Goal: Transaction & Acquisition: Purchase product/service

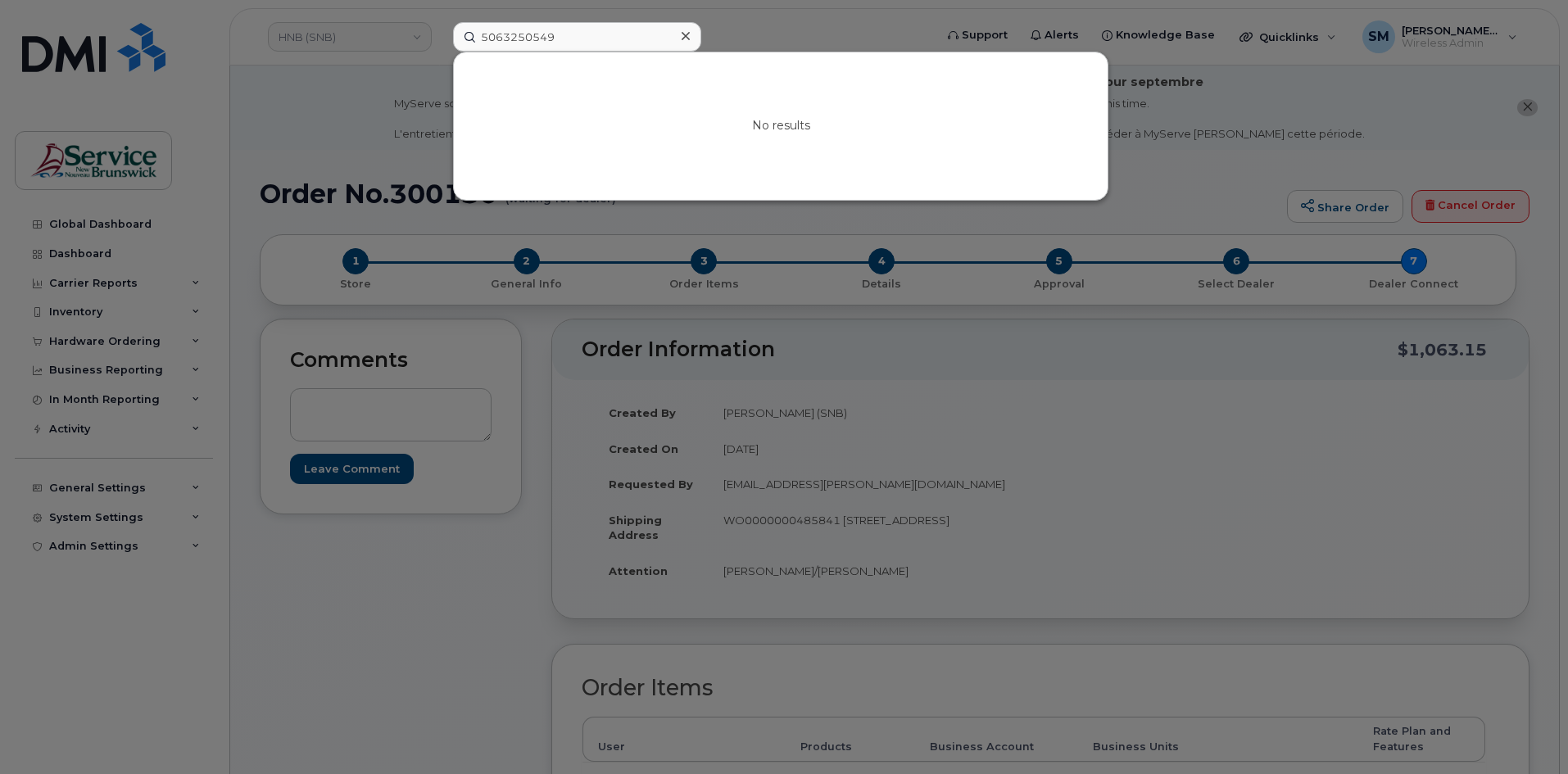
drag, startPoint x: 526, startPoint y: 42, endPoint x: 418, endPoint y: 44, distance: 108.0
click at [440, 44] on div "5063250549 No results" at bounding box center [688, 37] width 497 height 30
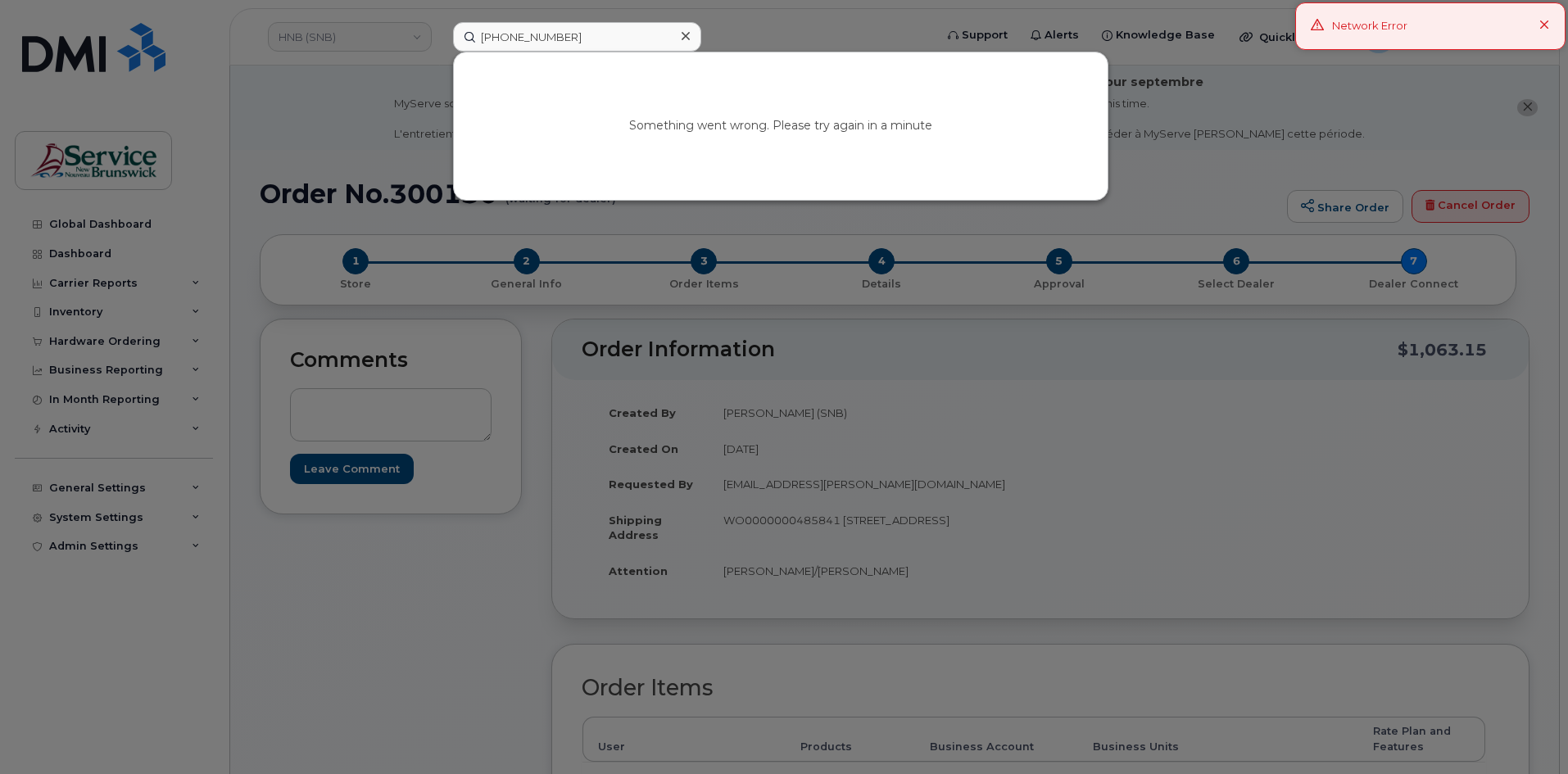
type input "[PHONE_NUMBER]"
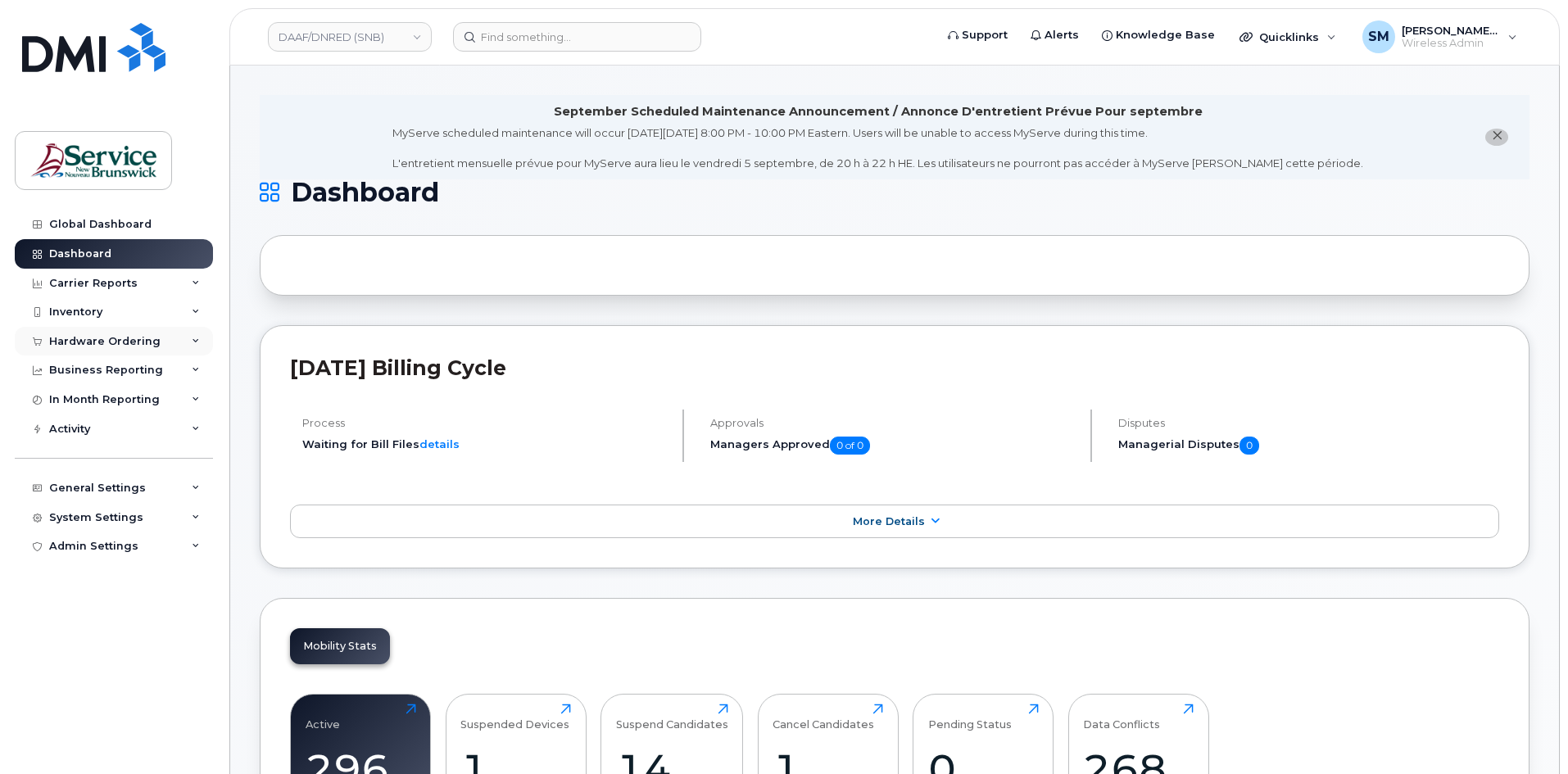
click at [87, 333] on div "Hardware Ordering" at bounding box center [114, 341] width 198 height 30
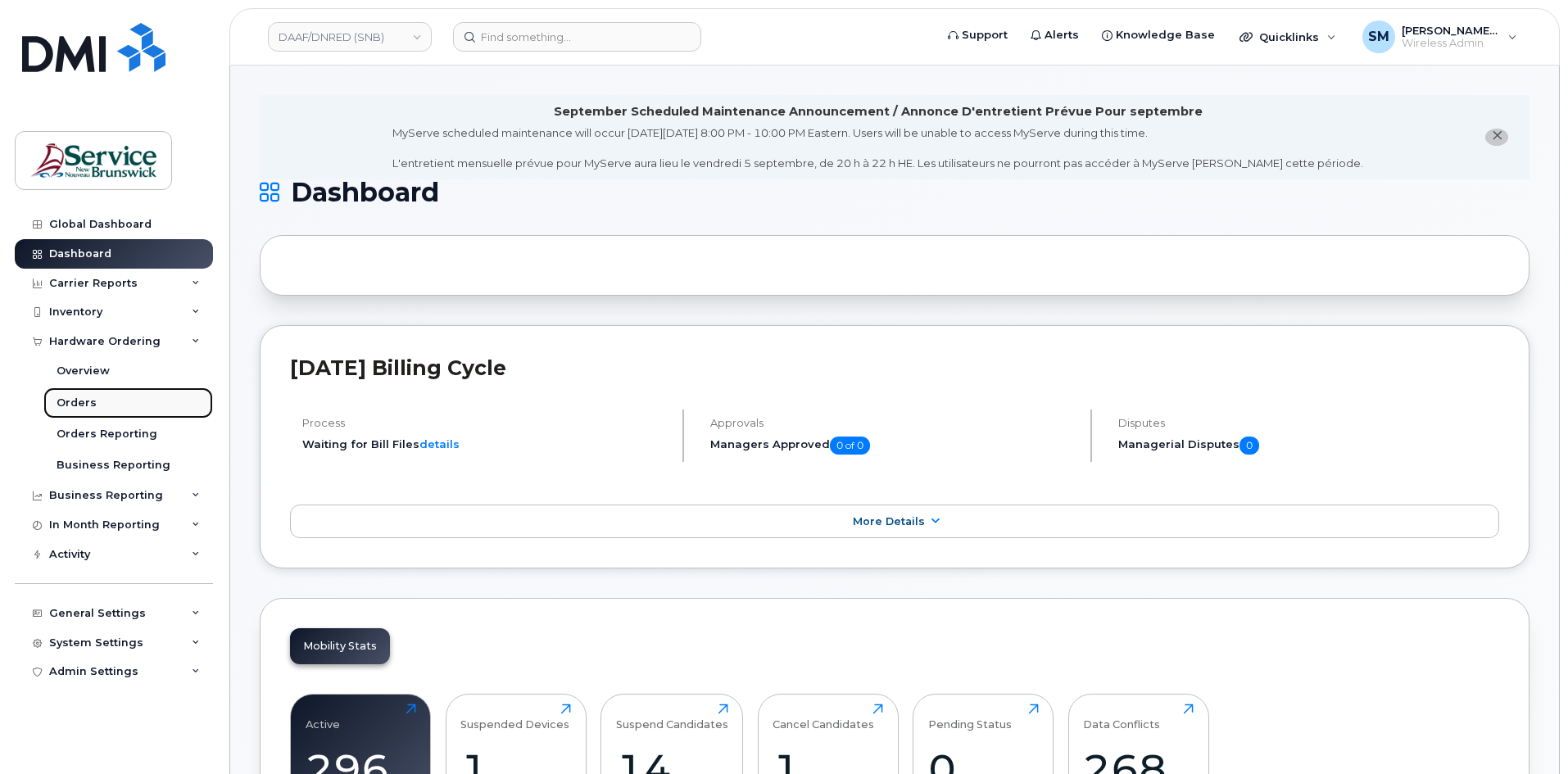
click at [106, 408] on link "Orders" at bounding box center [127, 402] width 169 height 31
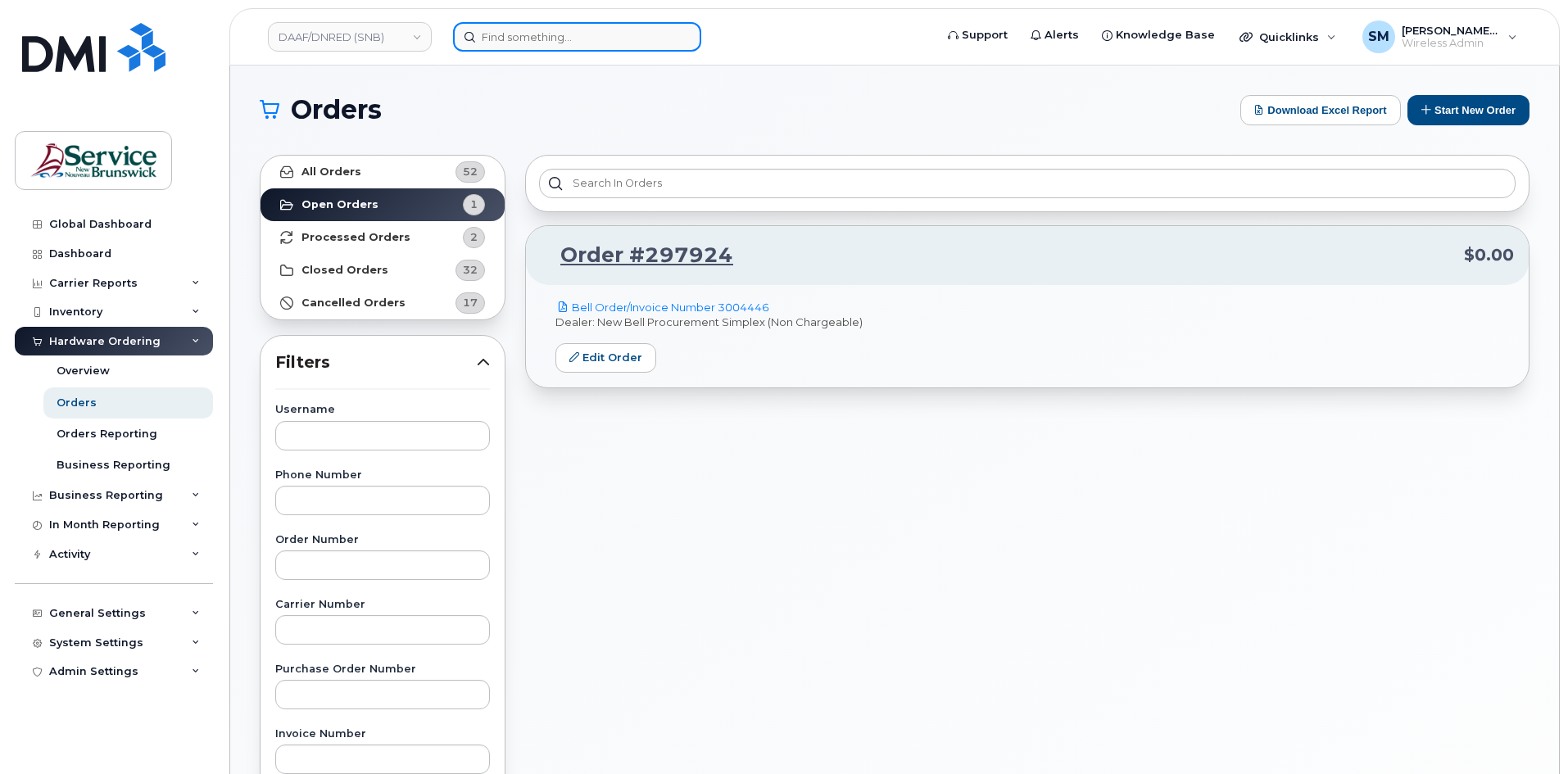
click at [569, 37] on input at bounding box center [577, 37] width 248 height 30
paste input "506-735-2588"
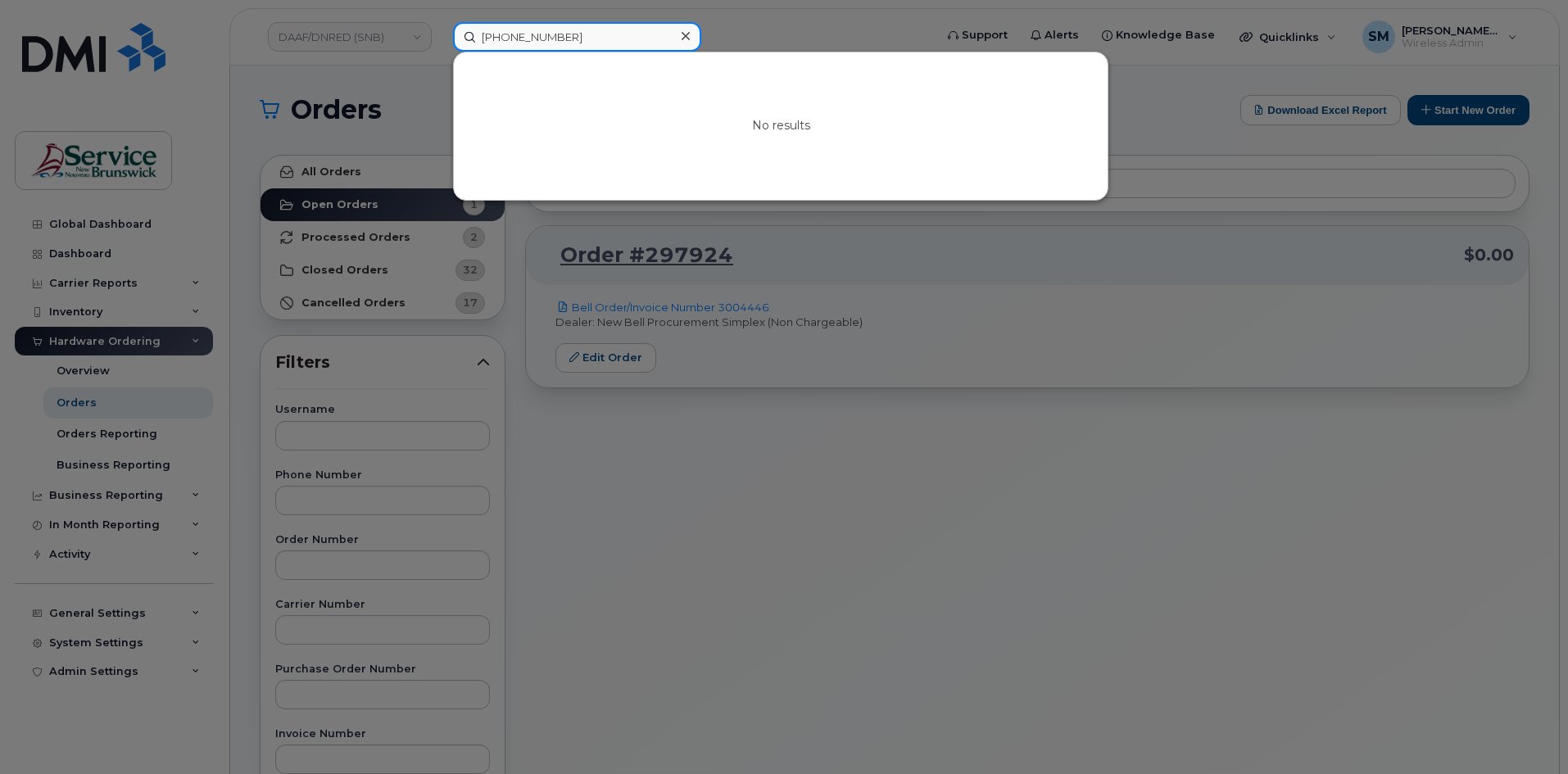
click at [530, 39] on input "506-735-2588" at bounding box center [577, 37] width 248 height 30
drag, startPoint x: 471, startPoint y: 33, endPoint x: 354, endPoint y: 36, distance: 117.0
click at [440, 34] on div "5067352588 No results" at bounding box center [688, 37] width 497 height 30
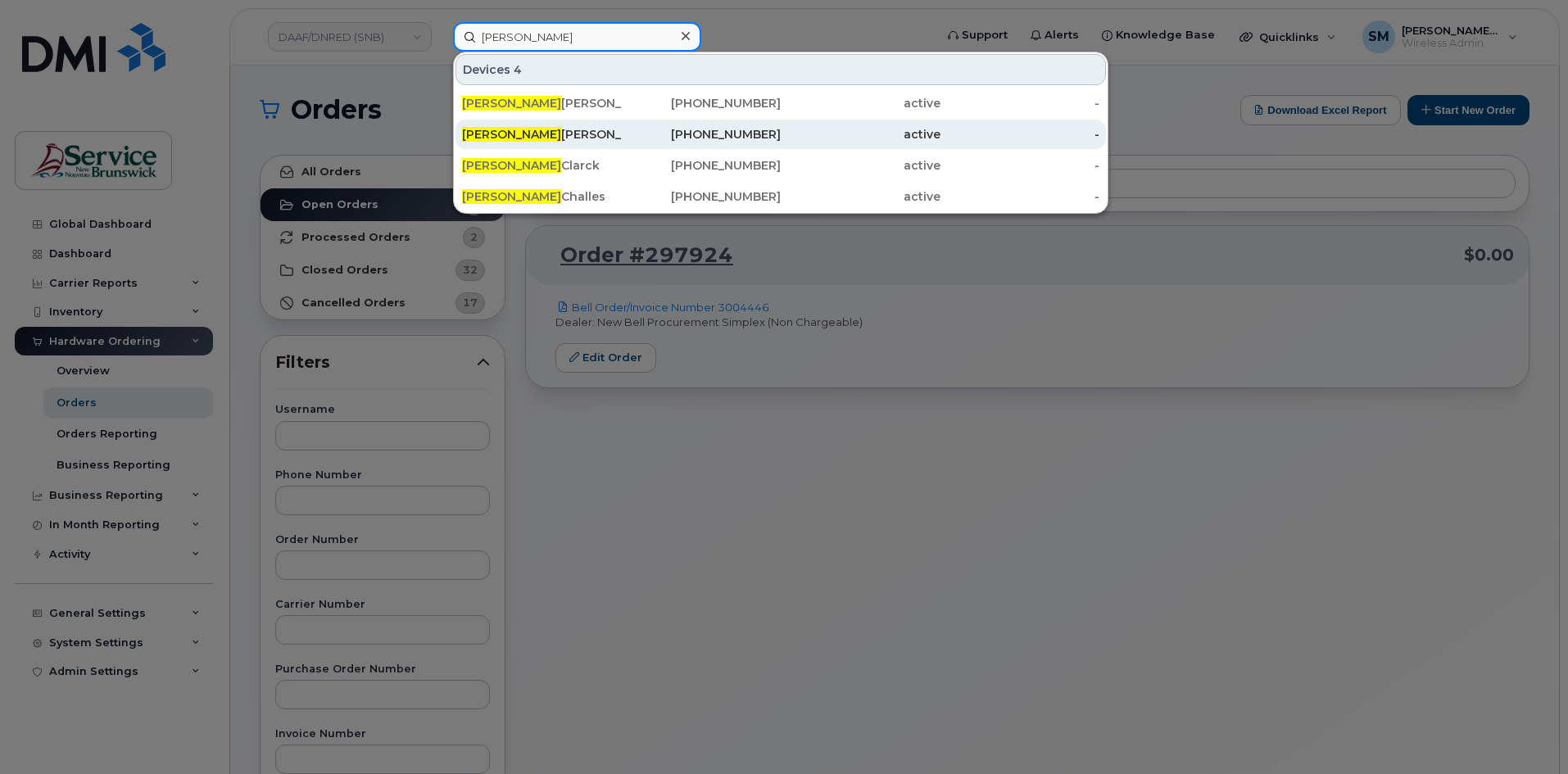
type input "krista"
click at [524, 138] on div "Krista Rioux" at bounding box center [542, 134] width 160 height 17
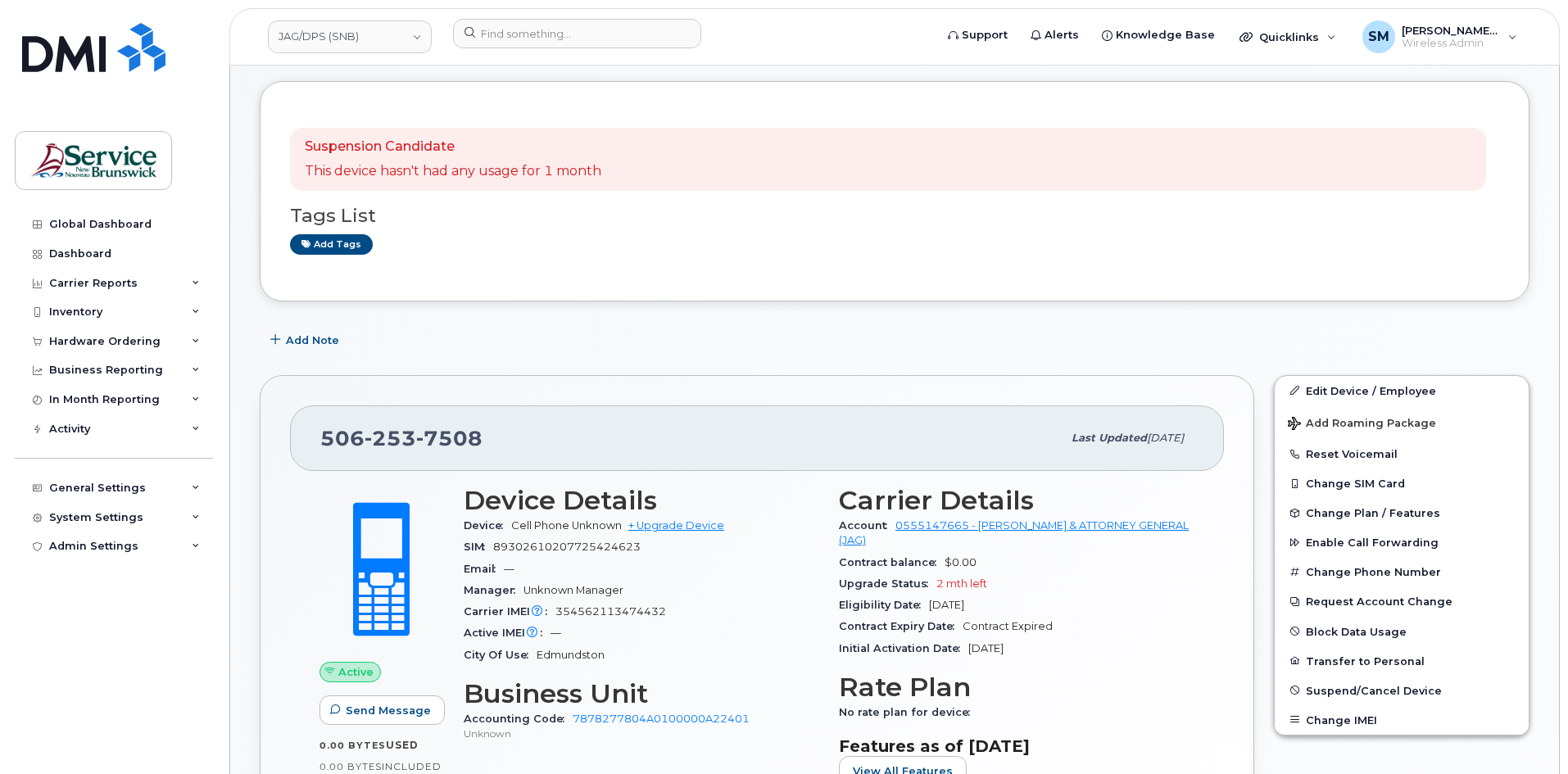
scroll to position [82, 0]
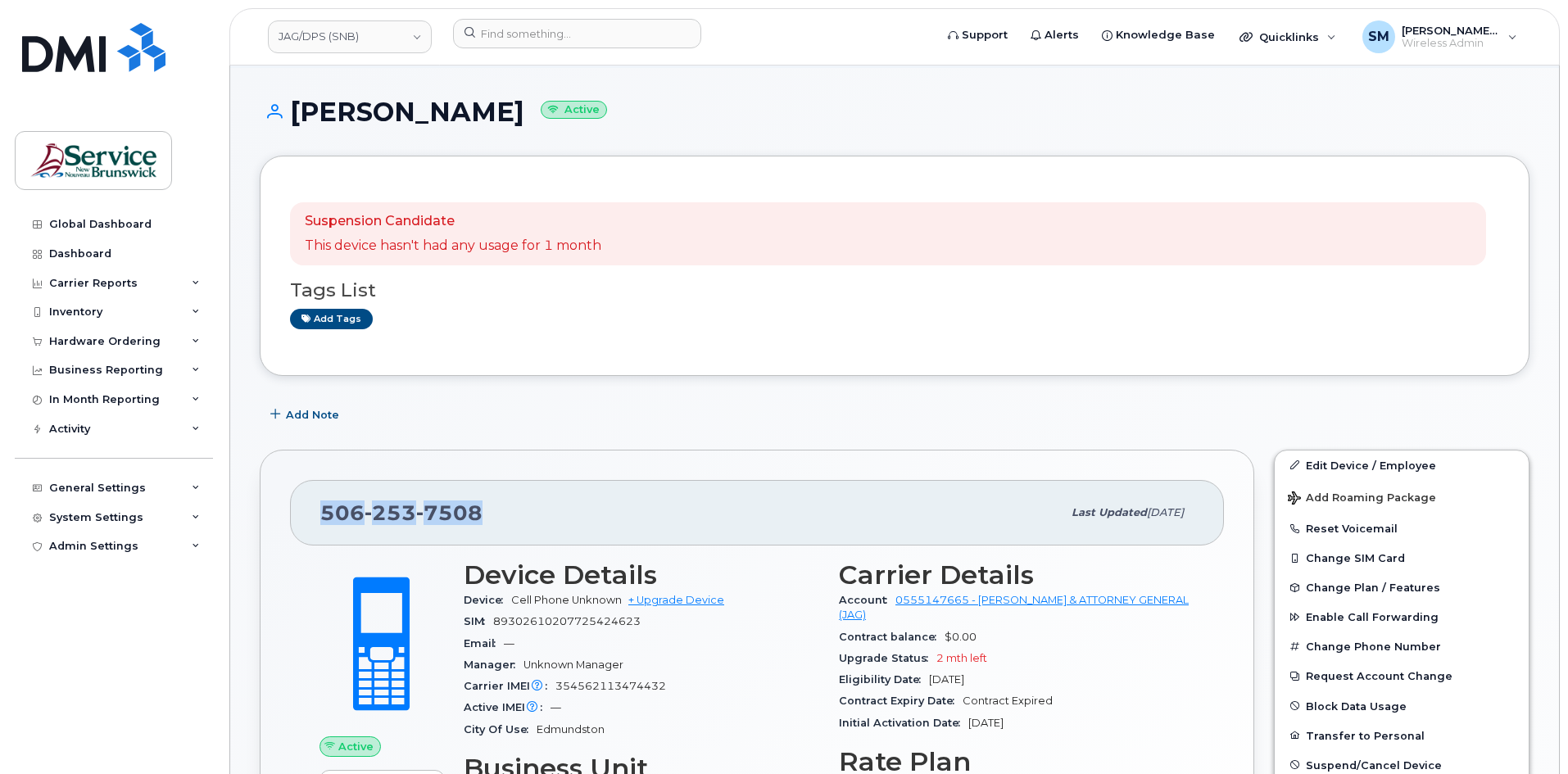
drag, startPoint x: 497, startPoint y: 516, endPoint x: 324, endPoint y: 519, distance: 173.0
click at [324, 519] on div "506 253 7508" at bounding box center [691, 512] width 742 height 34
copy span "506 253 7508"
click at [140, 314] on div "Inventory" at bounding box center [114, 312] width 198 height 30
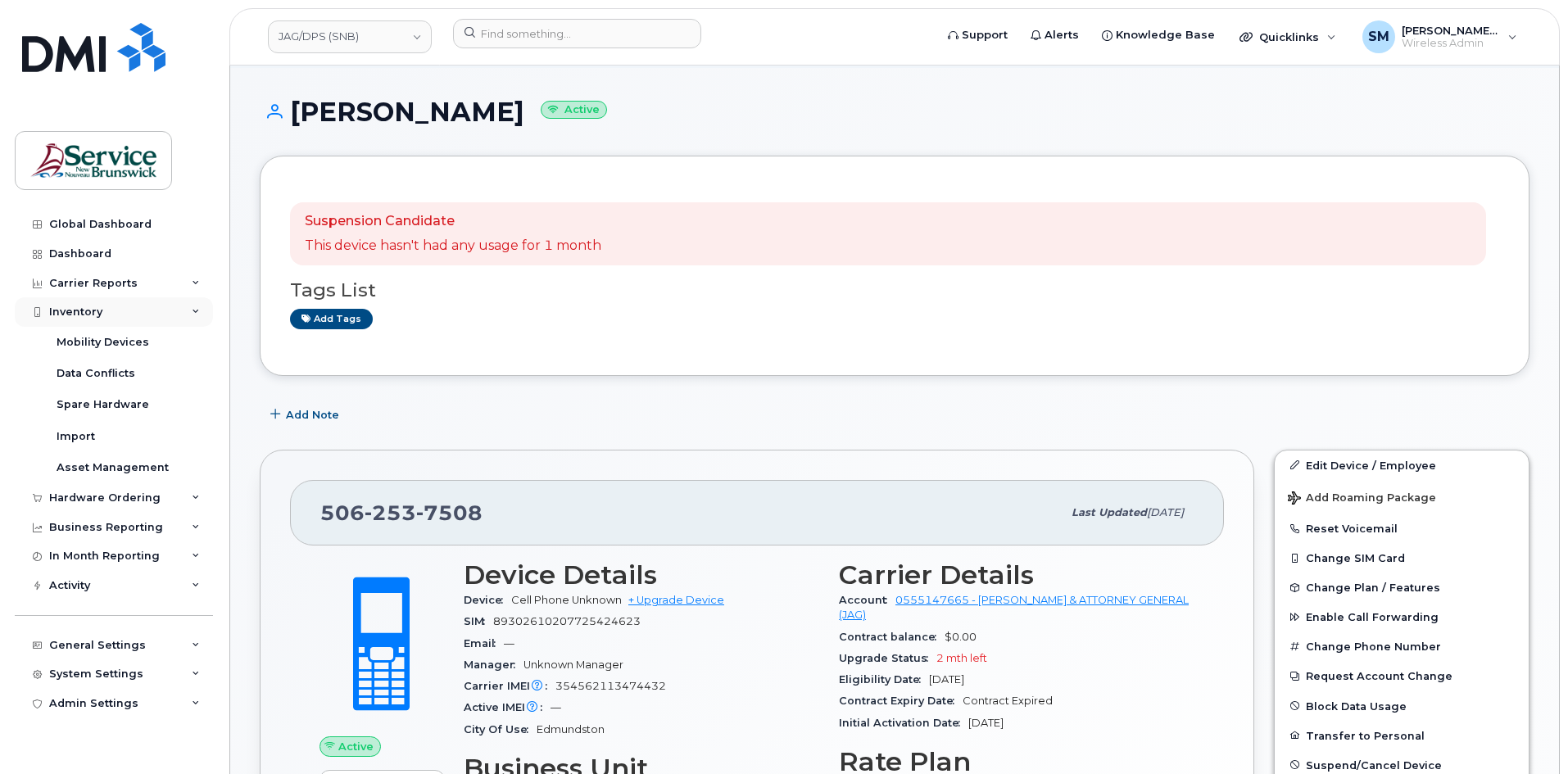
click at [98, 312] on div "Inventory" at bounding box center [76, 312] width 54 height 13
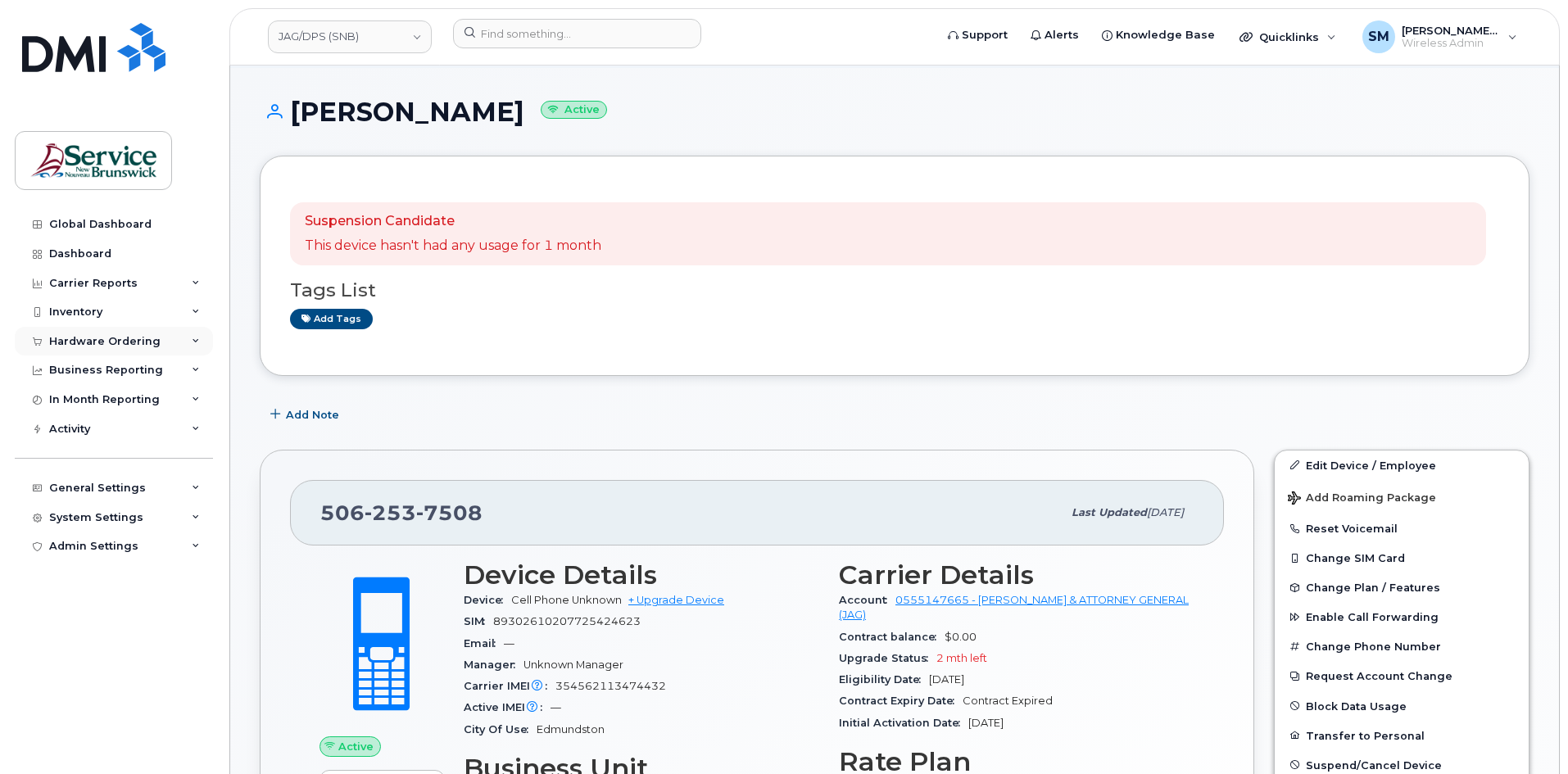
click at [110, 345] on div "Hardware Ordering" at bounding box center [104, 341] width 111 height 13
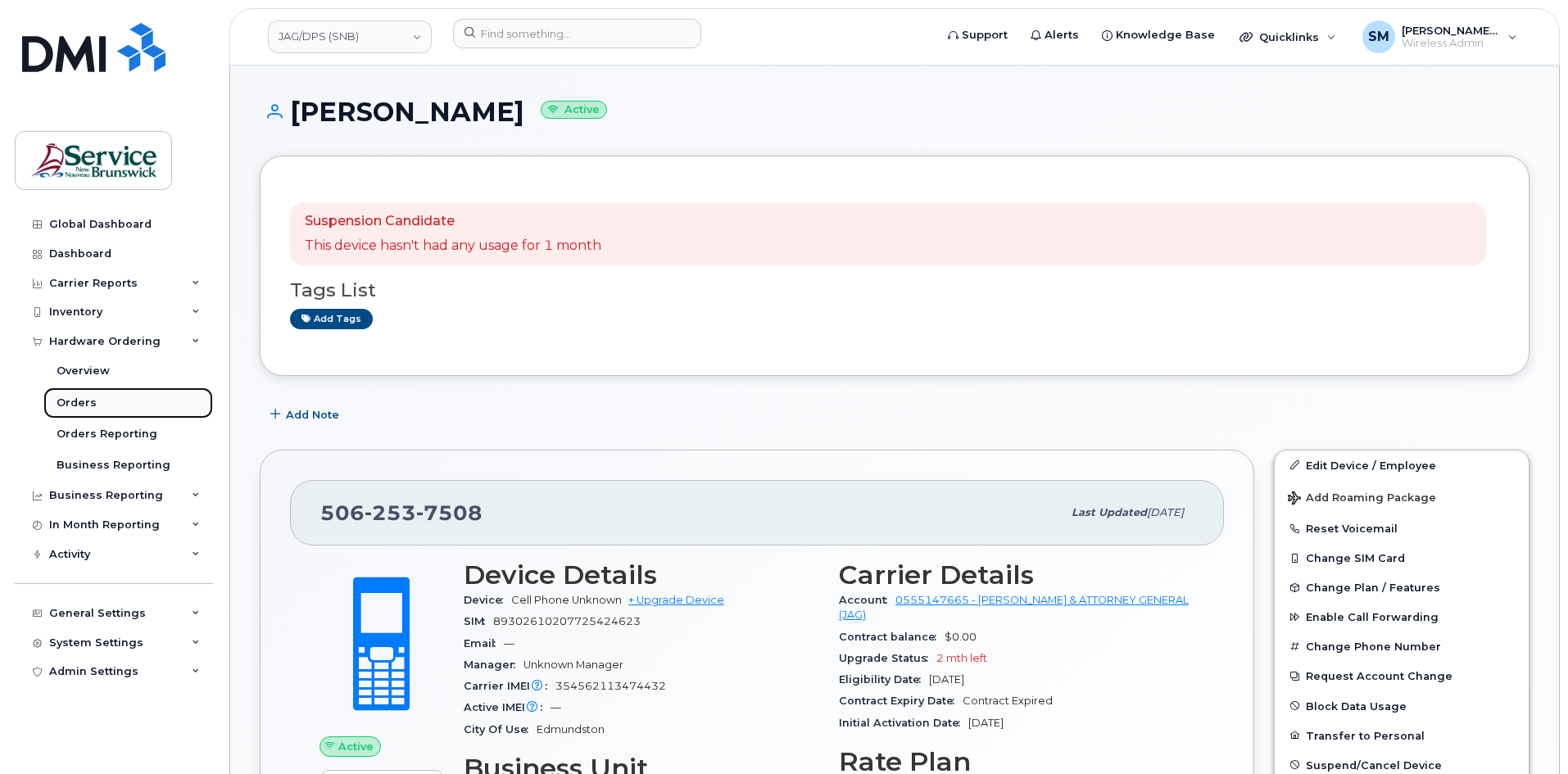
click at [99, 412] on link "Orders" at bounding box center [127, 402] width 169 height 31
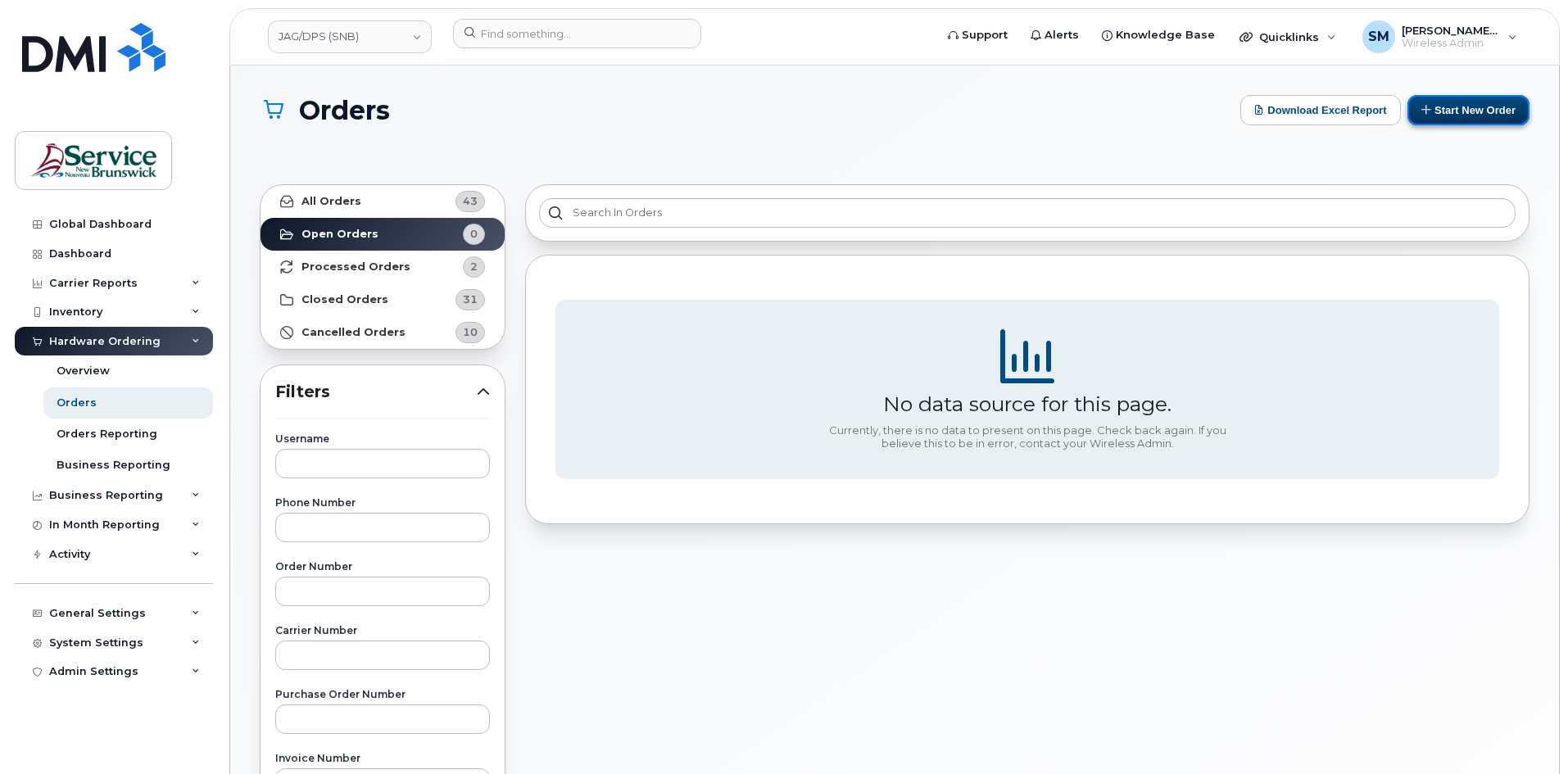
click at [1478, 118] on button "Start New Order" at bounding box center [1468, 110] width 122 height 31
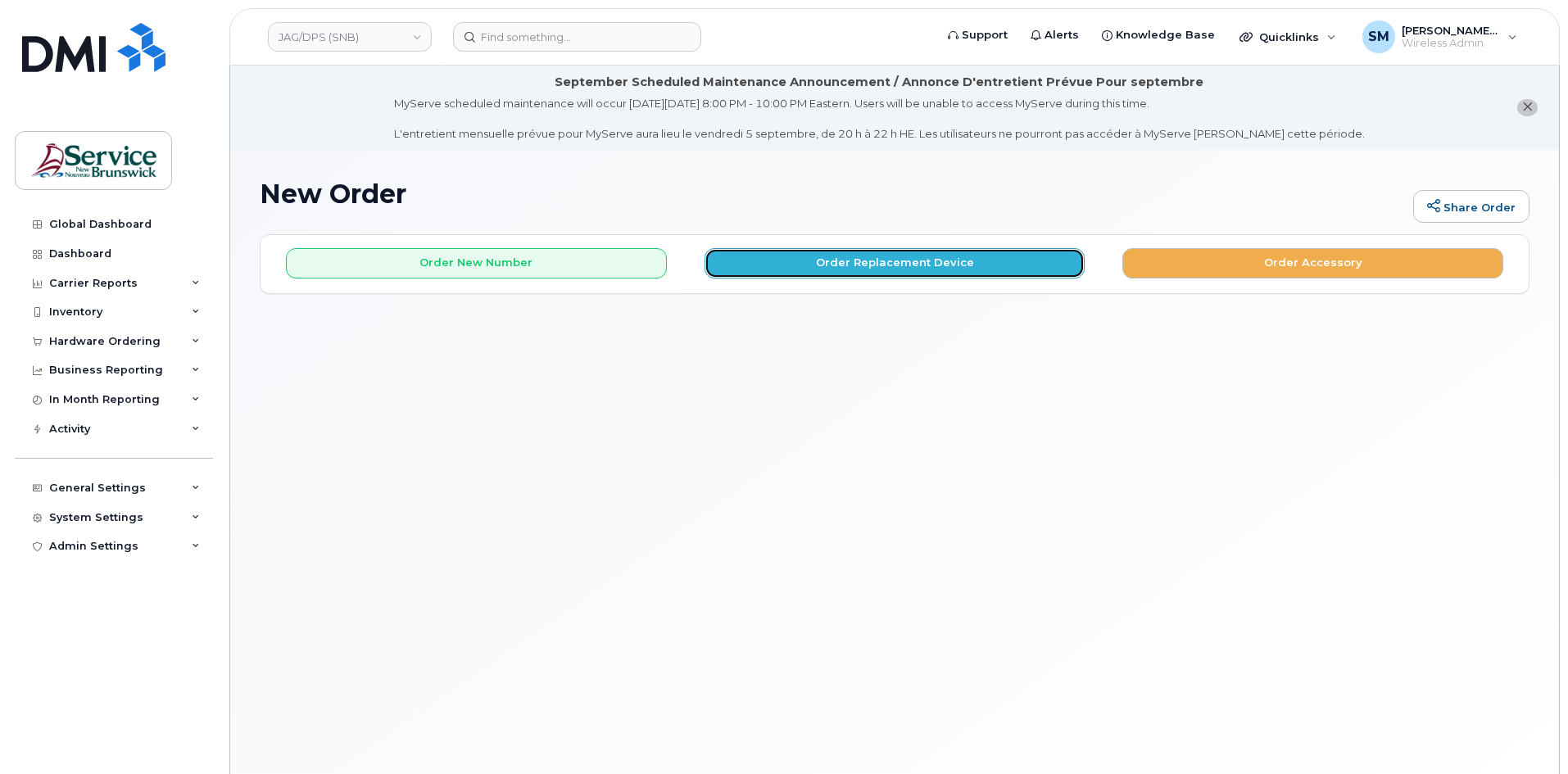
click at [791, 269] on button "Order Replacement Device" at bounding box center [895, 263] width 381 height 31
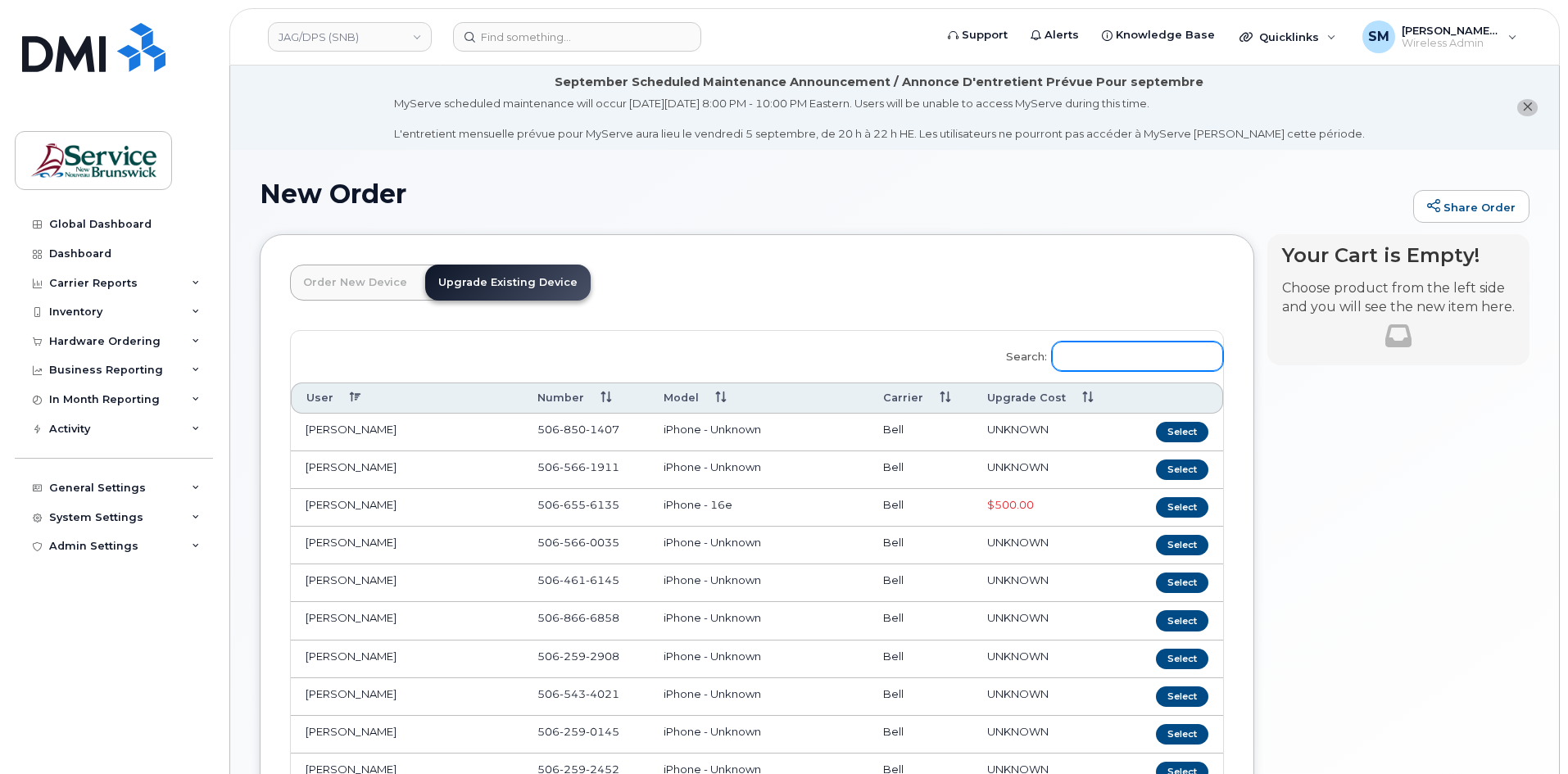
paste input "5062537508"
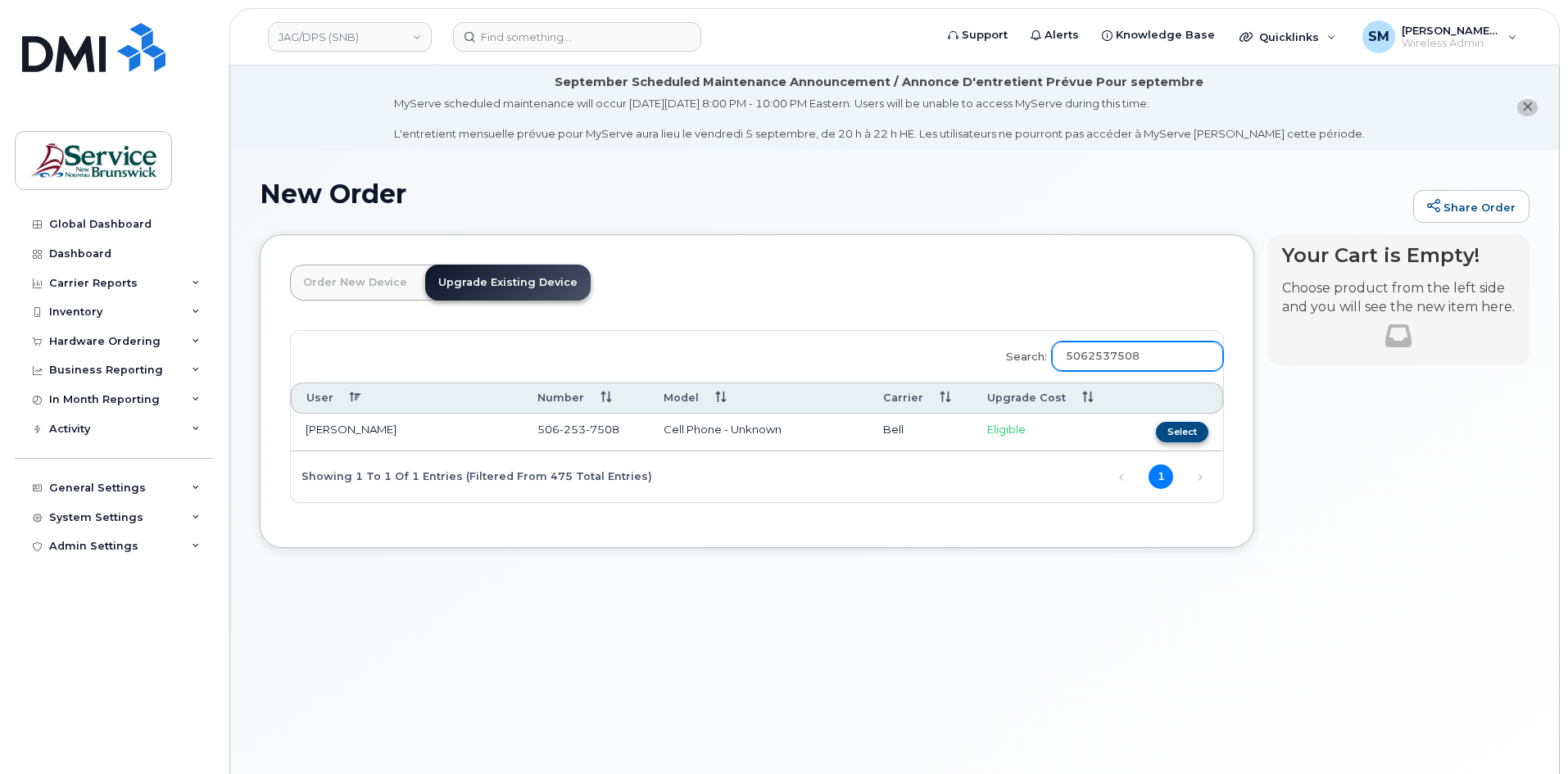
type input "5062537508"
click at [1193, 434] on button "Select" at bounding box center [1183, 432] width 53 height 20
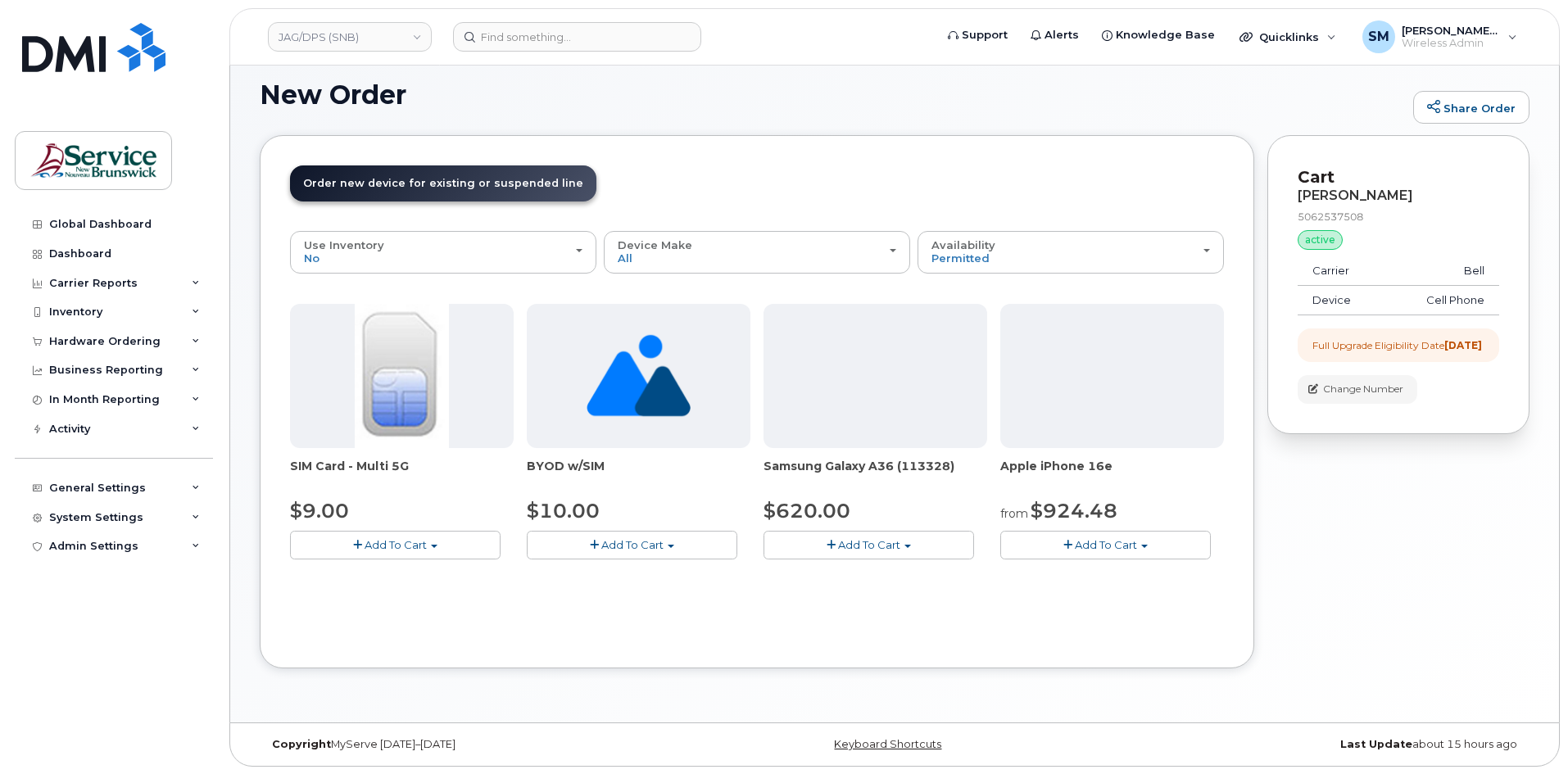
scroll to position [100, 0]
click at [1060, 543] on button "Add To Cart" at bounding box center [1105, 544] width 211 height 29
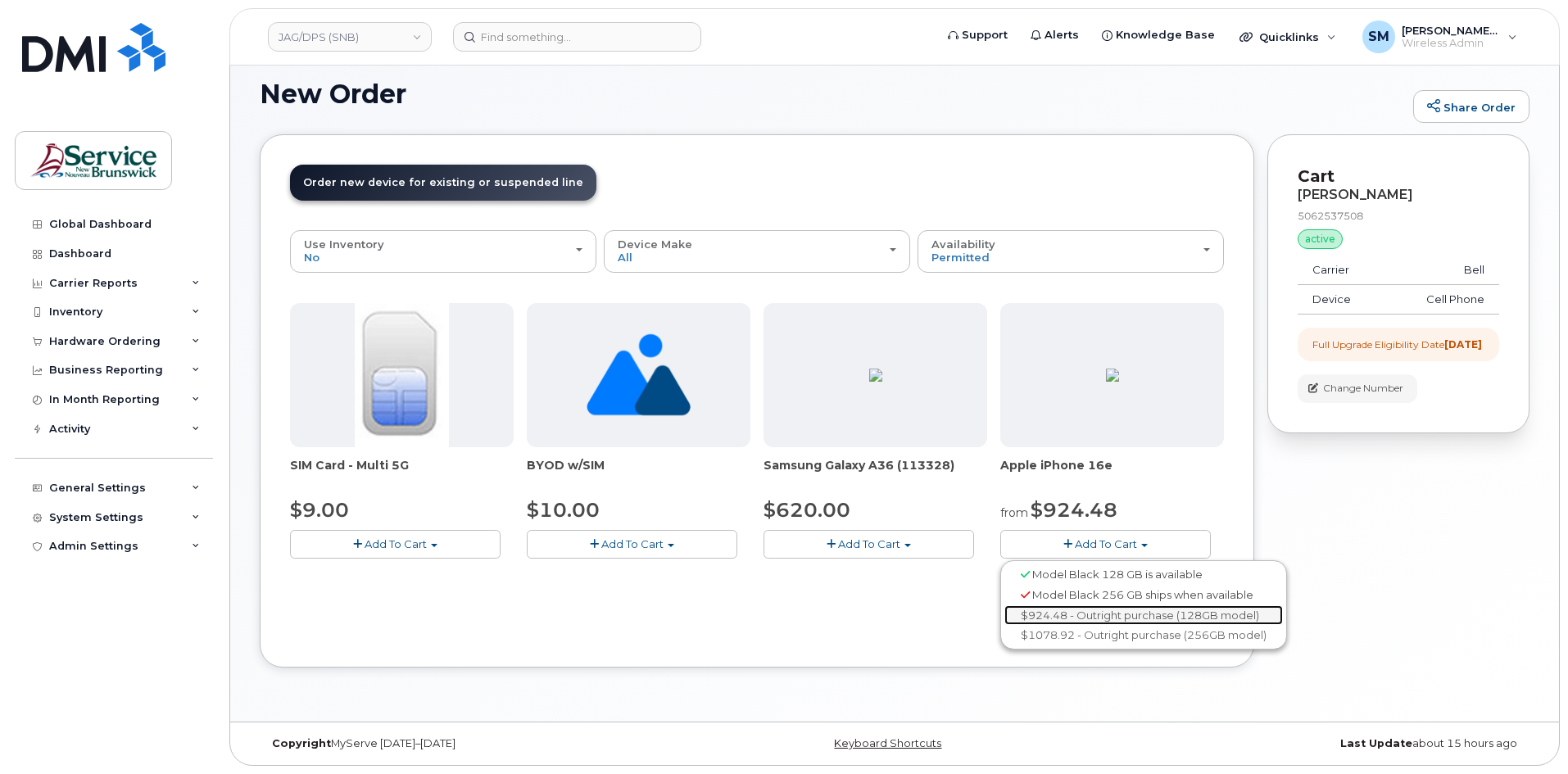
click at [1048, 616] on link "$924.48 - Outright purchase (128GB model)" at bounding box center [1143, 615] width 278 height 20
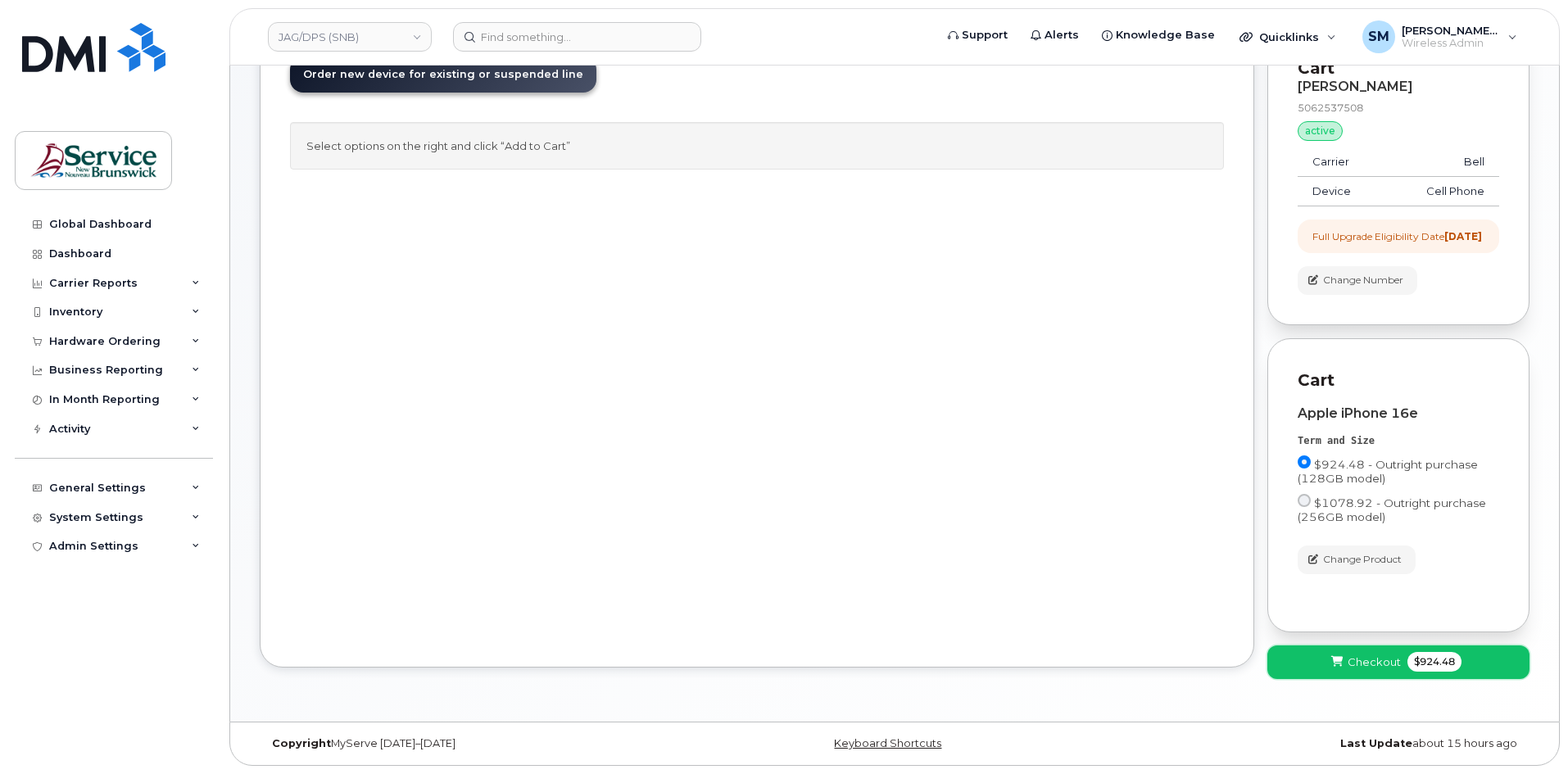
click at [1351, 673] on button "Checkout $924.48" at bounding box center [1399, 662] width 263 height 33
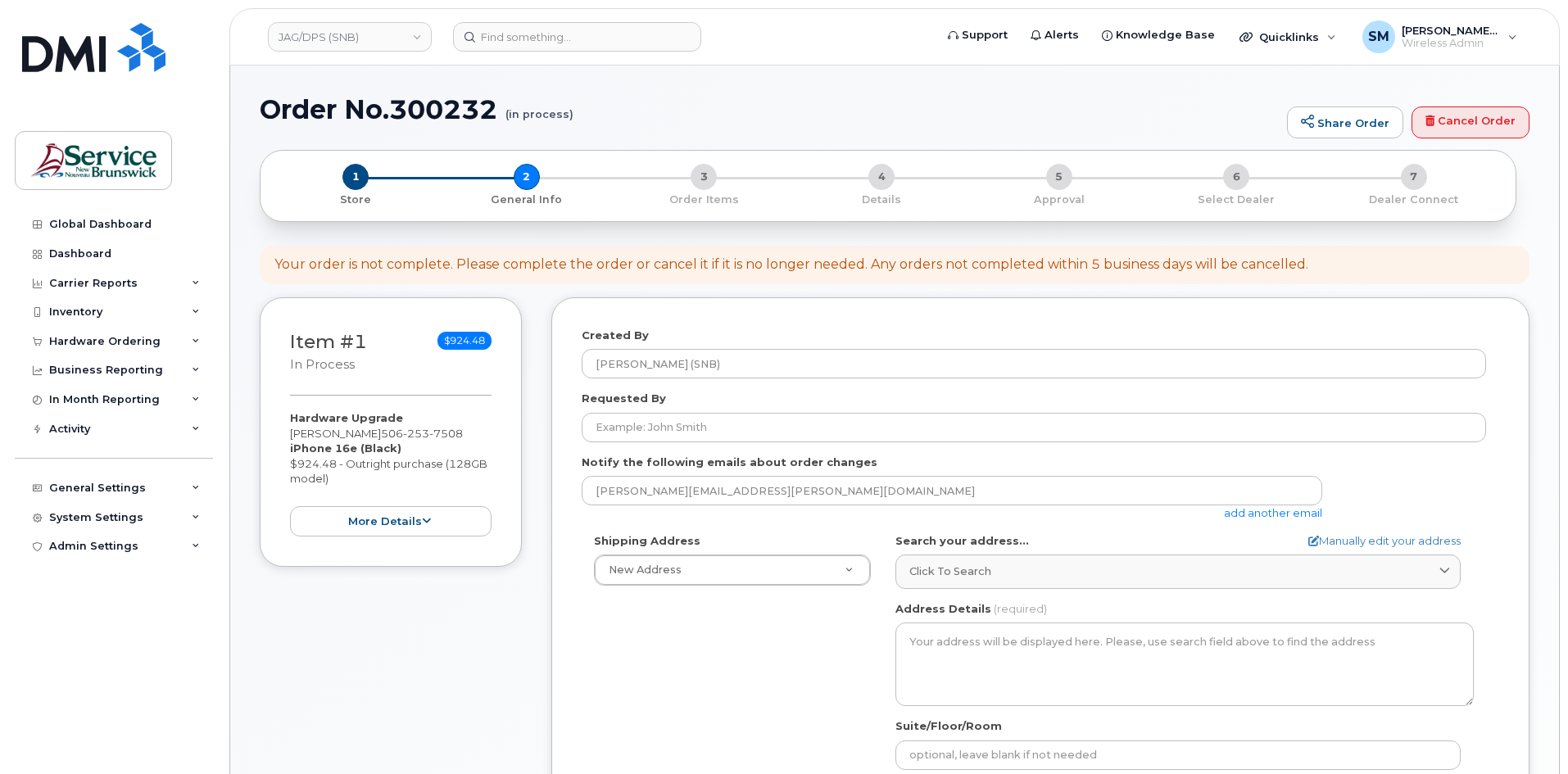
select select
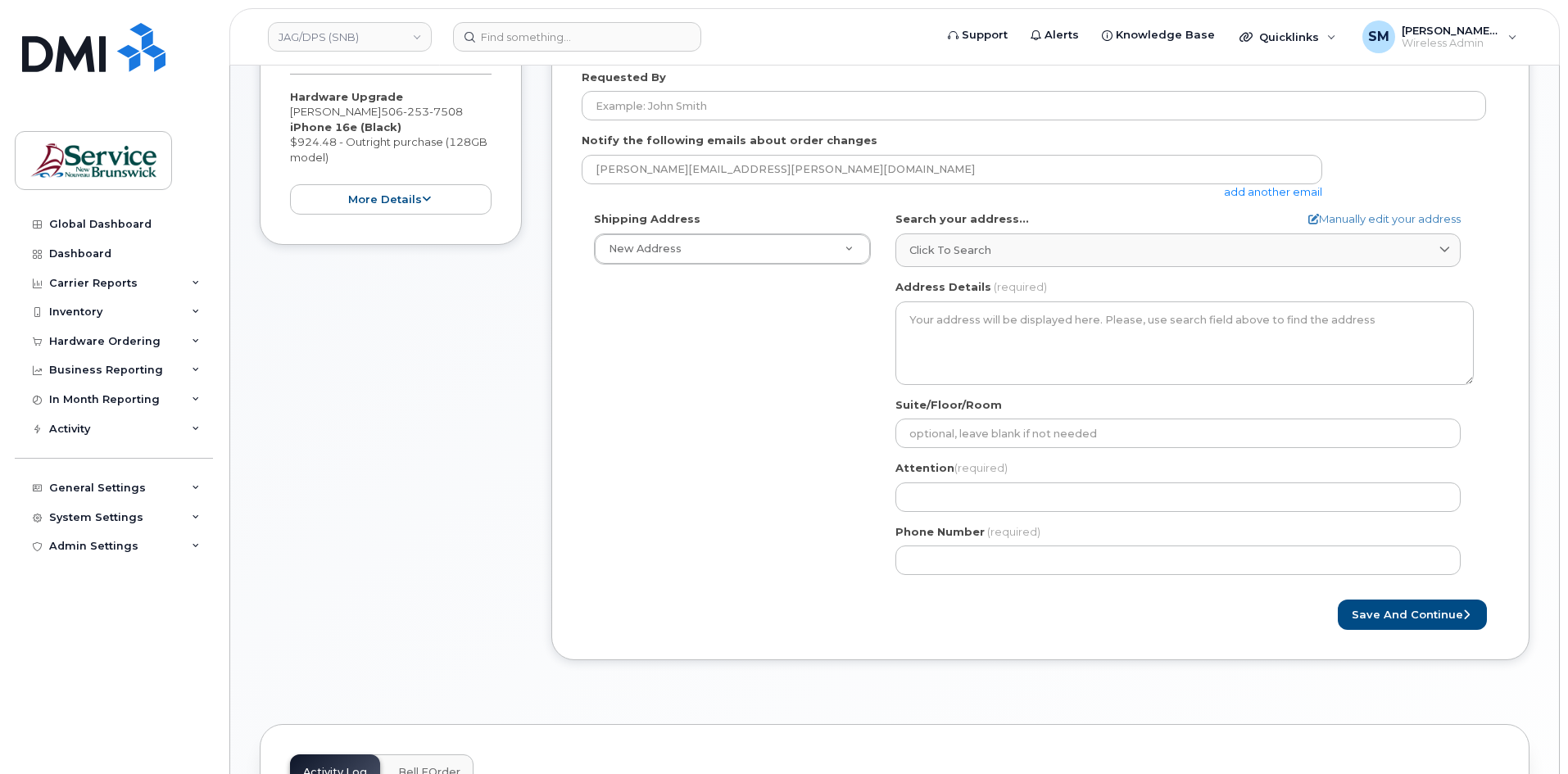
scroll to position [410, 0]
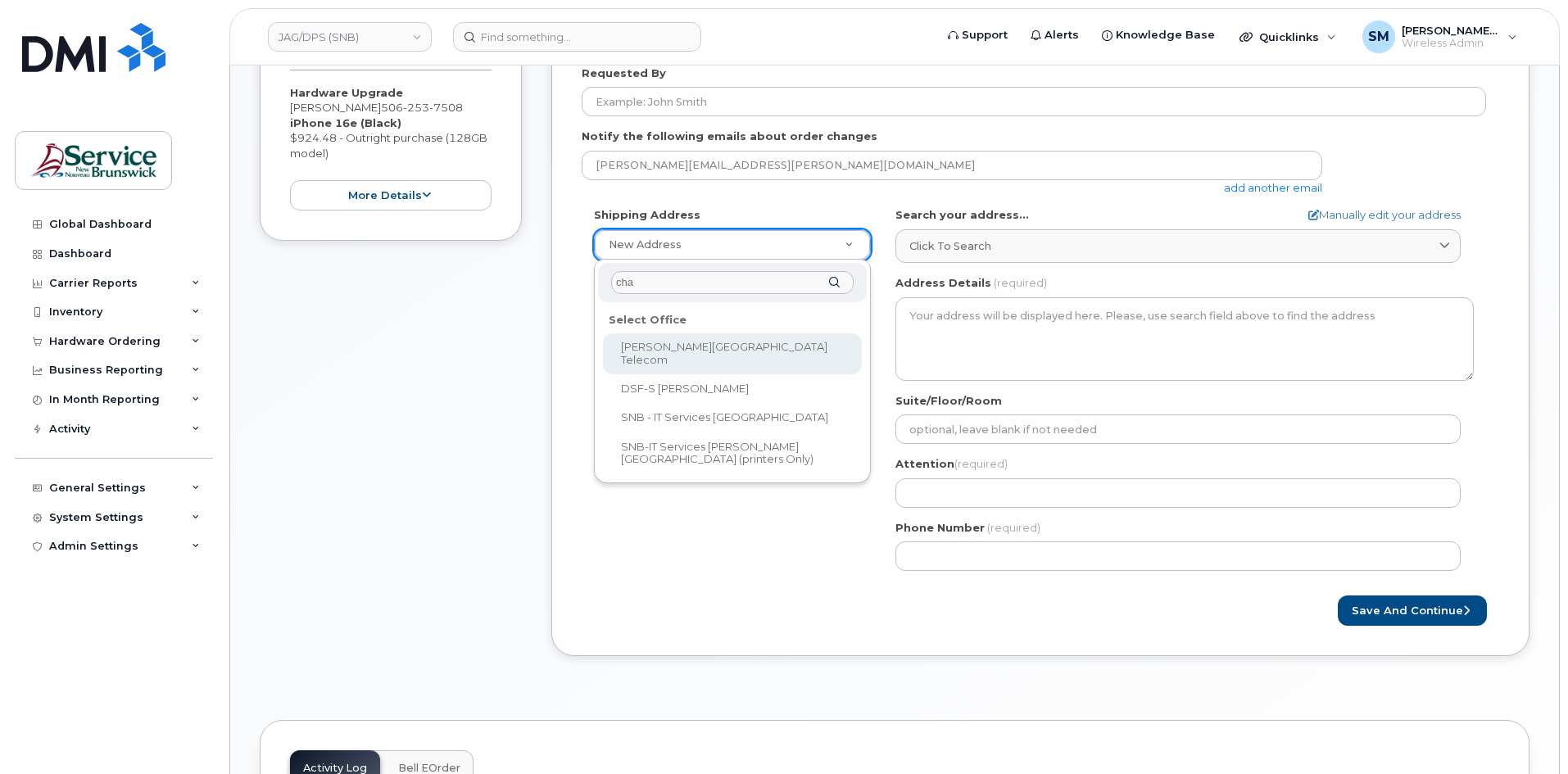
type input "chan"
select select
type textarea "675 King Street, Rm 1072 Fredericton New Brunswick E3B 1E9"
type input "Mukesh Yadav/Rick Frenette"
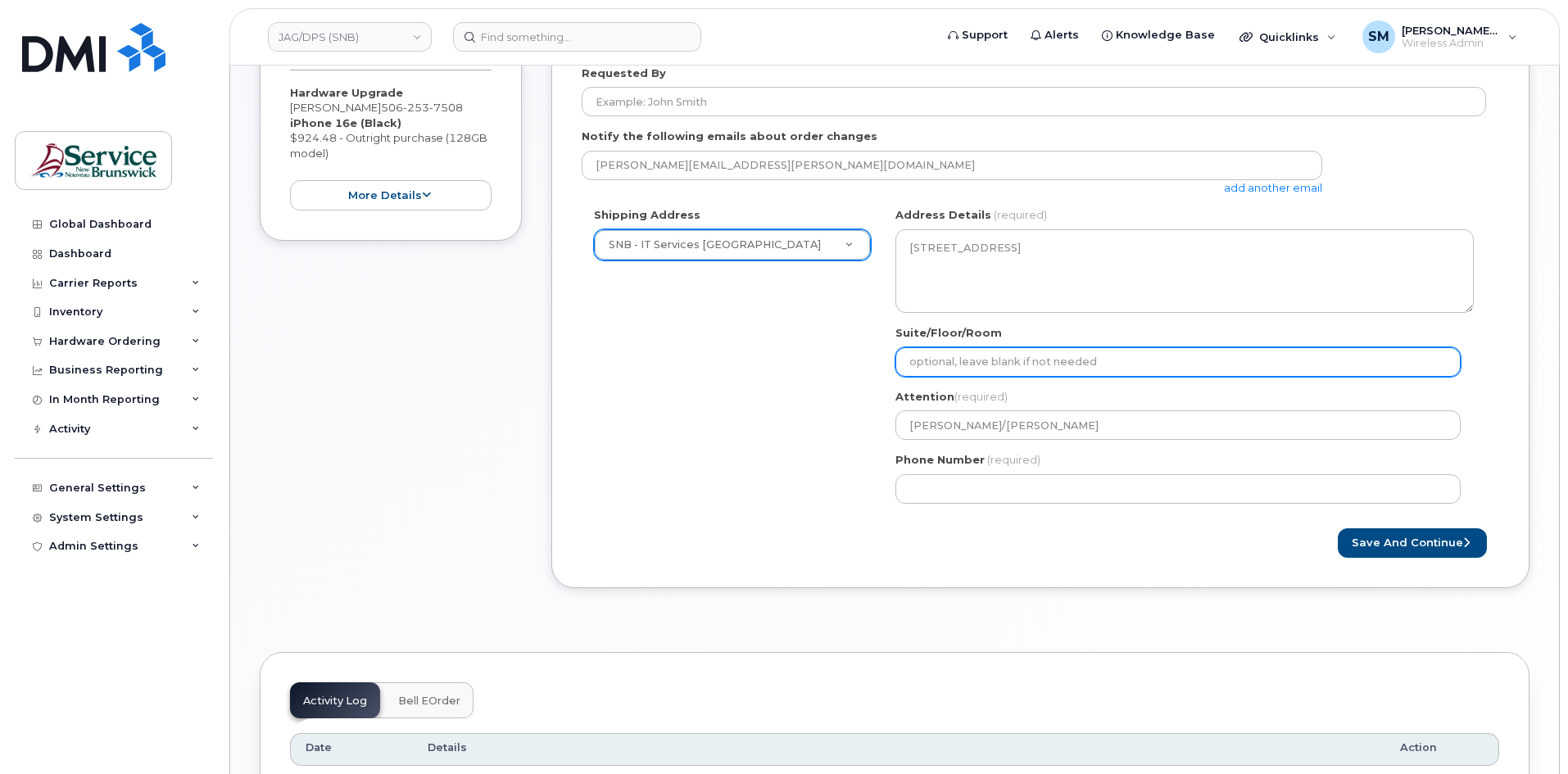
click at [1045, 349] on input "Suite/Floor/Room" at bounding box center [1178, 362] width 565 height 30
paste input "WO0000000466646"
select select
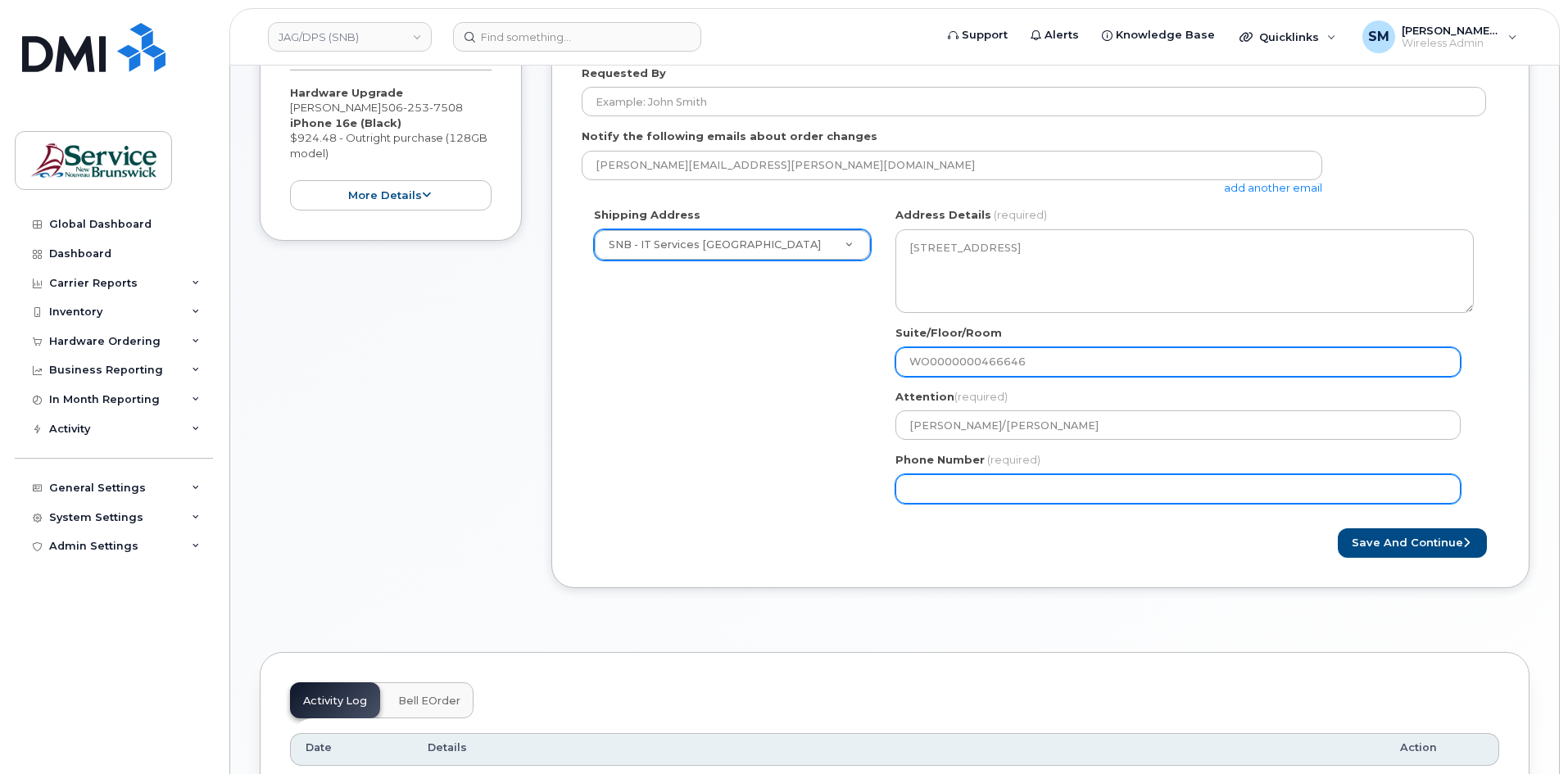
type input "WO0000000466646"
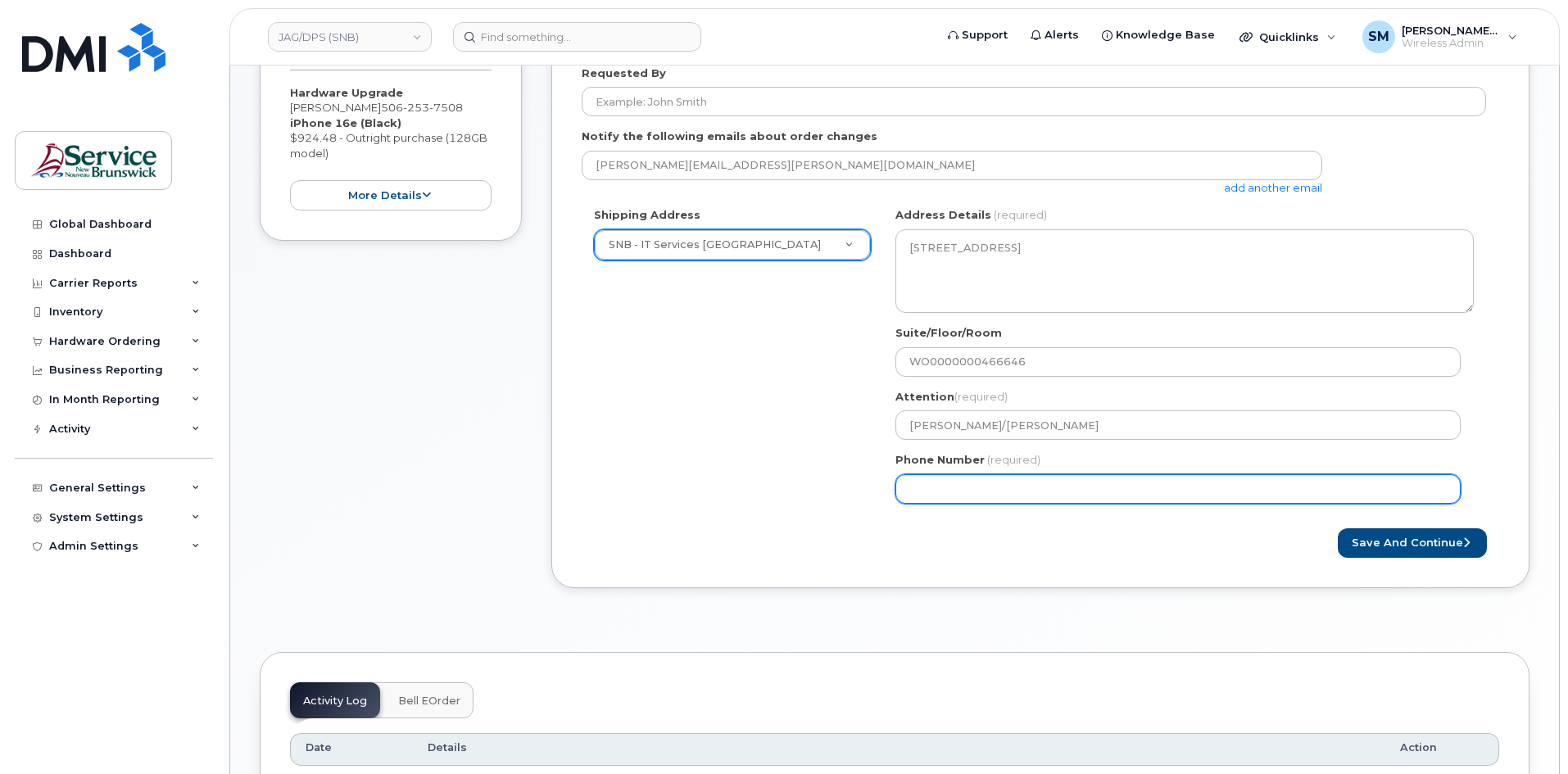
click at [923, 488] on input "Phone Number" at bounding box center [1178, 489] width 565 height 30
select select
type input "506639633"
select select
type input "5066396338"
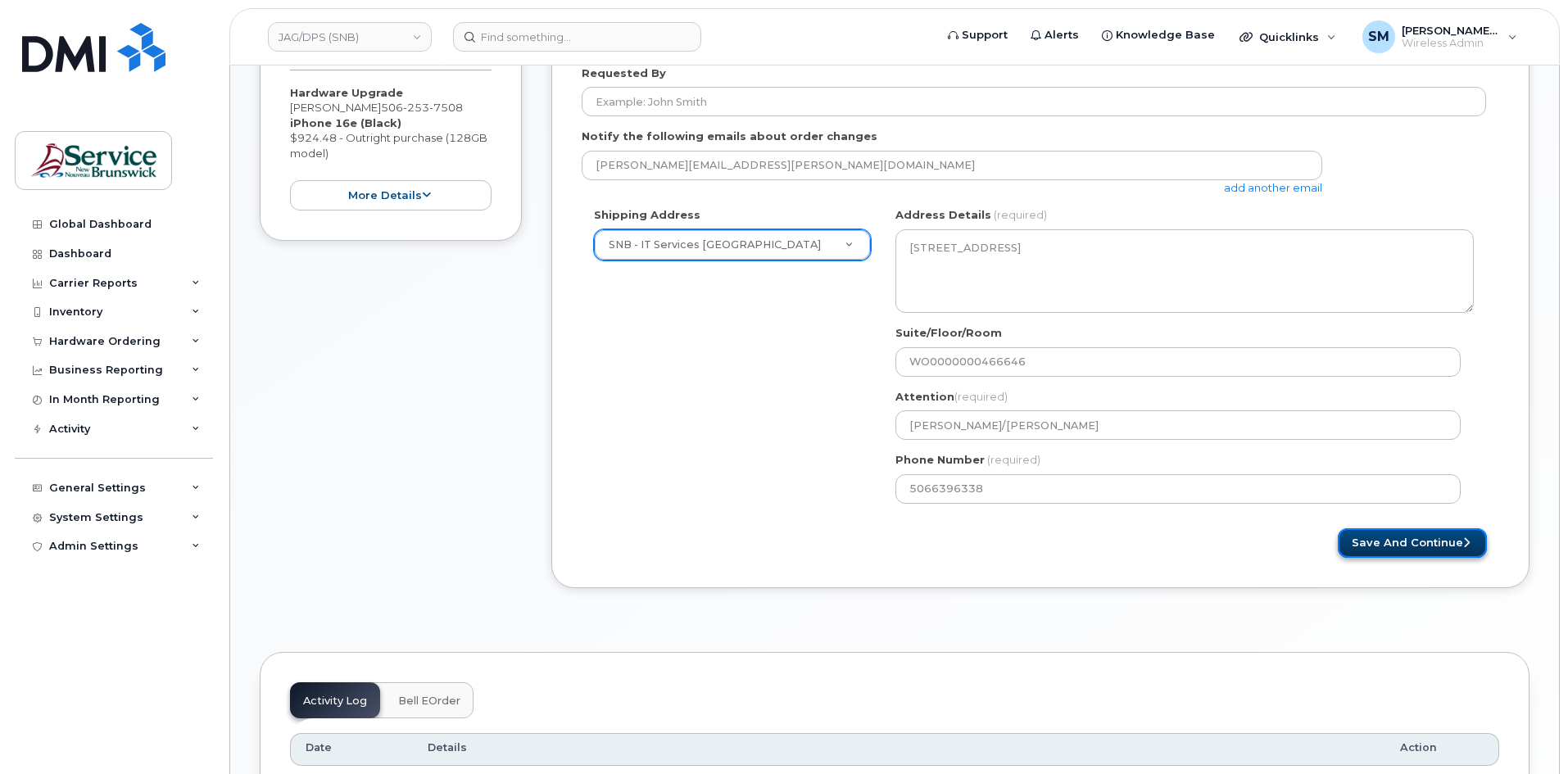
click at [1407, 539] on button "Save and Continue" at bounding box center [1413, 543] width 149 height 31
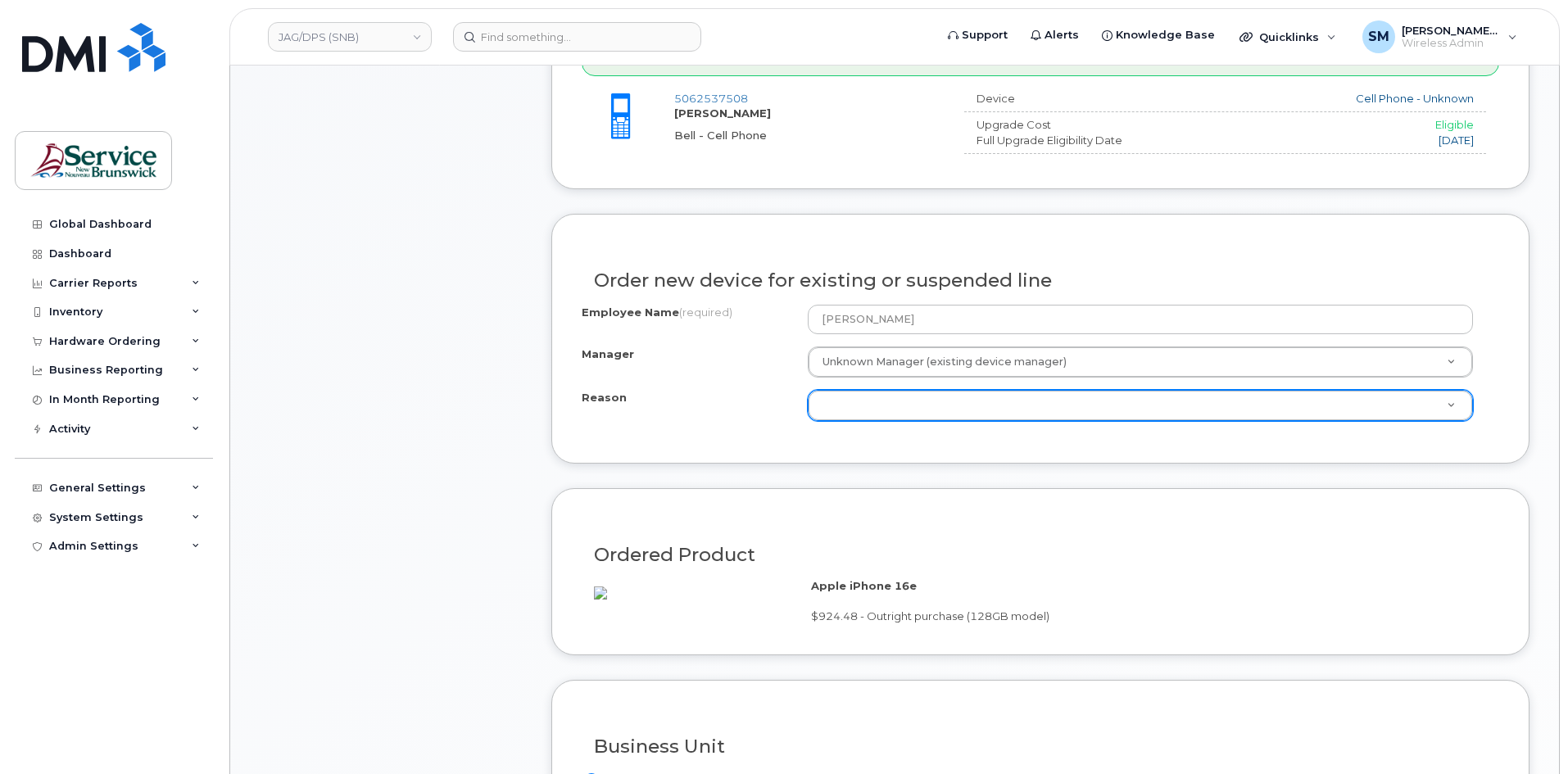
scroll to position [737, 0]
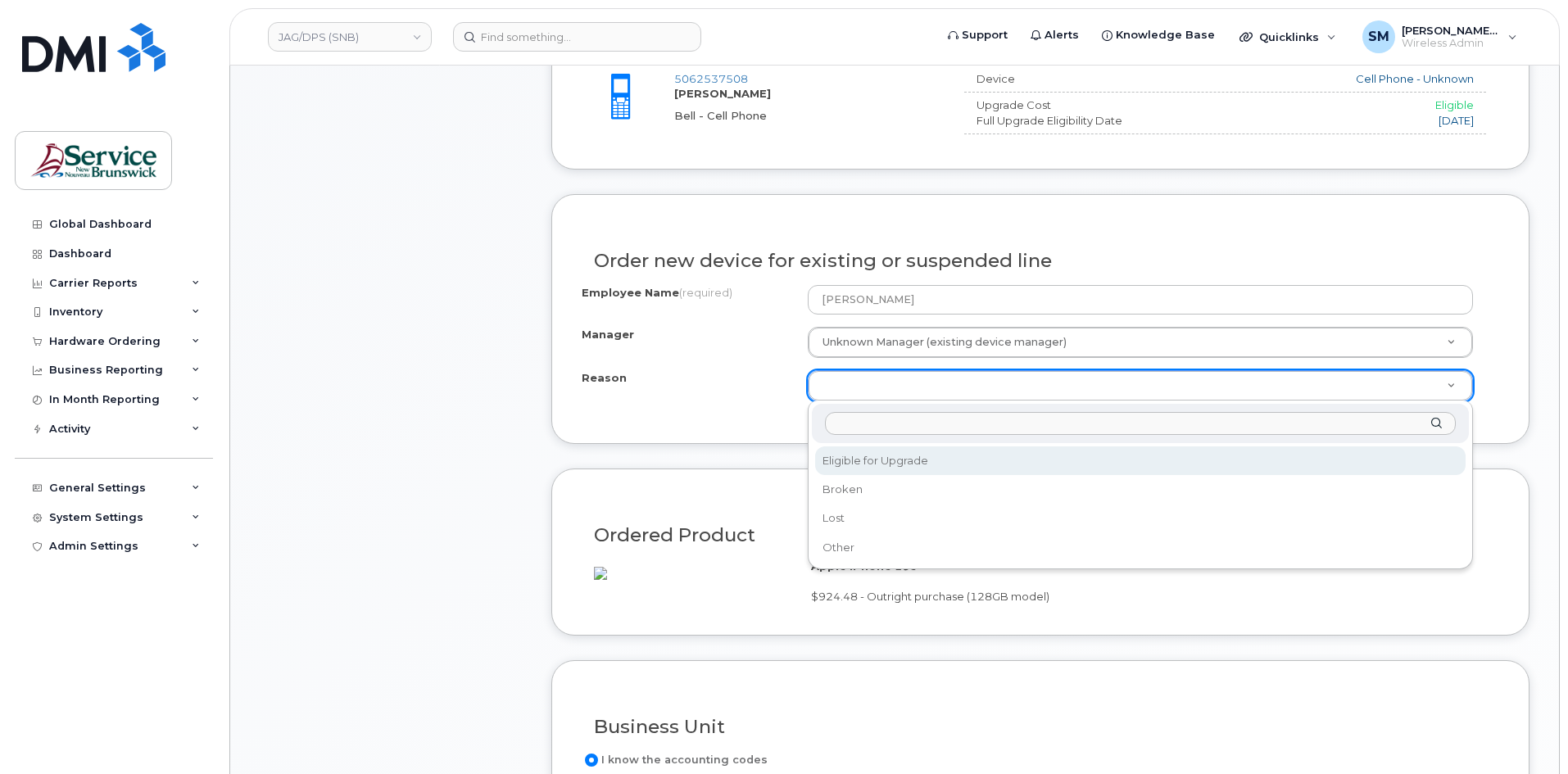
select select "eligible_for_upgrade"
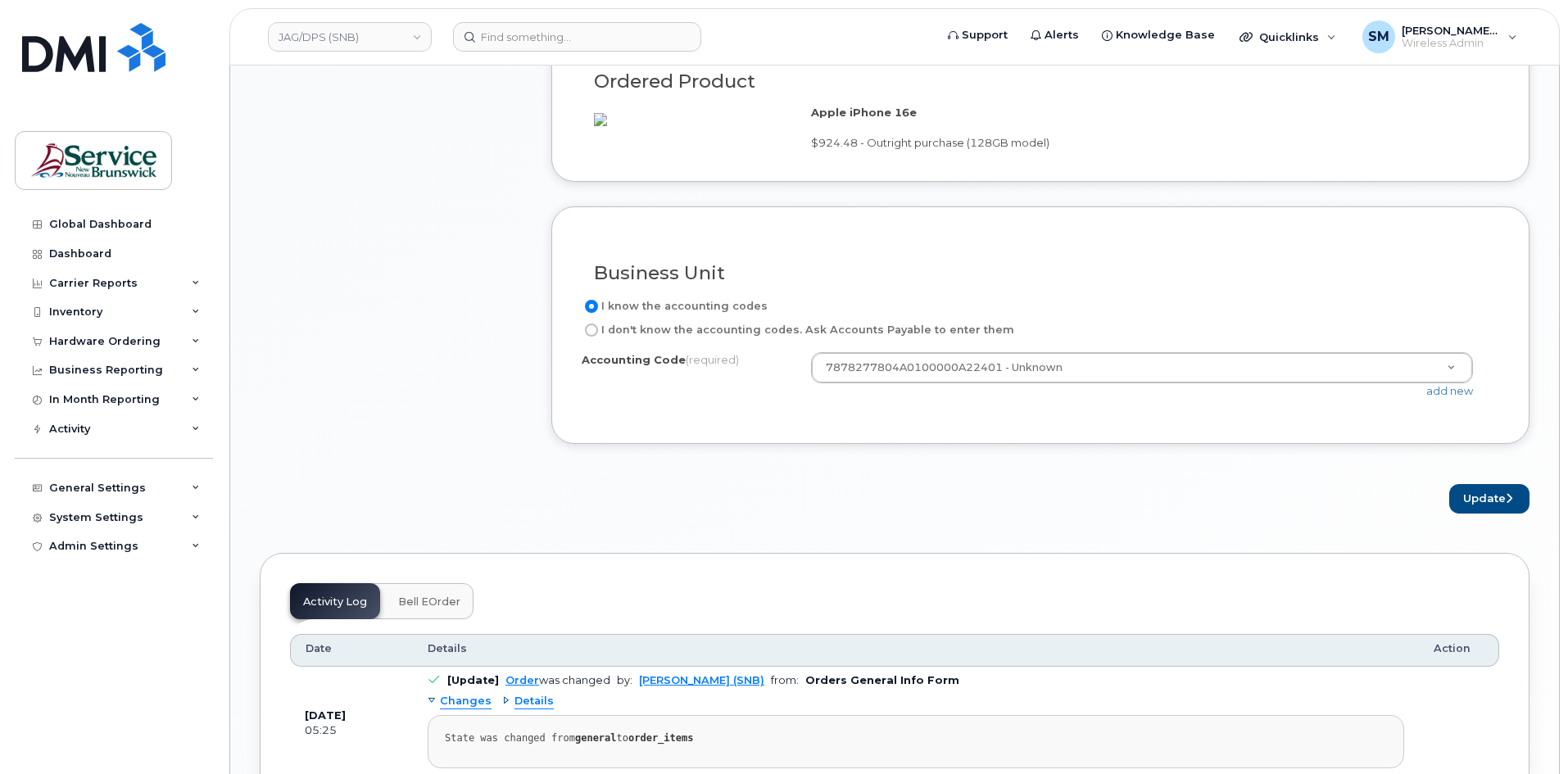
scroll to position [1310, 0]
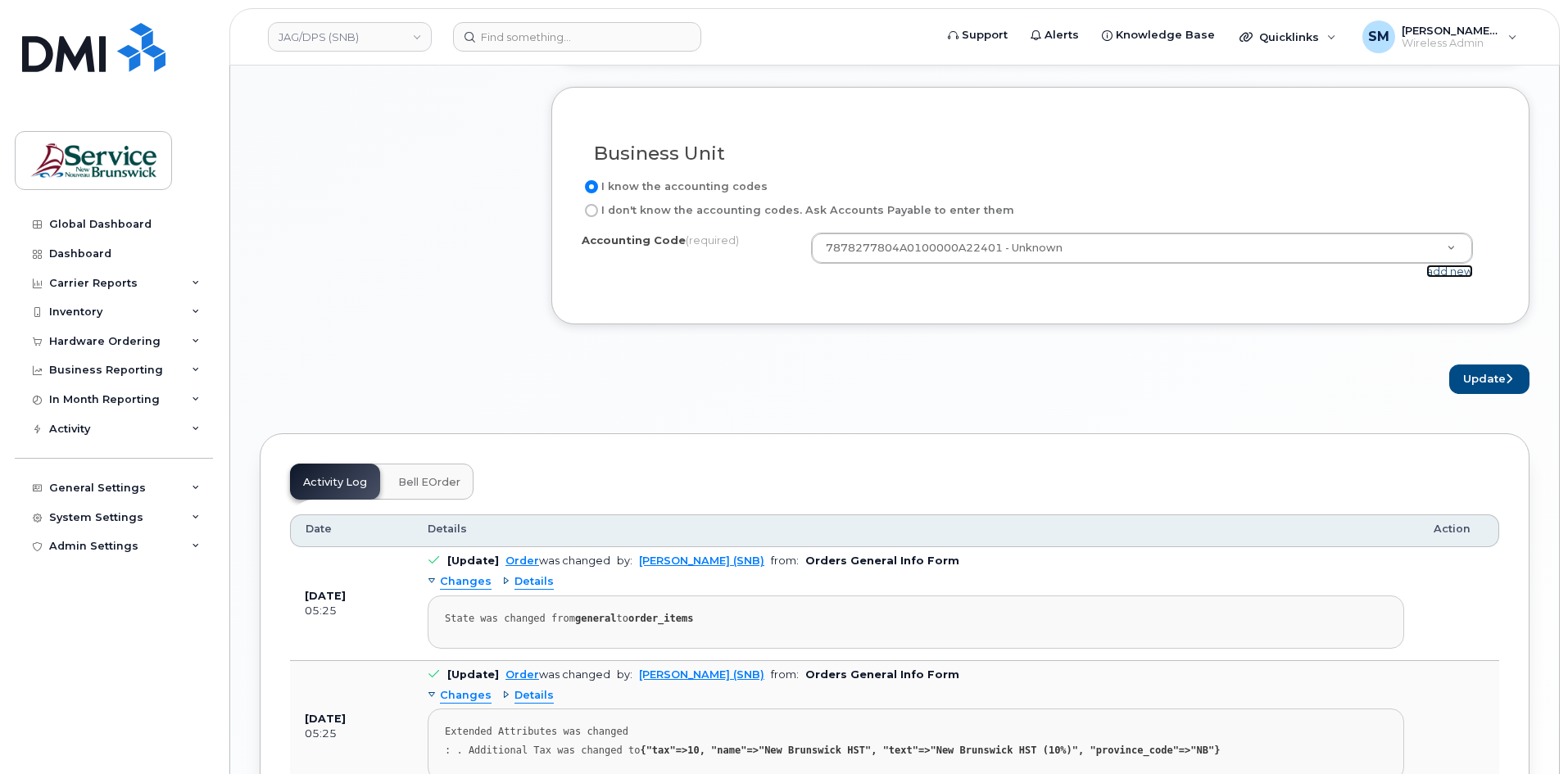
click at [1464, 277] on link "add new" at bounding box center [1449, 270] width 47 height 13
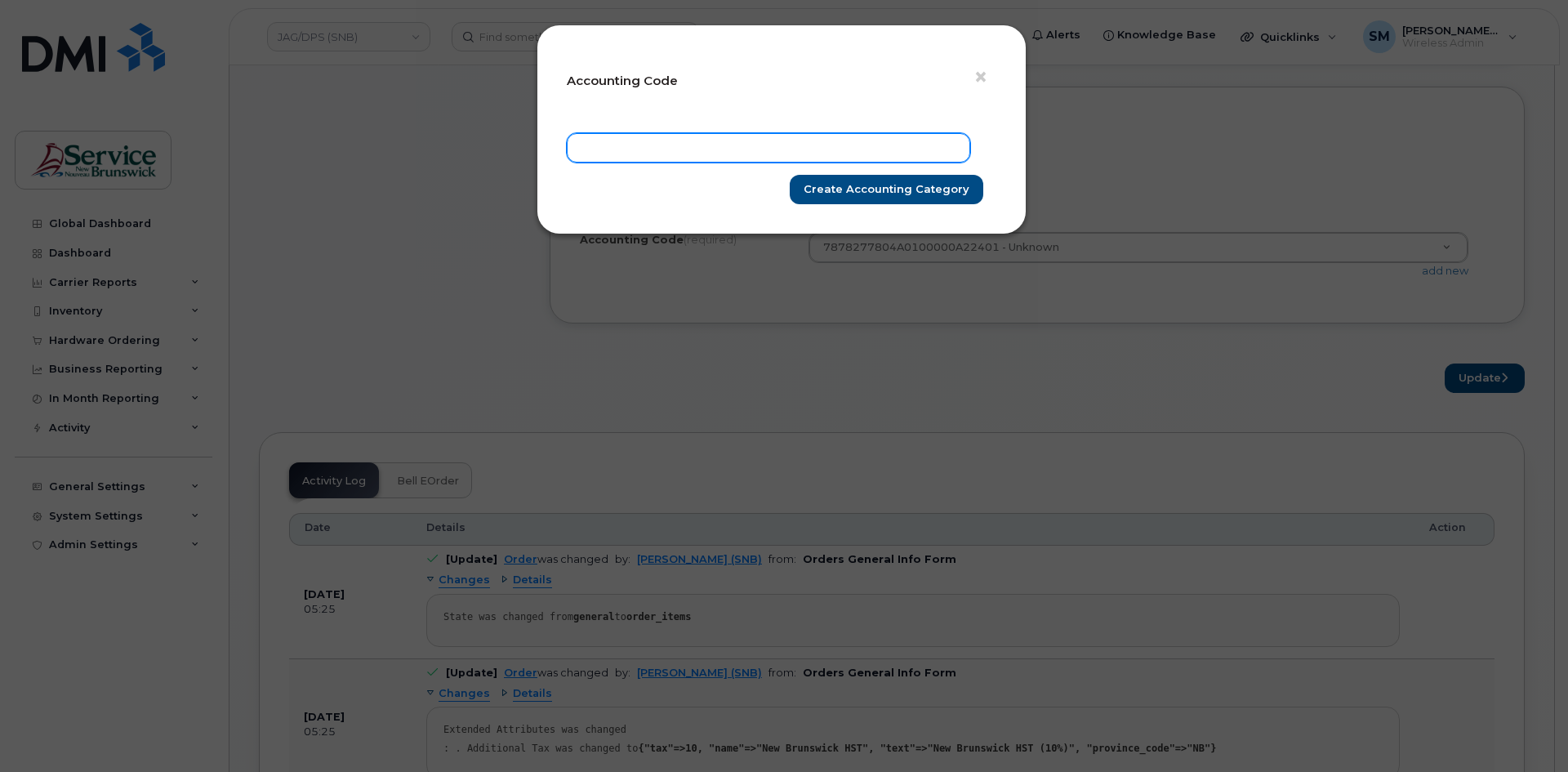
click at [851, 137] on input "text" at bounding box center [768, 148] width 403 height 30
paste input "78.7884.7805.6071.A010.0000.A84105"
type input "78.7884.7805.6071.A010.0000.A84105"
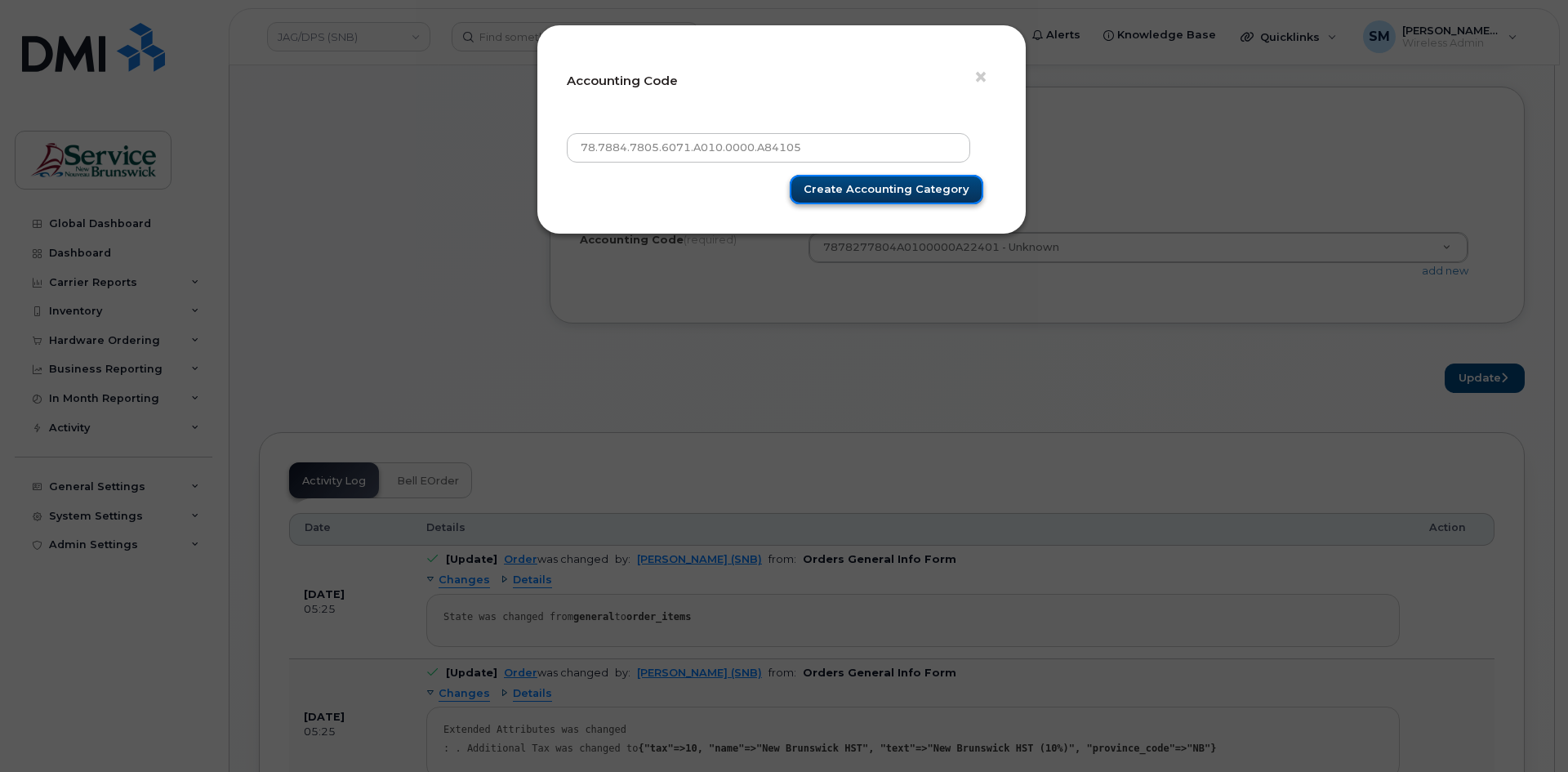
click at [906, 181] on input "Create Accounting category" at bounding box center [886, 190] width 193 height 31
type input "Create Accounting category"
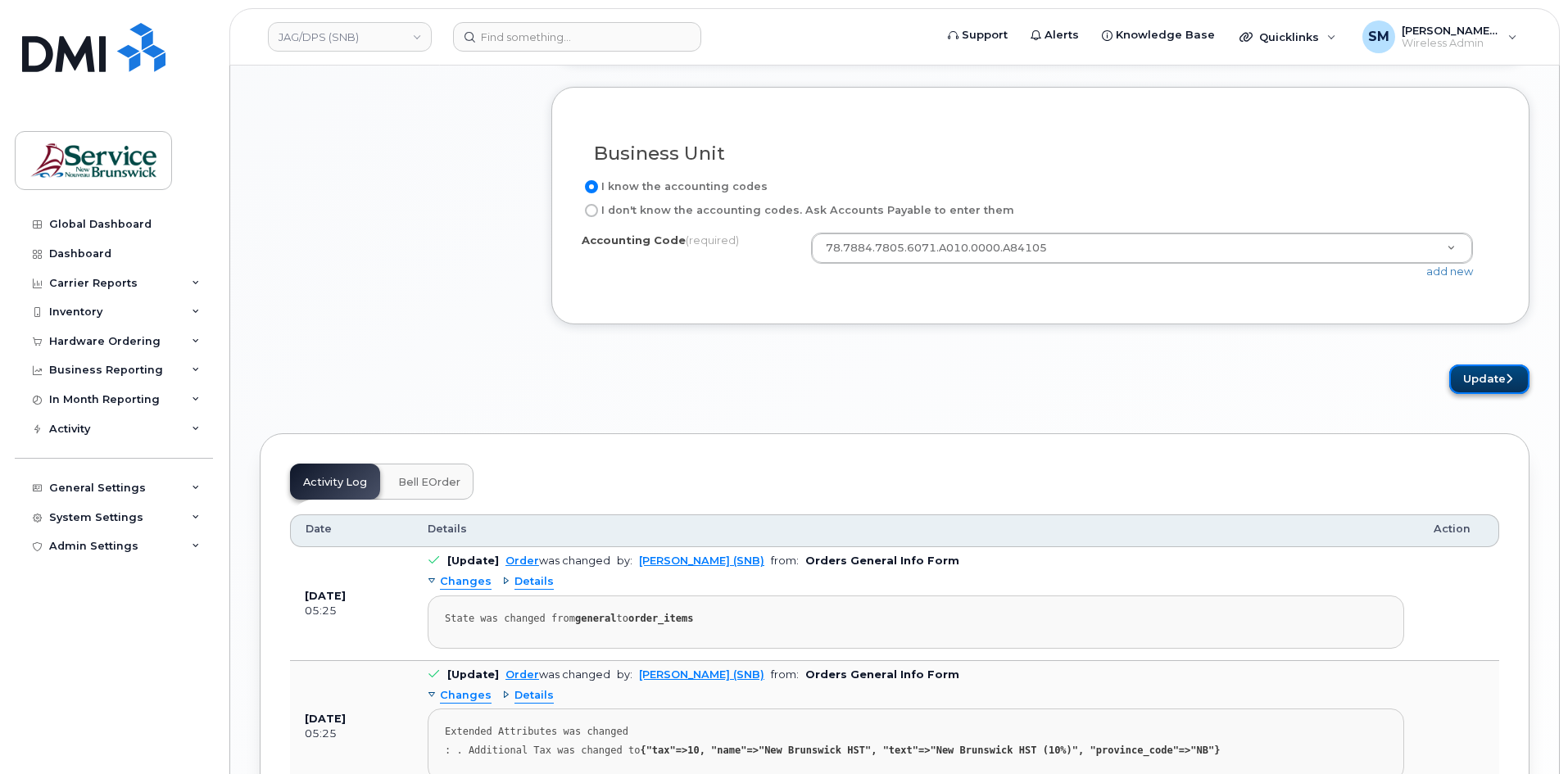
click at [1488, 395] on button "Update" at bounding box center [1489, 379] width 80 height 31
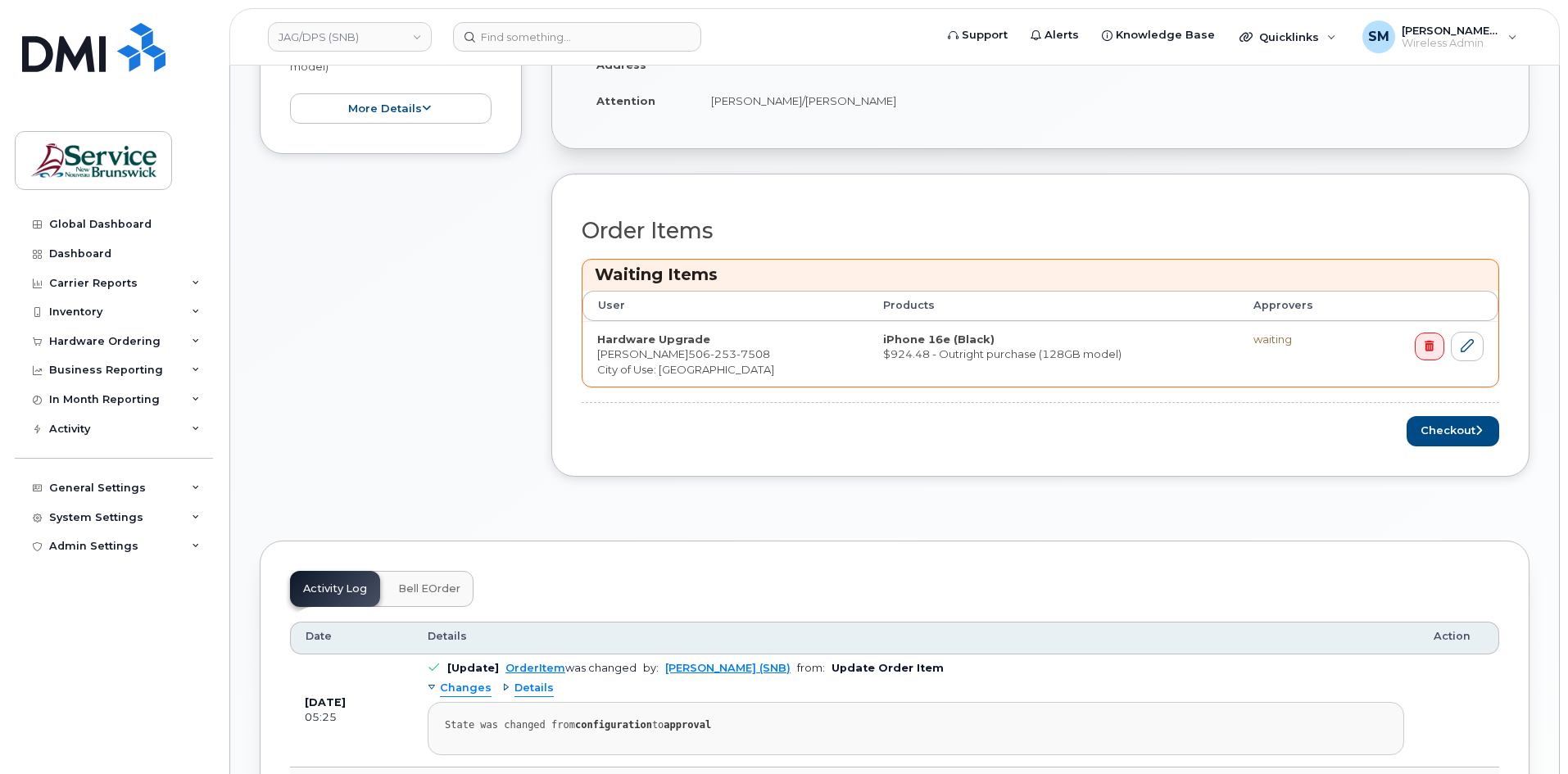
scroll to position [573, 0]
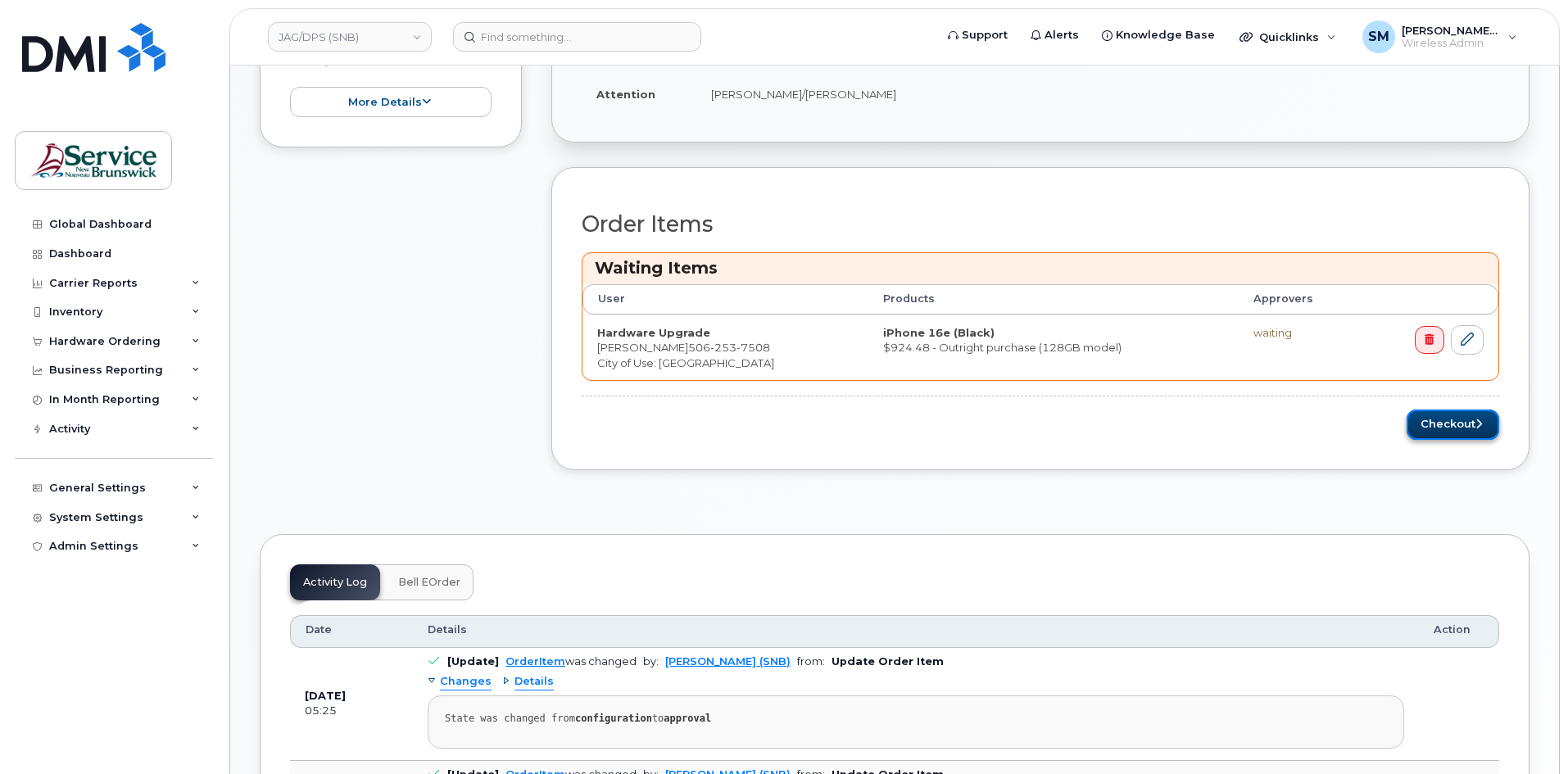
click at [1479, 424] on icon "submit" at bounding box center [1478, 424] width 6 height 11
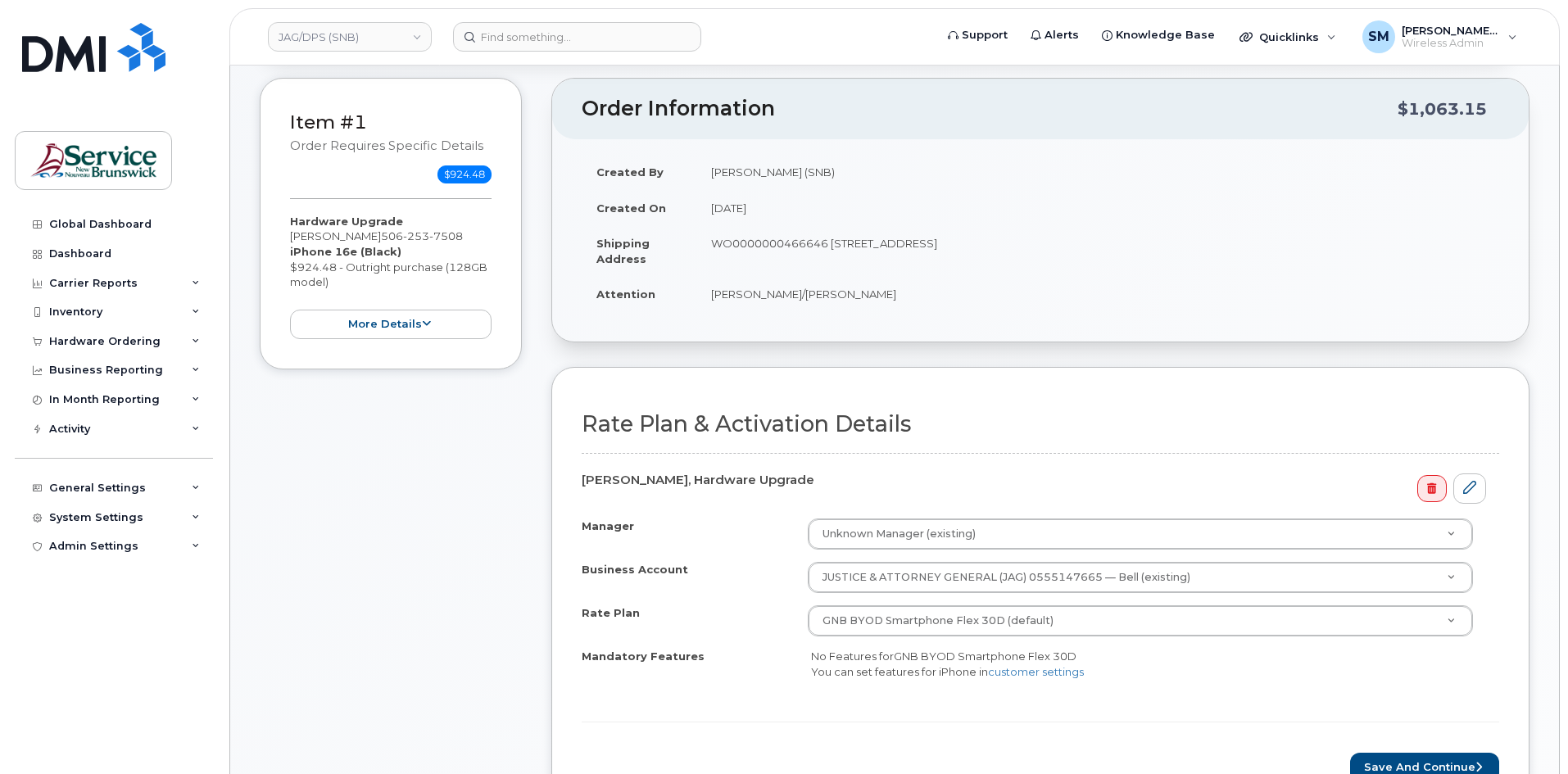
scroll to position [573, 0]
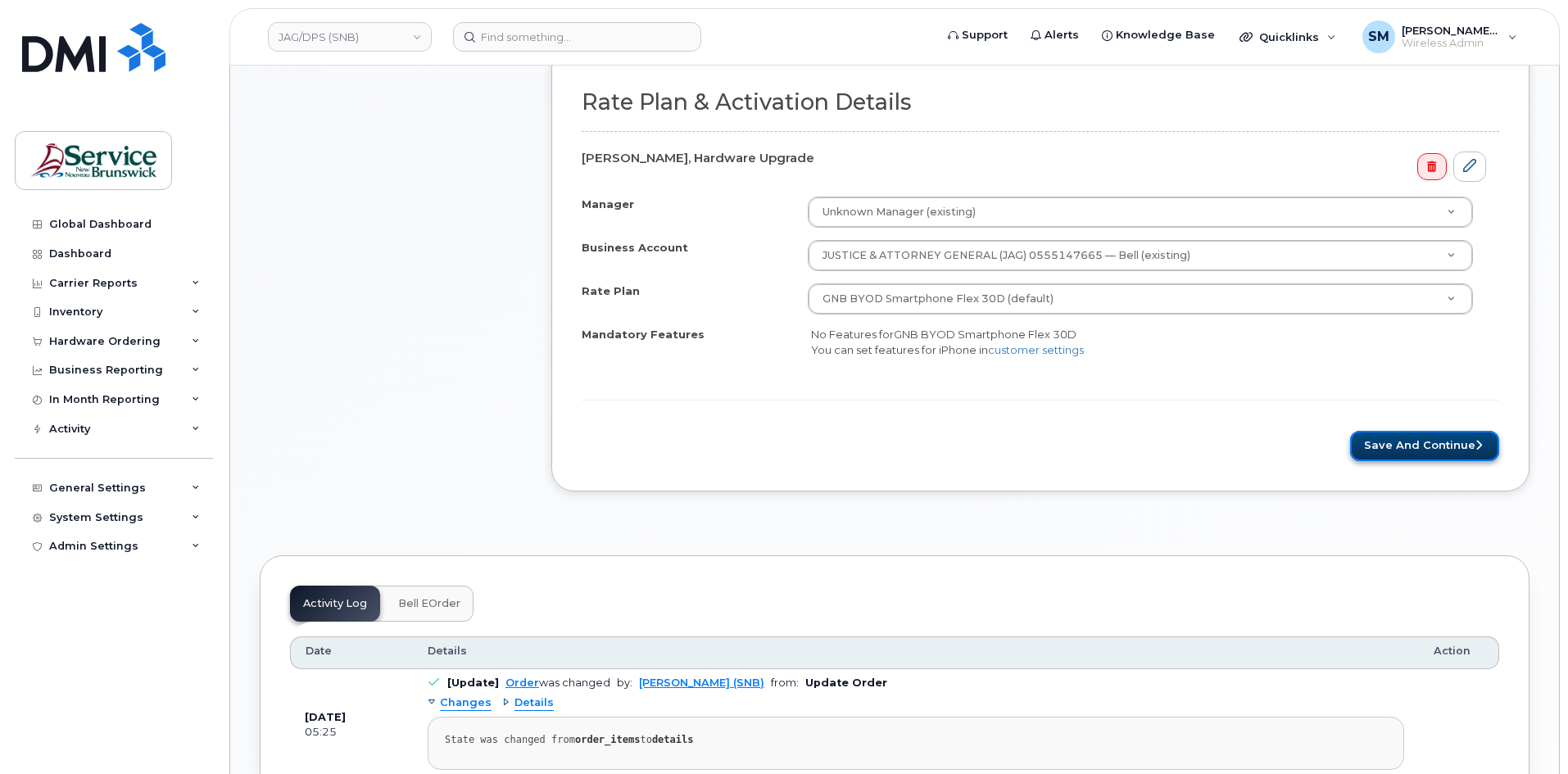
click at [1471, 446] on button "Save and Continue" at bounding box center [1425, 446] width 149 height 31
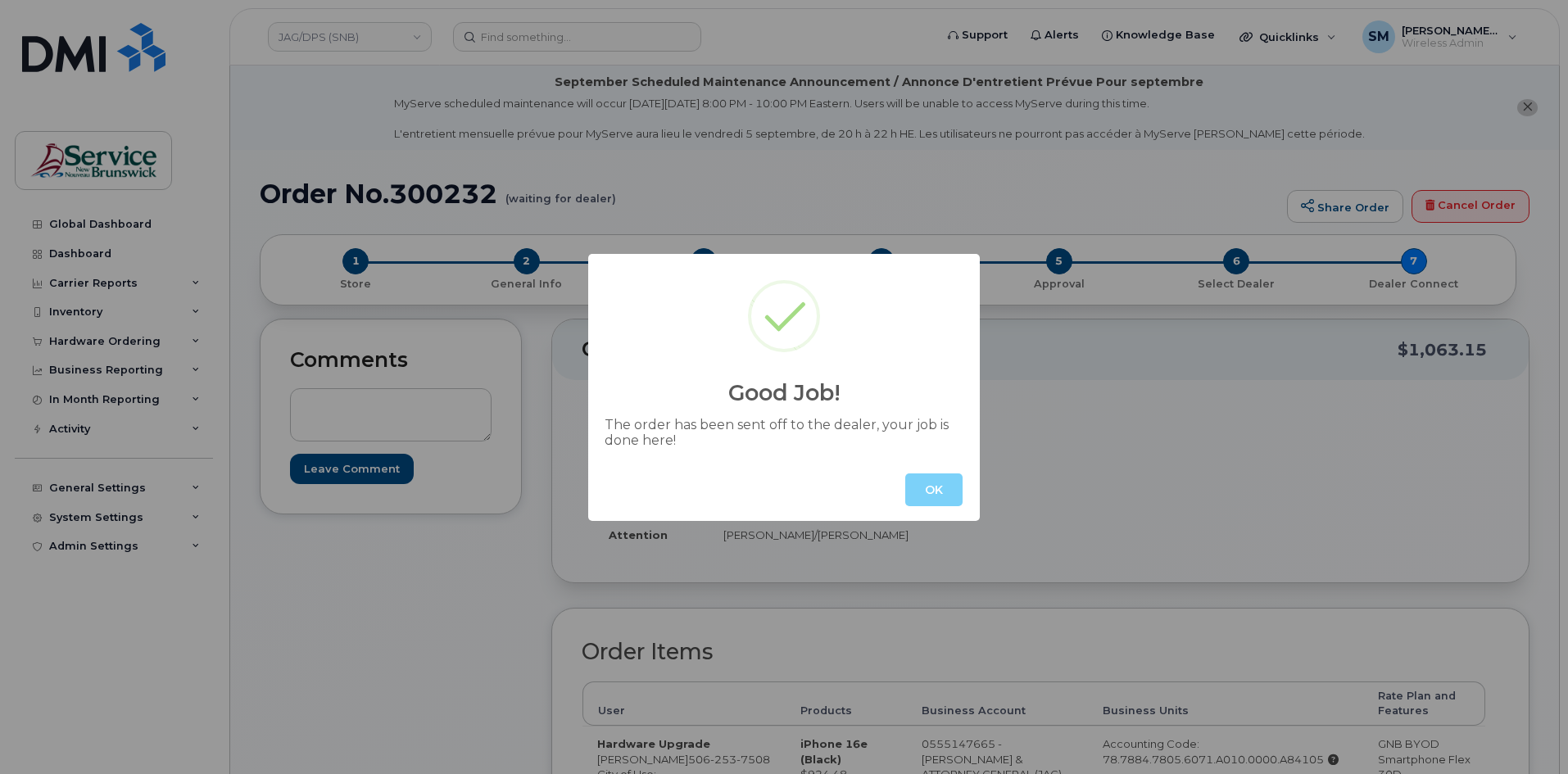
click at [924, 493] on button "OK" at bounding box center [933, 489] width 57 height 32
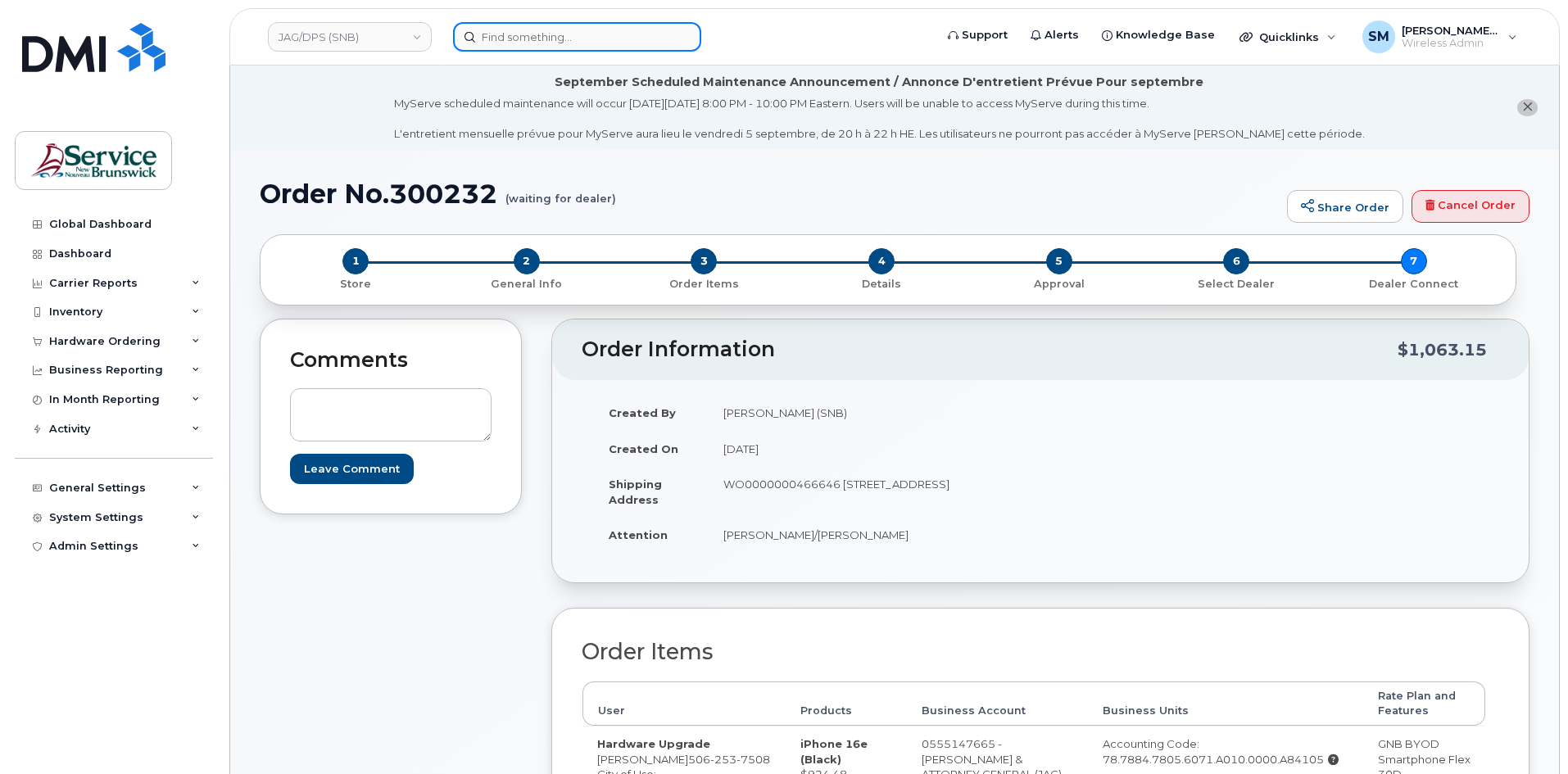
click at [554, 31] on input at bounding box center [577, 37] width 248 height 30
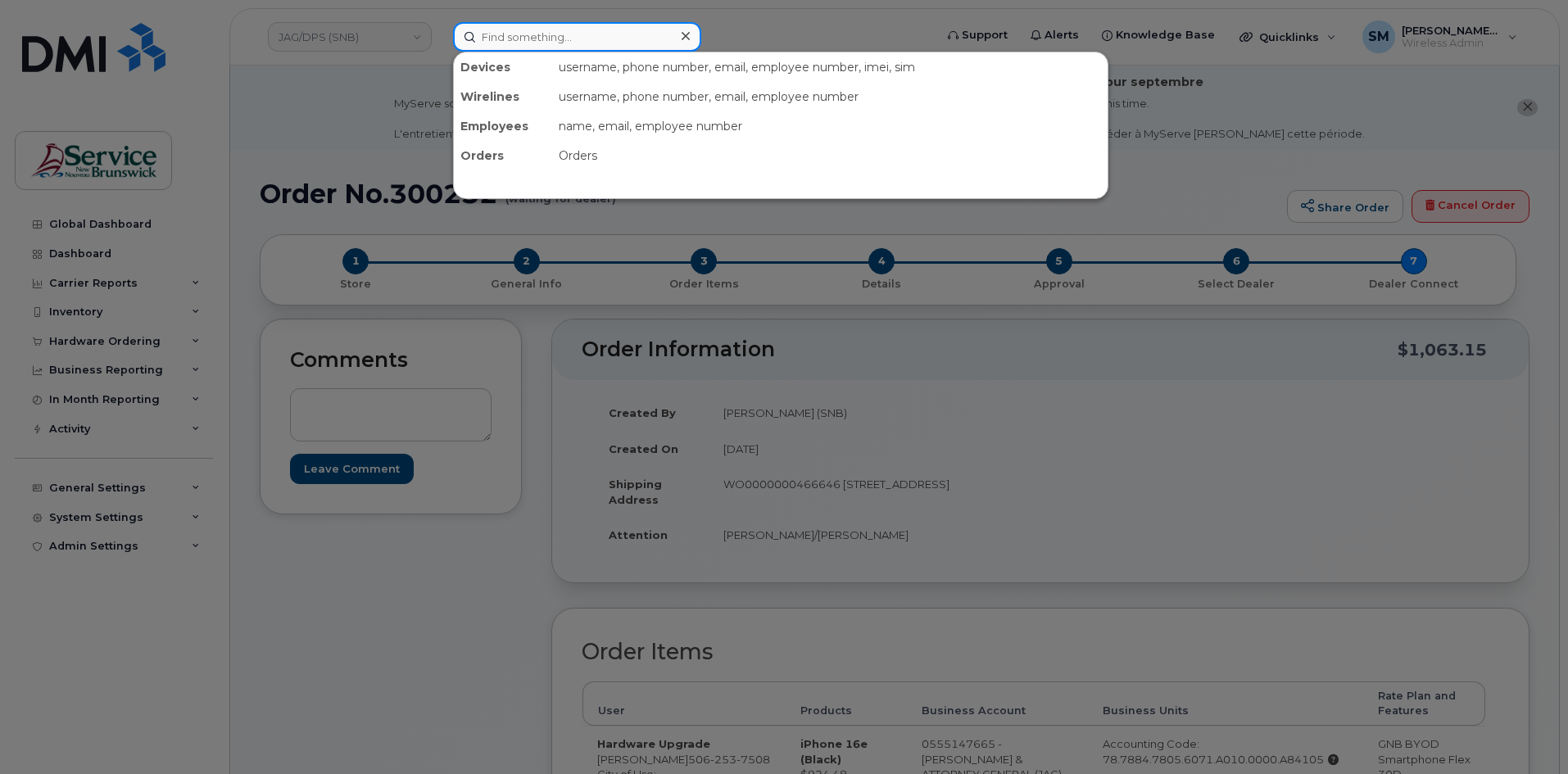
paste input "Alicia McCarthy"
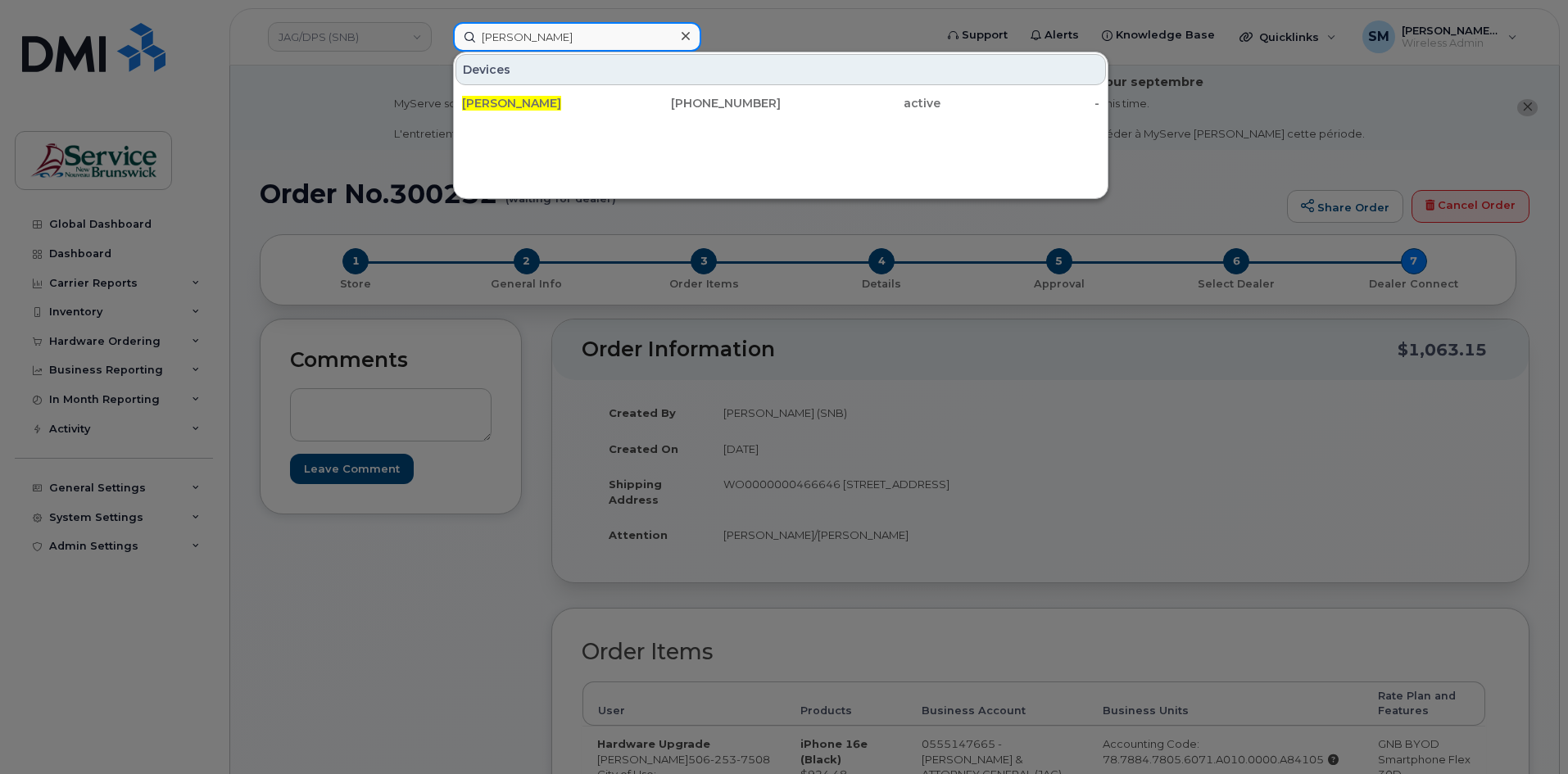
type input "Alicia McCarthy"
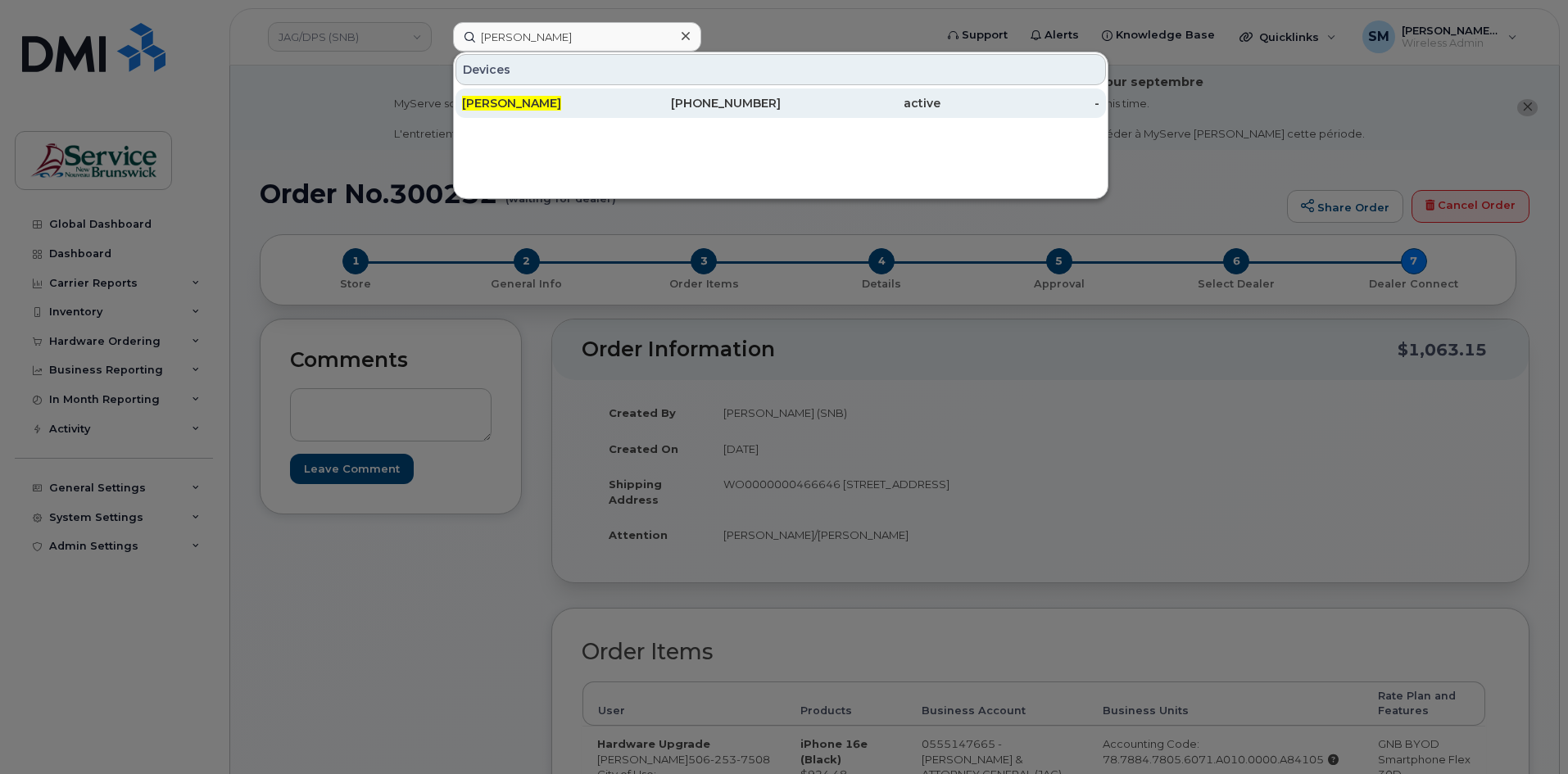
click at [656, 106] on div "506-566-2849" at bounding box center [701, 103] width 160 height 17
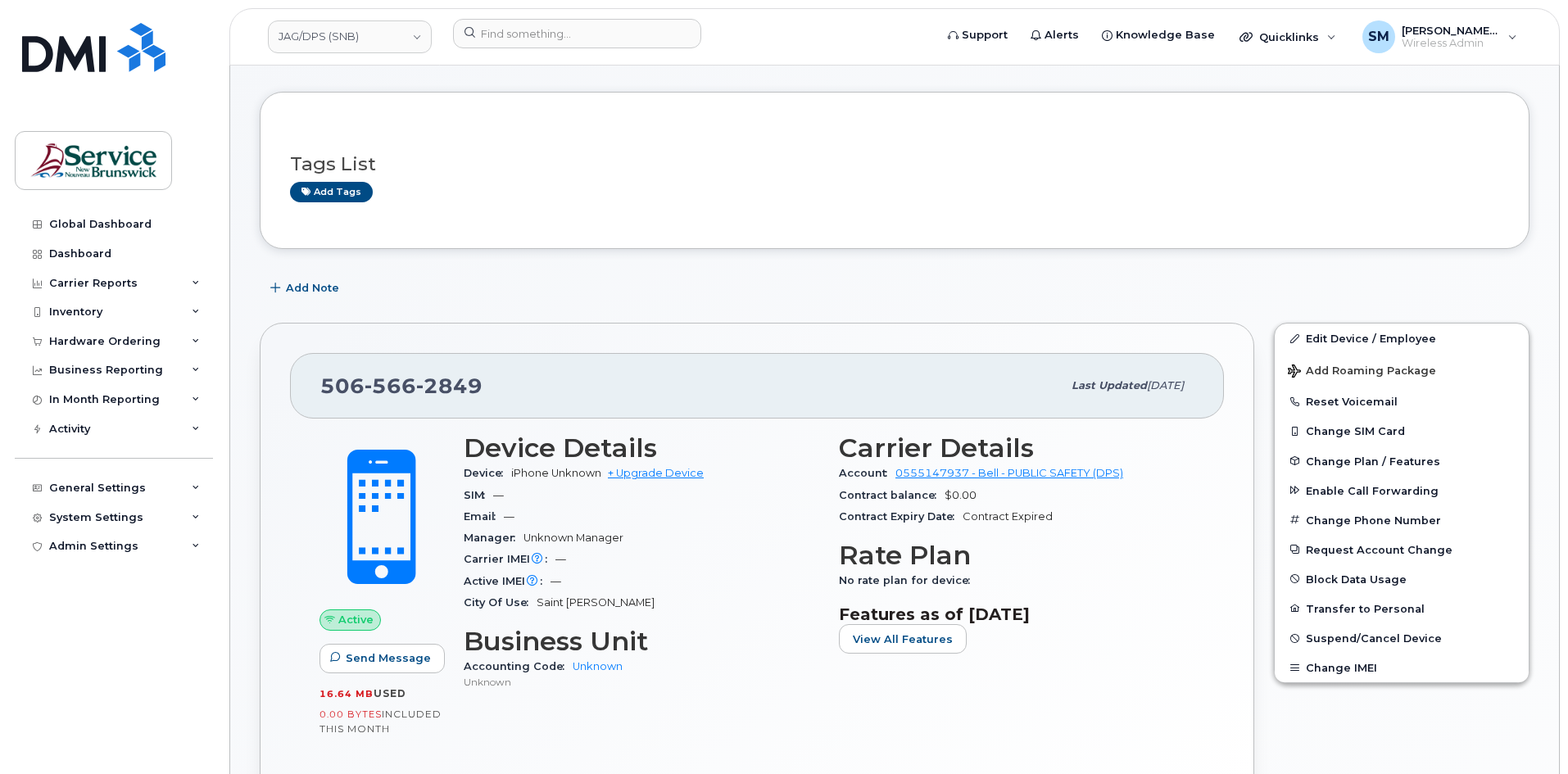
scroll to position [327, 0]
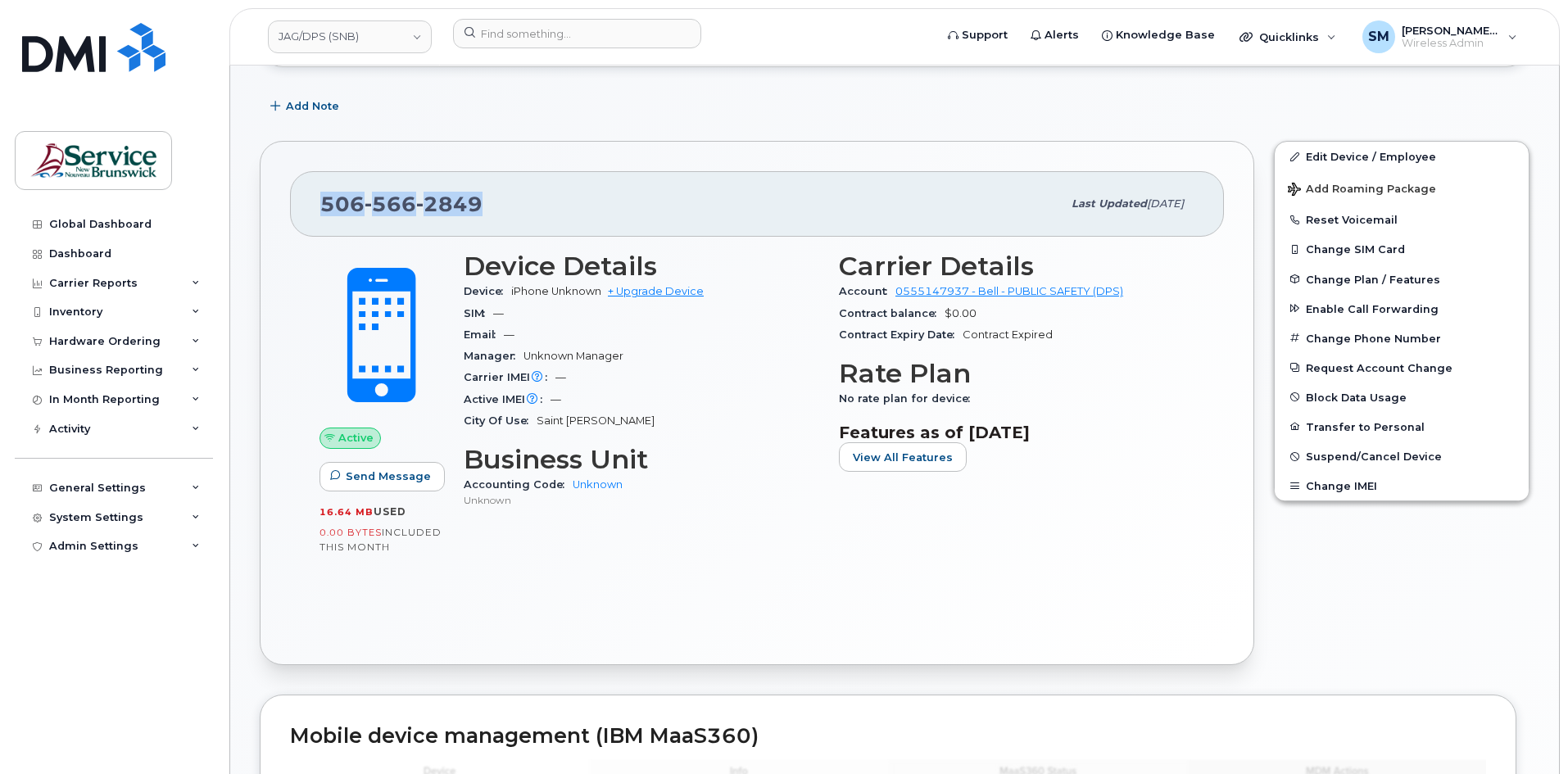
drag, startPoint x: 481, startPoint y: 199, endPoint x: 296, endPoint y: 201, distance: 185.0
click at [296, 201] on div "506 566 2849 Last updated Aug 29, 2025" at bounding box center [757, 204] width 934 height 66
copy span "506 566 2849"
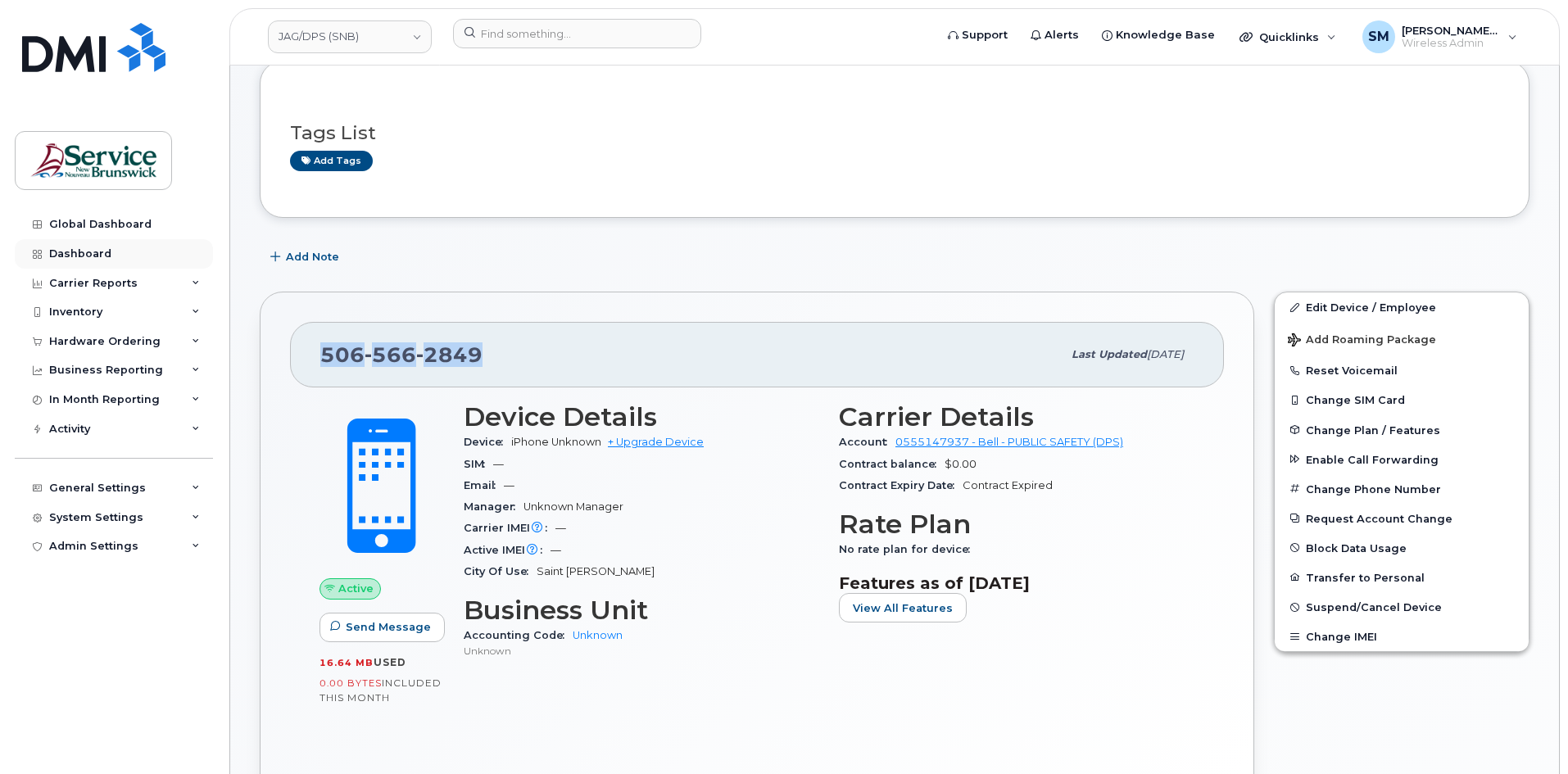
scroll to position [0, 0]
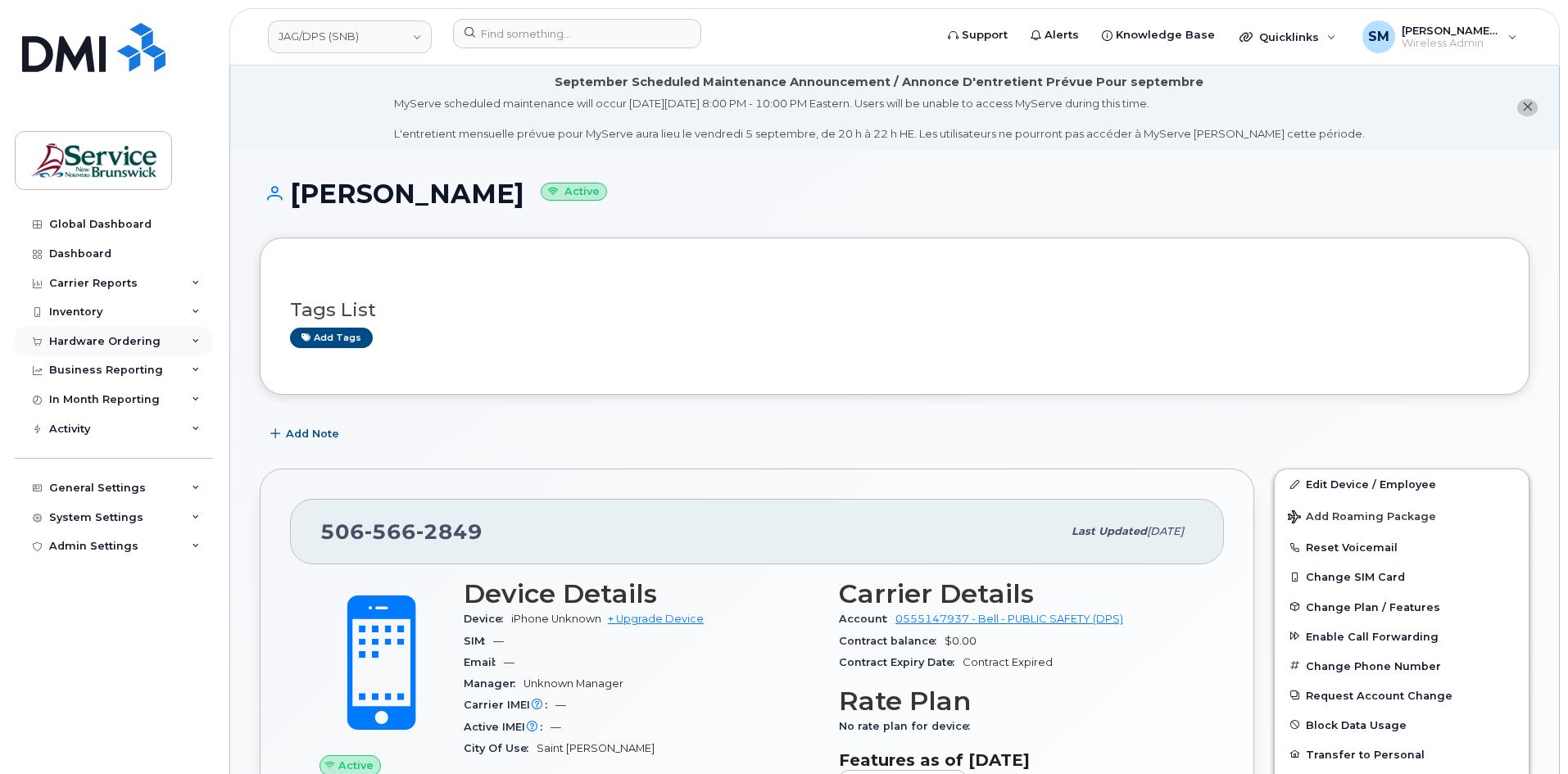
click at [81, 347] on div "Hardware Ordering" at bounding box center [104, 341] width 111 height 13
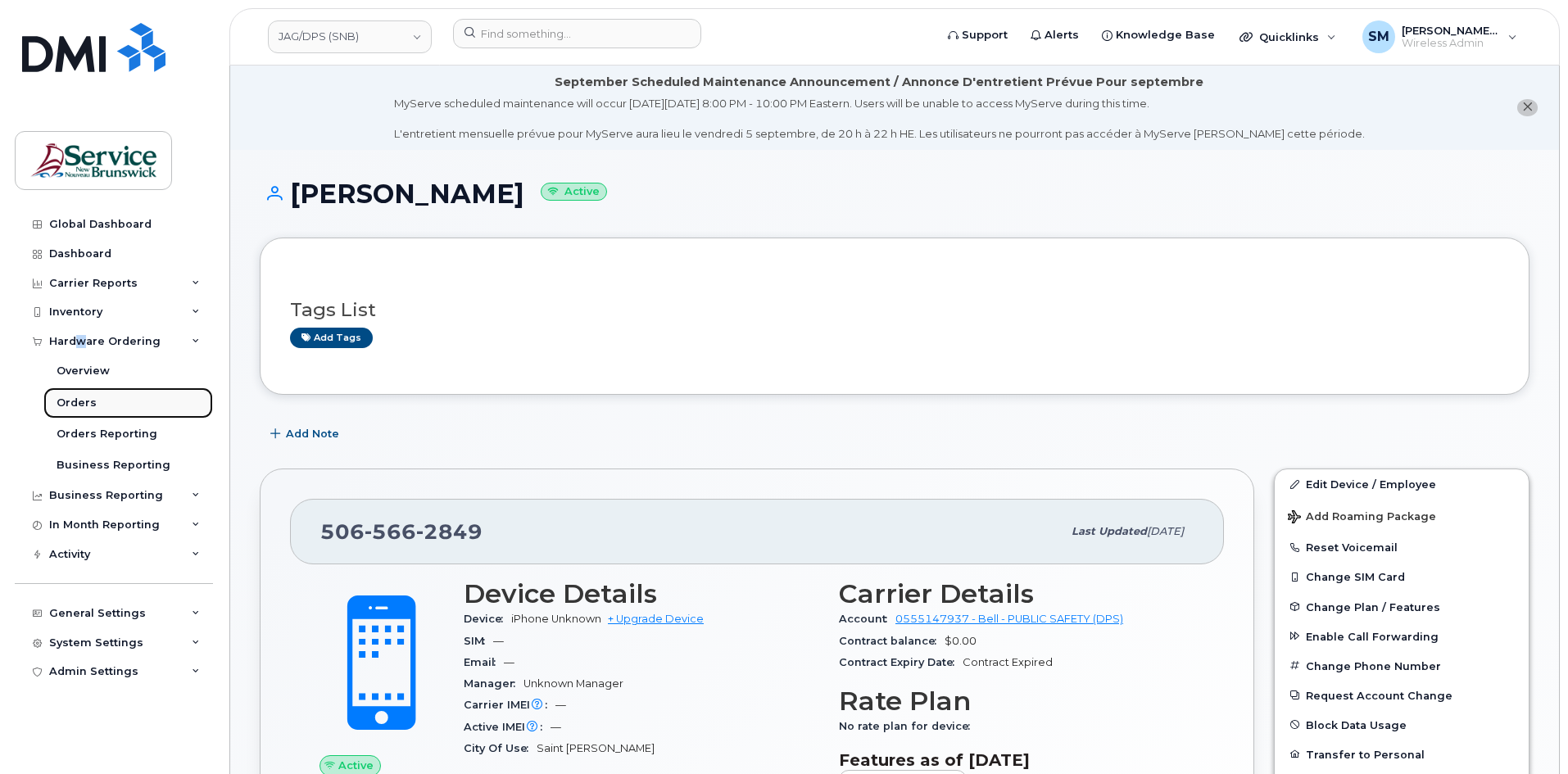
click at [104, 406] on link "Orders" at bounding box center [127, 402] width 169 height 31
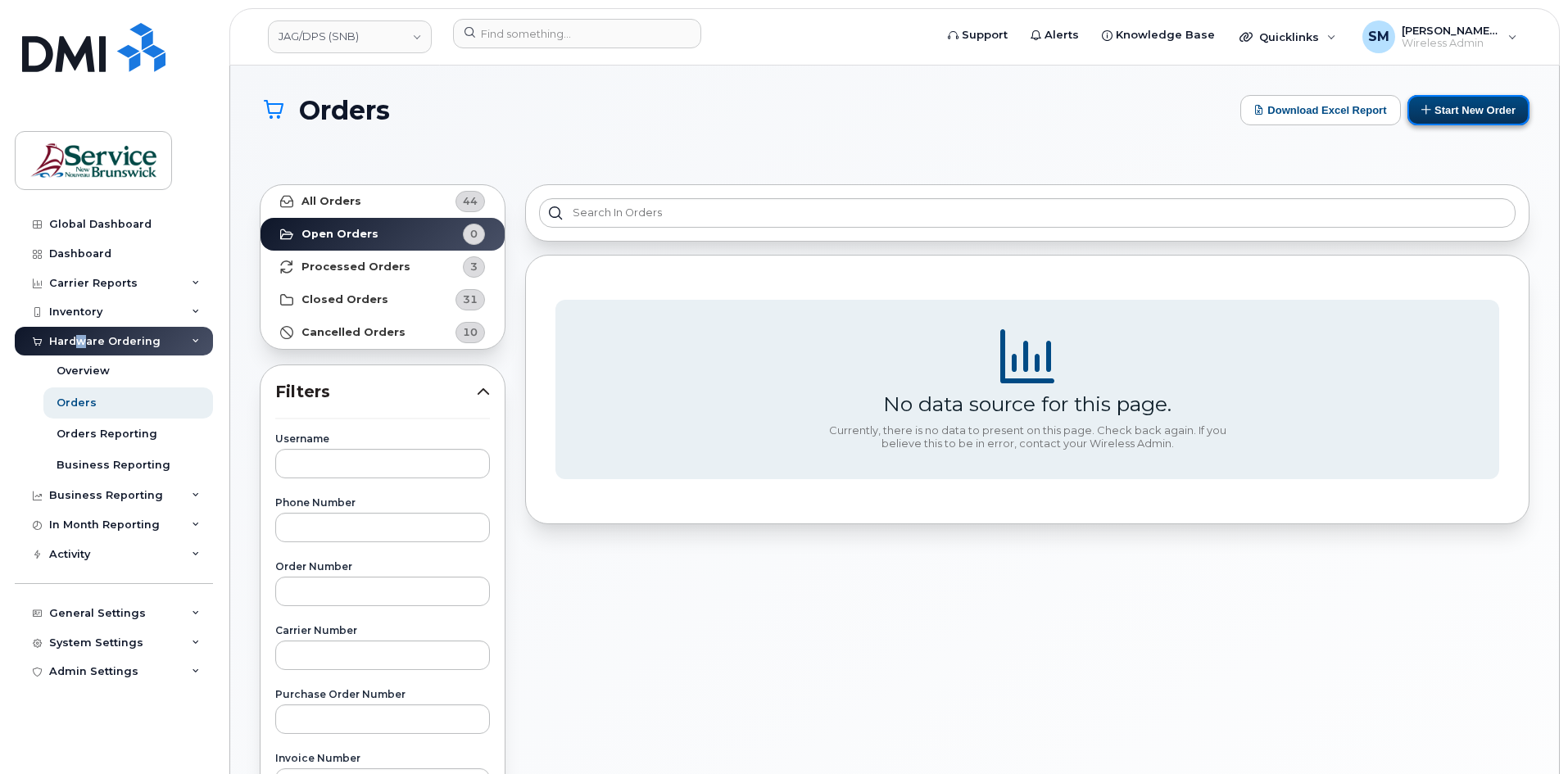
click at [1447, 111] on button "Start New Order" at bounding box center [1468, 110] width 122 height 31
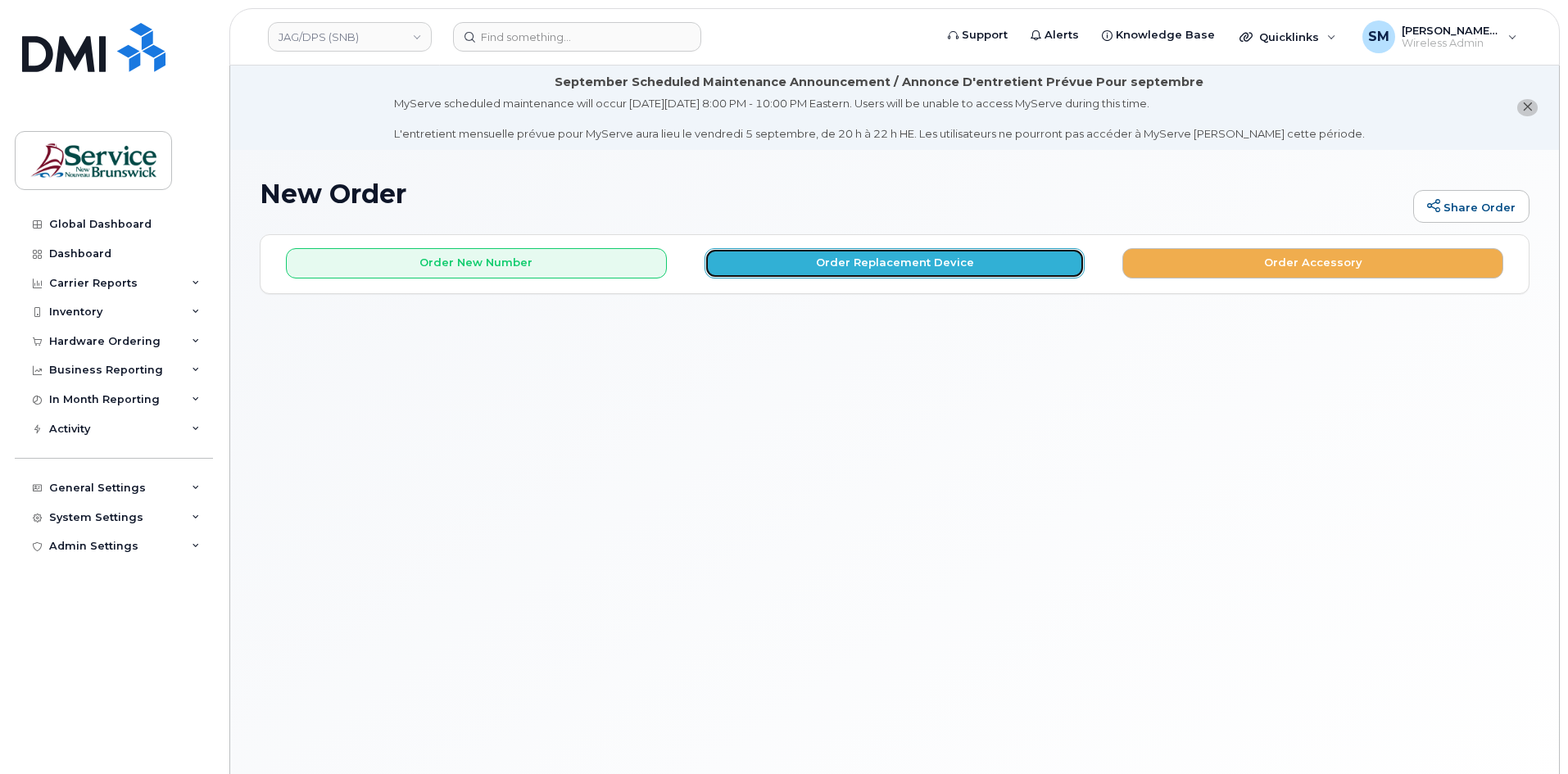
click at [921, 264] on button "Order Replacement Device" at bounding box center [895, 263] width 381 height 31
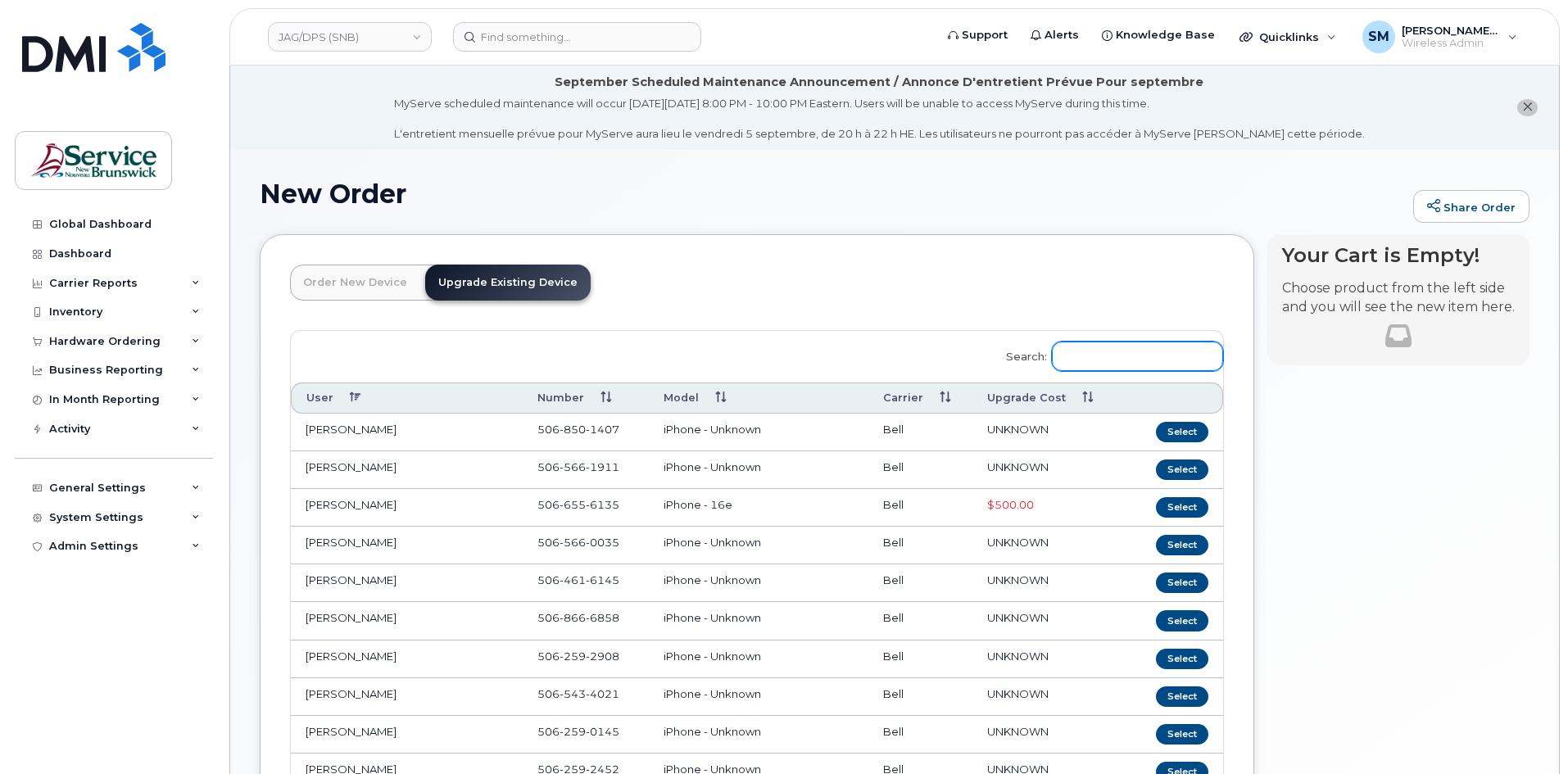
click at [1127, 351] on input "Search:" at bounding box center [1137, 356] width 171 height 30
paste input "5065662849"
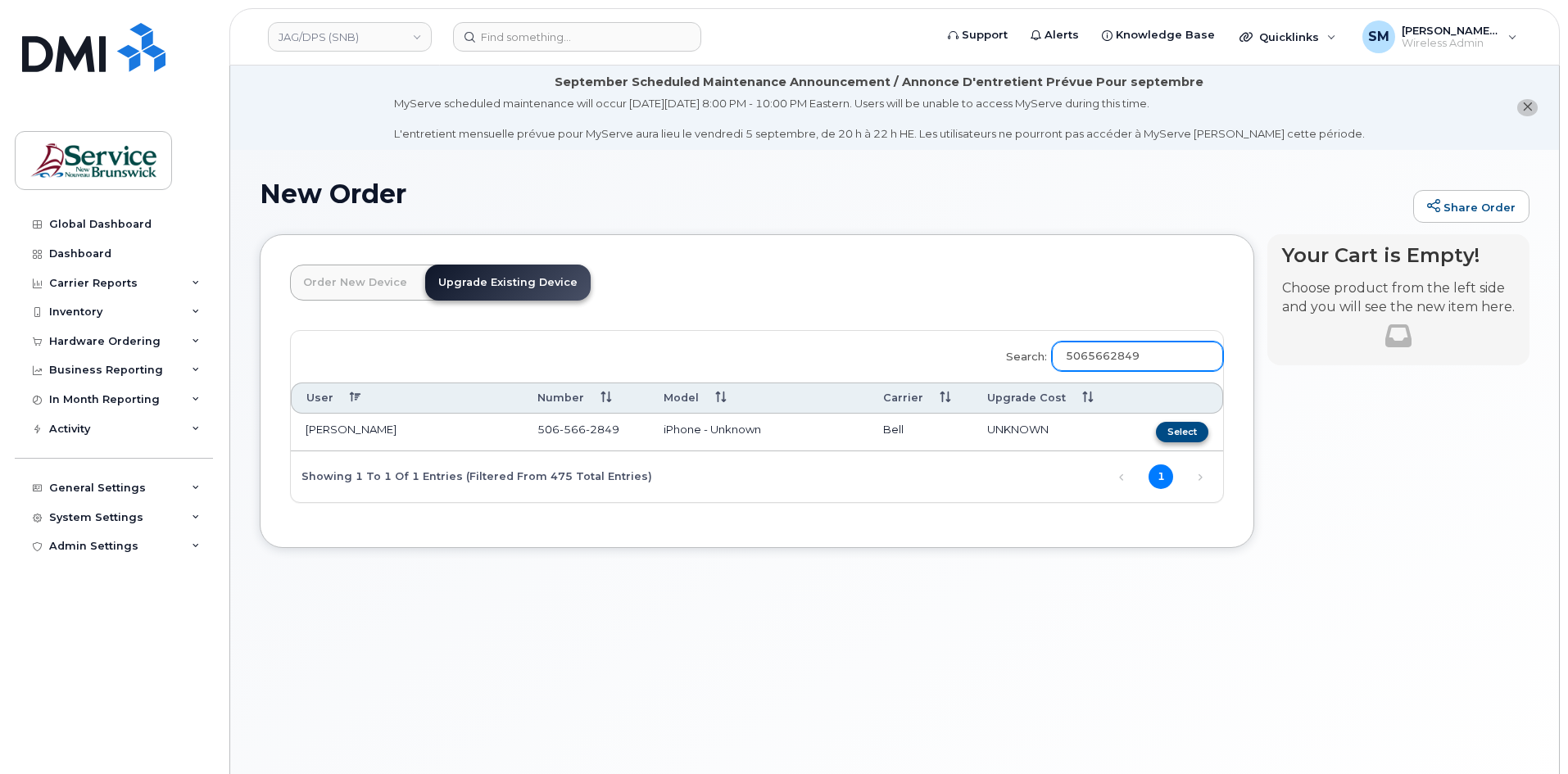
type input "5065662849"
click at [1202, 432] on button "Select" at bounding box center [1183, 432] width 53 height 20
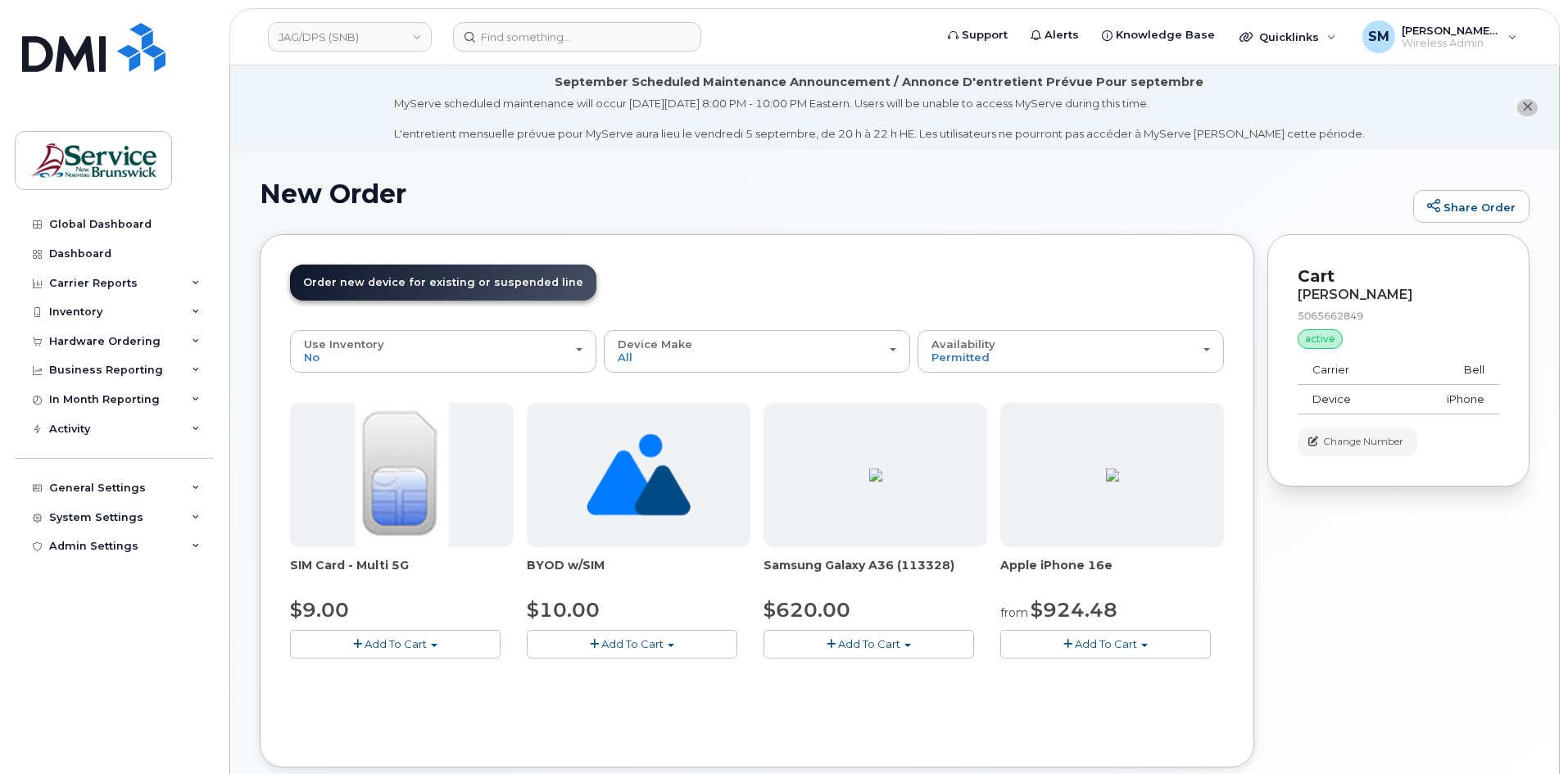
drag, startPoint x: 1085, startPoint y: 644, endPoint x: 1090, endPoint y: 636, distance: 9.4
click at [1086, 644] on span "Add To Cart" at bounding box center [1105, 643] width 62 height 13
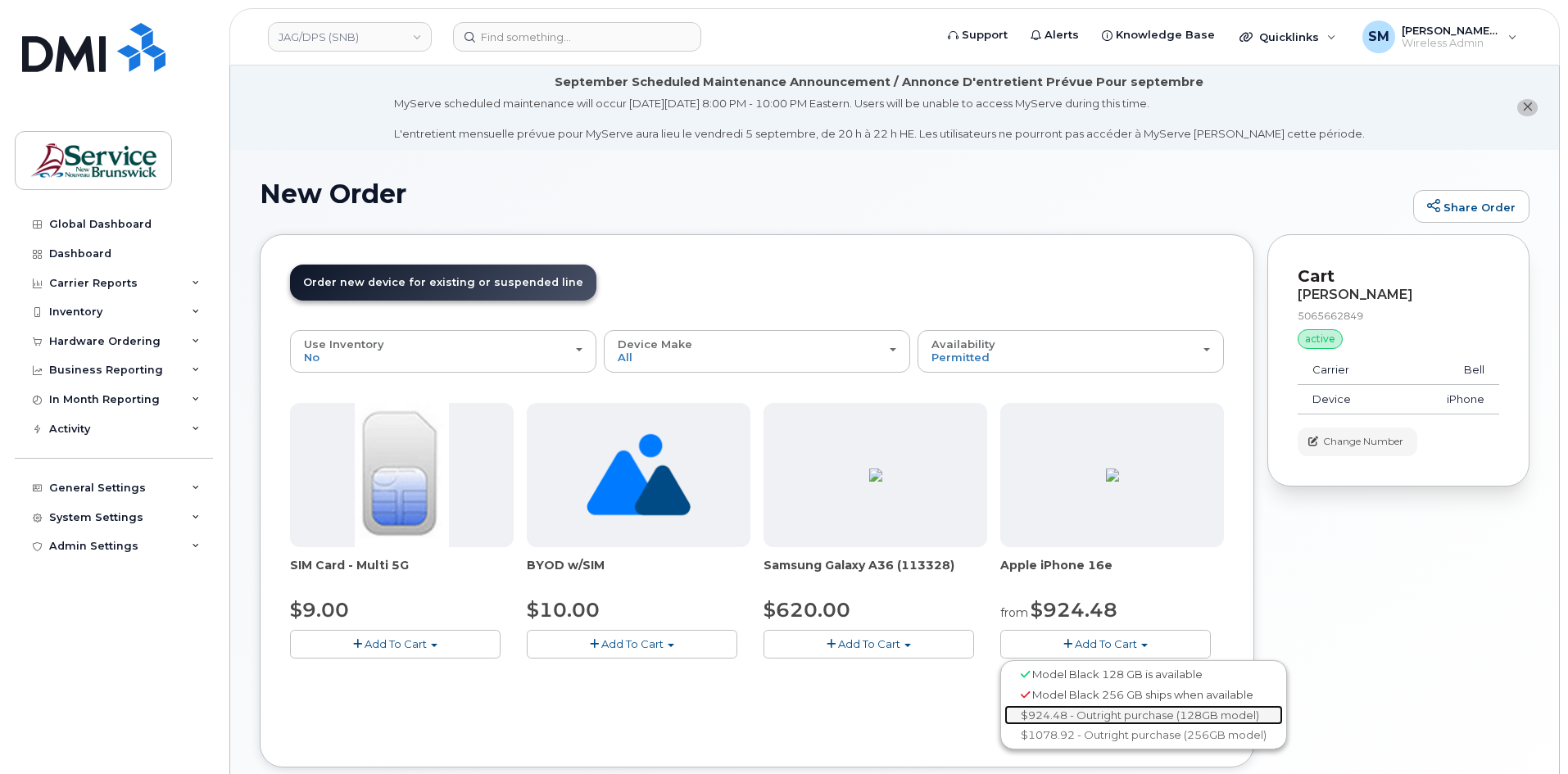
click at [1118, 712] on link "$924.48 - Outright purchase (128GB model)" at bounding box center [1143, 715] width 278 height 20
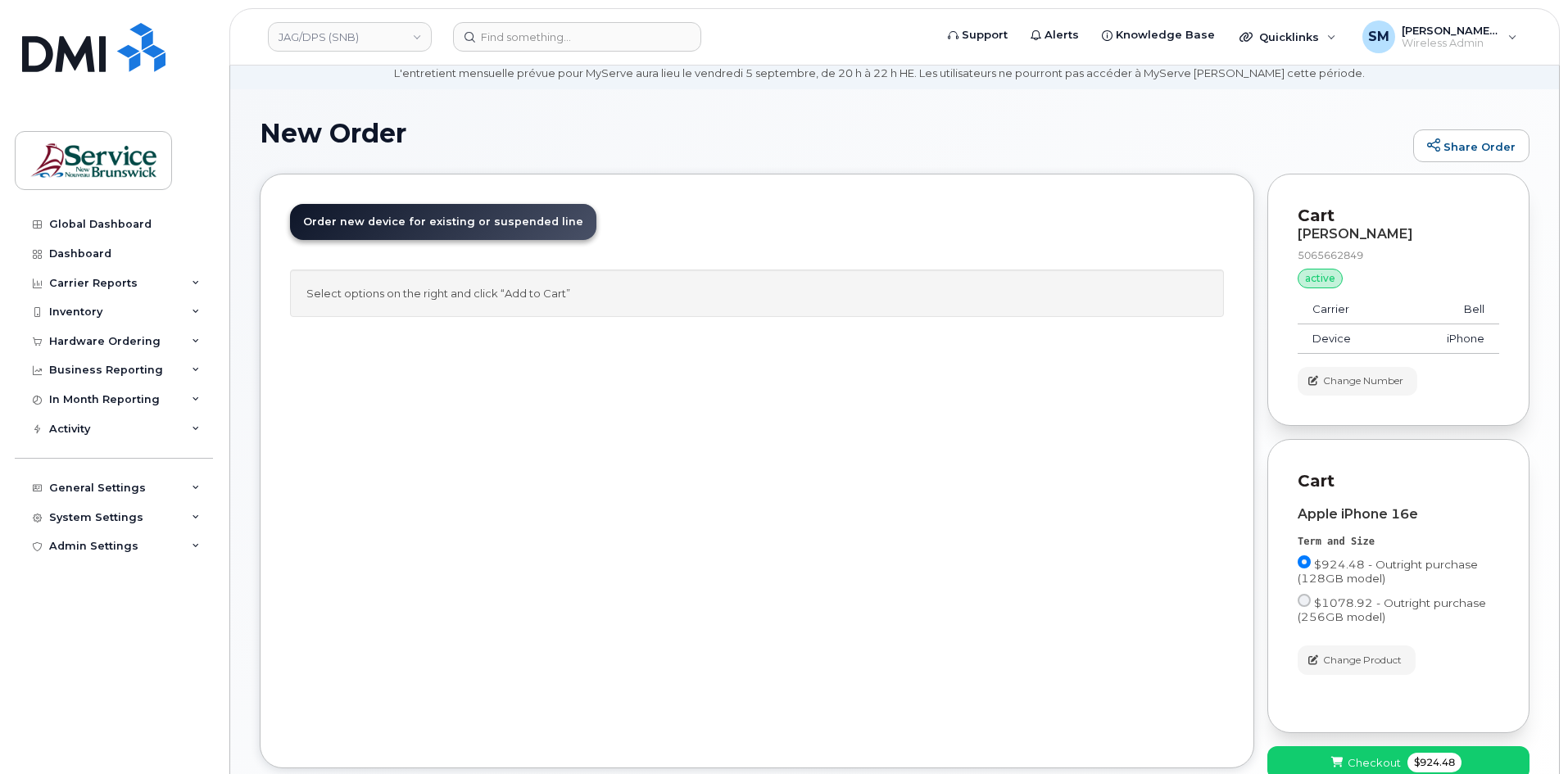
scroll to position [161, 0]
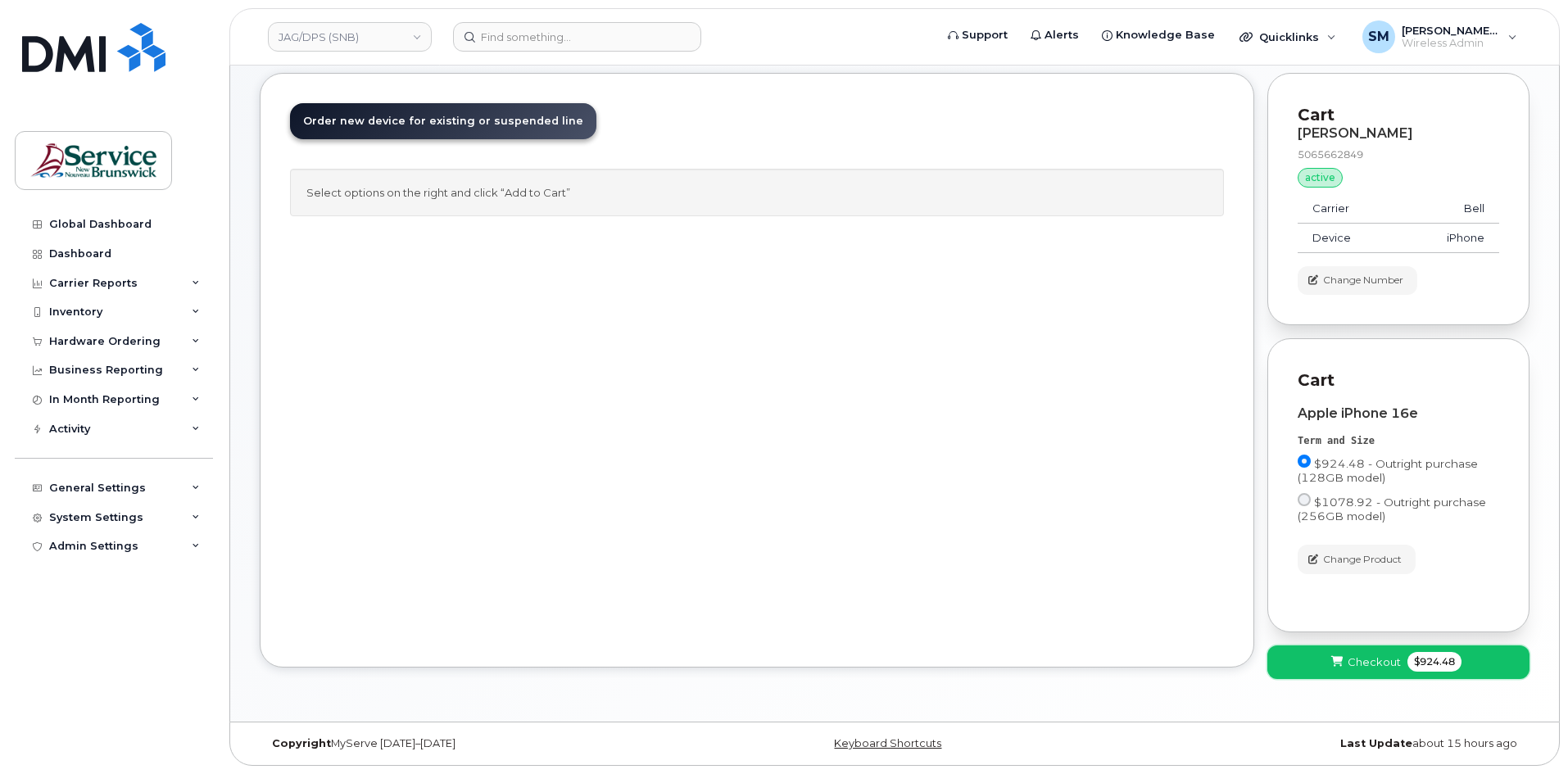
click at [1342, 661] on icon at bounding box center [1337, 662] width 11 height 11
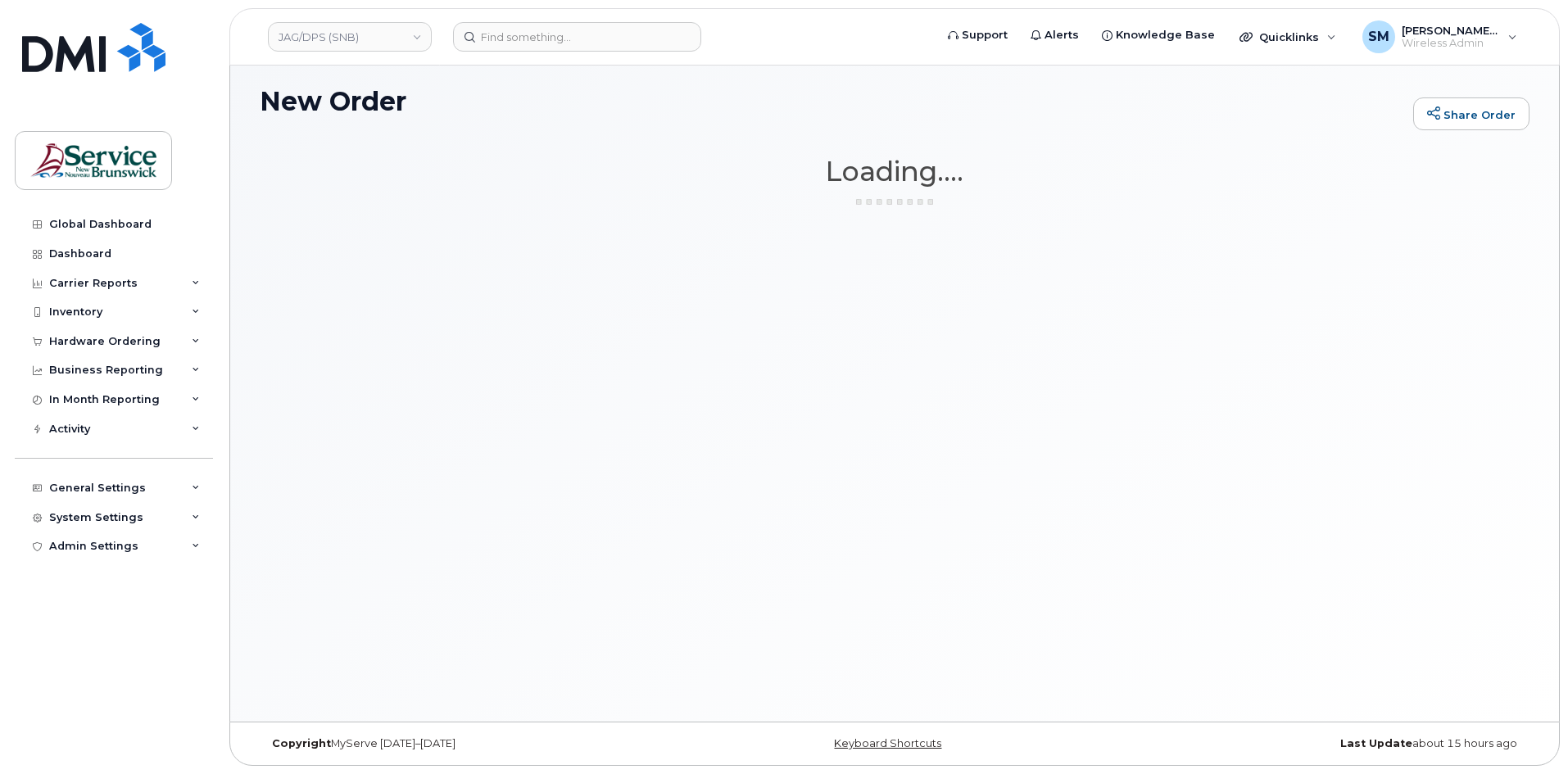
scroll to position [92, 0]
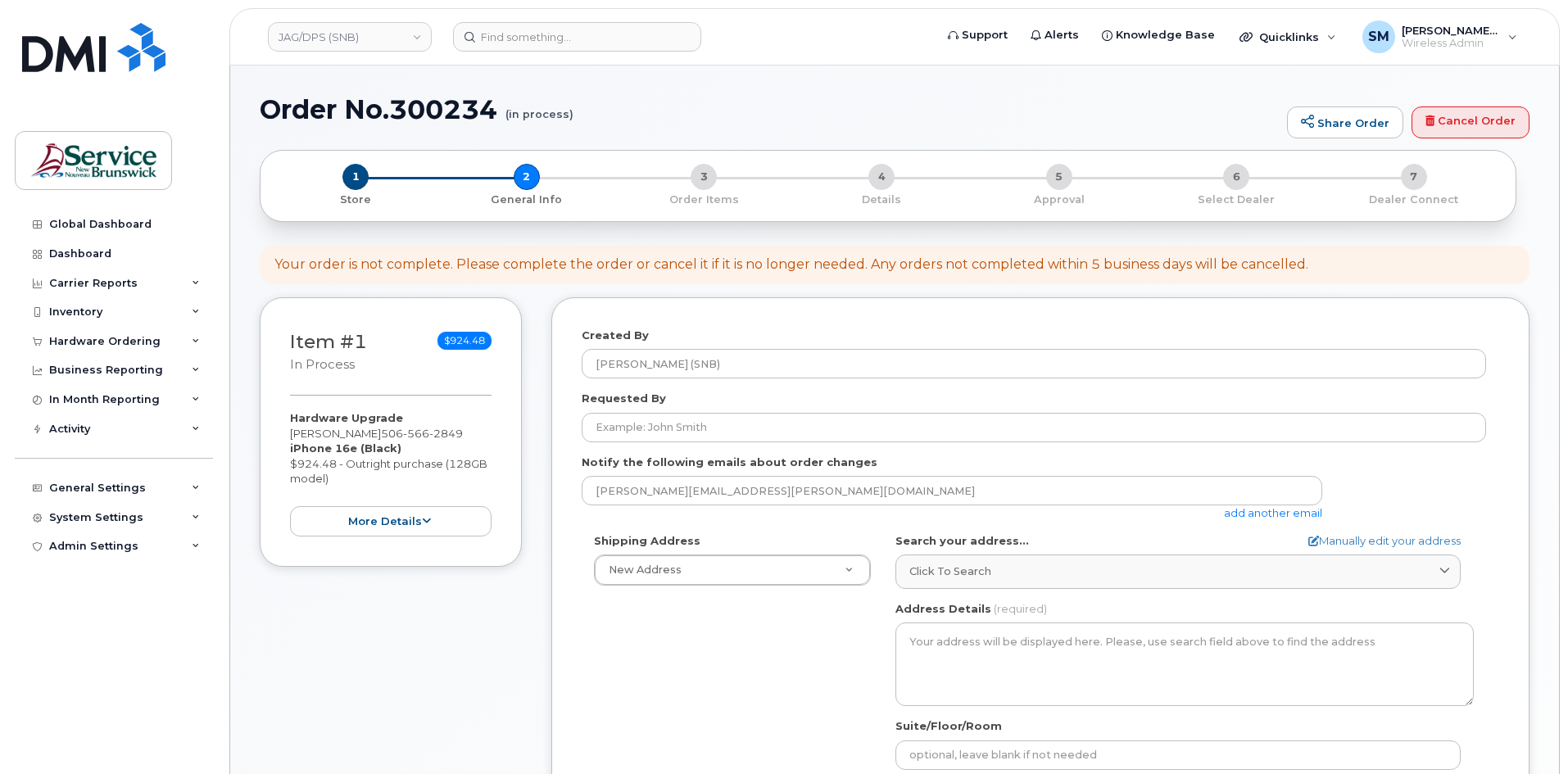
select select
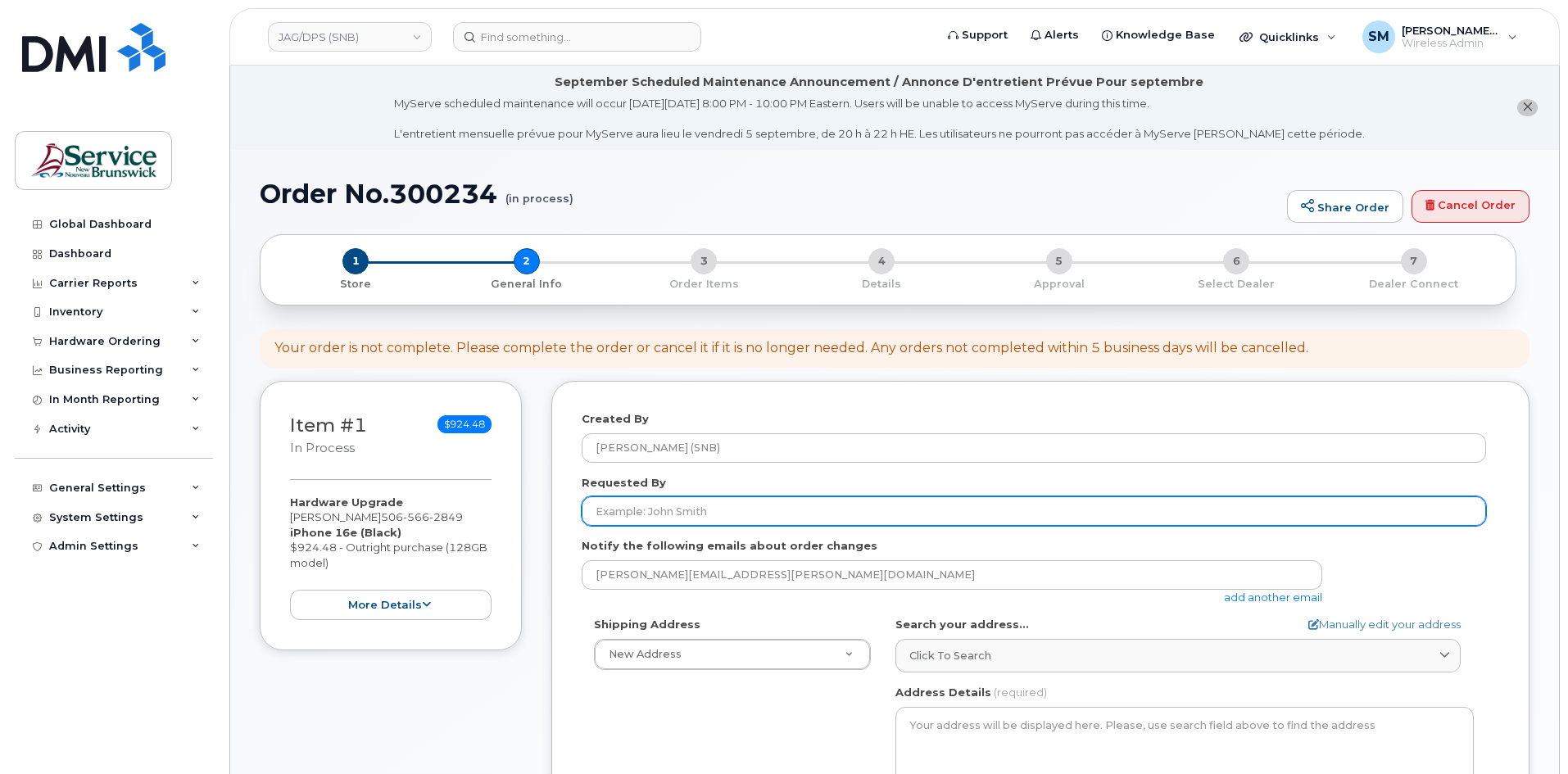
click at [704, 520] on input "Requested By" at bounding box center [1034, 512] width 904 height 30
paste input "[PERSON_NAME][EMAIL_ADDRESS][DOMAIN_NAME]"
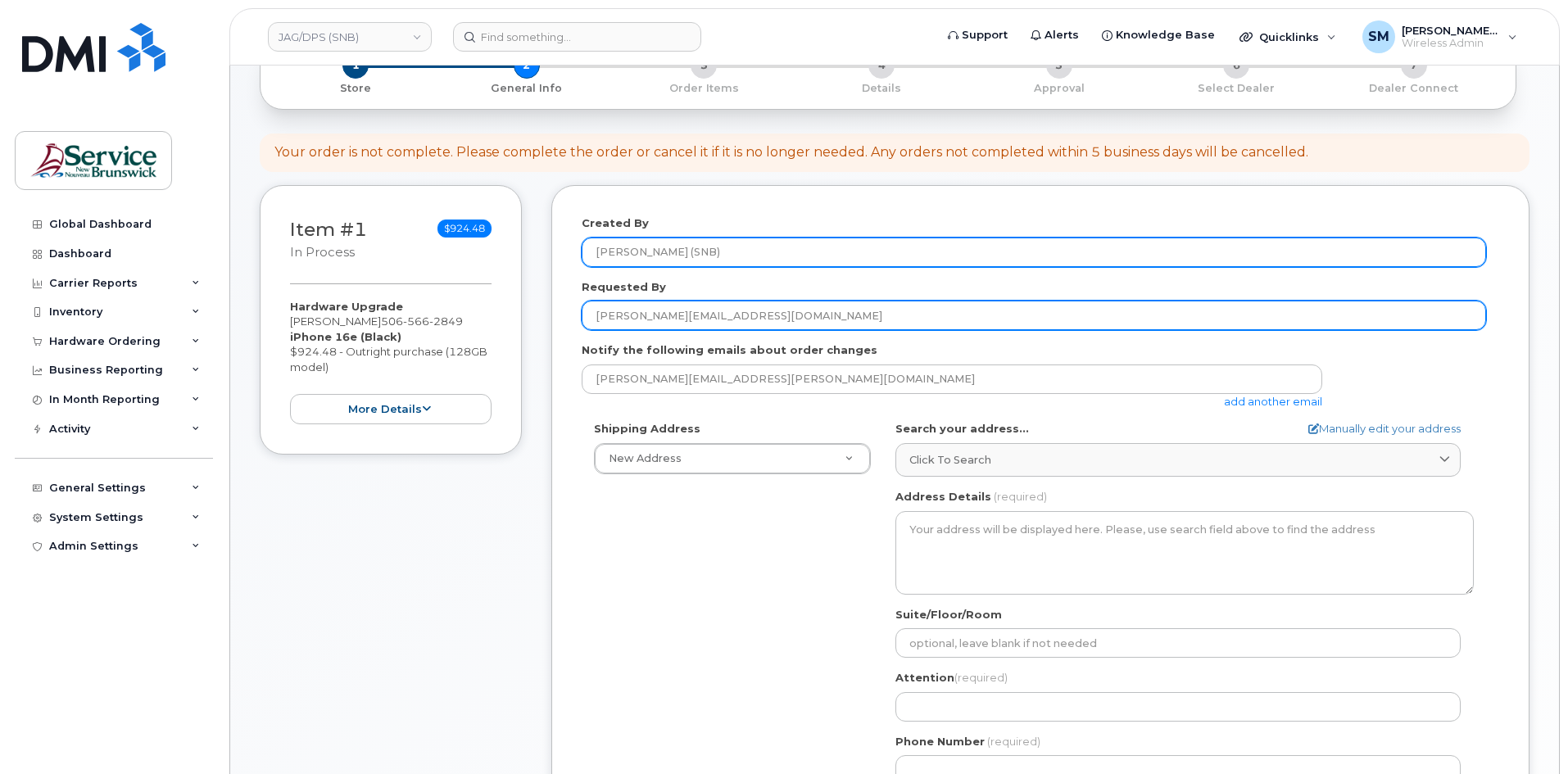
scroll to position [246, 0]
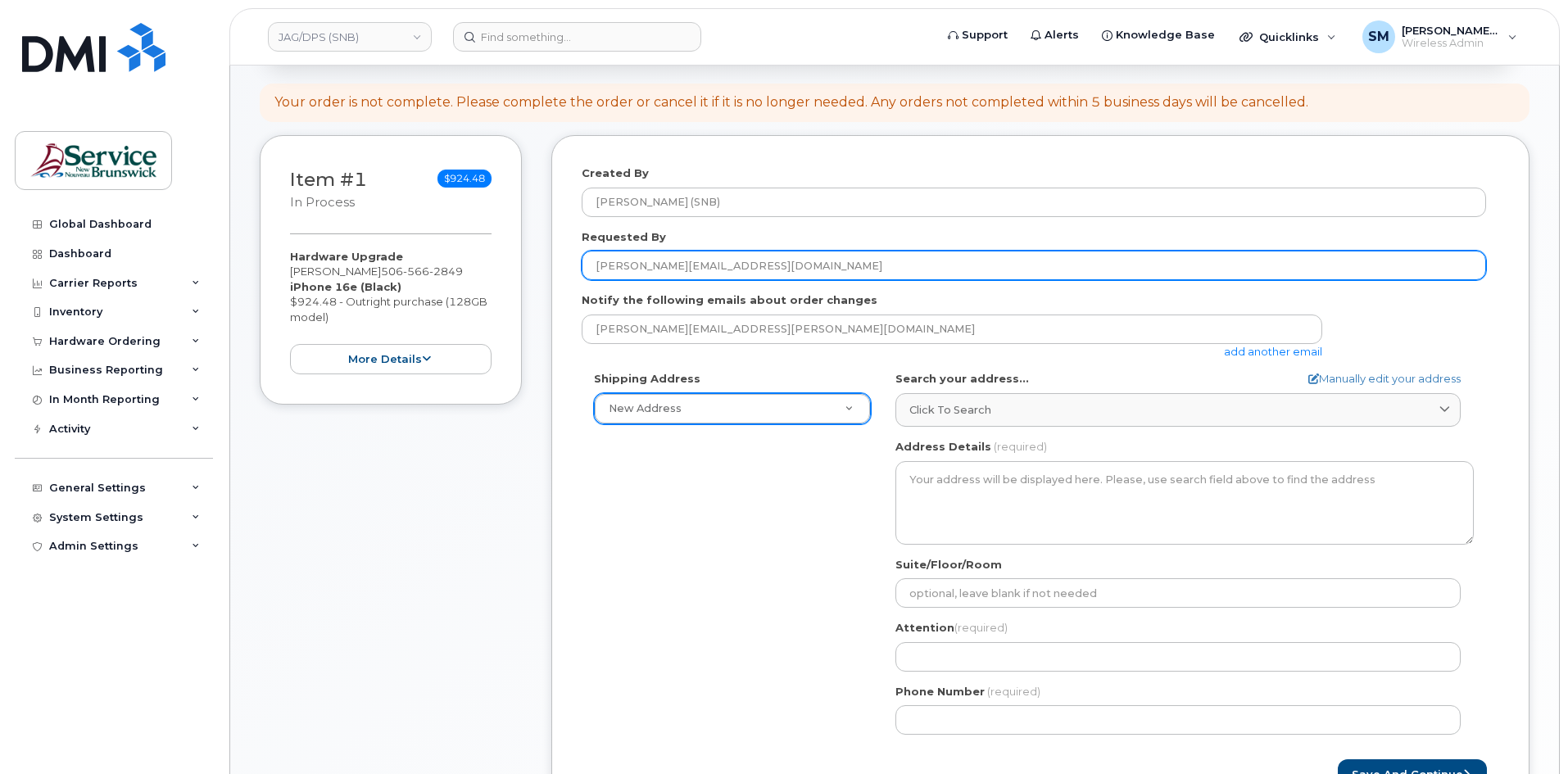
type input "[PERSON_NAME][EMAIL_ADDRESS][DOMAIN_NAME]"
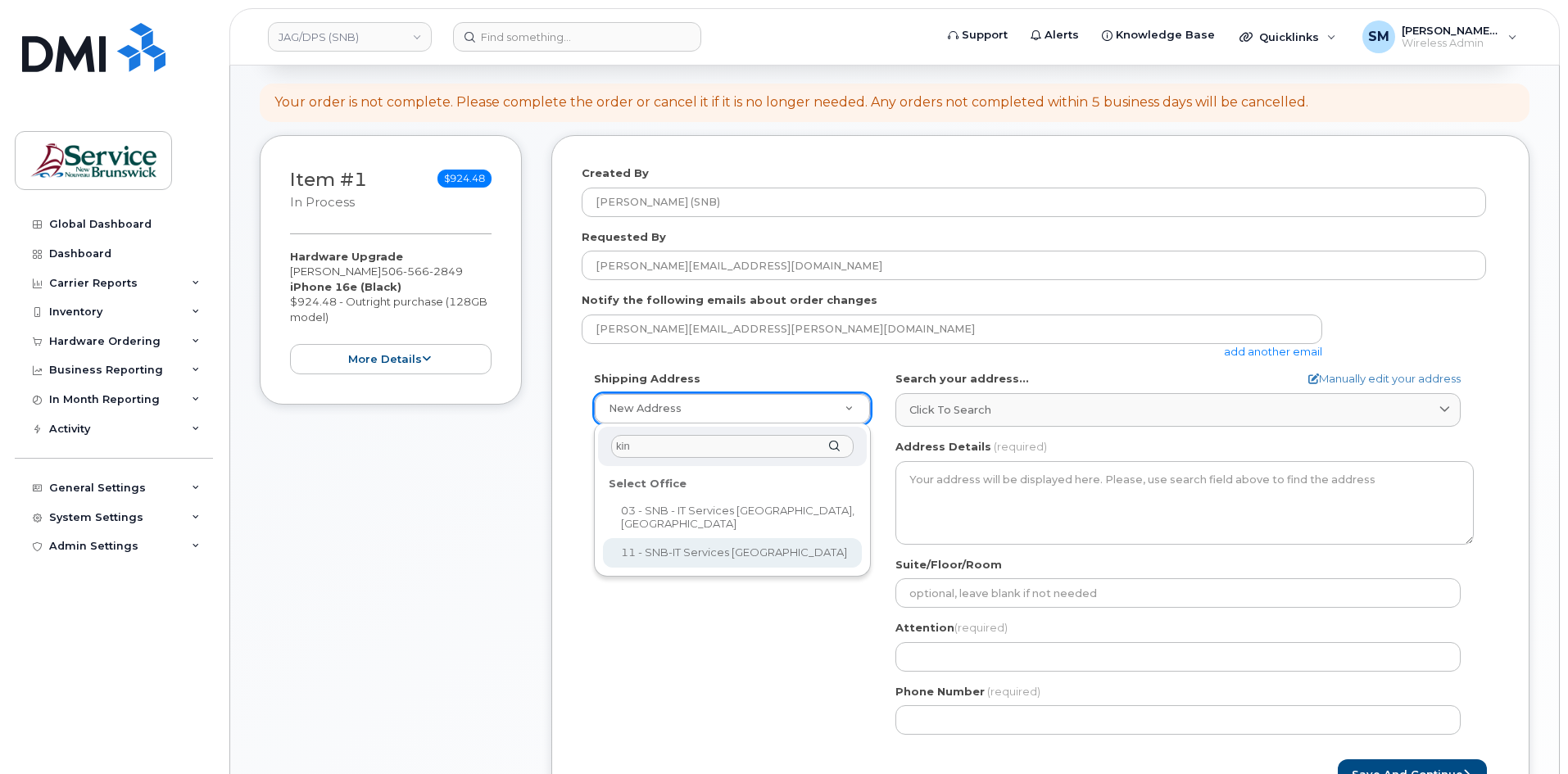
type input "kin"
select select
type textarea "[STREET_ADDRESS][PERSON_NAME]"
type input "[PERSON_NAME]"
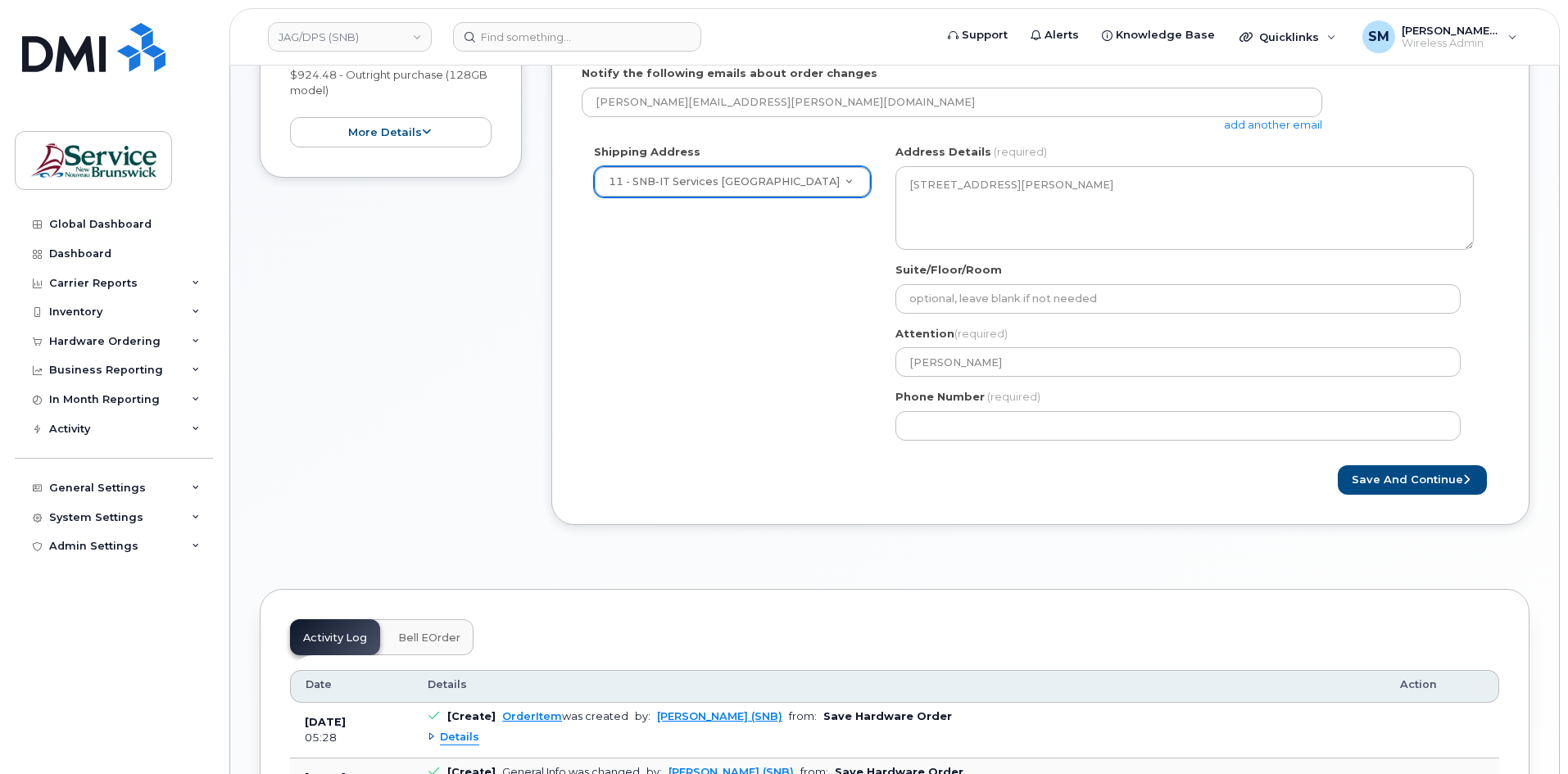
scroll to position [491, 0]
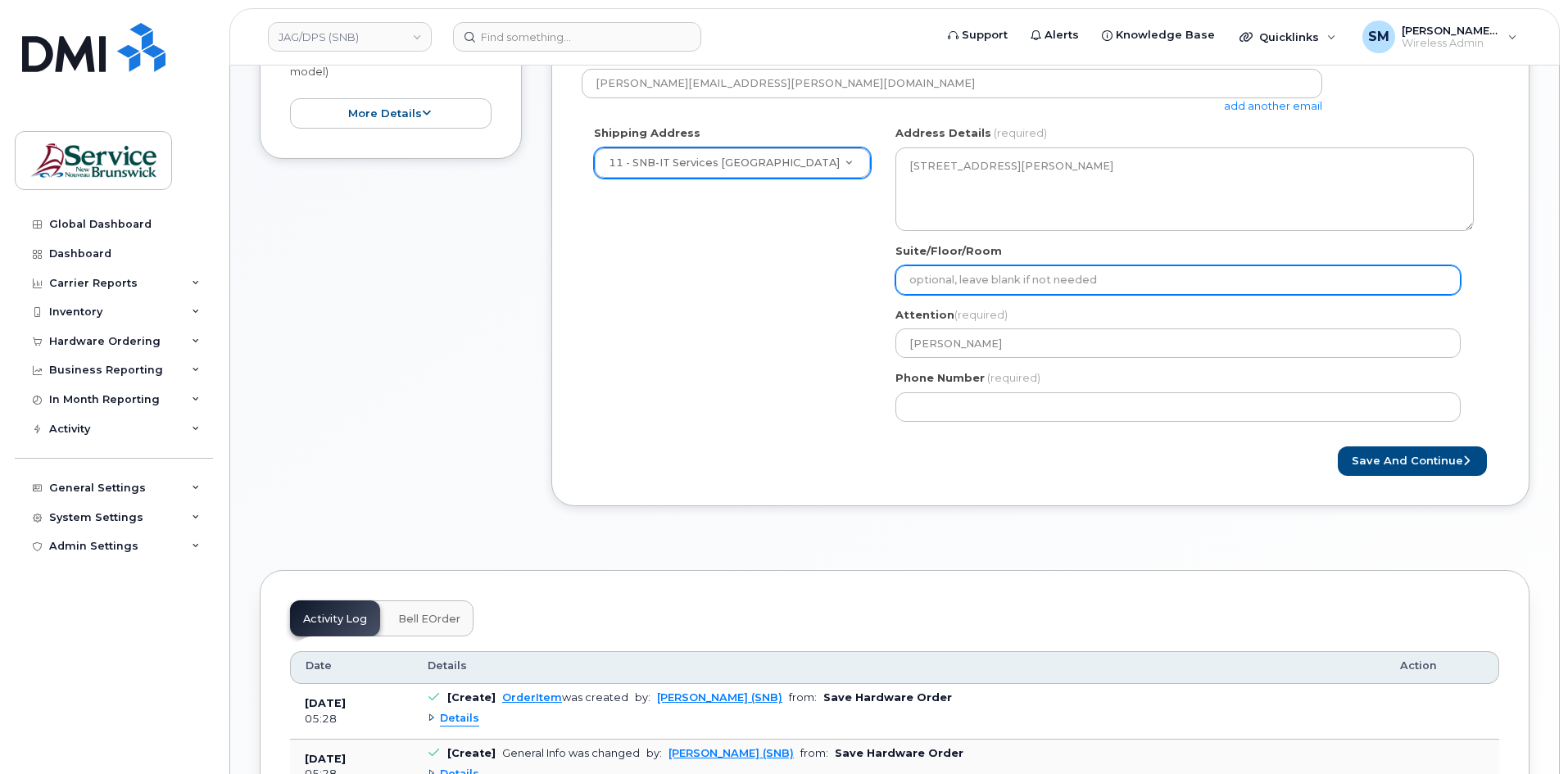
click at [1017, 285] on input "Suite/Floor/Room" at bounding box center [1178, 280] width 565 height 30
paste input "WO0000000480556"
select select
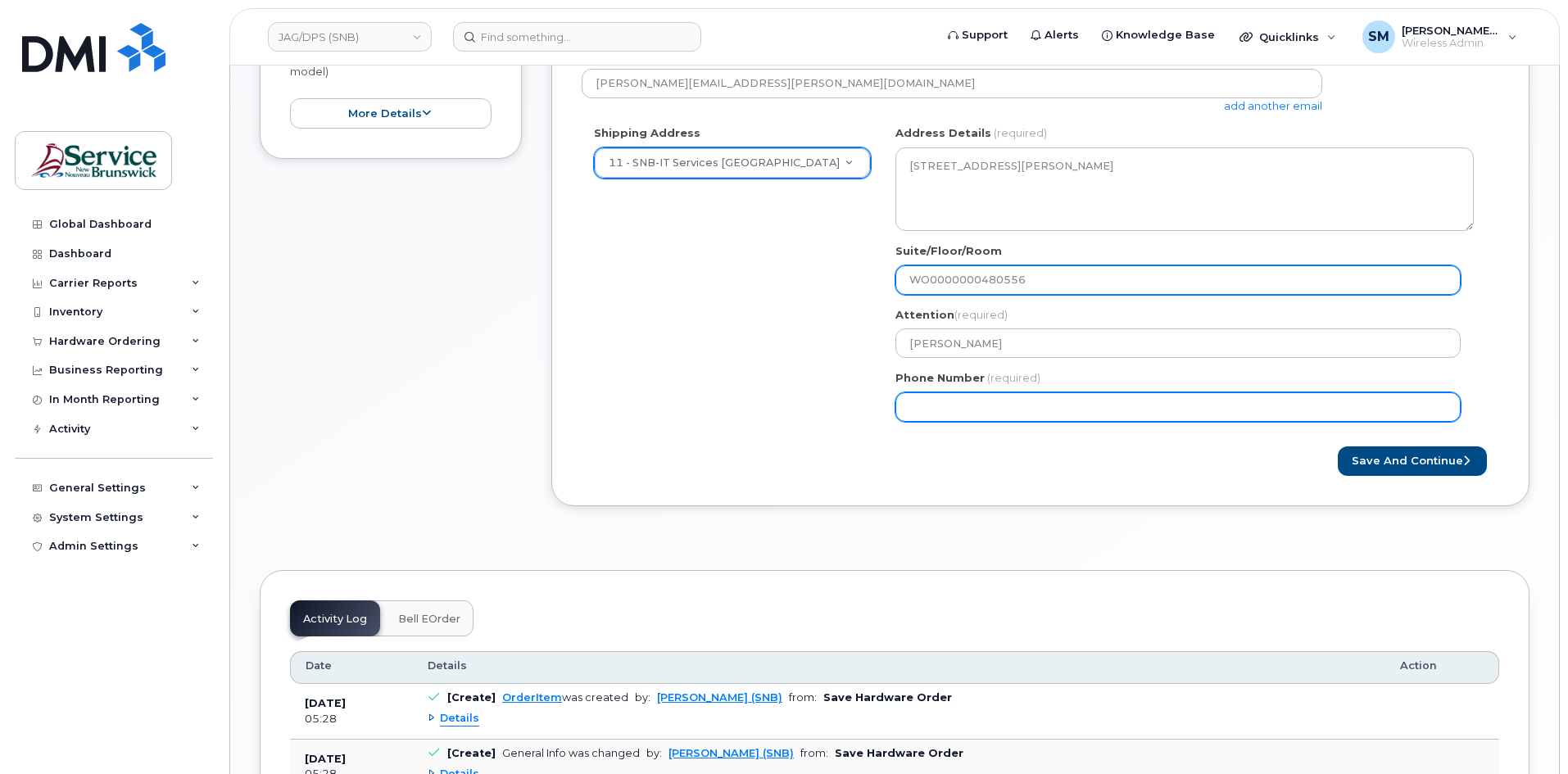
type input "WO0000000480556"
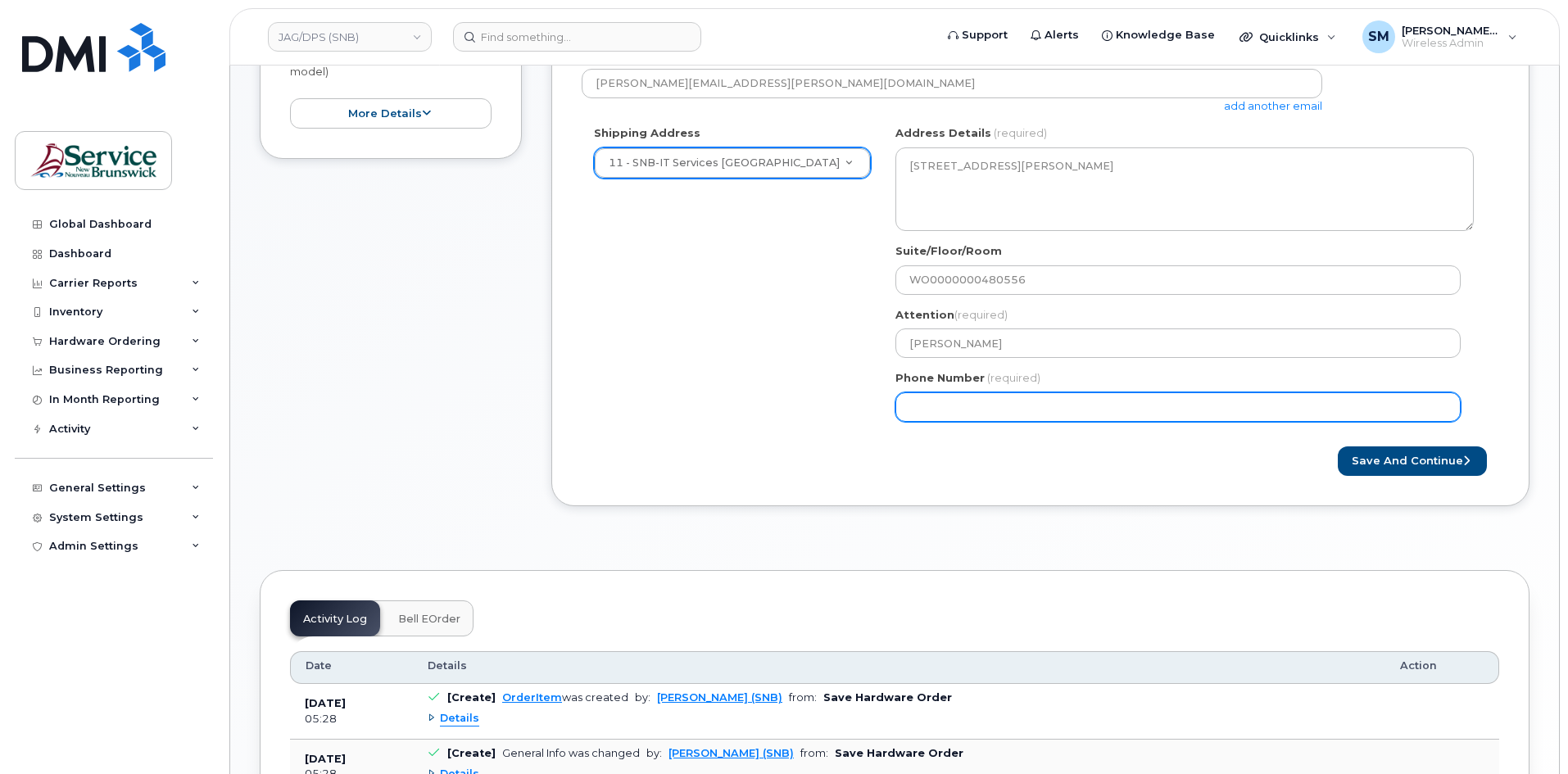
click at [926, 401] on input "Phone Number" at bounding box center [1178, 407] width 565 height 30
select select
type input "506639633"
select select
type input "5066396338"
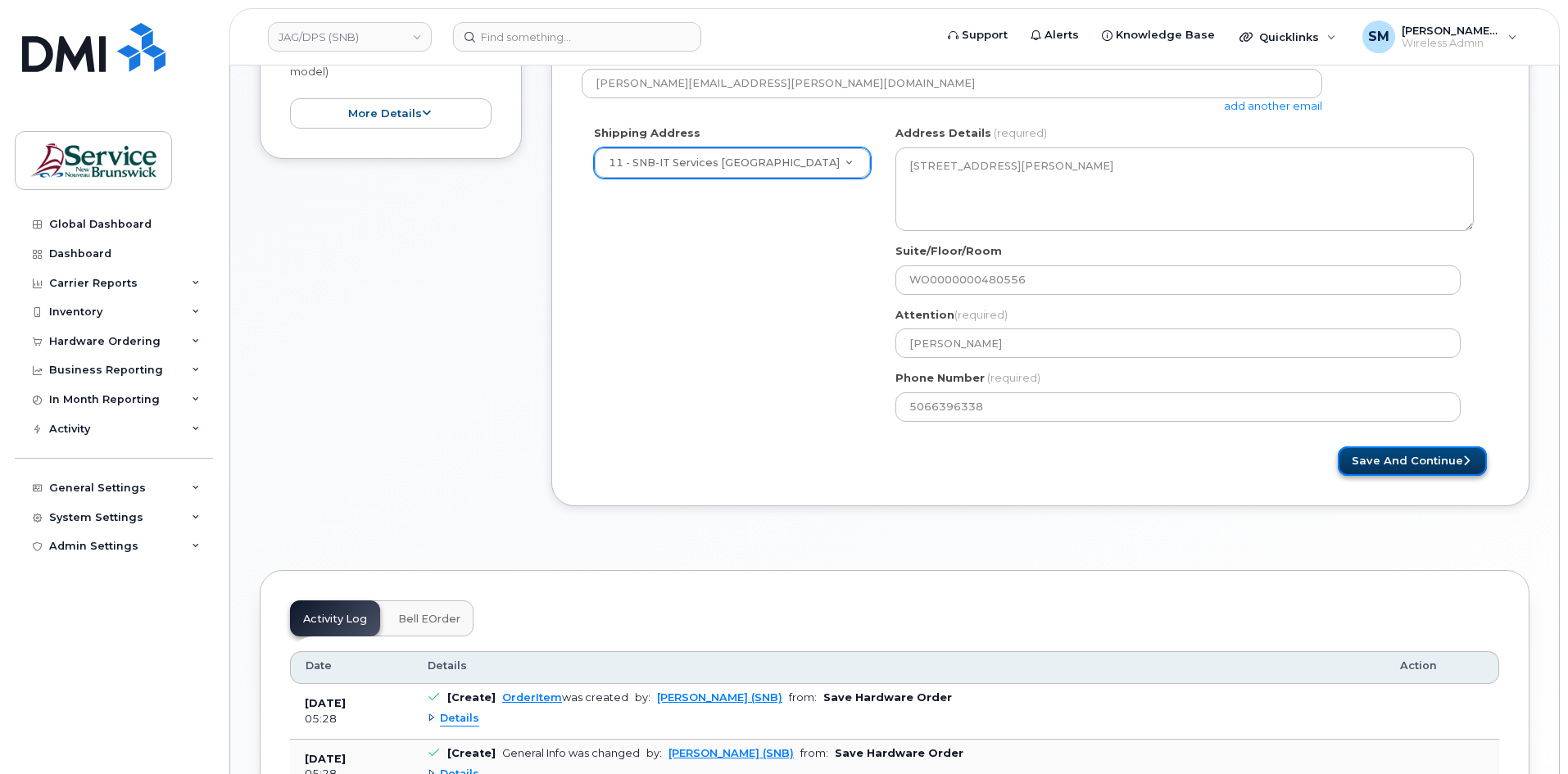
click at [1418, 471] on button "Save and Continue" at bounding box center [1413, 462] width 149 height 31
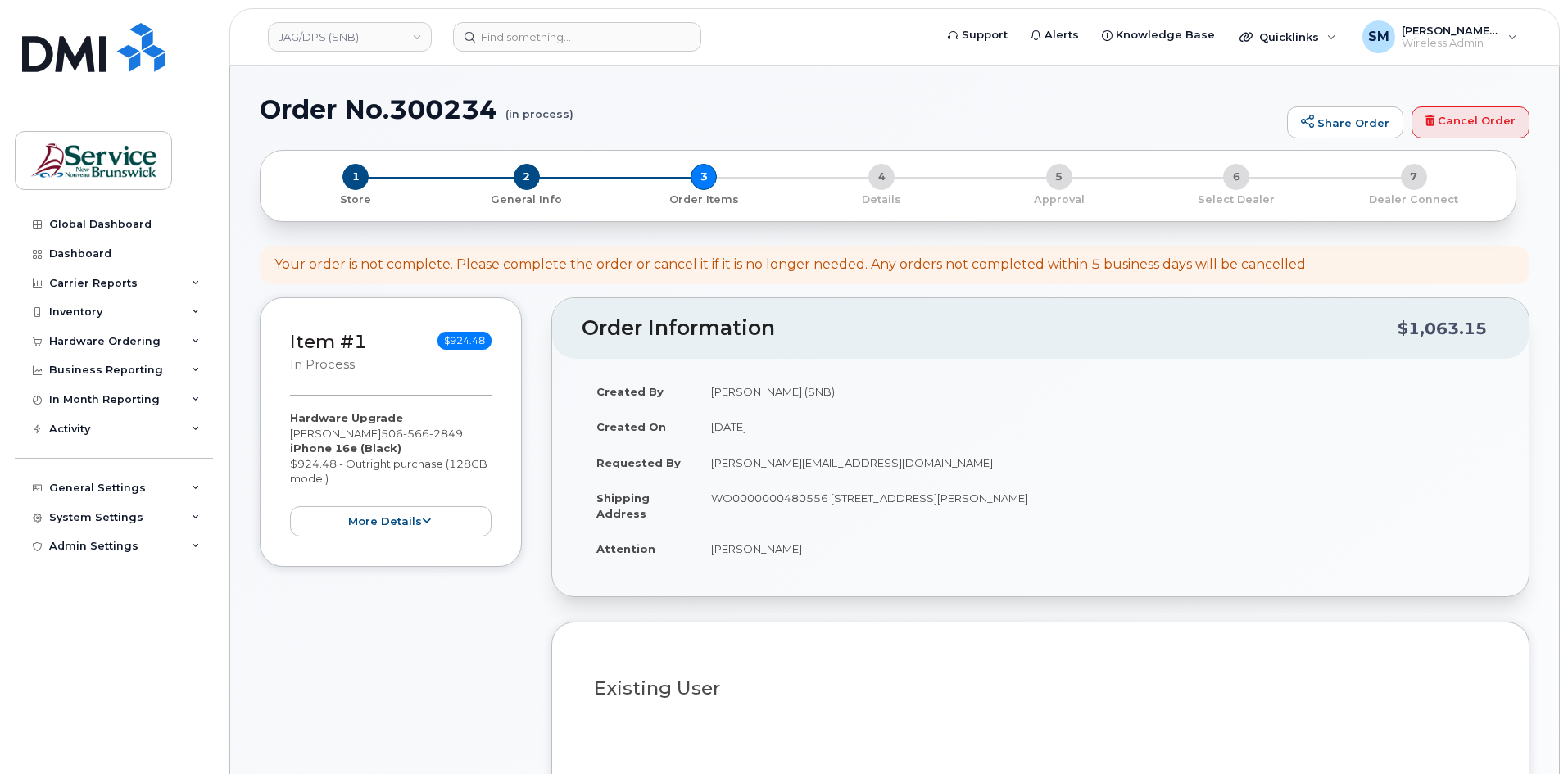
select select
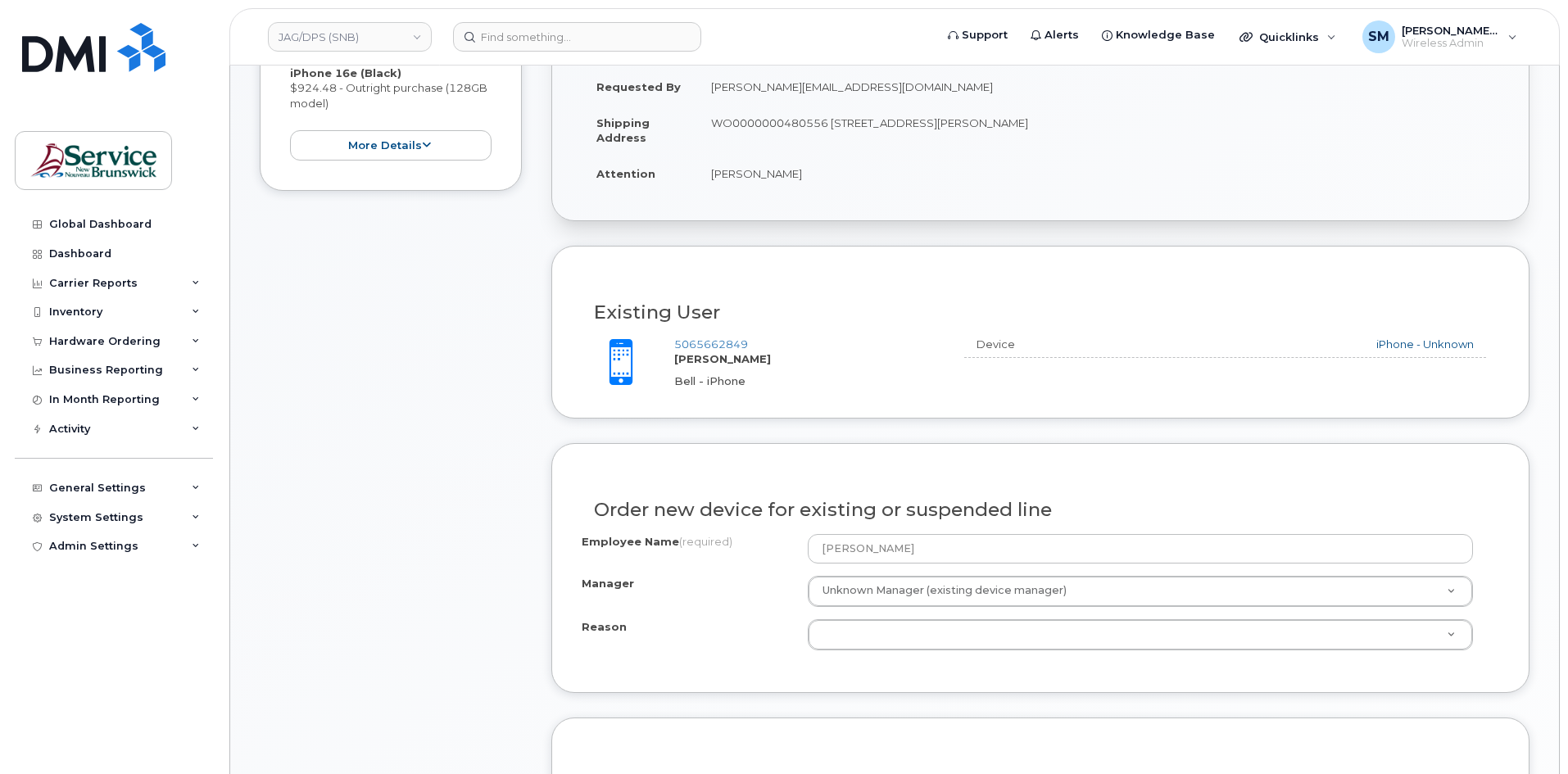
scroll to position [573, 0]
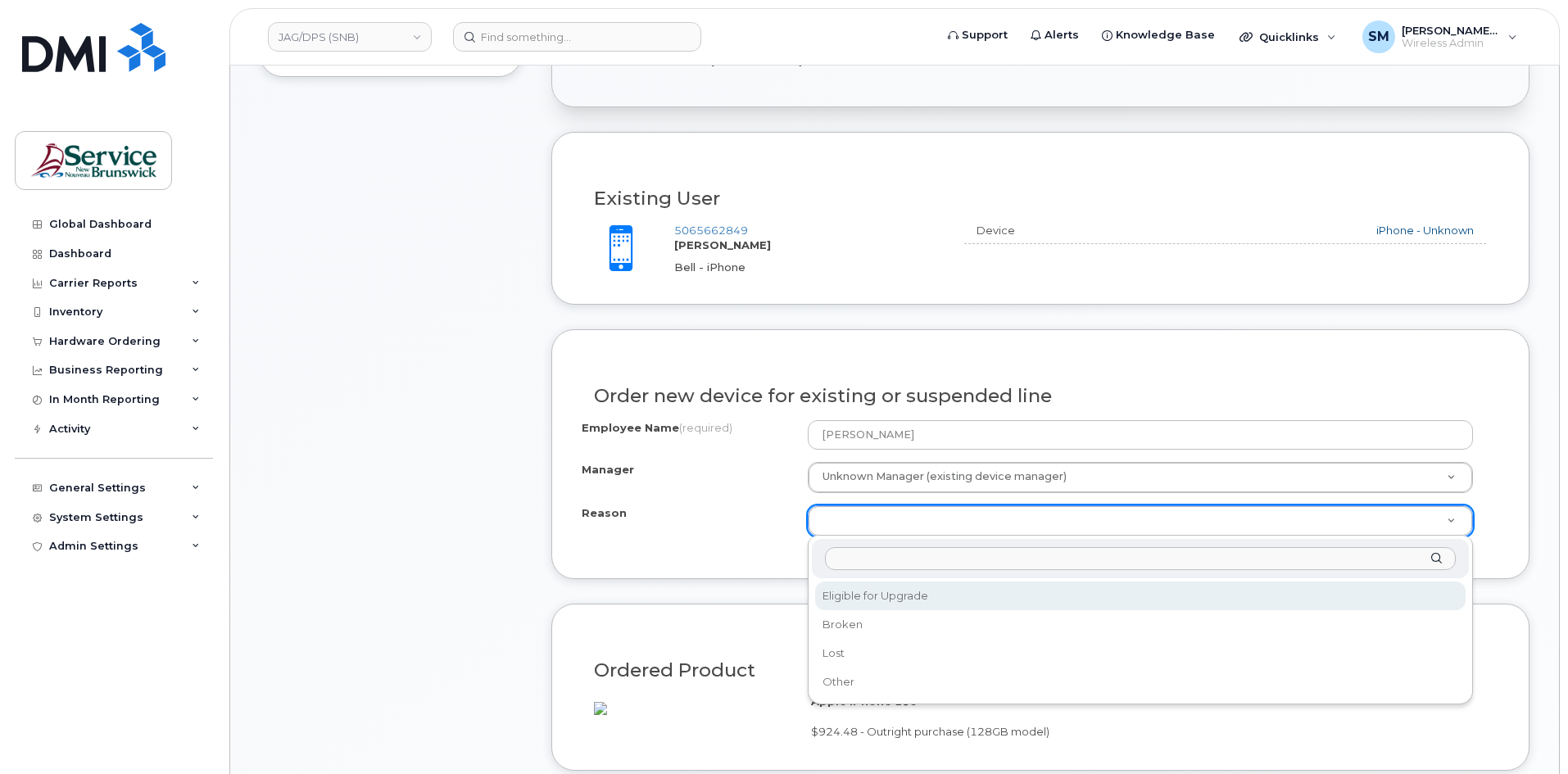
select select "eligible_for_upgrade"
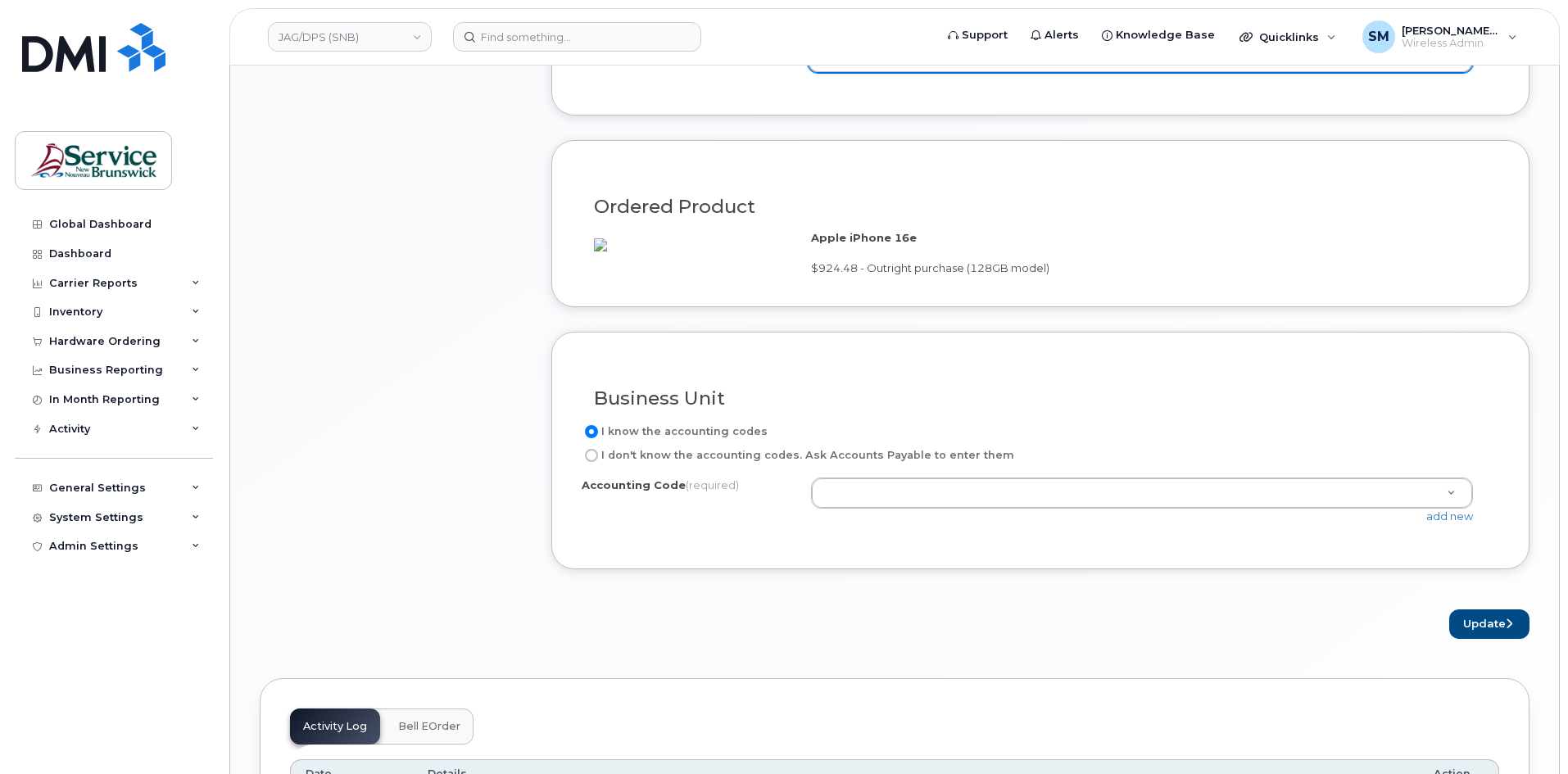
scroll to position [1064, 0]
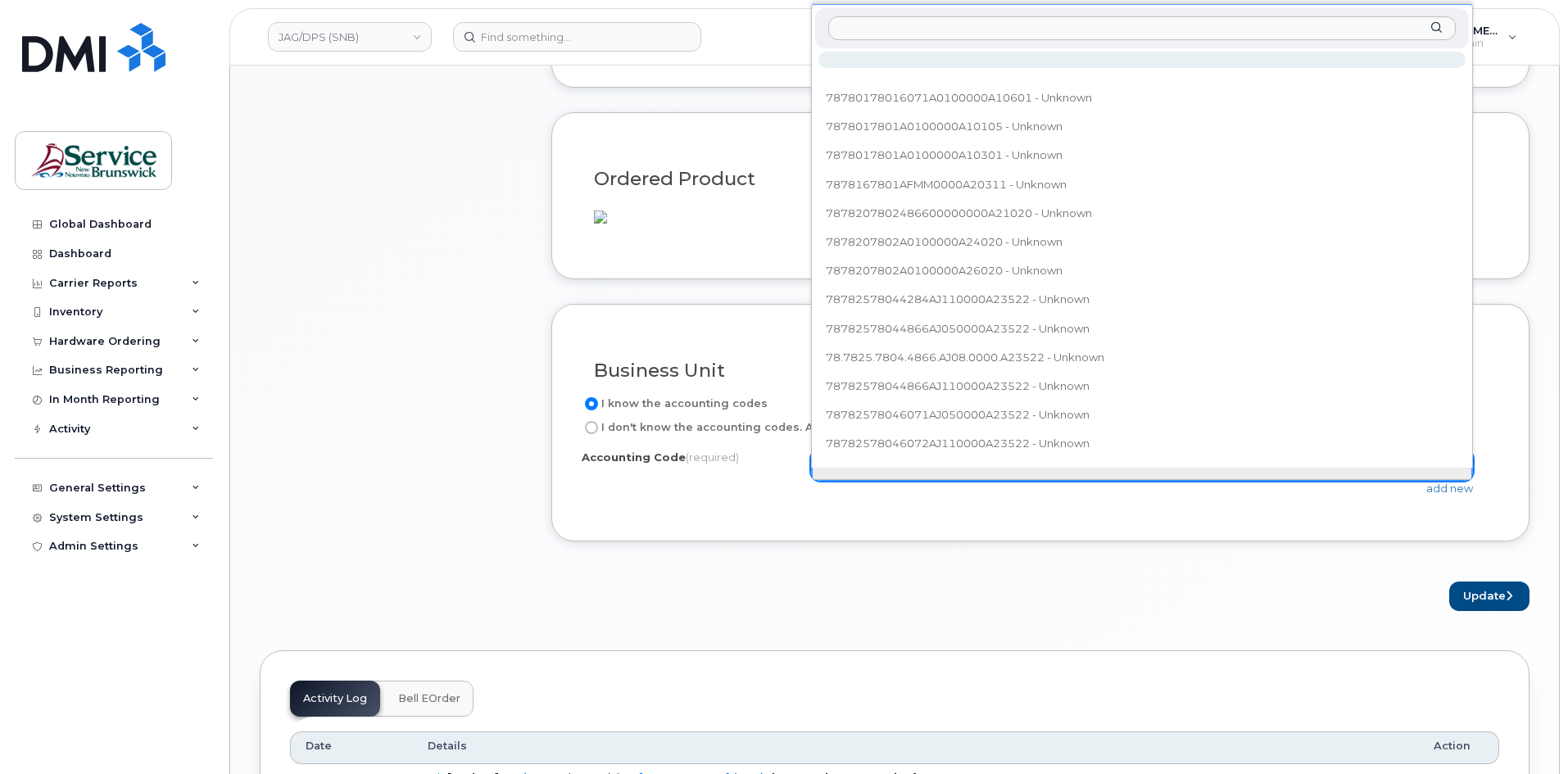
type input "78.7820.7802.4866.A201.0000.A20011"
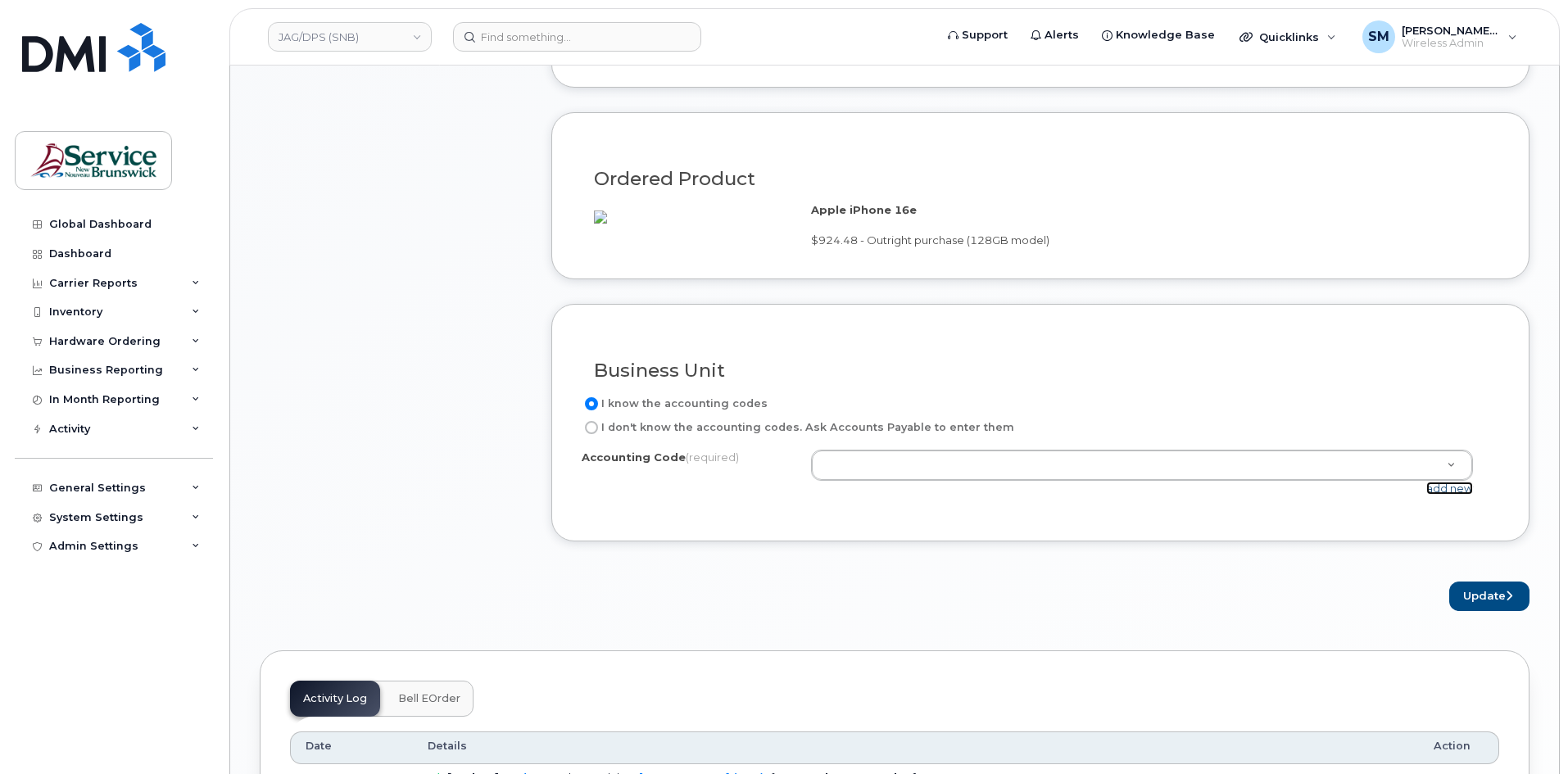
click at [1442, 495] on link "add new" at bounding box center [1449, 488] width 47 height 13
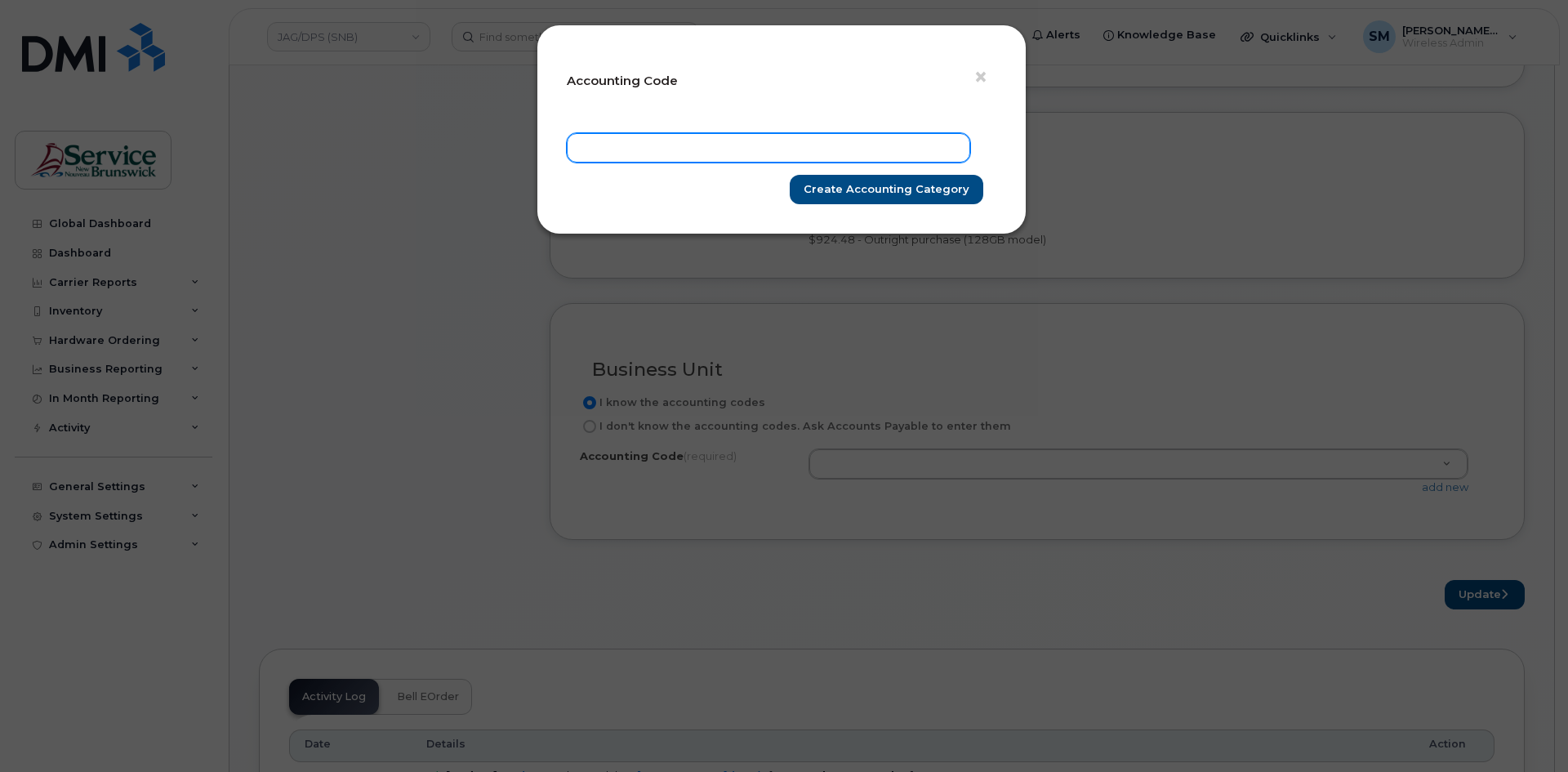
click at [809, 157] on input "text" at bounding box center [768, 148] width 403 height 30
paste input "78.7820.7802.4866.A201.0000.A20011"
type input "78.7820.7802.4866.A201.0000.A20011"
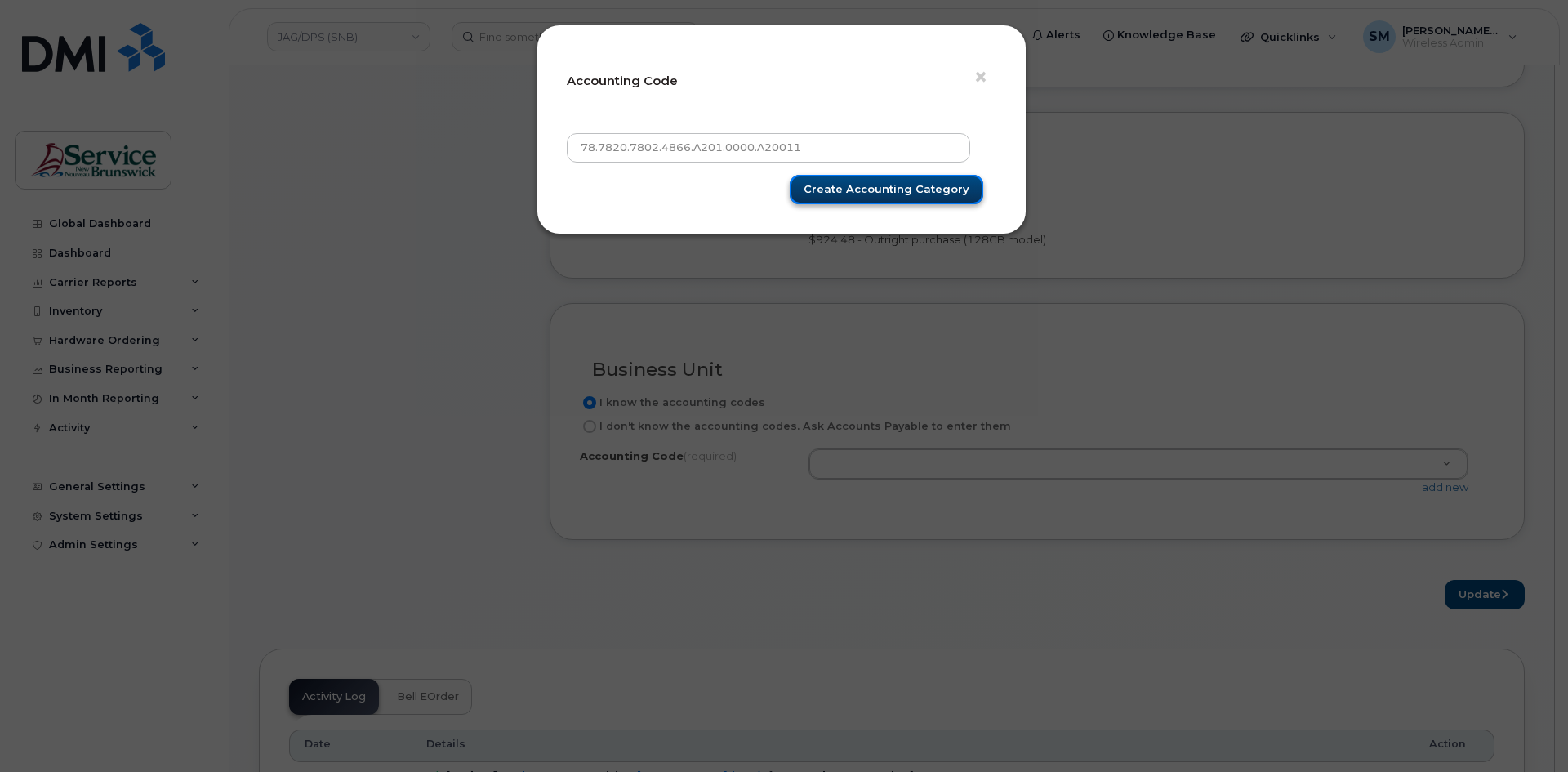
click at [891, 181] on input "Create Accounting category" at bounding box center [886, 190] width 193 height 31
type input "Create Accounting category"
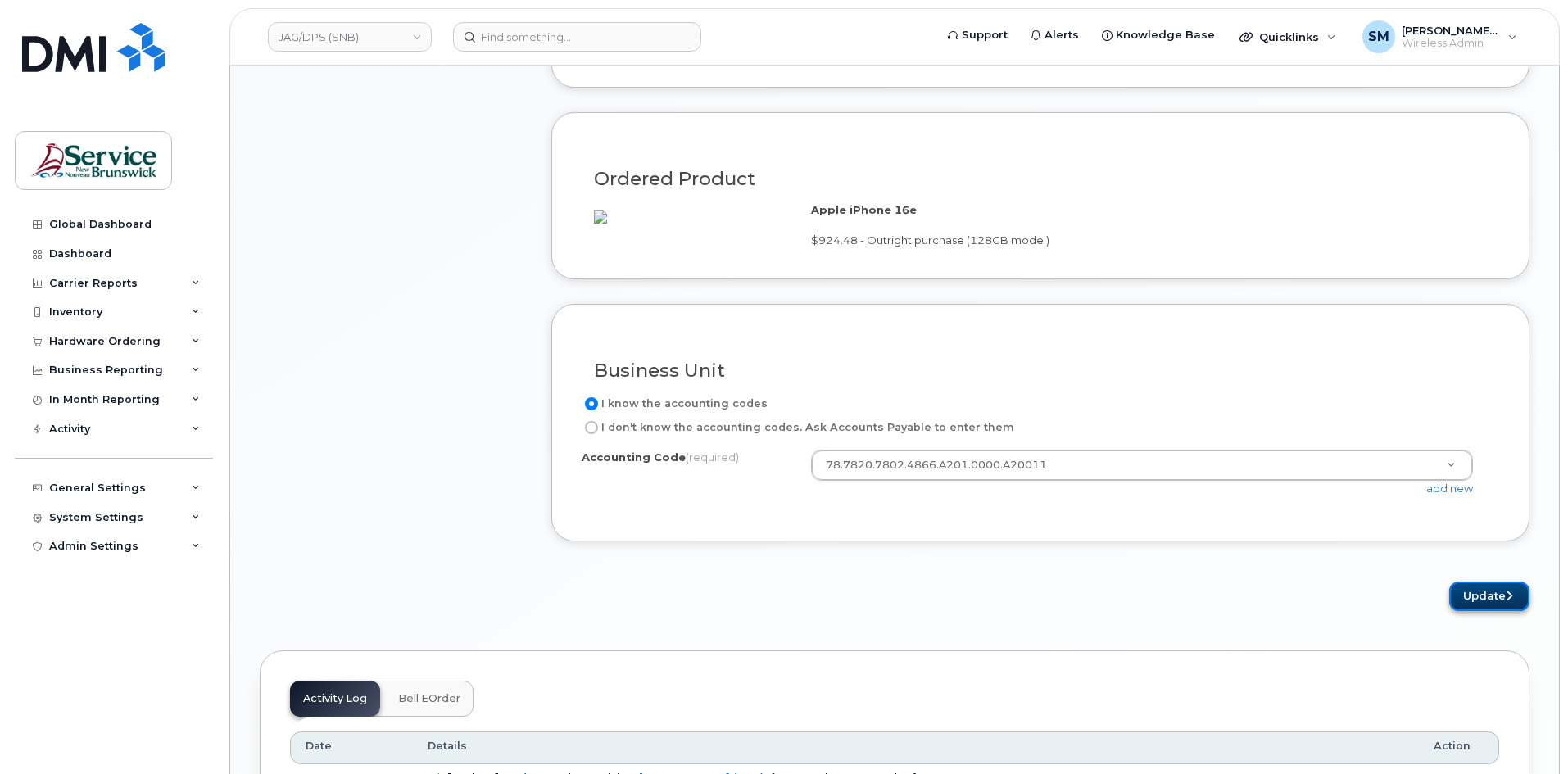
click at [1498, 607] on button "Update" at bounding box center [1489, 597] width 80 height 31
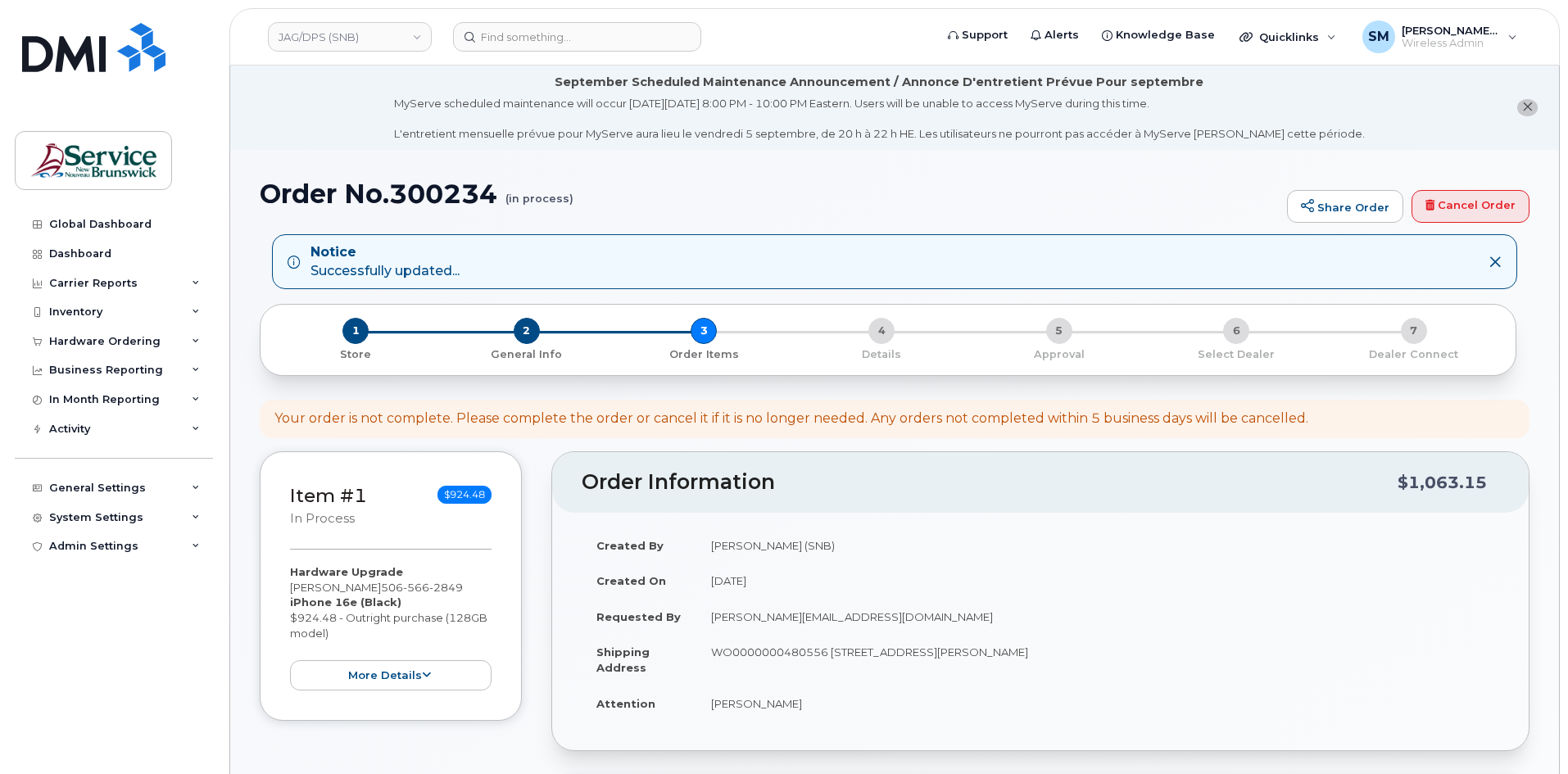
scroll to position [573, 0]
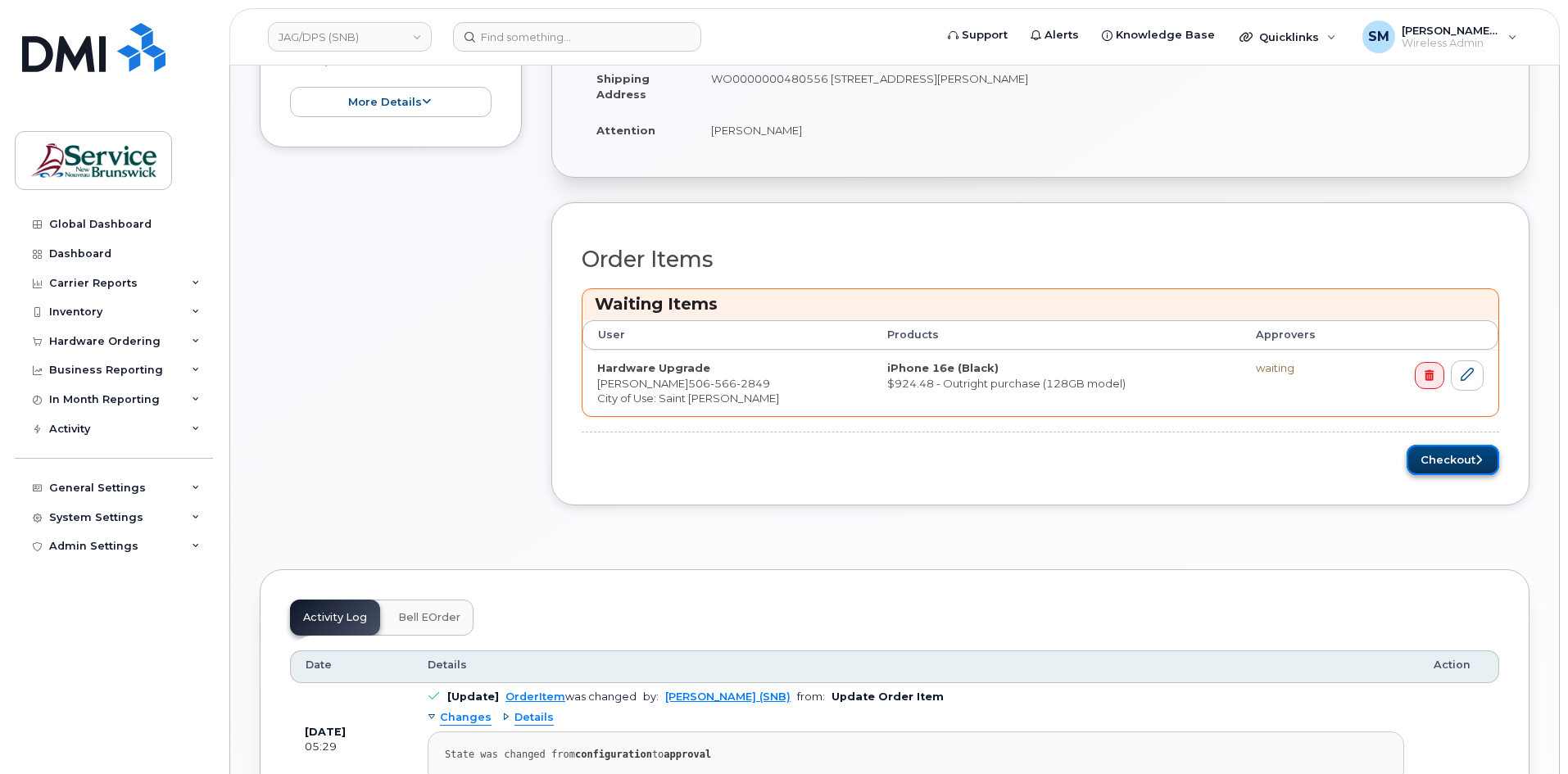
click at [1488, 460] on button "Checkout" at bounding box center [1452, 460] width 92 height 31
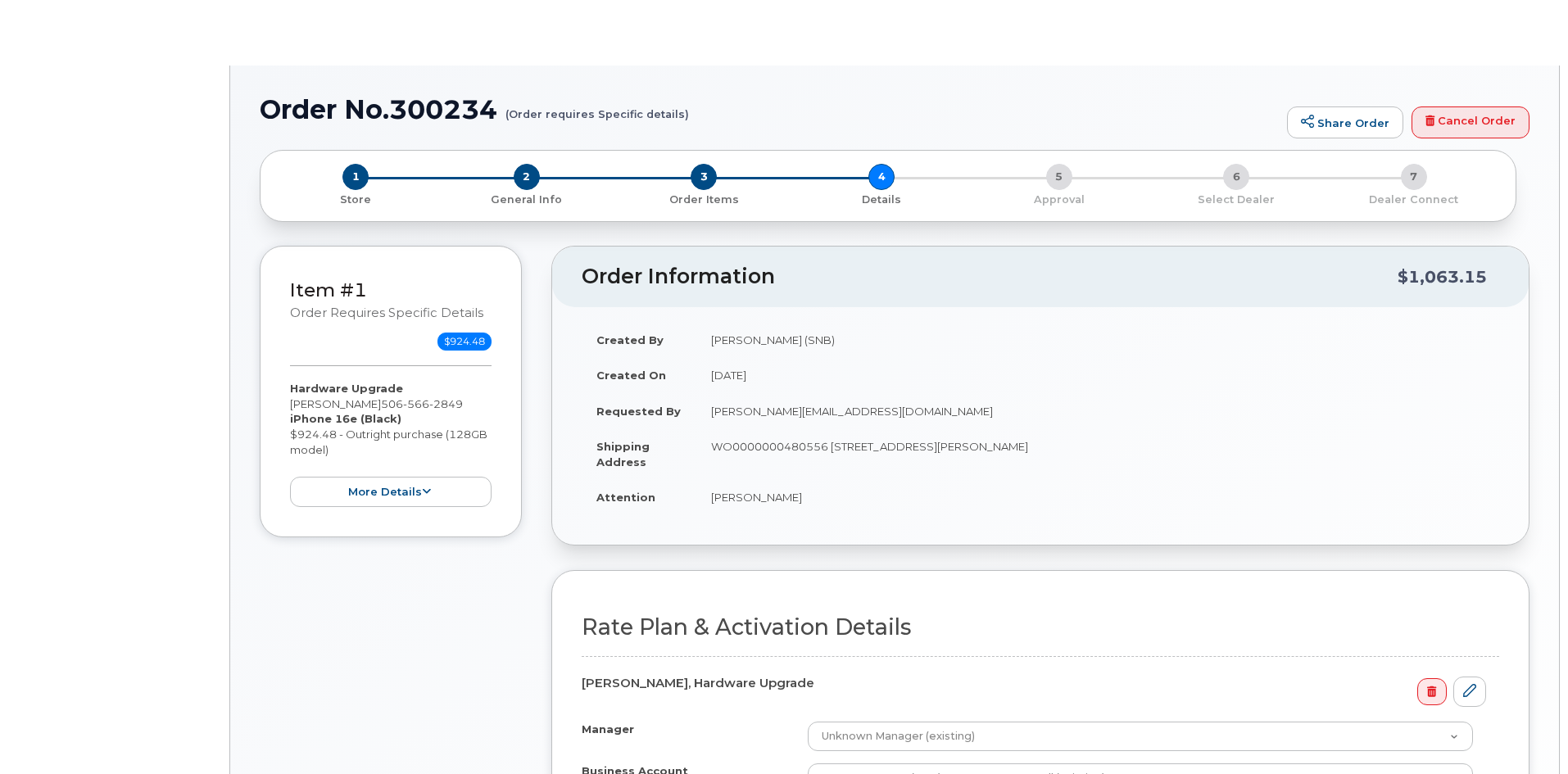
select select "GNB BYOD Smartphone Flex 30D"
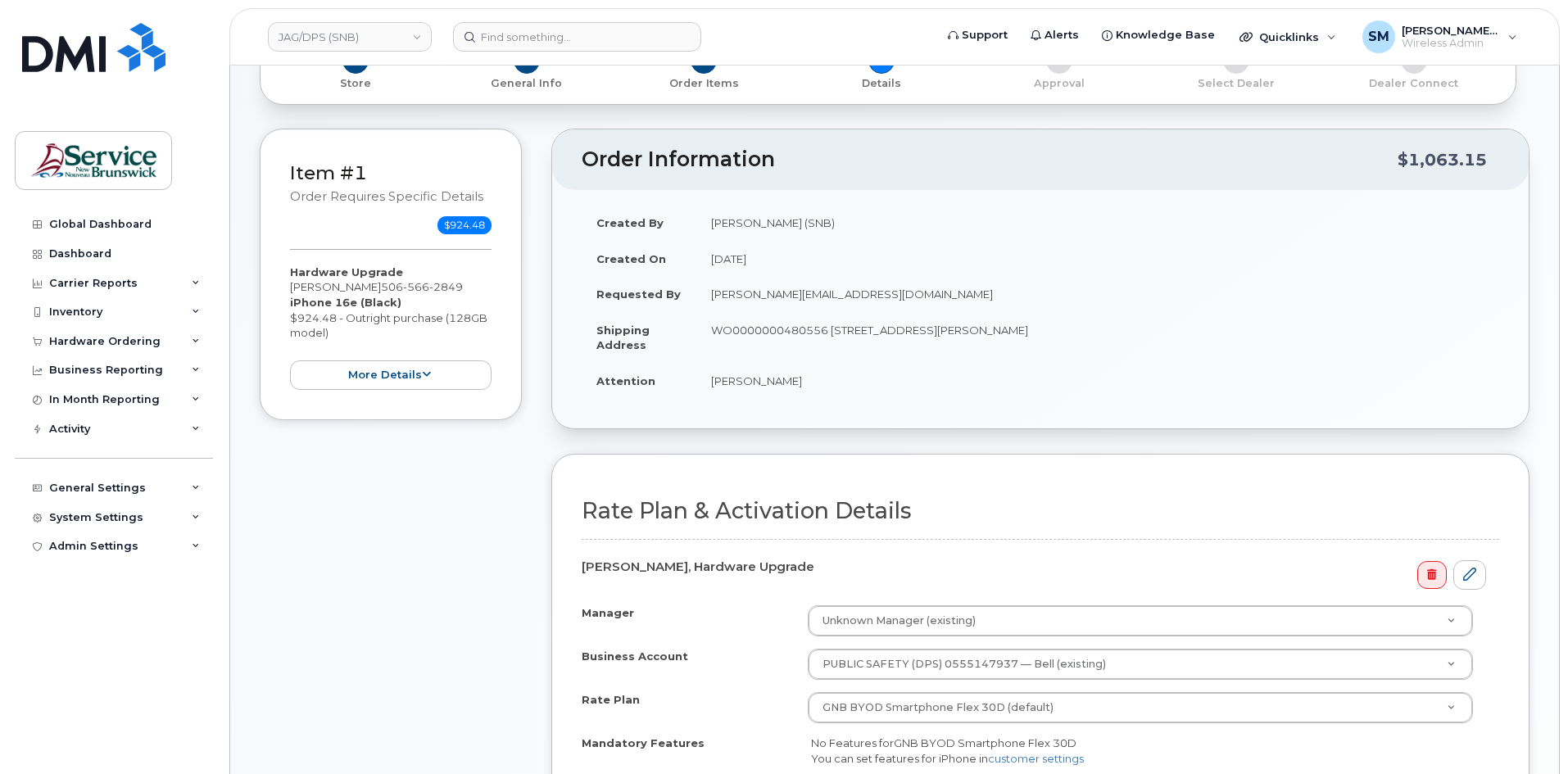
scroll to position [410, 0]
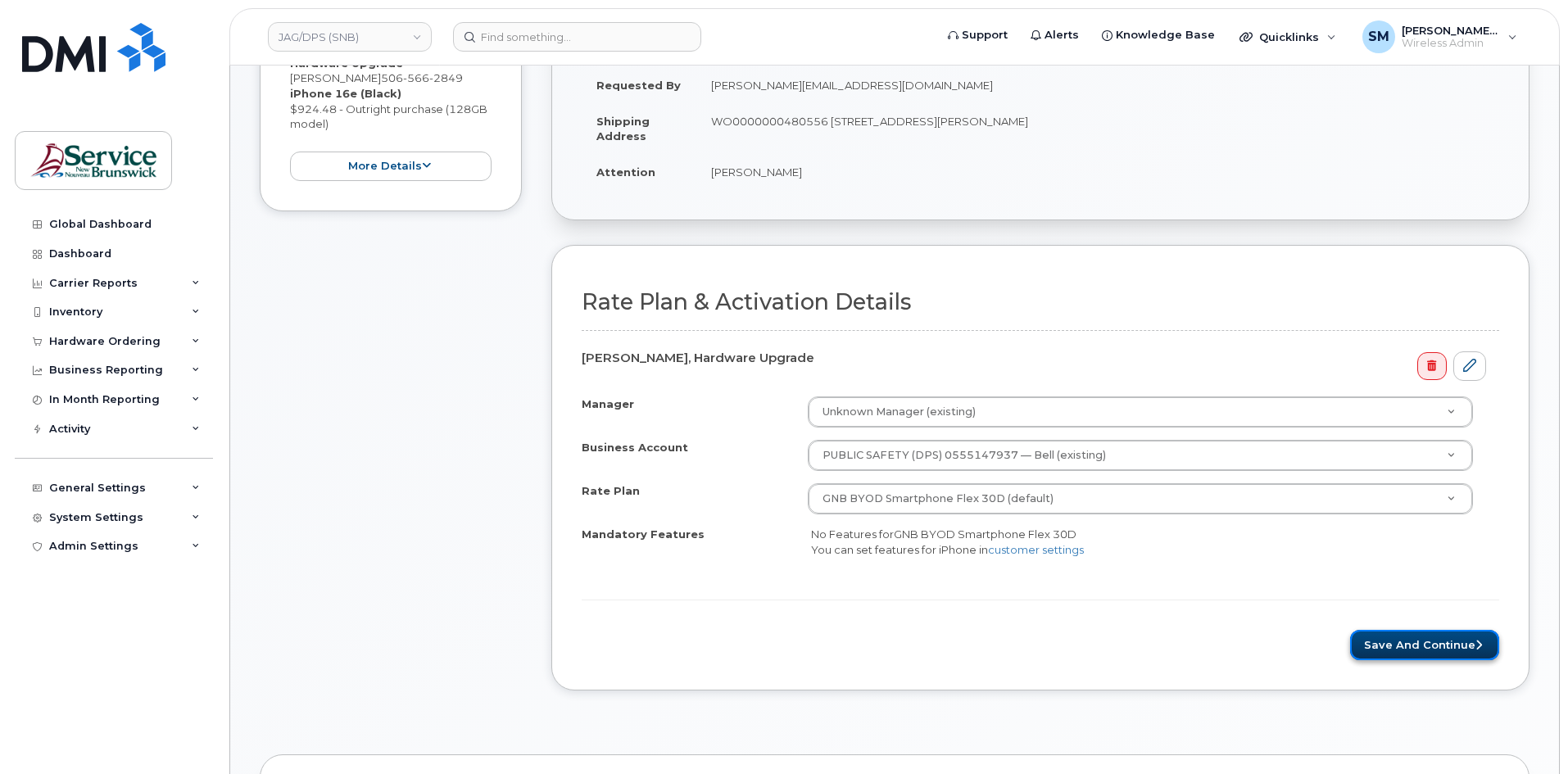
click at [1389, 655] on button "Save and Continue" at bounding box center [1425, 645] width 149 height 31
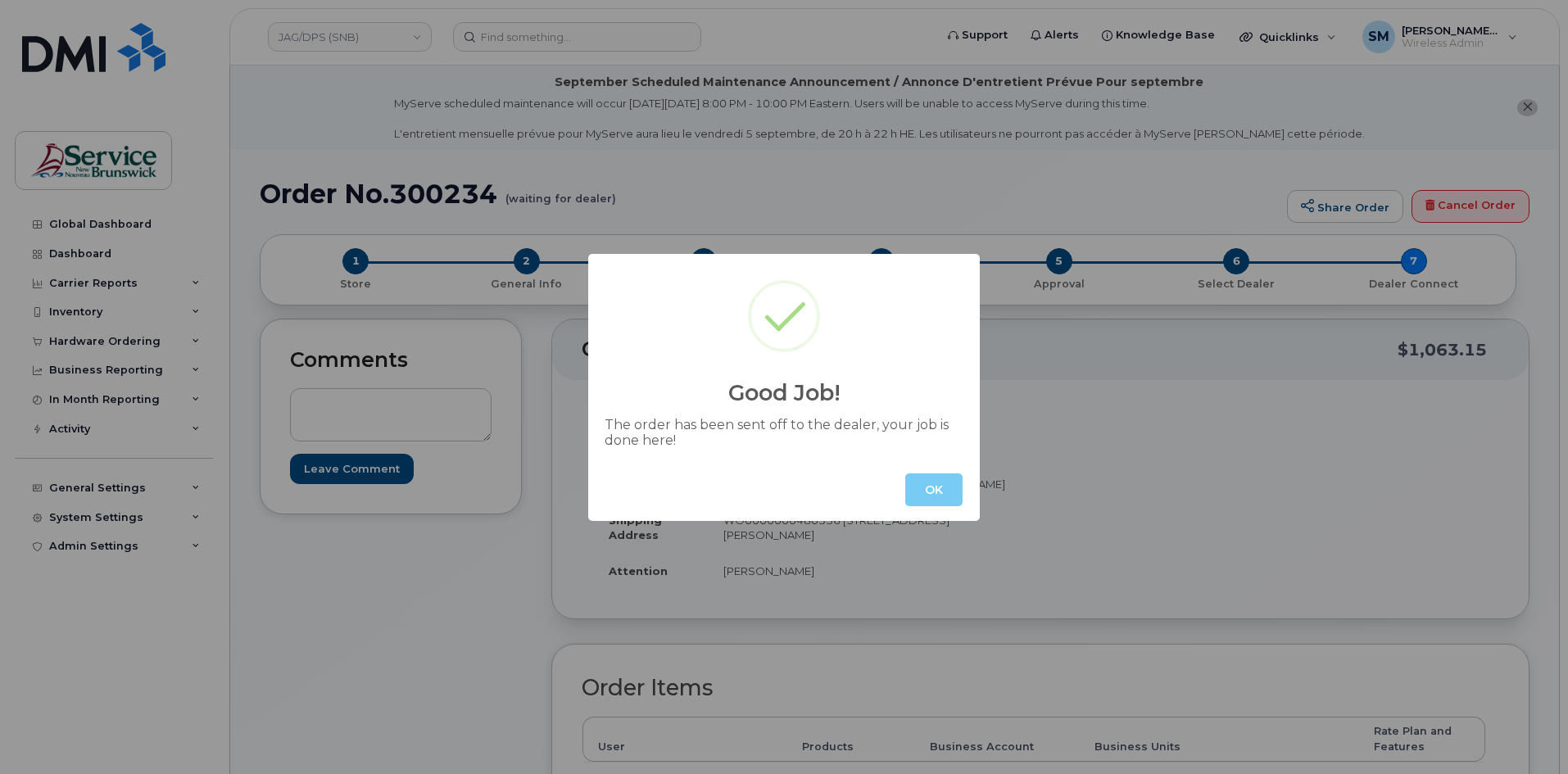
click at [927, 488] on button "OK" at bounding box center [933, 489] width 57 height 32
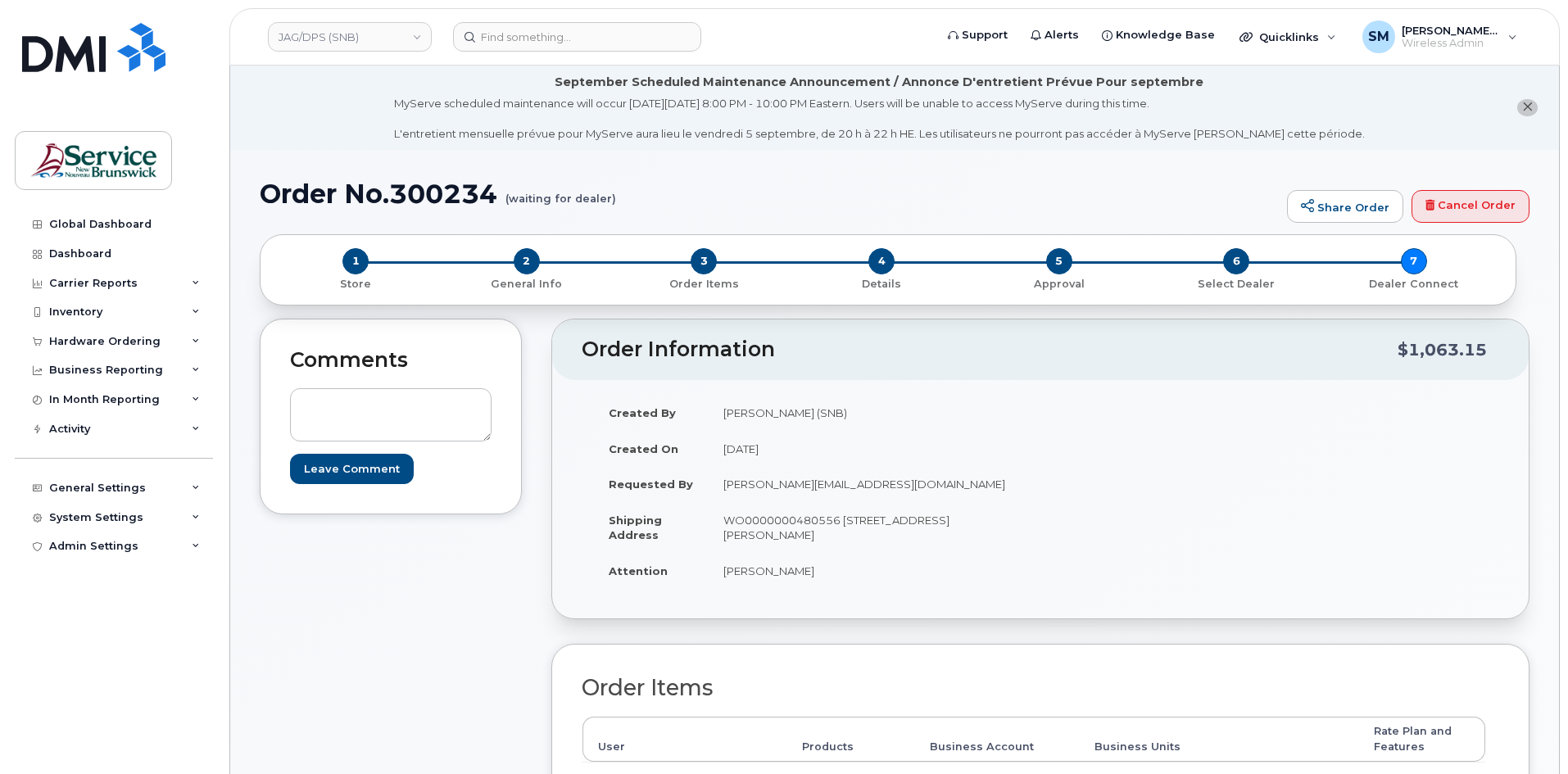
click at [455, 188] on h1 "Order No.300234 (waiting for dealer)" at bounding box center [769, 193] width 1019 height 29
copy h1 "300234"
click at [90, 310] on div "Inventory" at bounding box center [76, 312] width 54 height 13
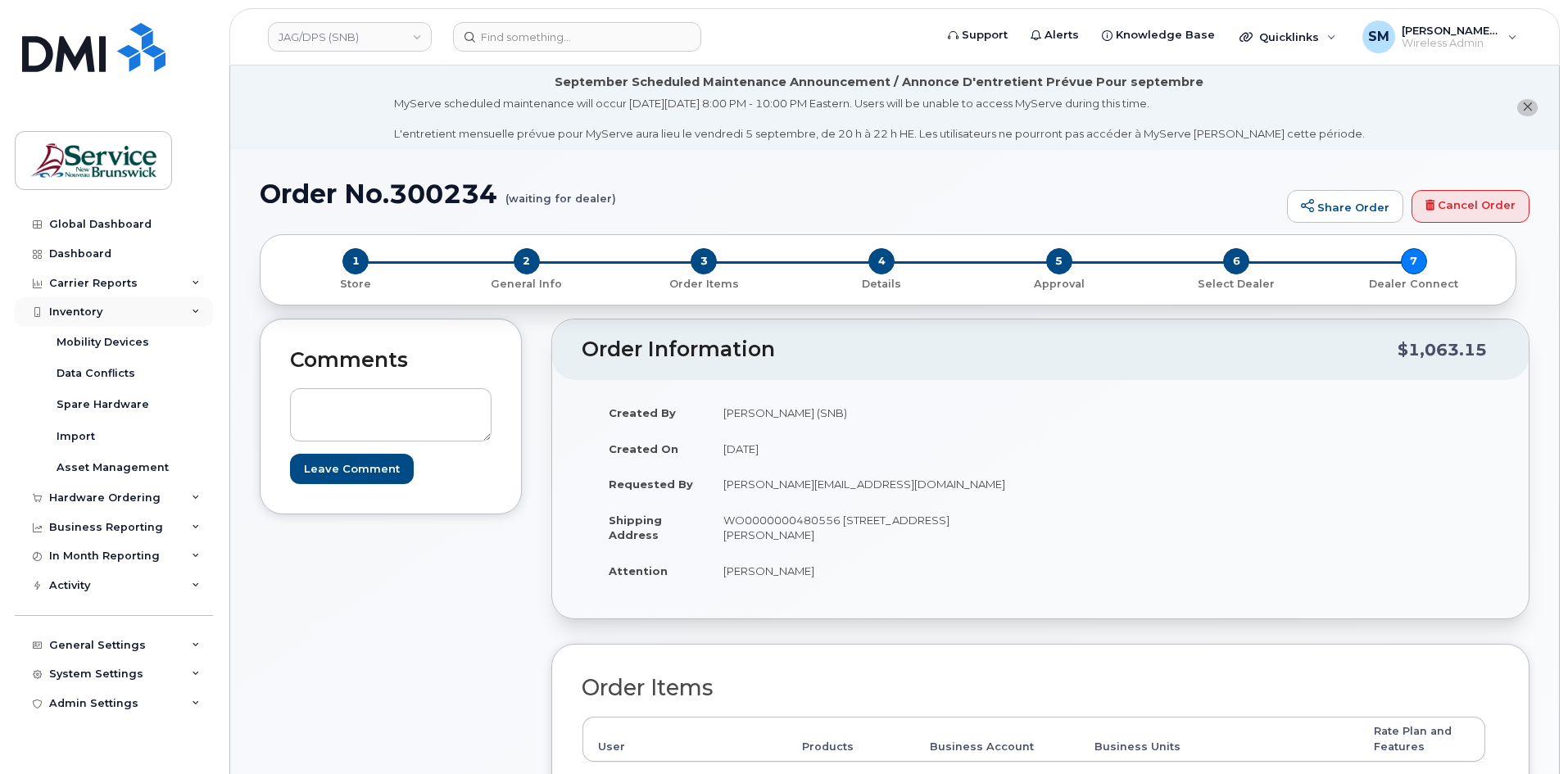
click at [104, 315] on div "Inventory" at bounding box center [114, 312] width 198 height 30
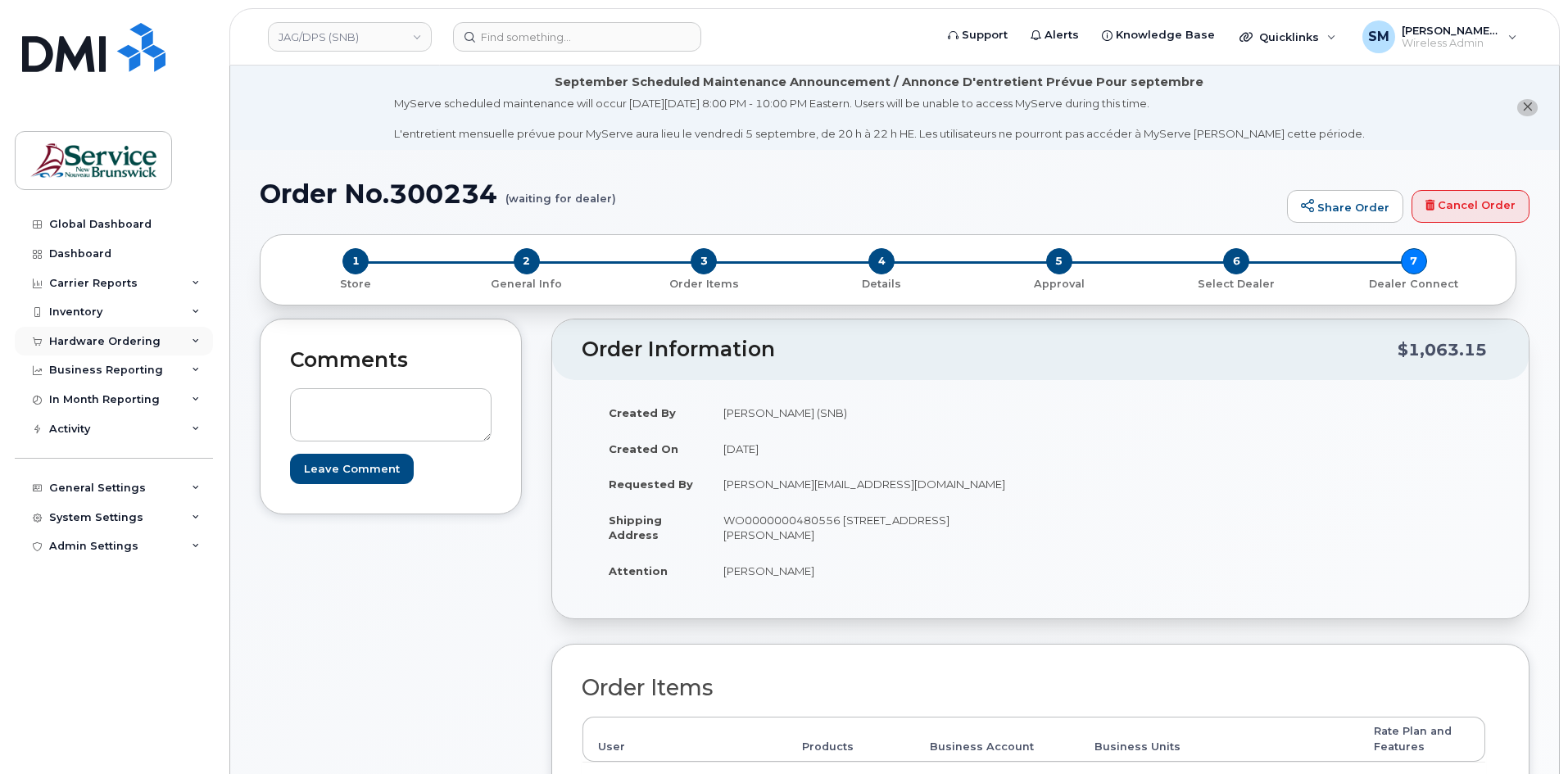
click at [112, 345] on div "Hardware Ordering" at bounding box center [104, 341] width 111 height 13
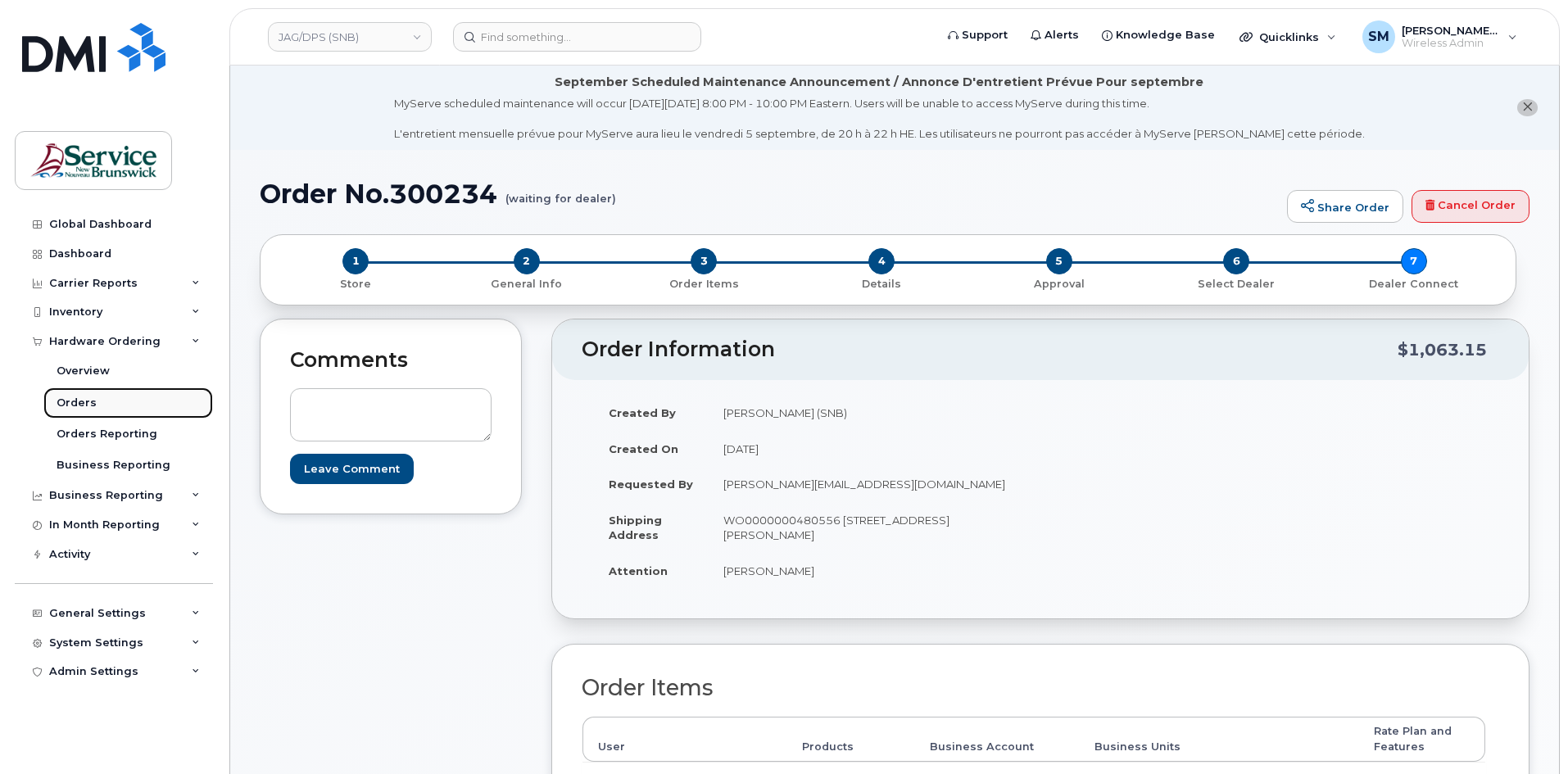
click at [99, 407] on link "Orders" at bounding box center [127, 402] width 169 height 31
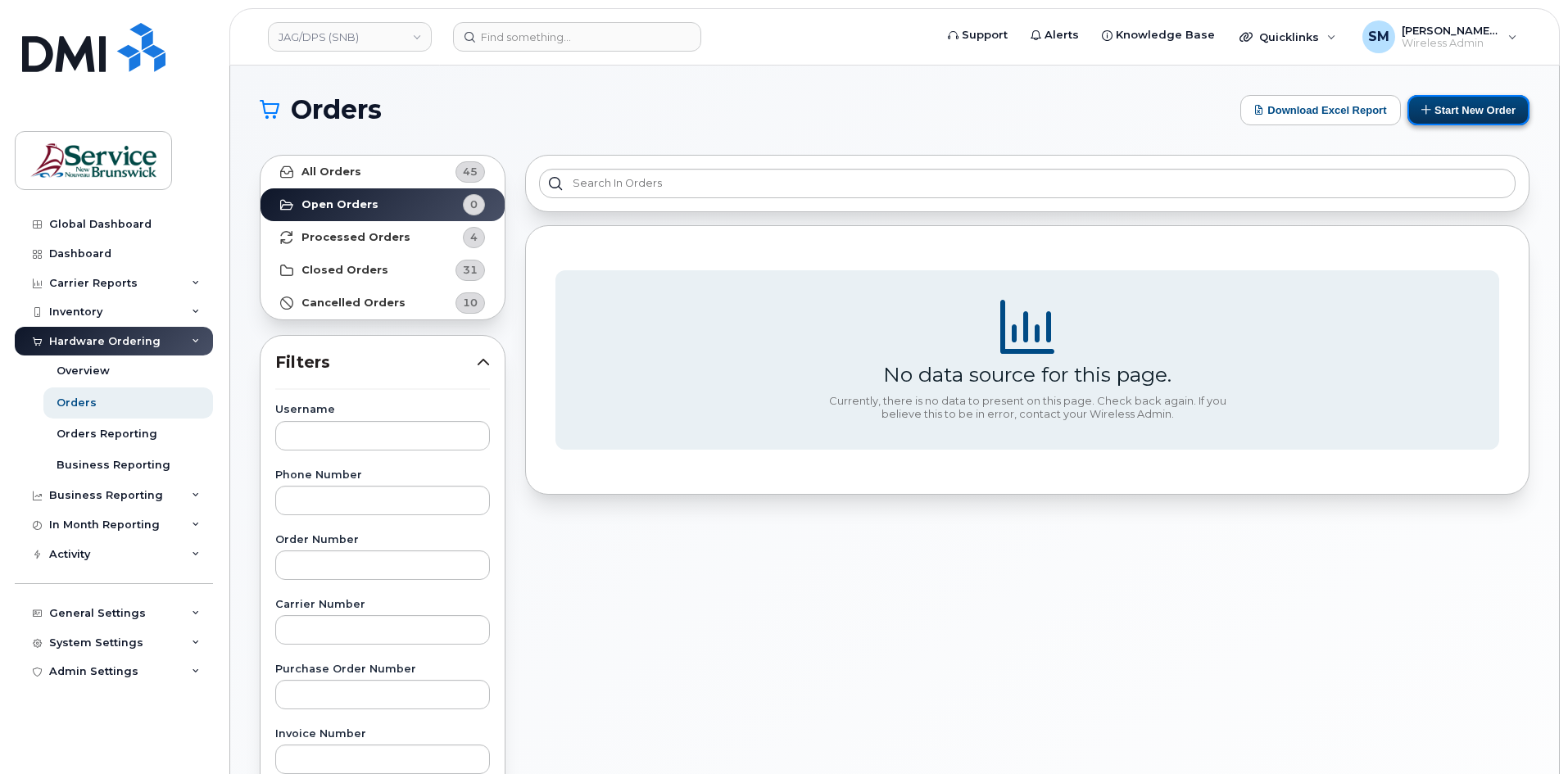
drag, startPoint x: 1466, startPoint y: 106, endPoint x: 1416, endPoint y: 117, distance: 51.2
click at [1467, 105] on button "Start New Order" at bounding box center [1468, 110] width 122 height 31
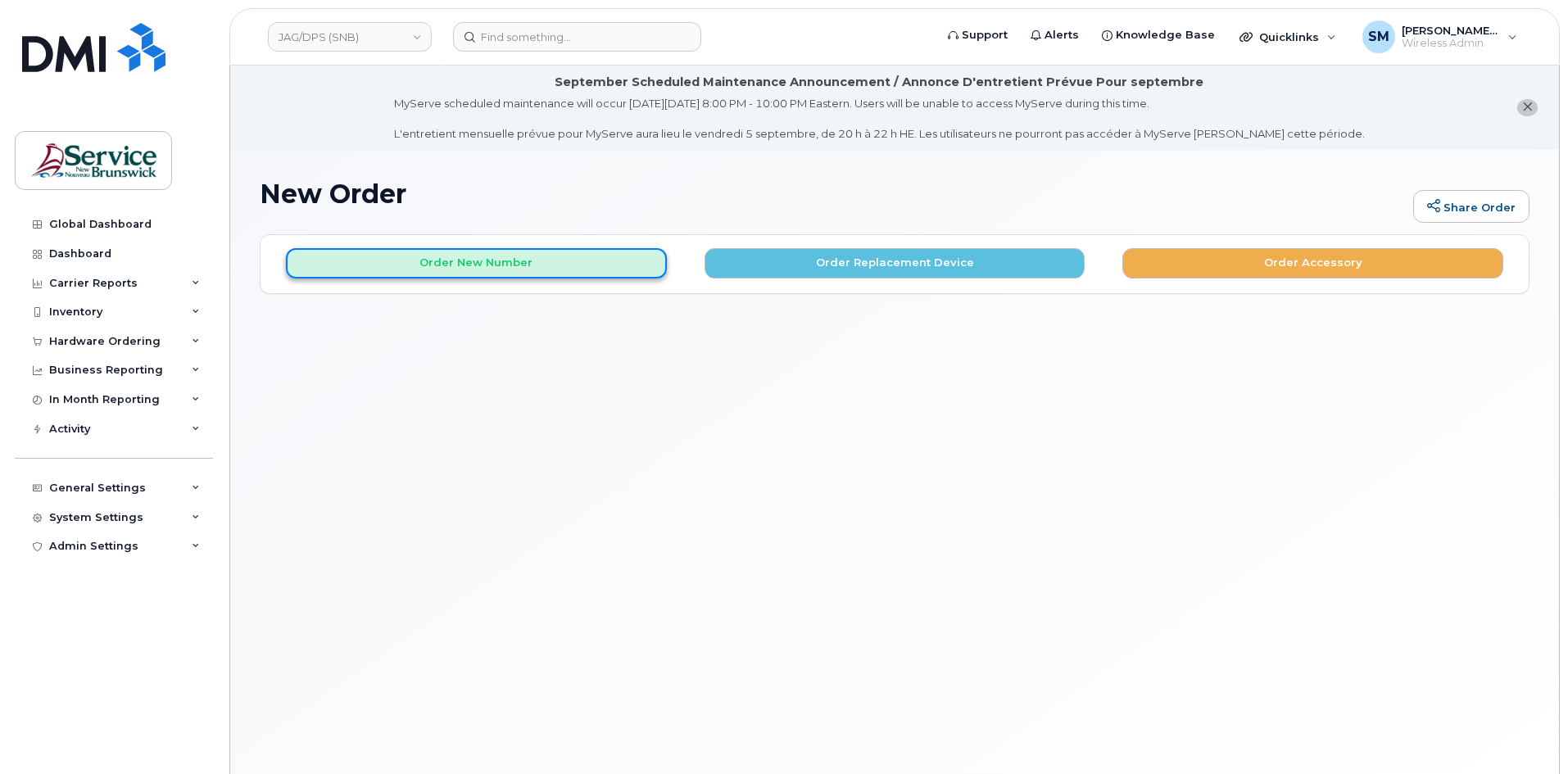
click at [459, 269] on button "Order New Number" at bounding box center [477, 263] width 381 height 31
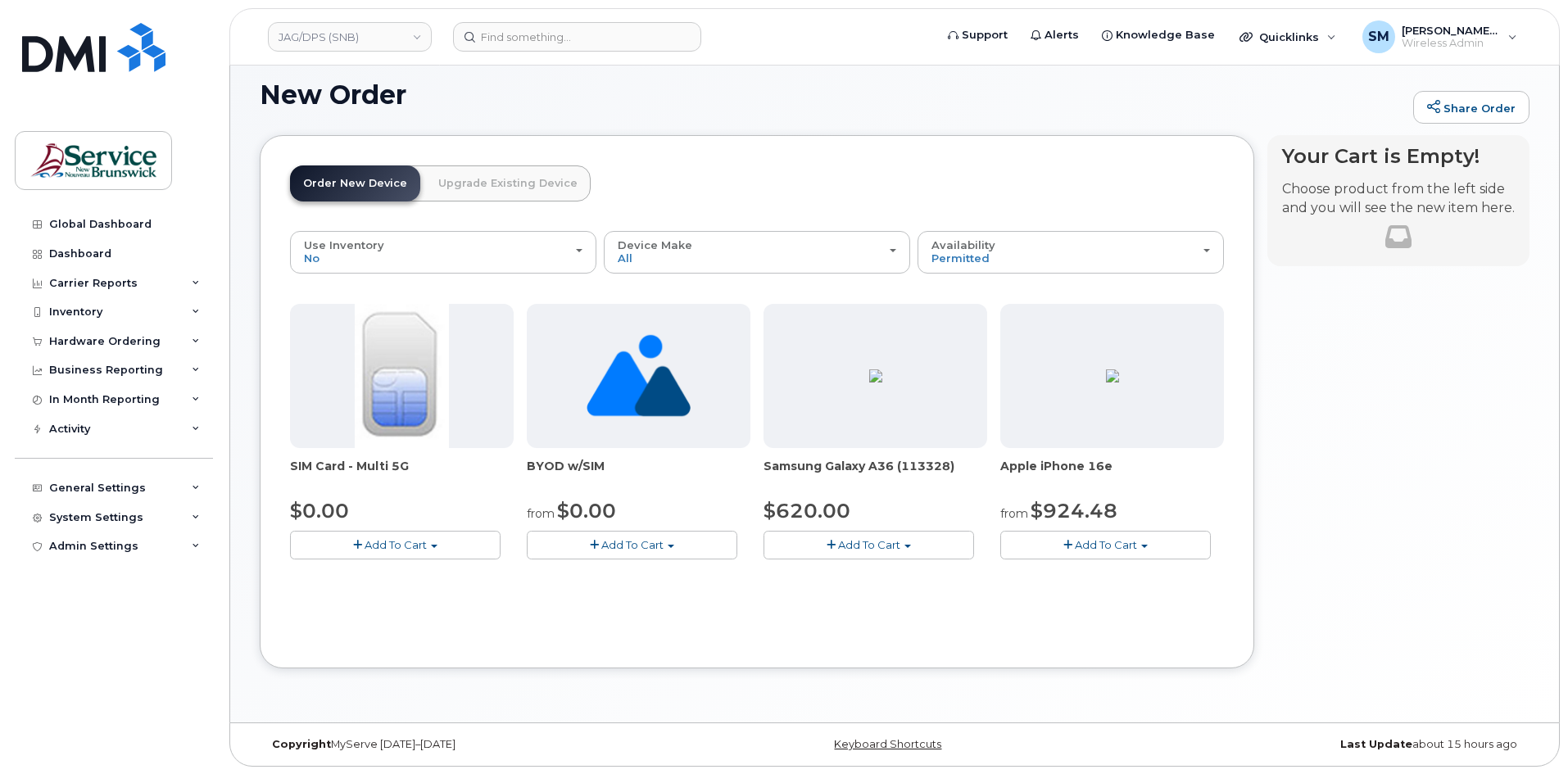
scroll to position [100, 0]
click at [866, 541] on span "Add To Cart" at bounding box center [869, 543] width 62 height 13
drag, startPoint x: 872, startPoint y: 598, endPoint x: 895, endPoint y: 584, distance: 26.9
click at [872, 599] on link "$620.00 - 30-day activation (128GB model)" at bounding box center [901, 594] width 267 height 20
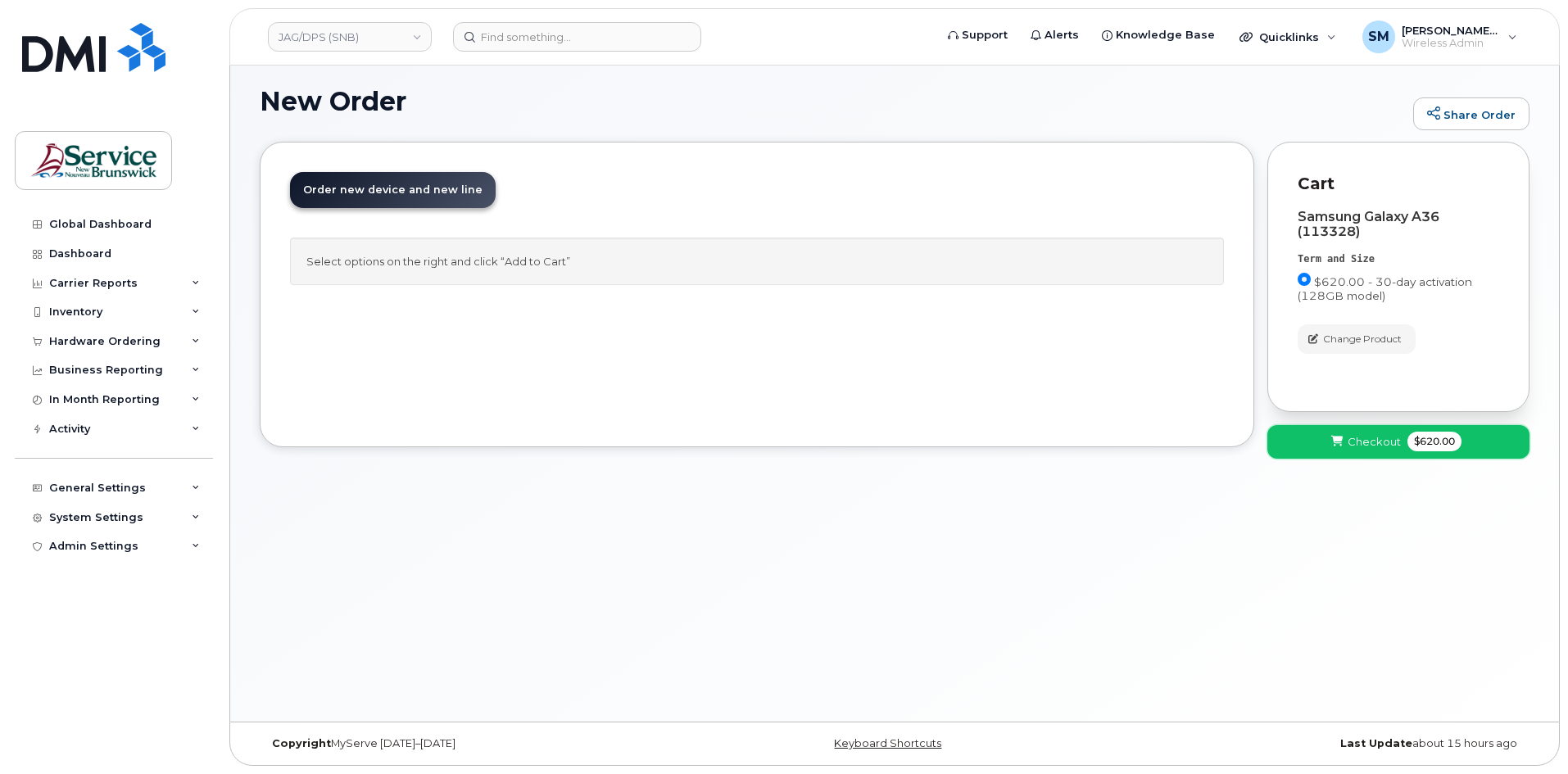
click at [1383, 437] on span "Checkout" at bounding box center [1374, 442] width 54 height 16
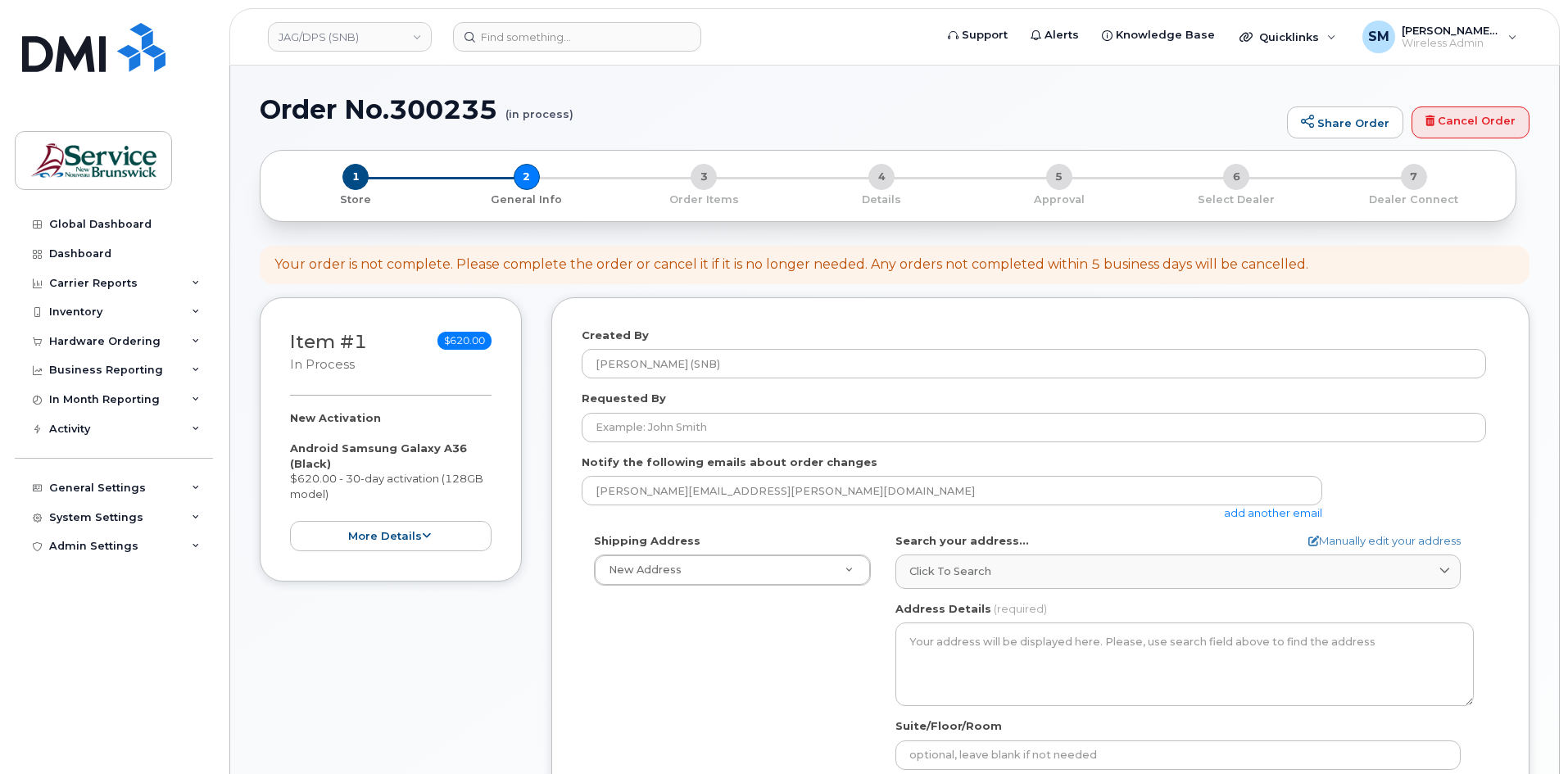
select select
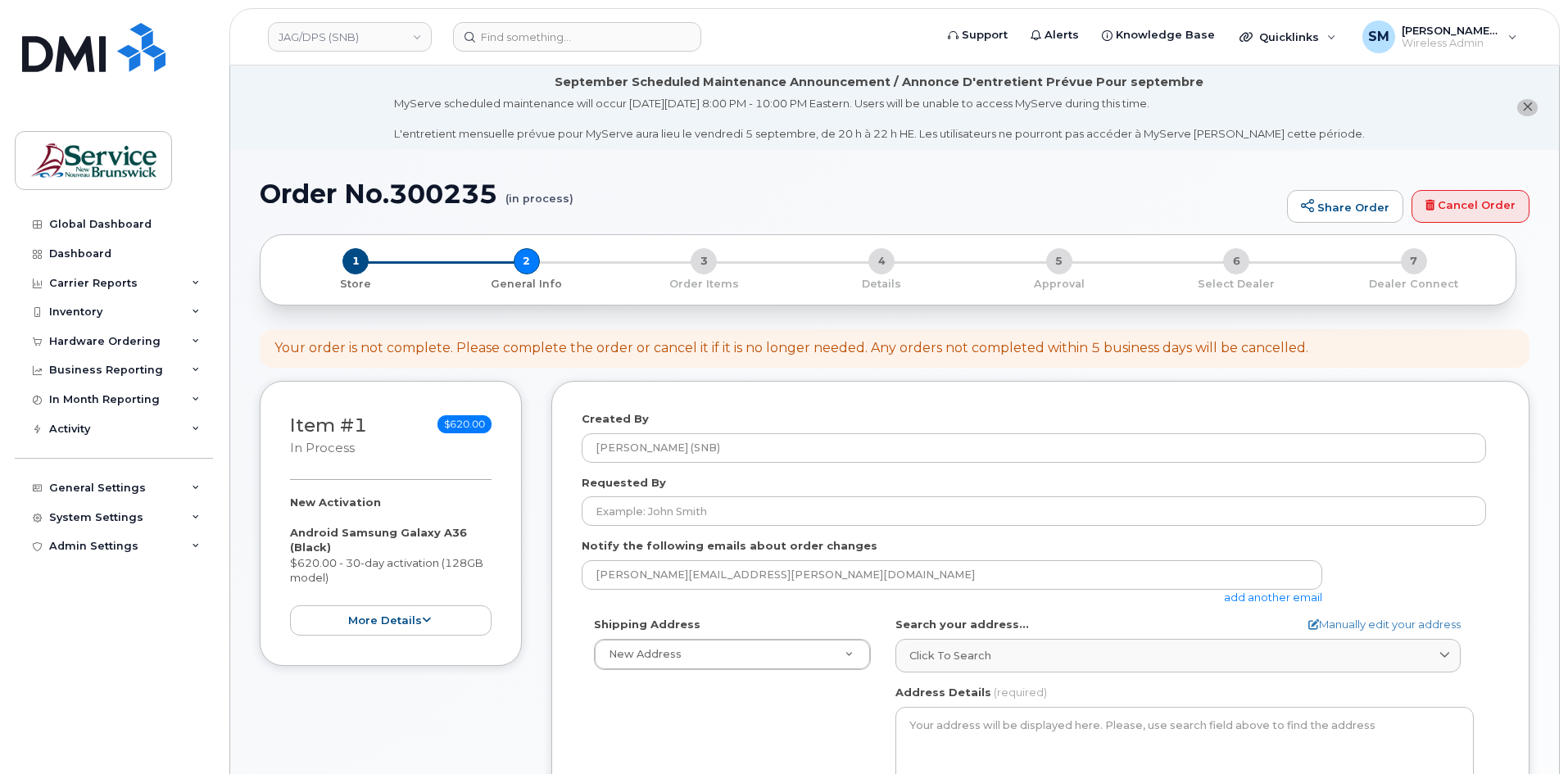
scroll to position [82, 0]
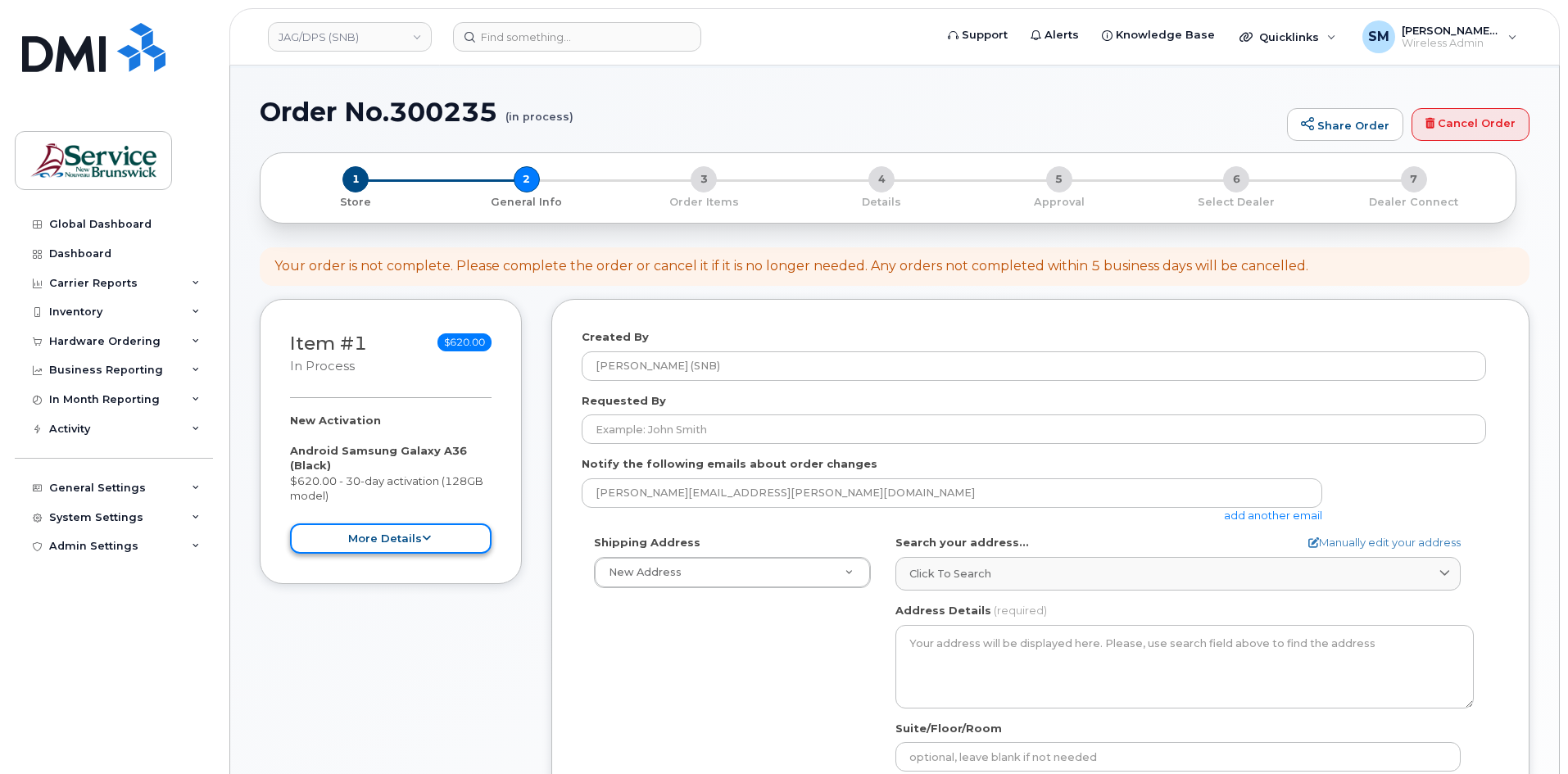
click at [390, 534] on button "more details" at bounding box center [391, 538] width 202 height 31
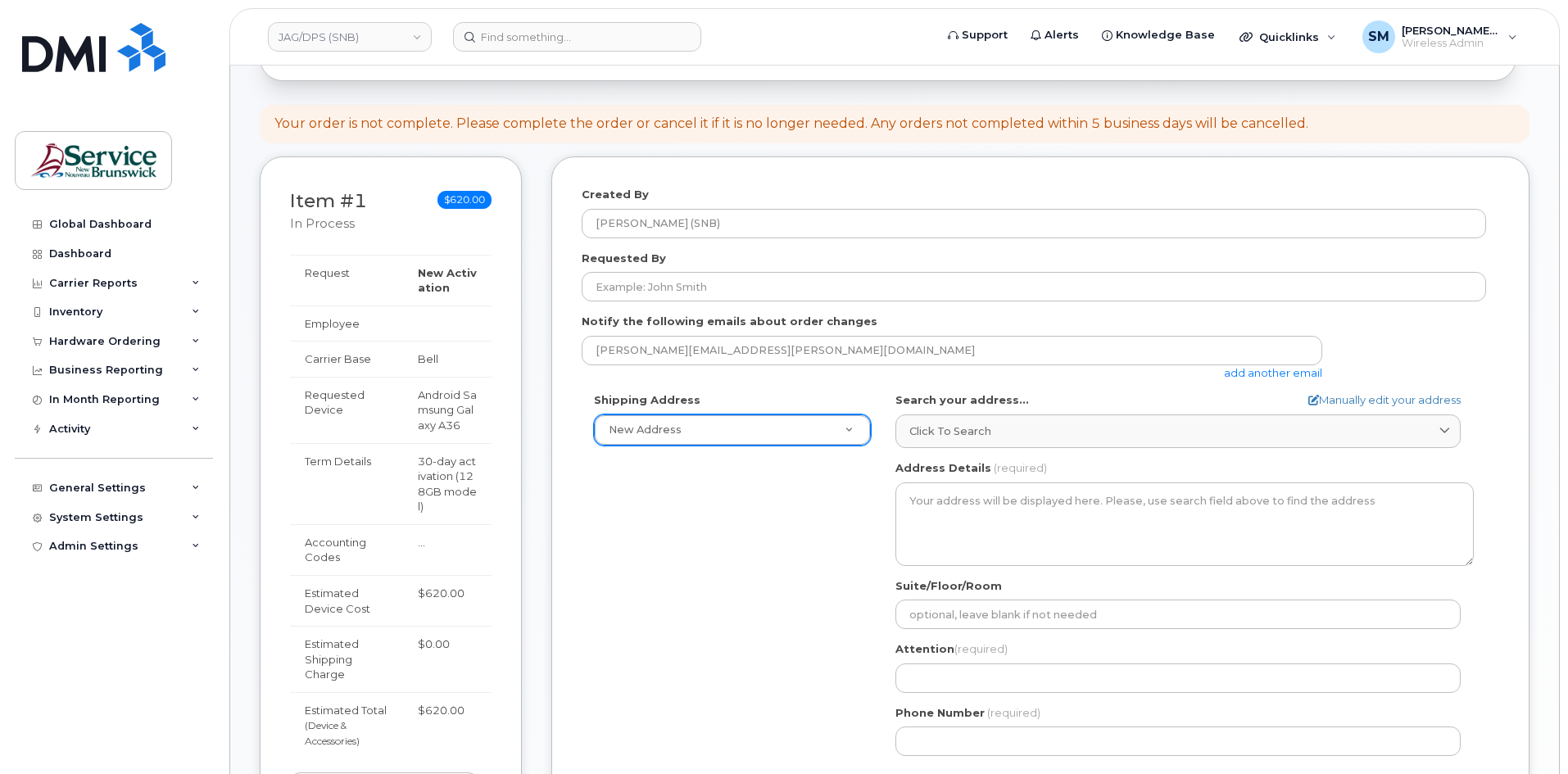
scroll to position [246, 0]
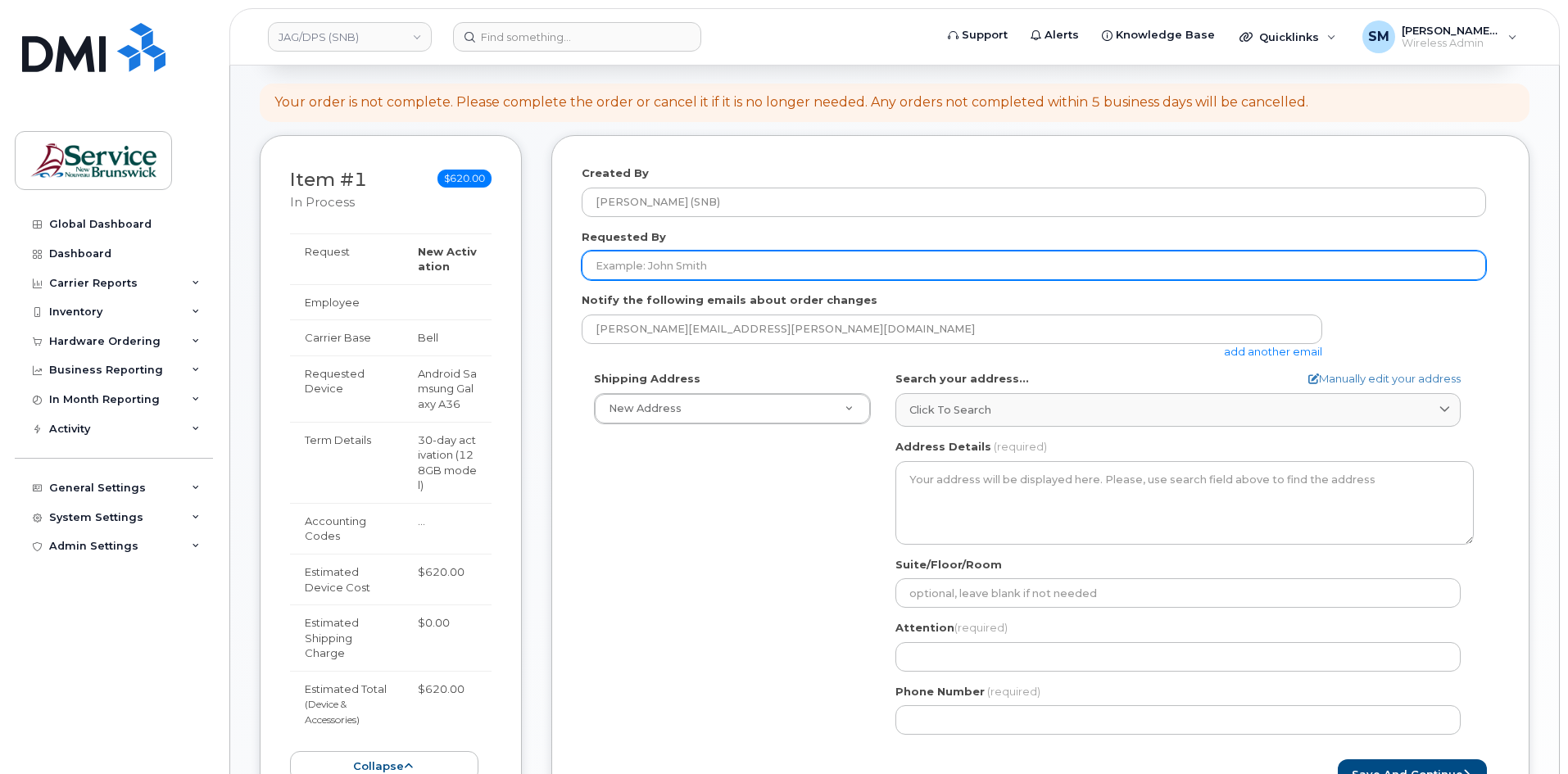
drag, startPoint x: 746, startPoint y: 273, endPoint x: 754, endPoint y: 268, distance: 9.4
click at [746, 273] on input "Requested By" at bounding box center [1034, 266] width 904 height 30
paste input "[PERSON_NAME][EMAIL_ADDRESS][PERSON_NAME][DOMAIN_NAME]"
type input "[PERSON_NAME][EMAIL_ADDRESS][PERSON_NAME][DOMAIN_NAME]"
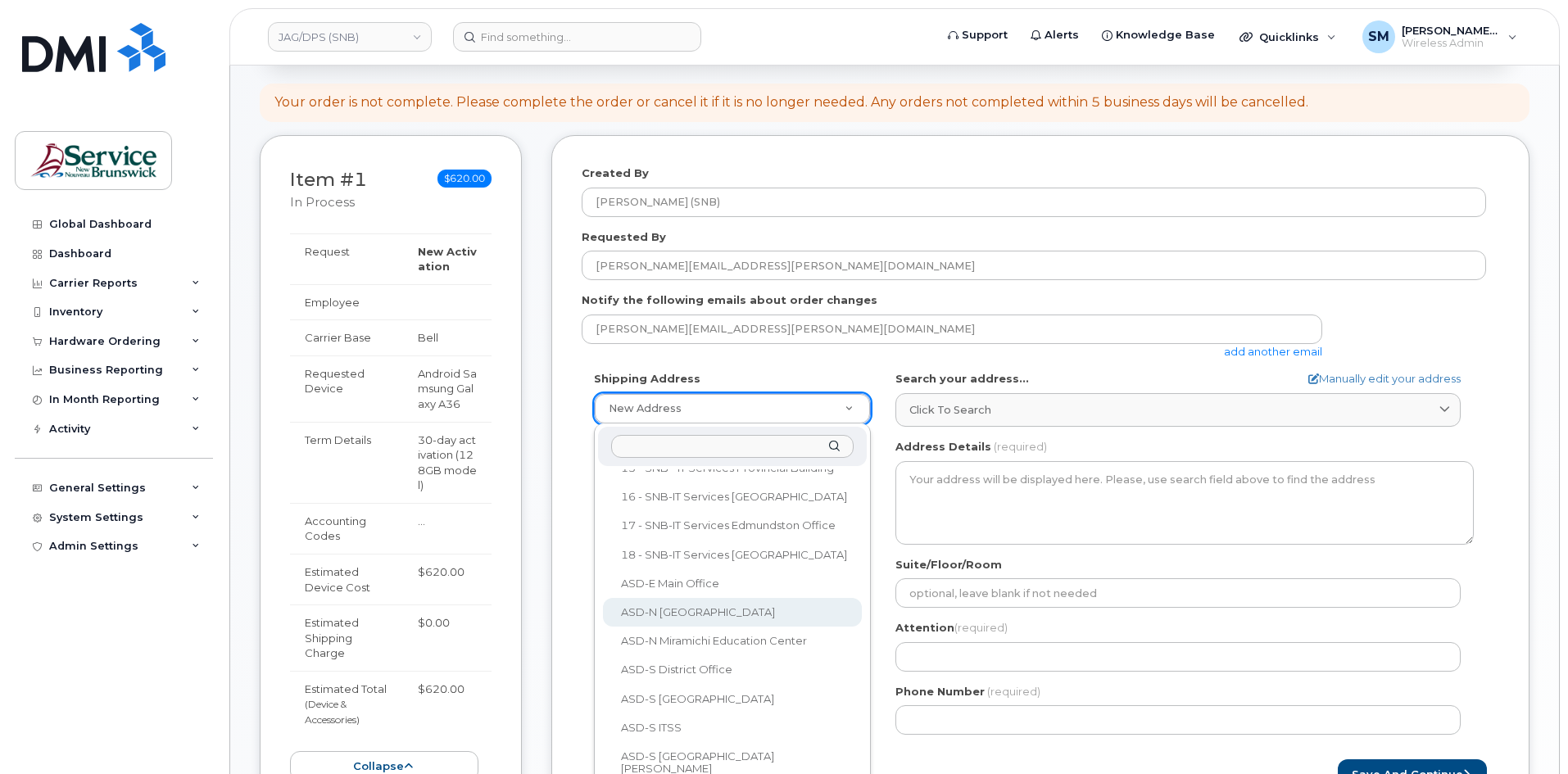
scroll to position [491, 0]
select select
type textarea "625 Everard H Daigle Blvd Grand-Sault New Brunswick E3Z 2R9"
type input "[PERSON_NAME]"
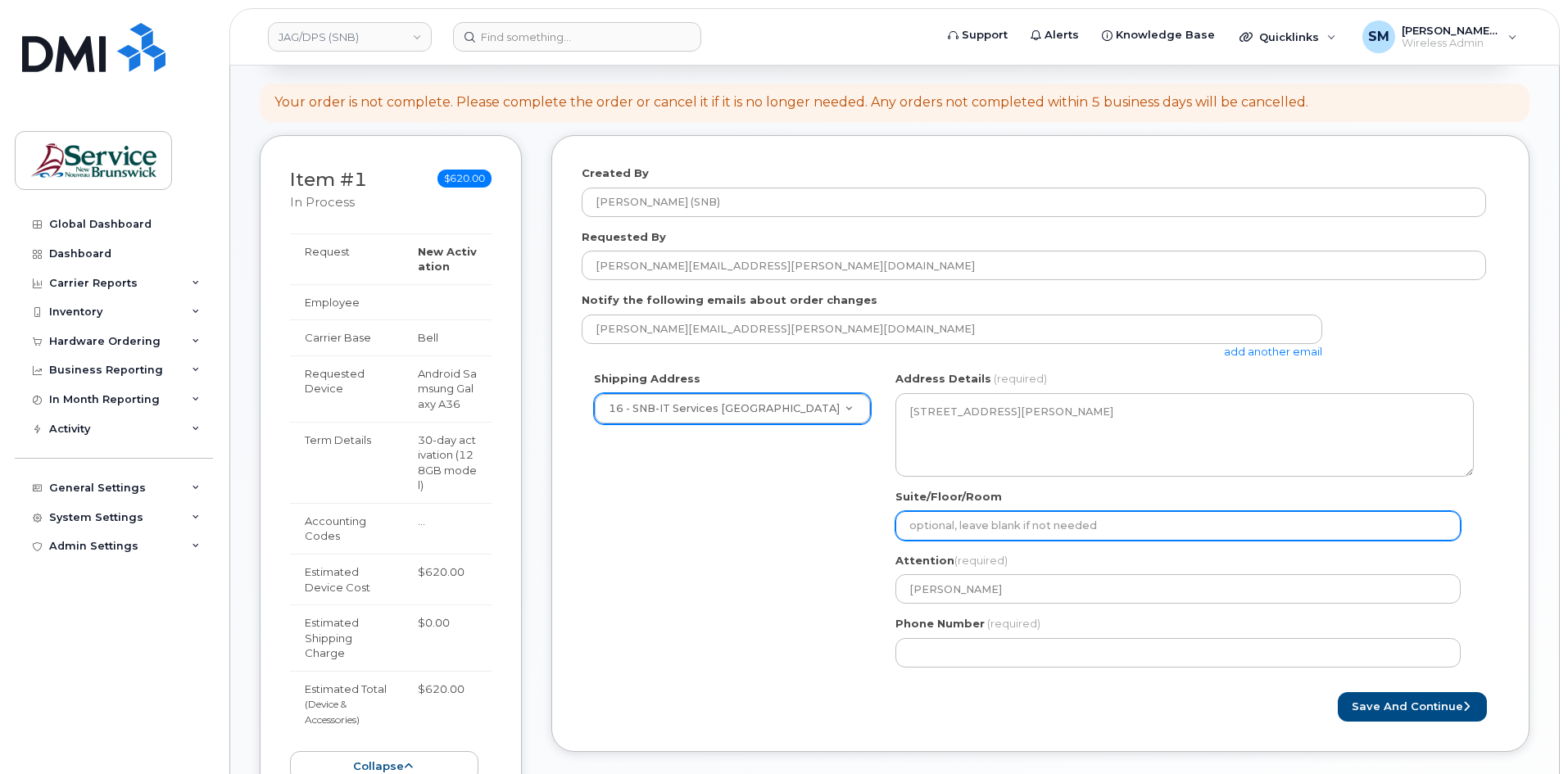
click at [974, 525] on input "Suite/Floor/Room" at bounding box center [1178, 526] width 565 height 30
paste input "WO0000000485819"
select select
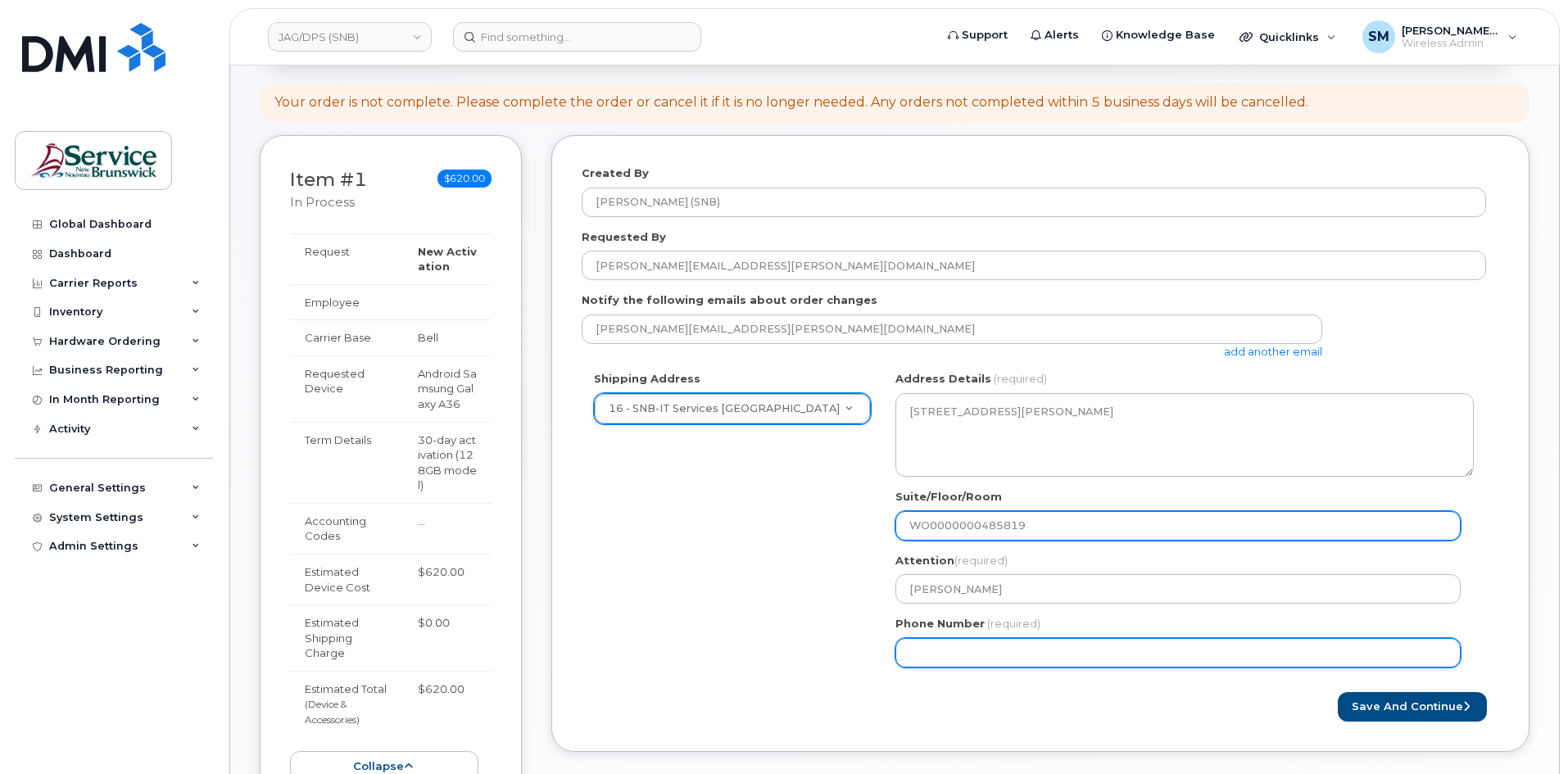
type input "WO0000000485819"
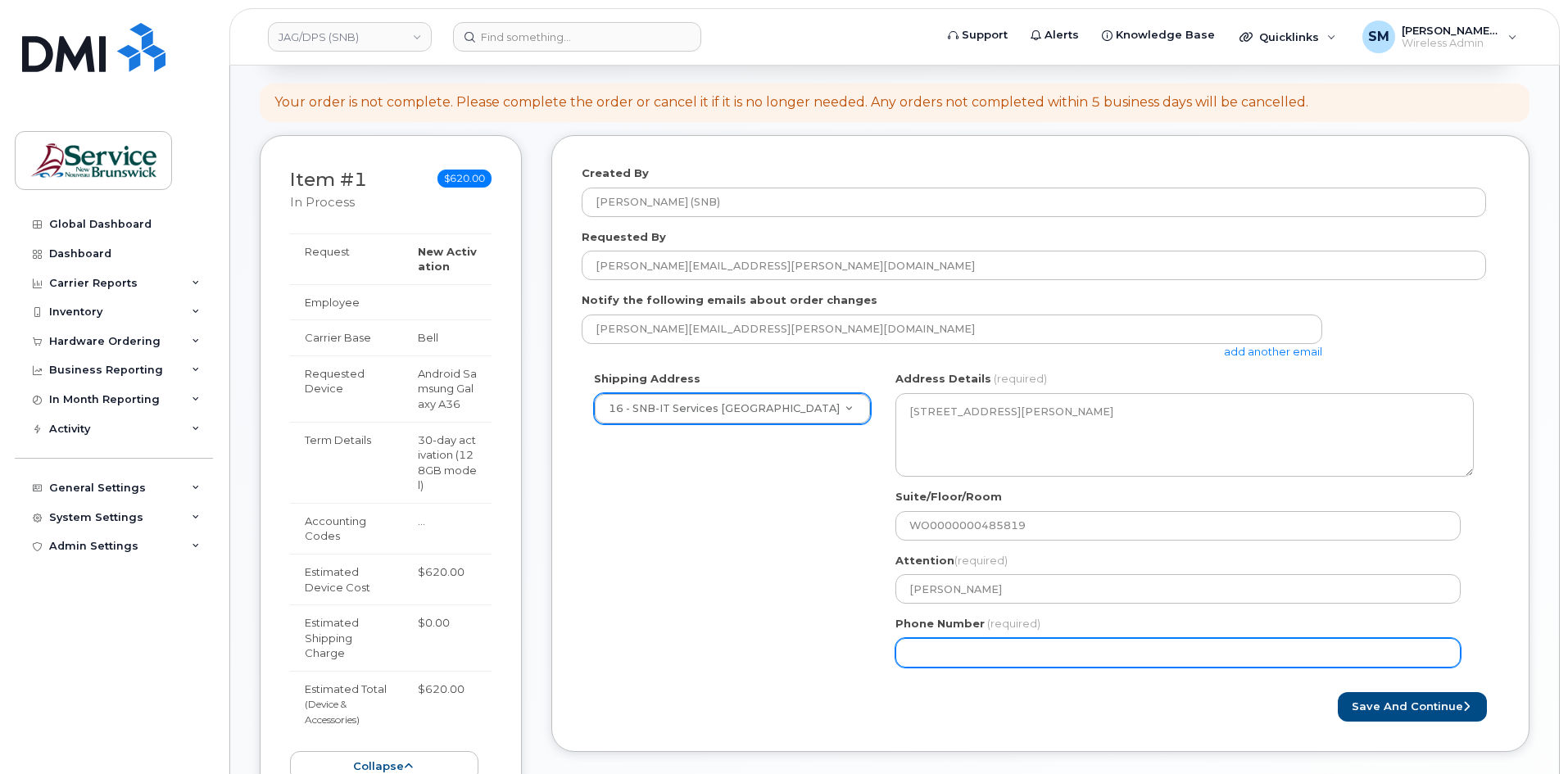
click at [961, 656] on input "Phone Number" at bounding box center [1178, 653] width 565 height 30
select select
type input "506639633"
select select
type input "5066396338"
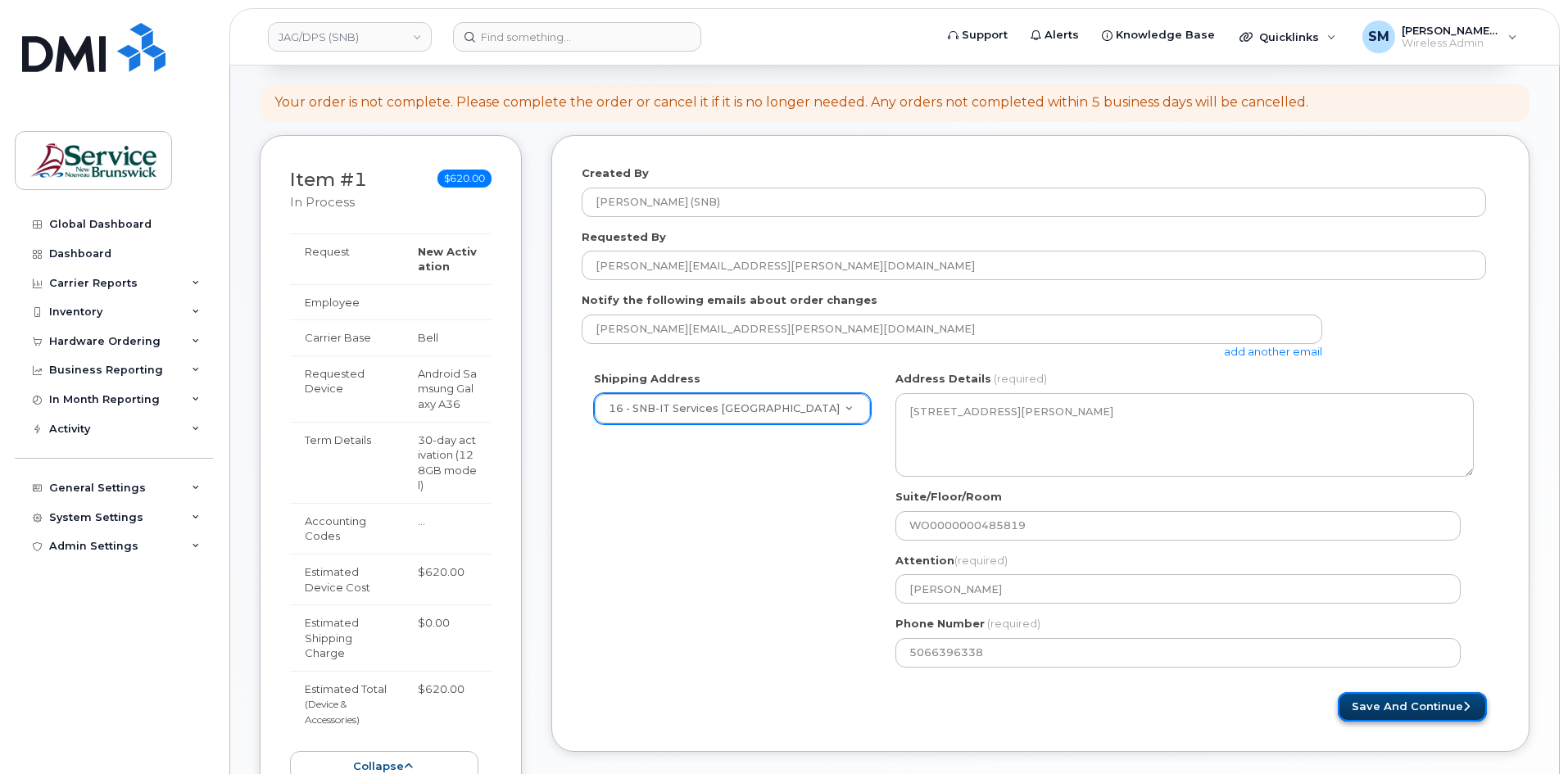
click at [1392, 706] on button "Save and Continue" at bounding box center [1413, 707] width 149 height 31
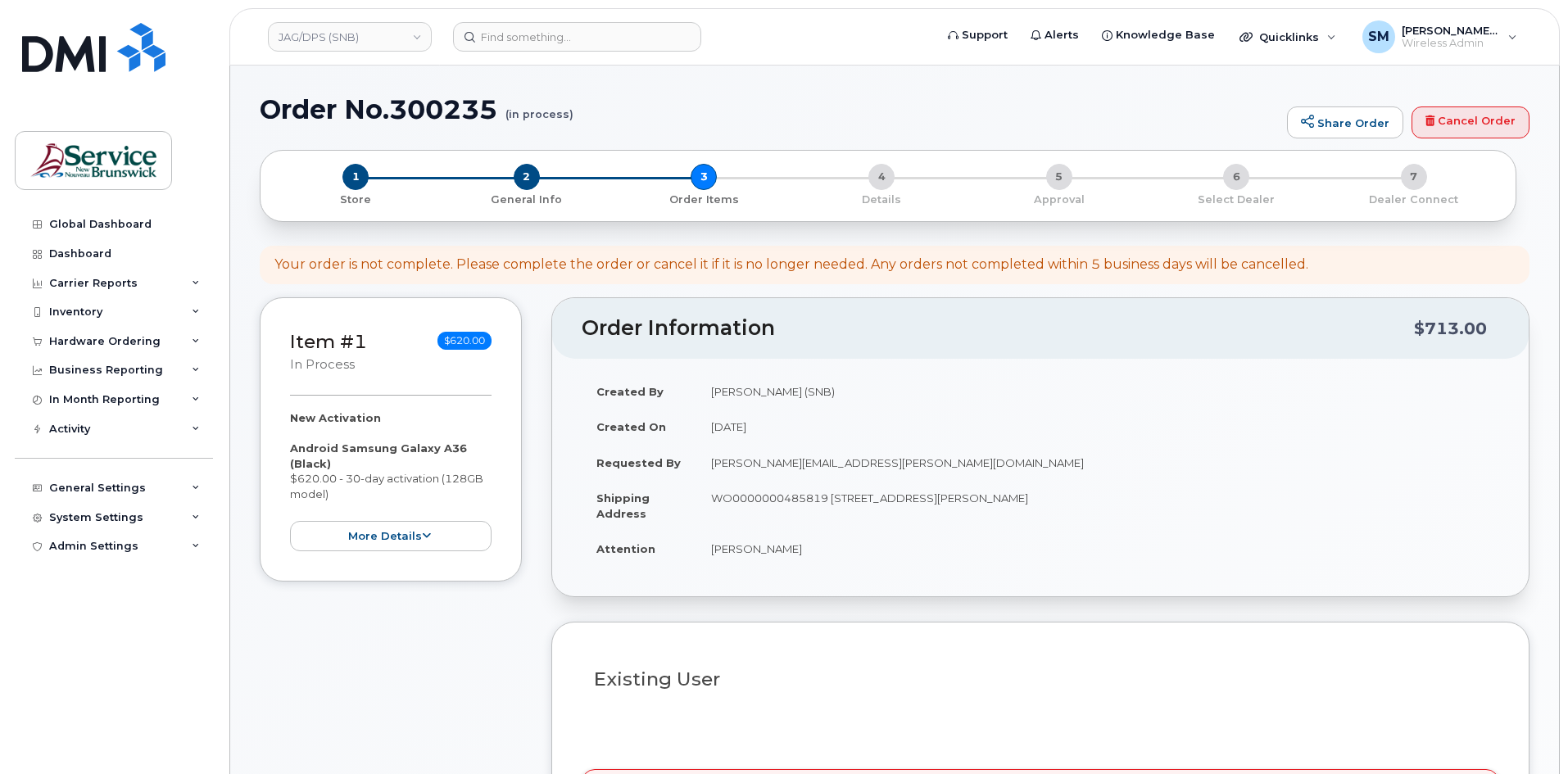
select select
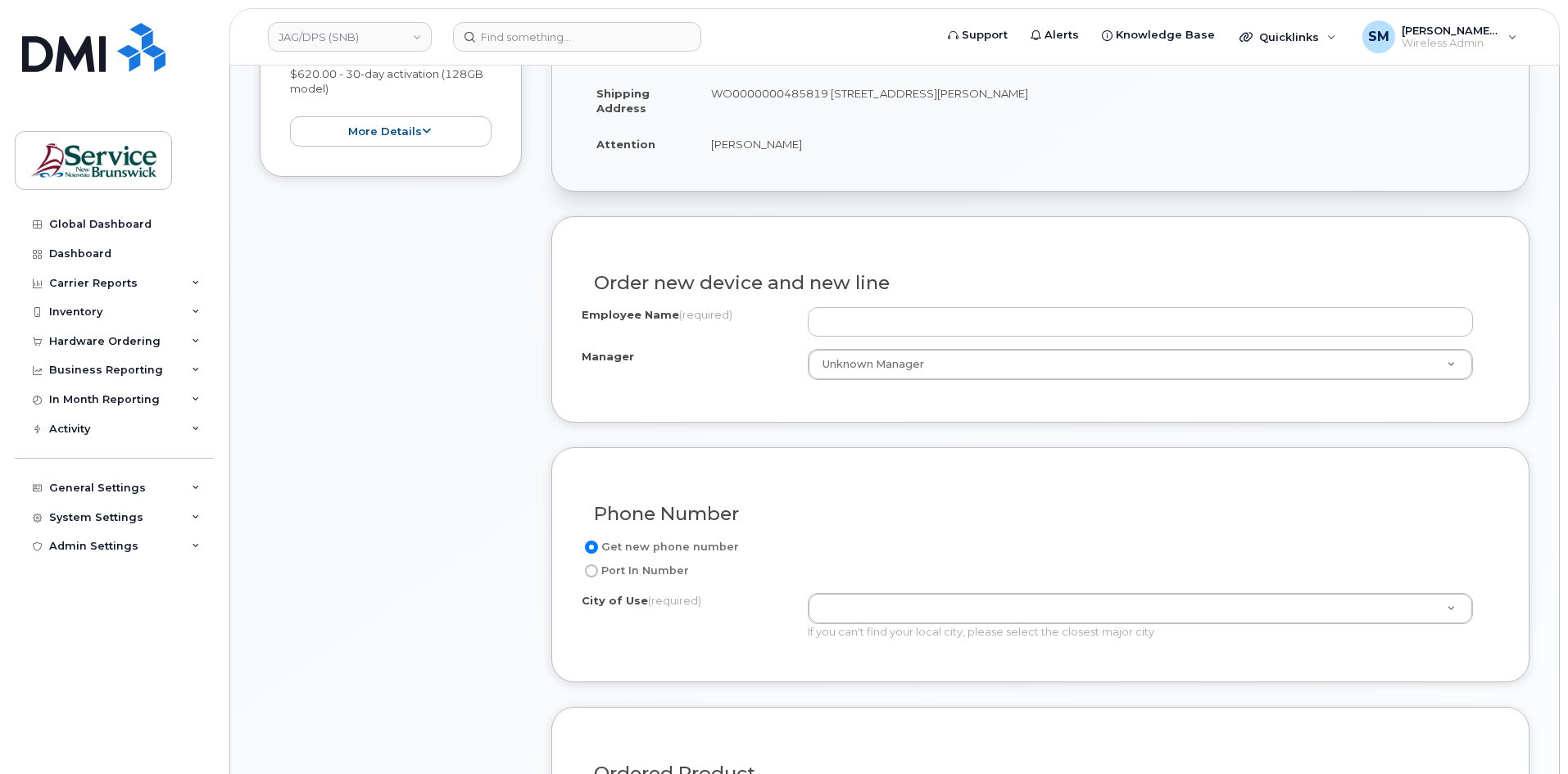
scroll to position [491, 0]
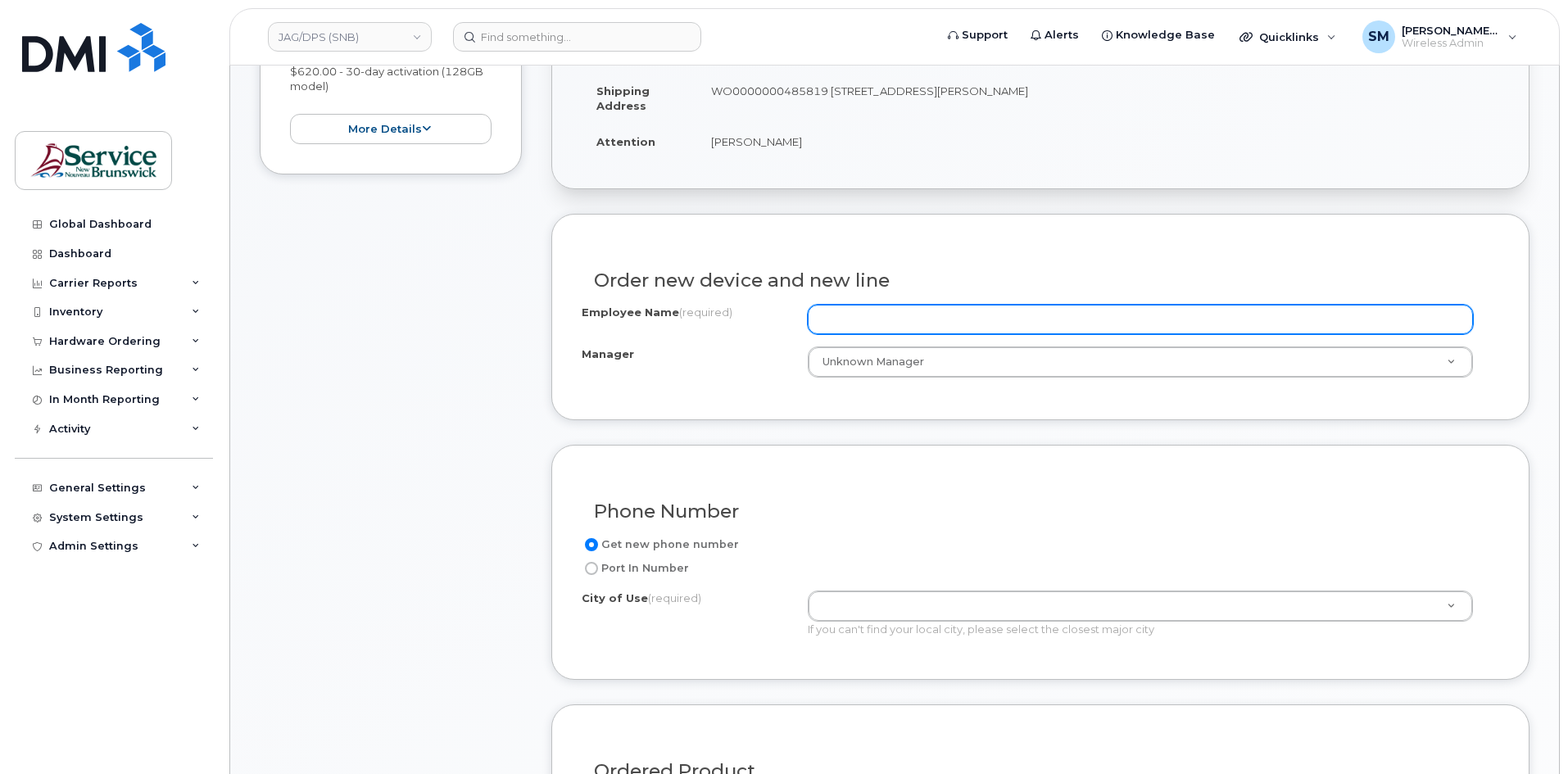
click at [889, 317] on input "Employee Name (required)" at bounding box center [1140, 319] width 665 height 30
paste input "Justice Triage Team"
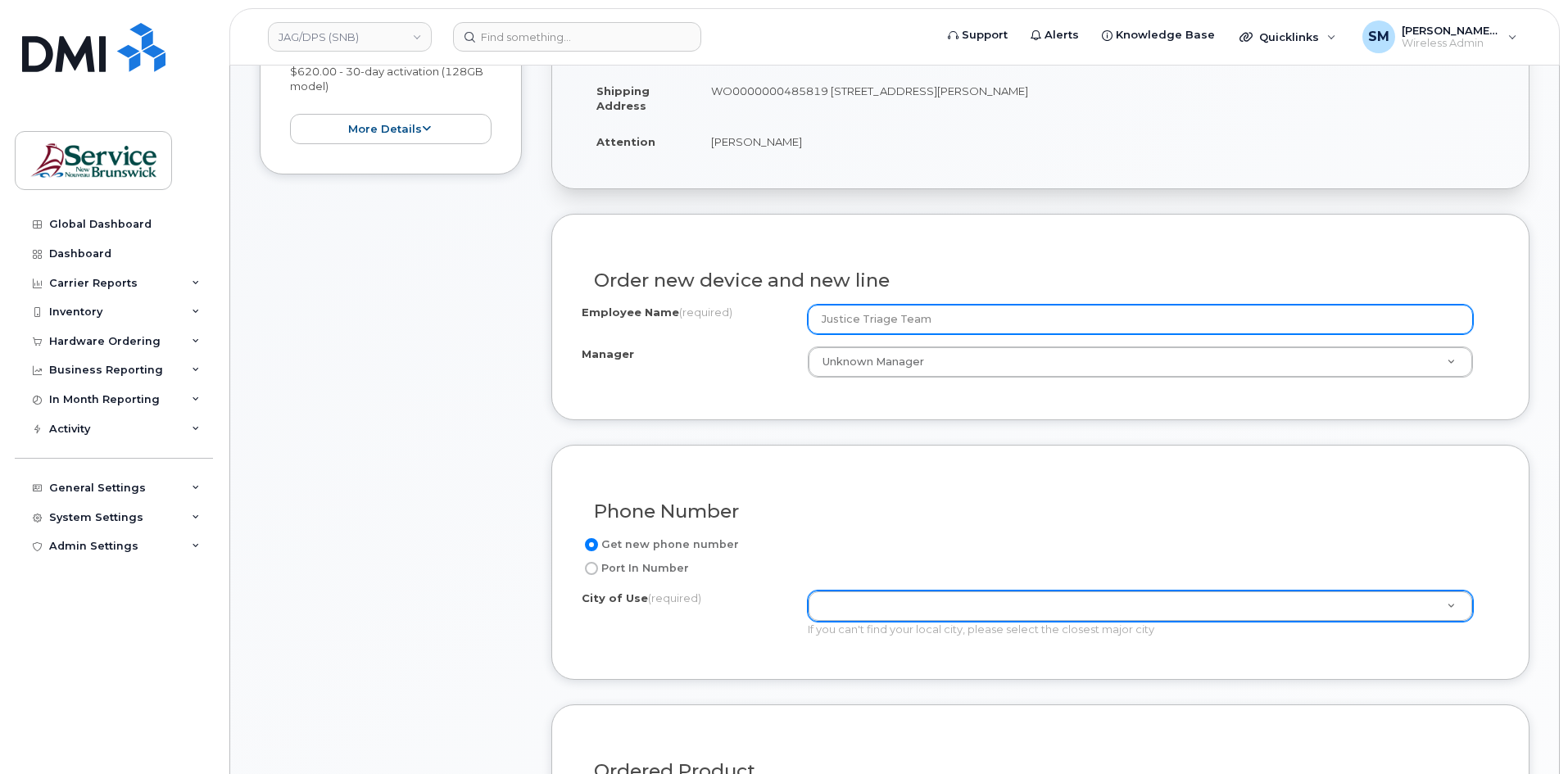
type input "Justice Triage Team"
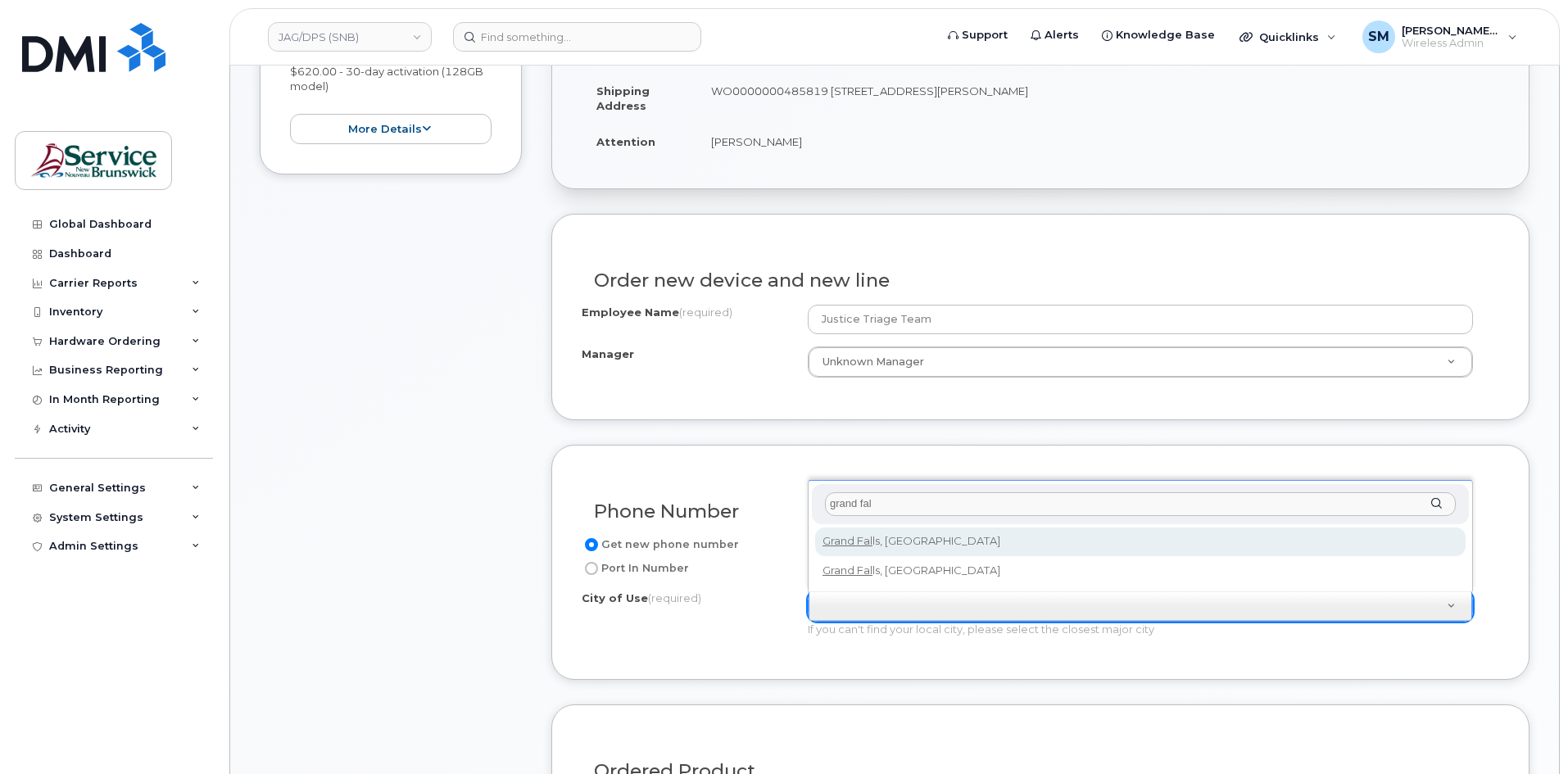
type input "grand fal"
type input "1605"
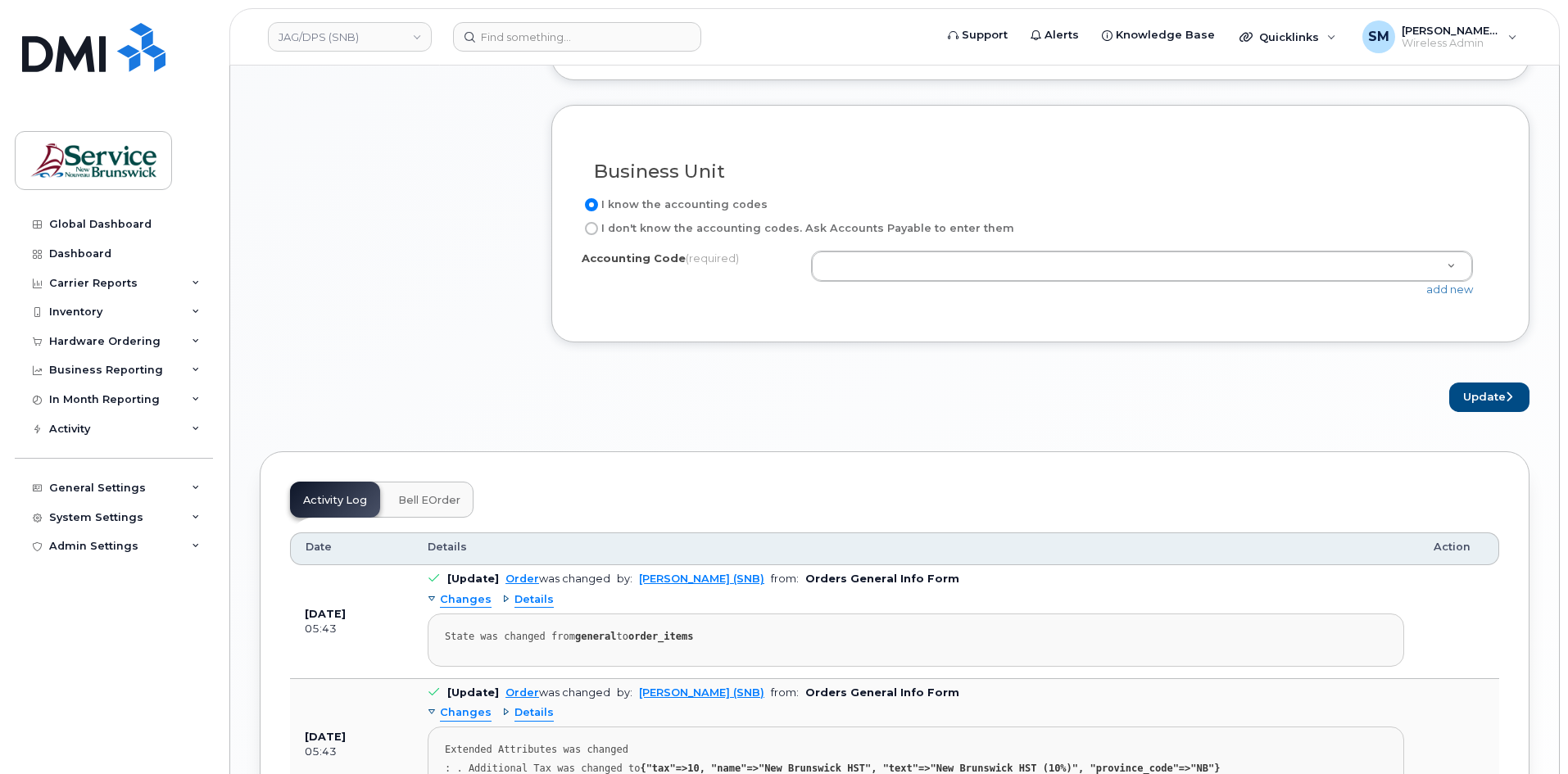
scroll to position [1310, 0]
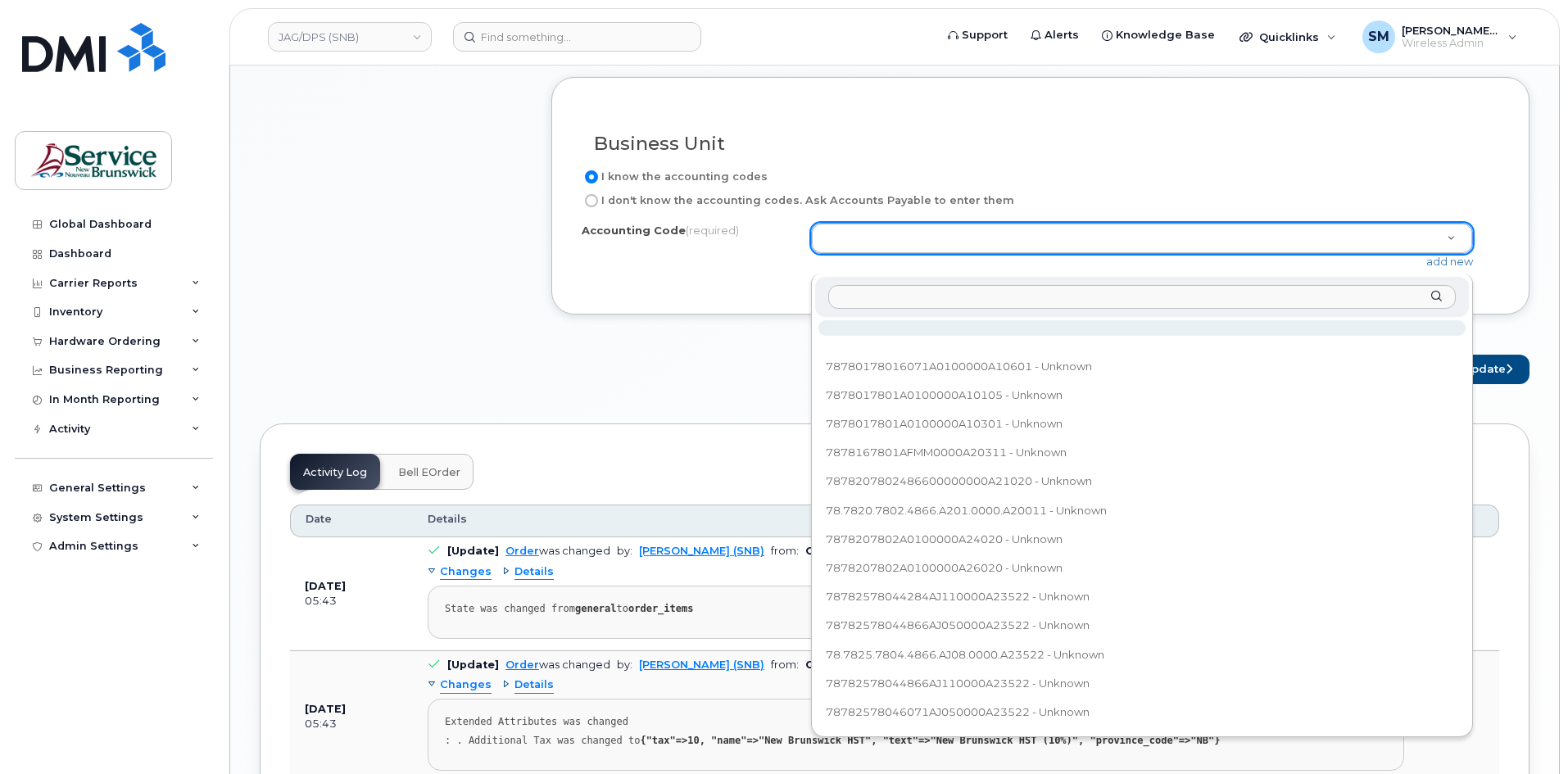
type input "78.7884.7805.4869.A060.0000.A84005"
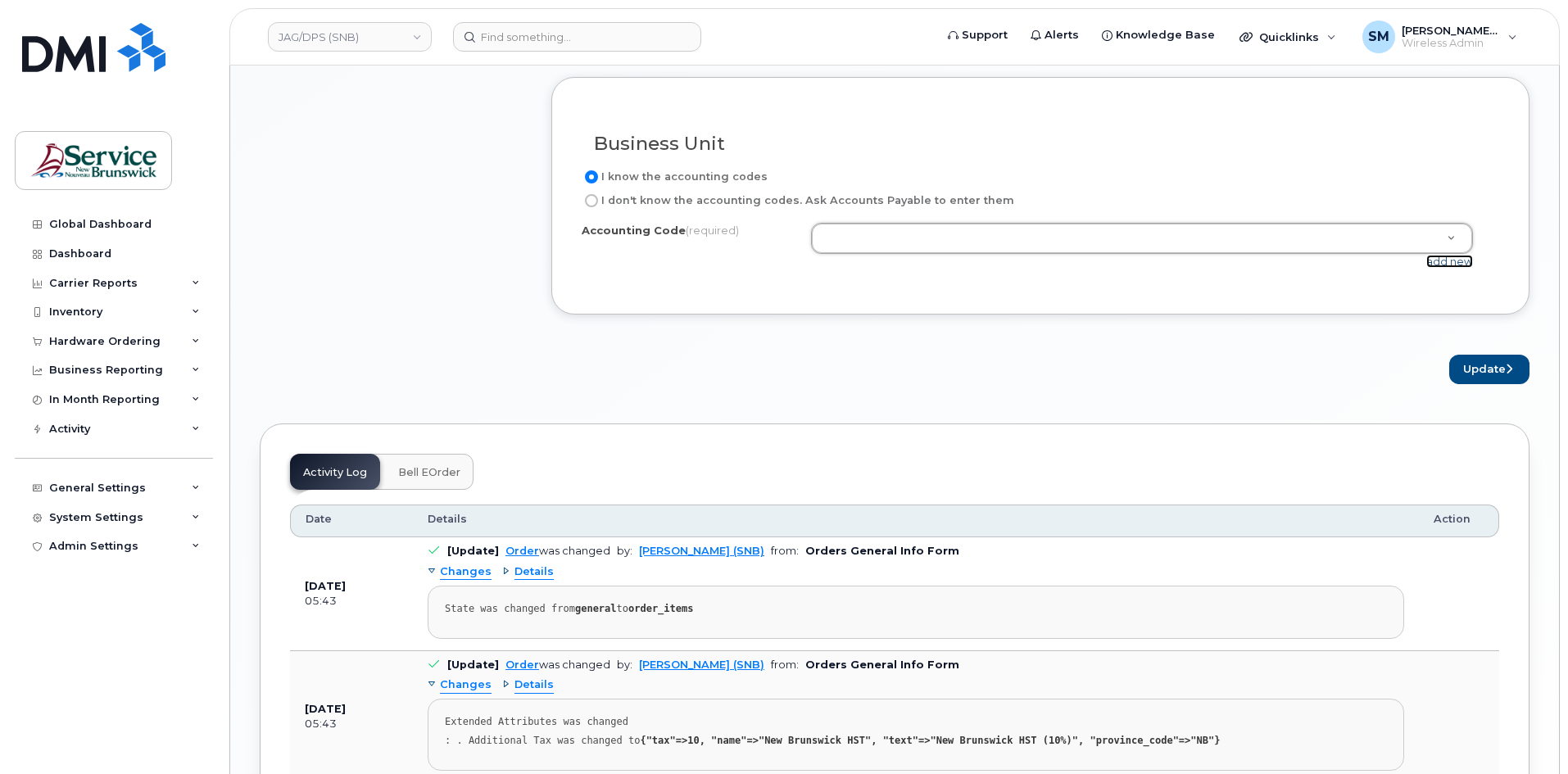
click at [1460, 268] on link "add new" at bounding box center [1449, 261] width 47 height 13
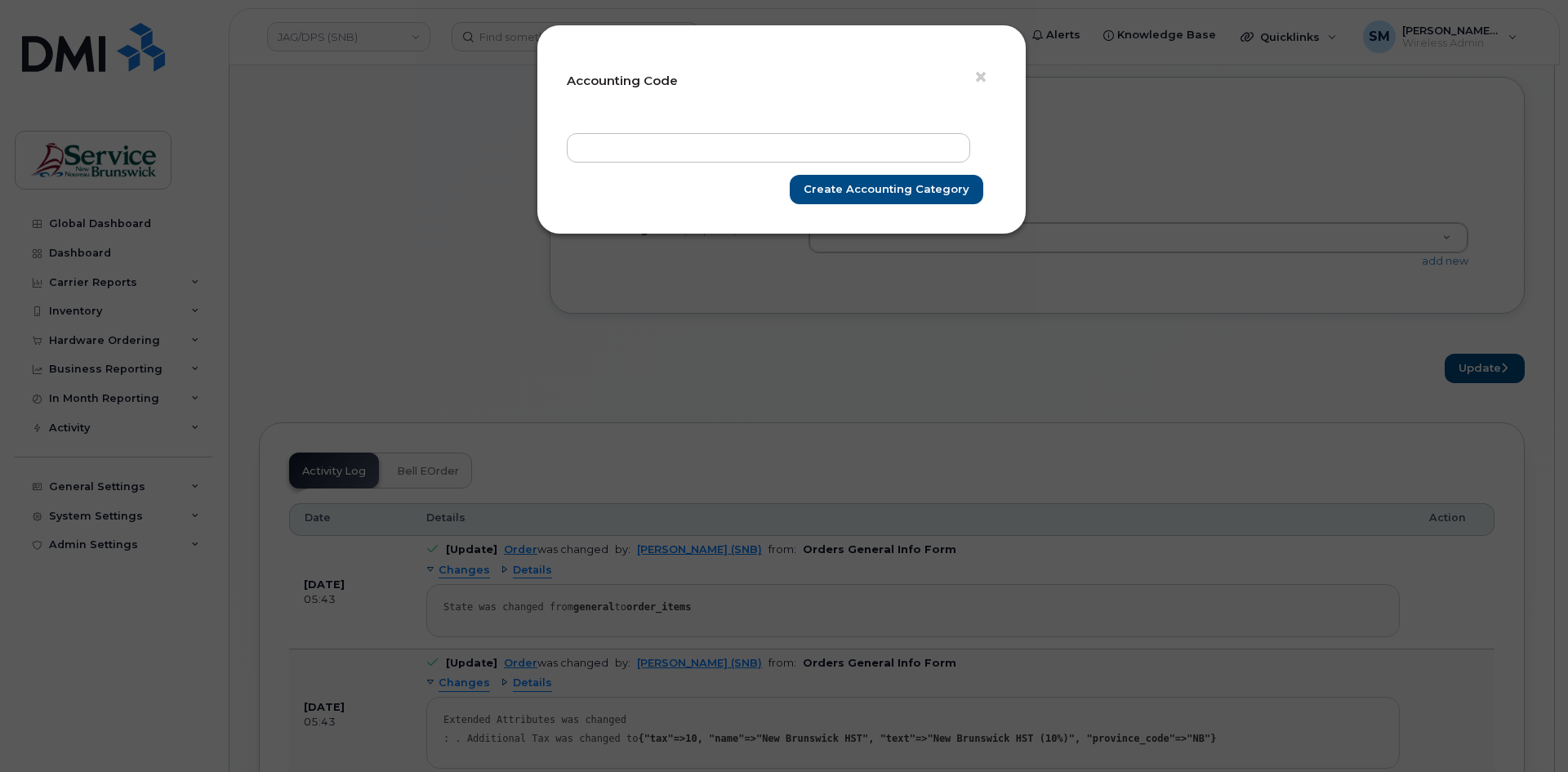
click at [807, 130] on form "× Accounting Code Create Accounting category" at bounding box center [781, 130] width 430 height 150
drag, startPoint x: 808, startPoint y: 142, endPoint x: 830, endPoint y: 143, distance: 22.0
click at [808, 142] on input "text" at bounding box center [768, 148] width 403 height 30
paste input "78.7884.7805.4869.A060.0000.A84005"
type input "78.7884.7805.4869.A060.0000.A84005"
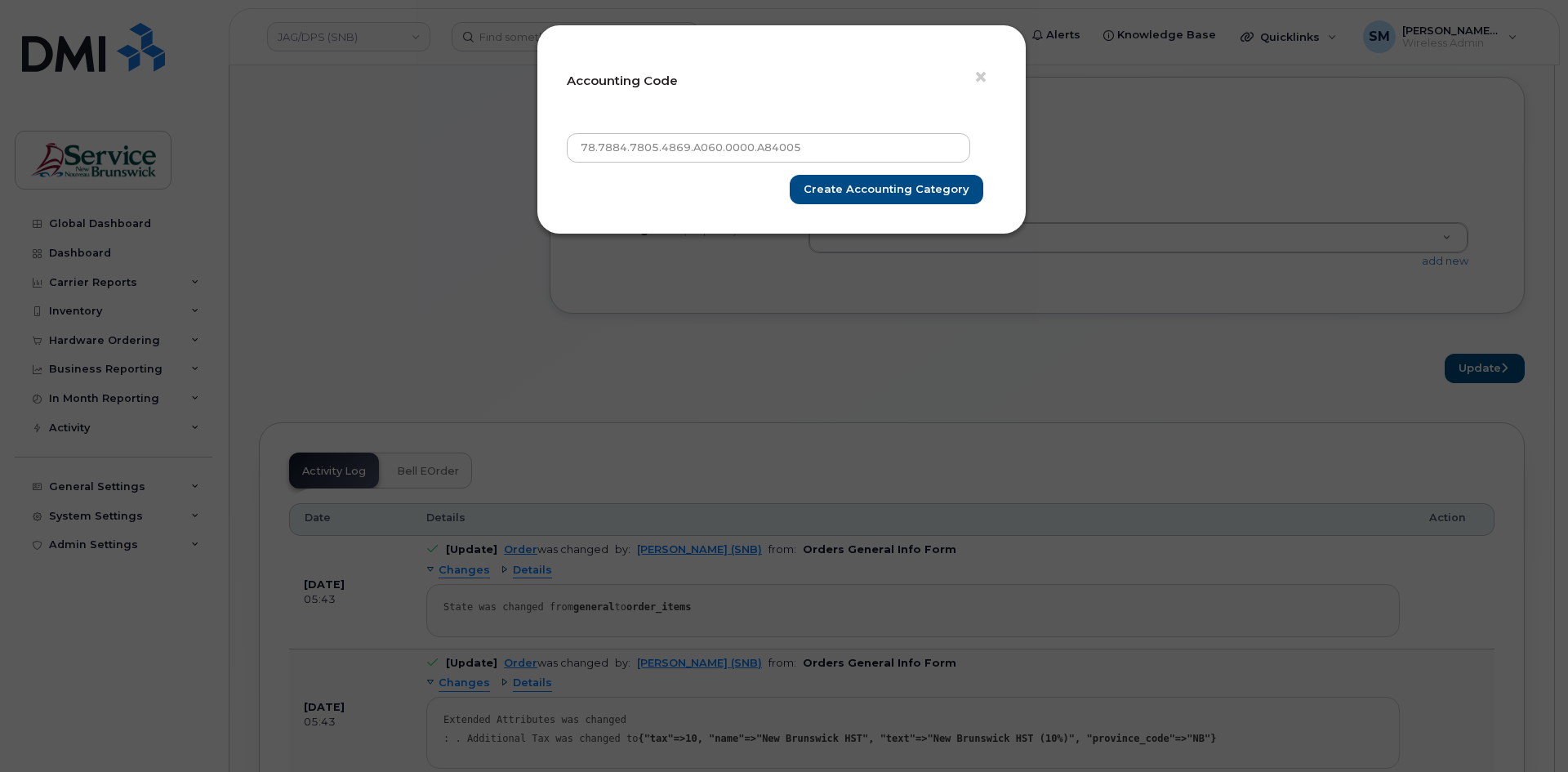
click at [920, 206] on div "× Accounting Code 78.7884.7805.4869.A060.0000.A84005 Create Accounting category" at bounding box center [781, 130] width 490 height 210
click at [923, 179] on input "Create Accounting category" at bounding box center [886, 190] width 193 height 31
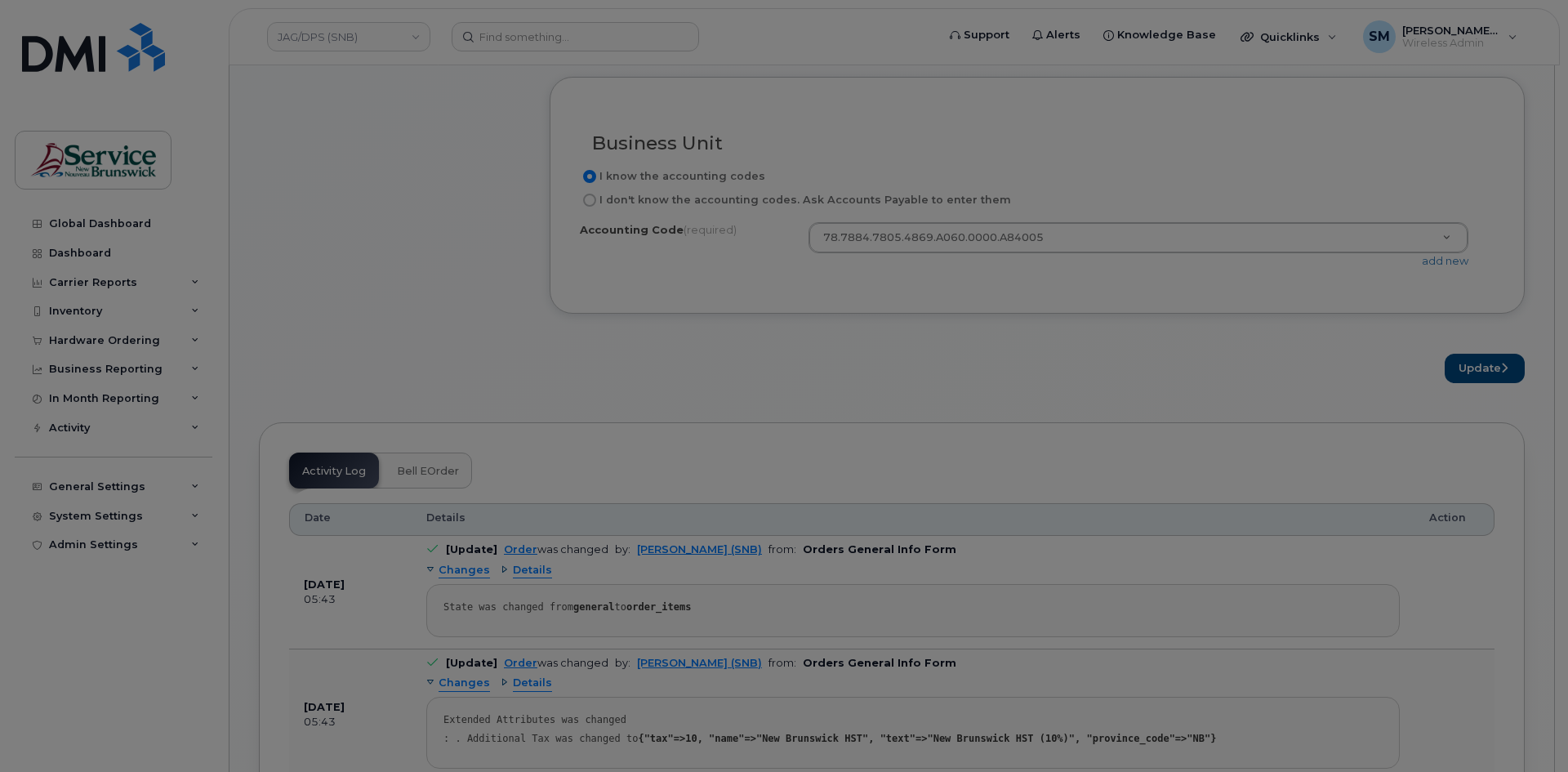
type input "Create Accounting category"
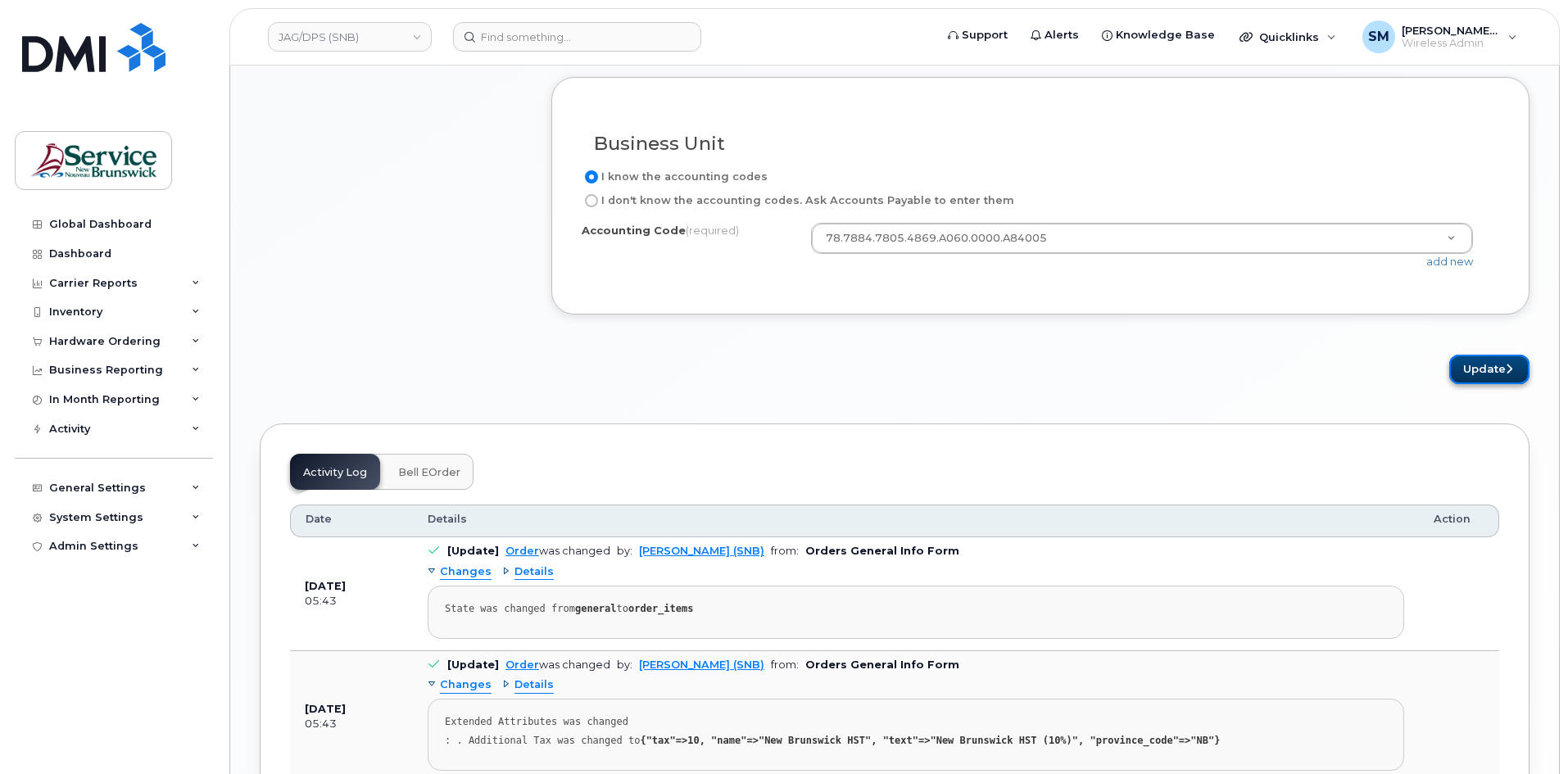
click at [1510, 385] on button "Update" at bounding box center [1489, 369] width 80 height 31
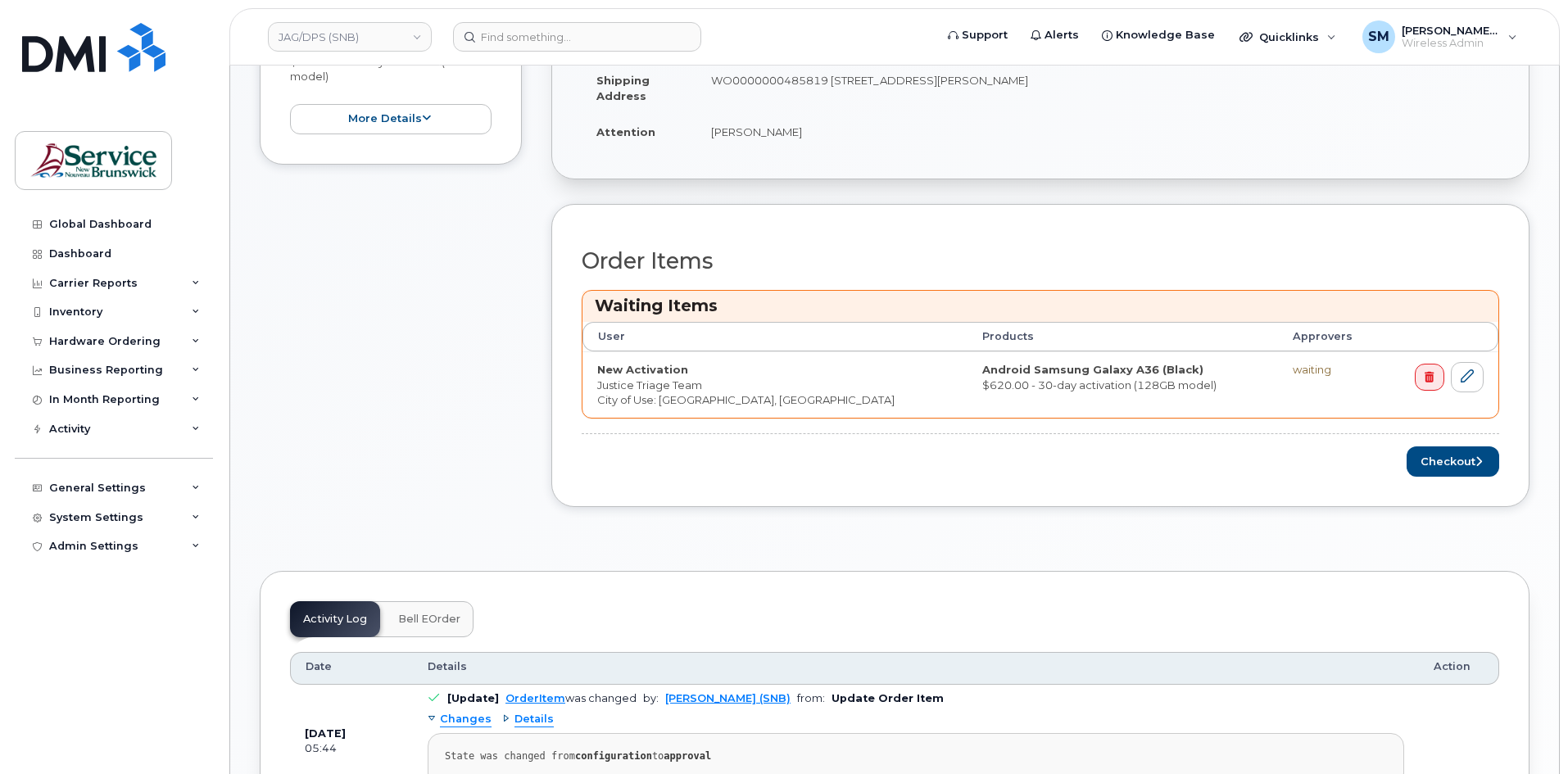
scroll to position [491, 0]
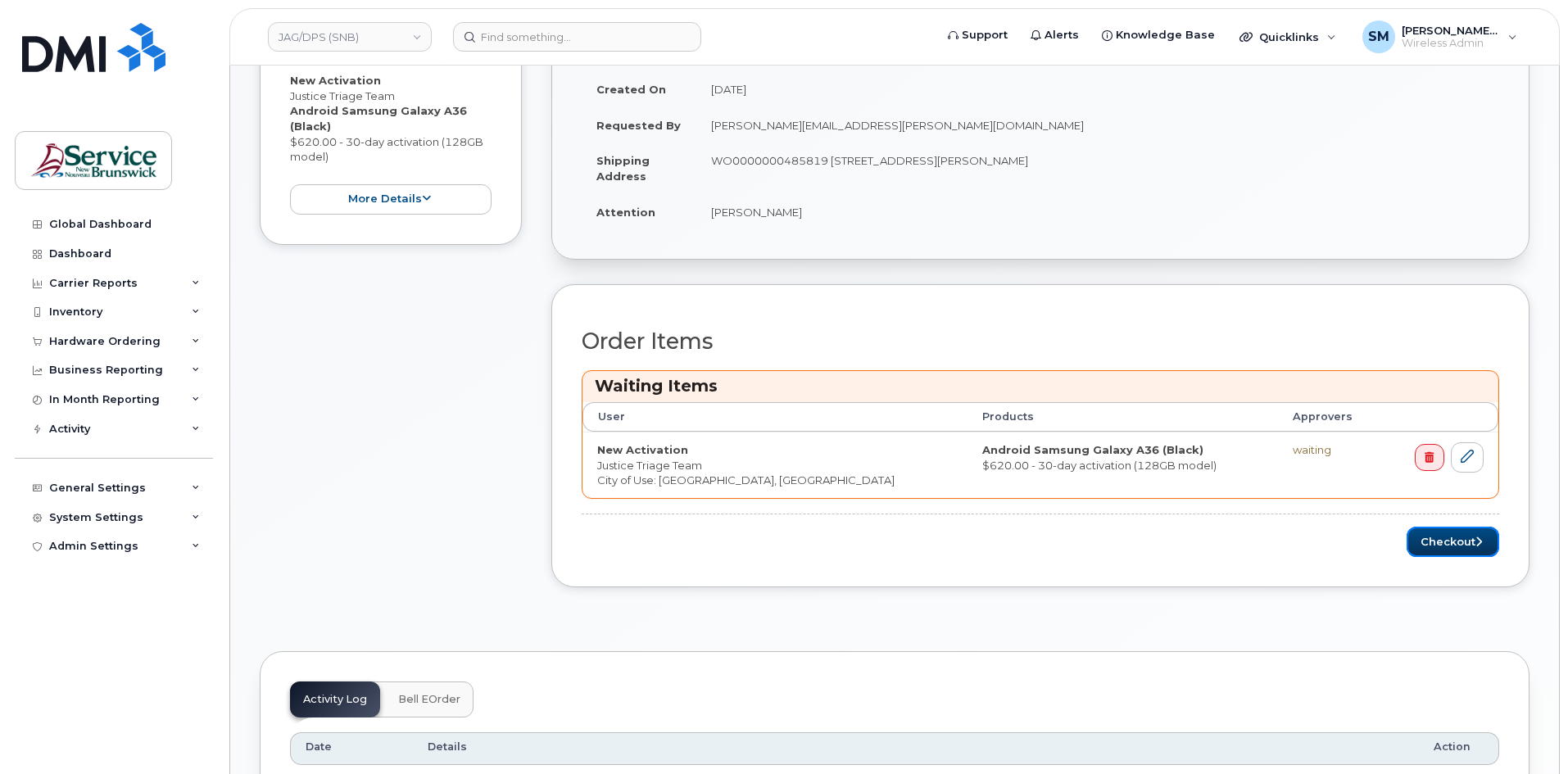
drag, startPoint x: 1461, startPoint y: 554, endPoint x: 1572, endPoint y: 547, distance: 111.2
click at [1461, 554] on button "Checkout" at bounding box center [1452, 541] width 92 height 31
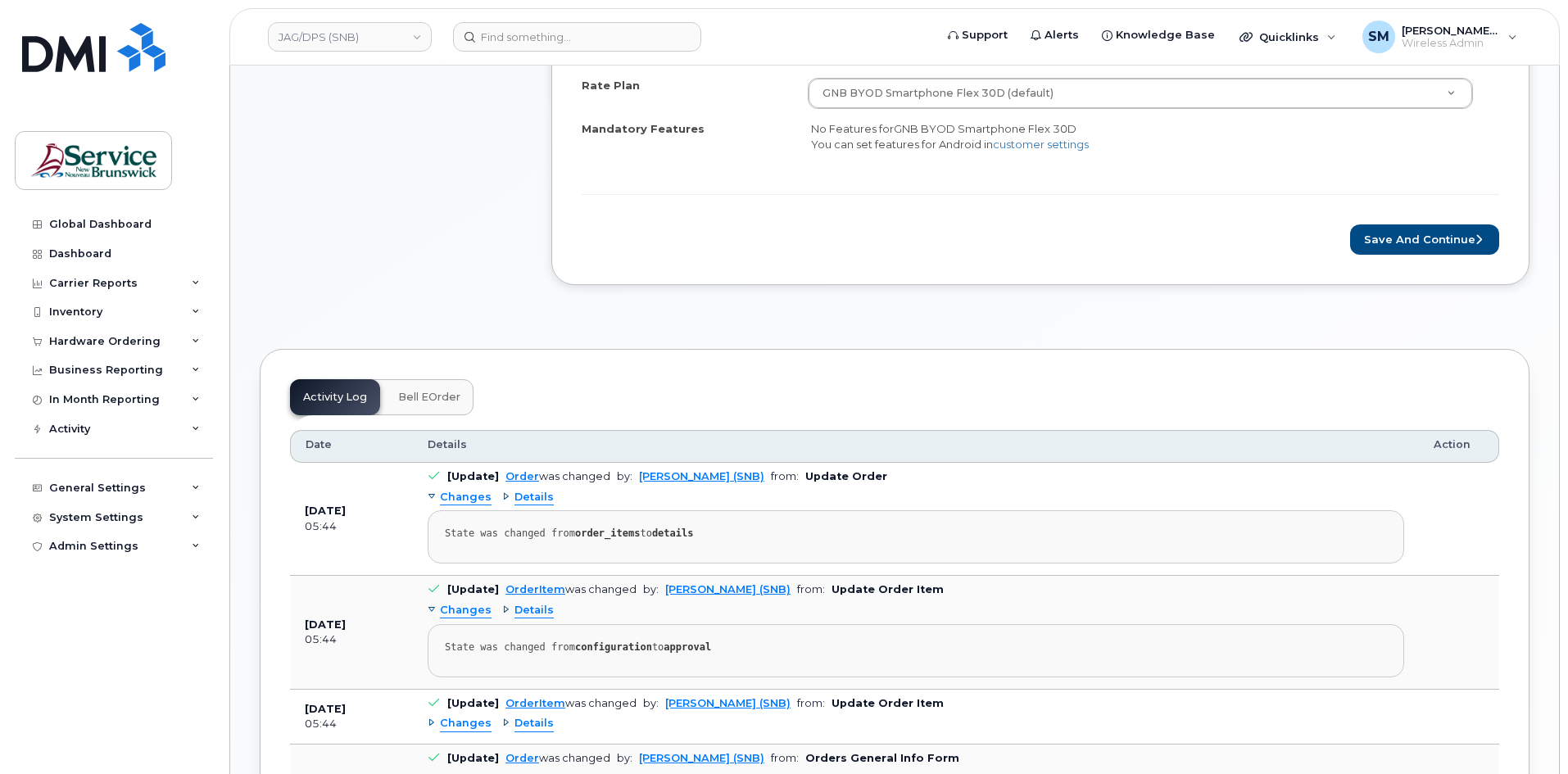
scroll to position [819, 0]
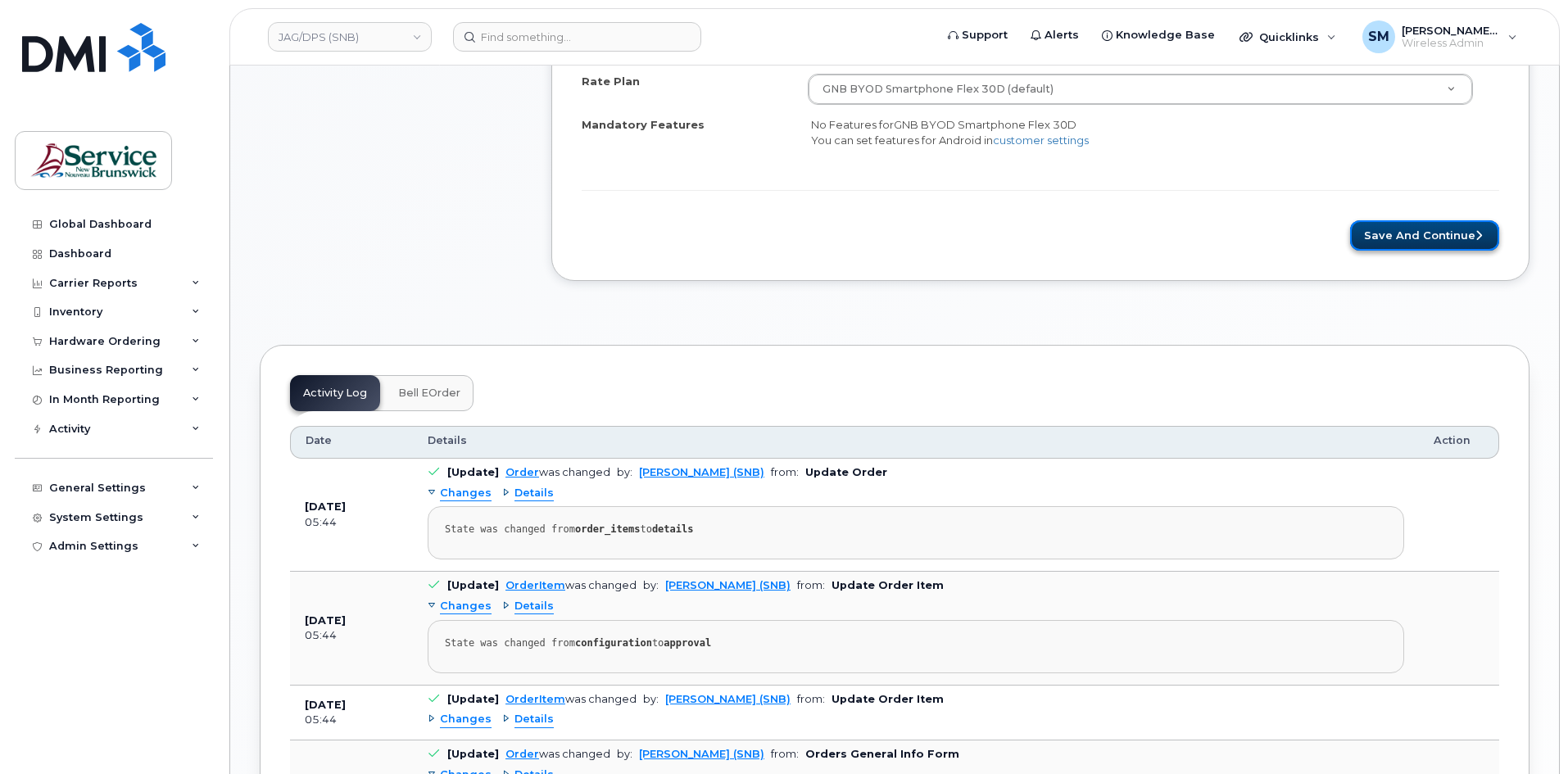
click at [1430, 237] on button "Save and Continue" at bounding box center [1425, 235] width 149 height 31
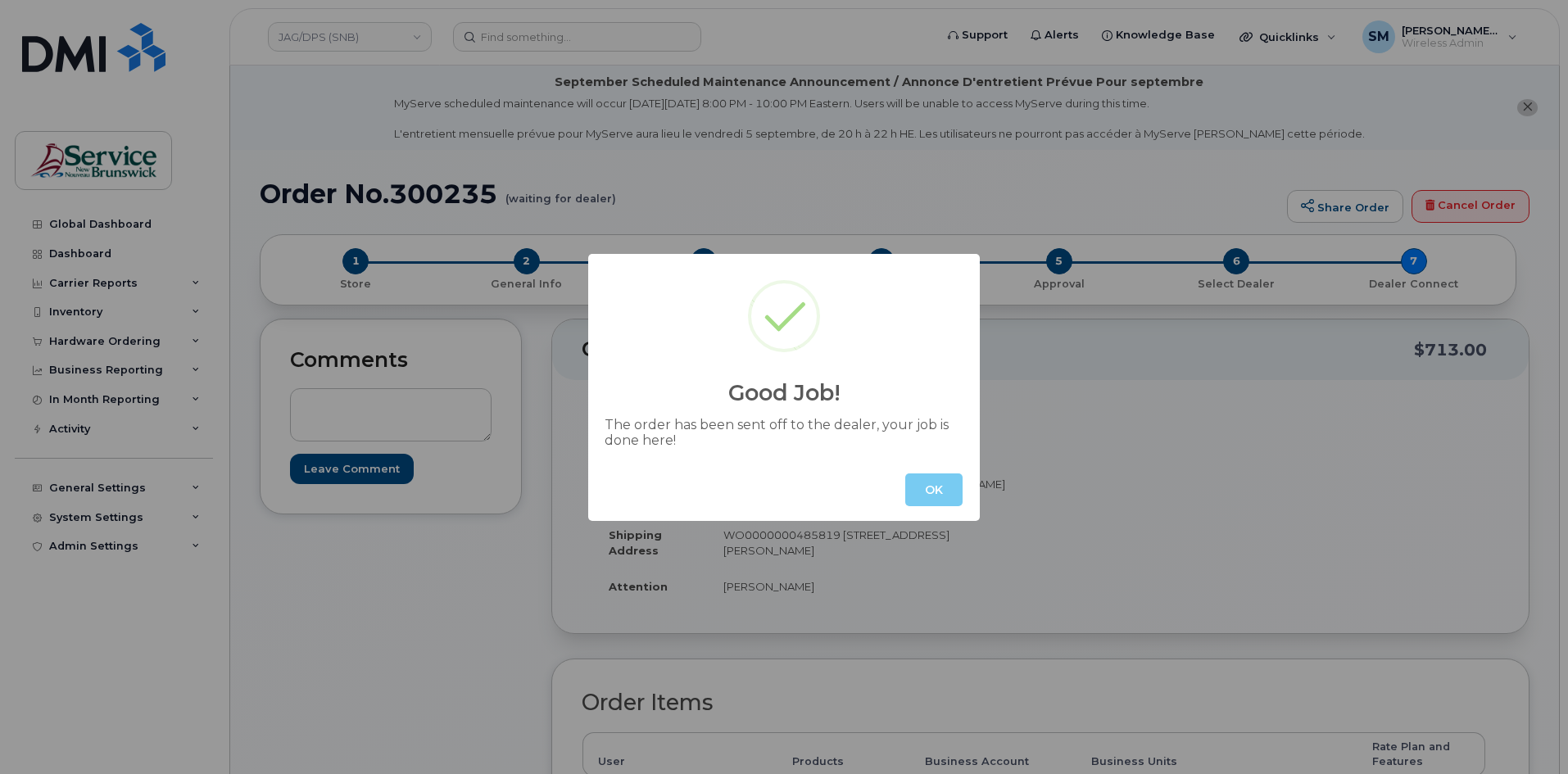
click at [939, 497] on button "OK" at bounding box center [933, 489] width 57 height 32
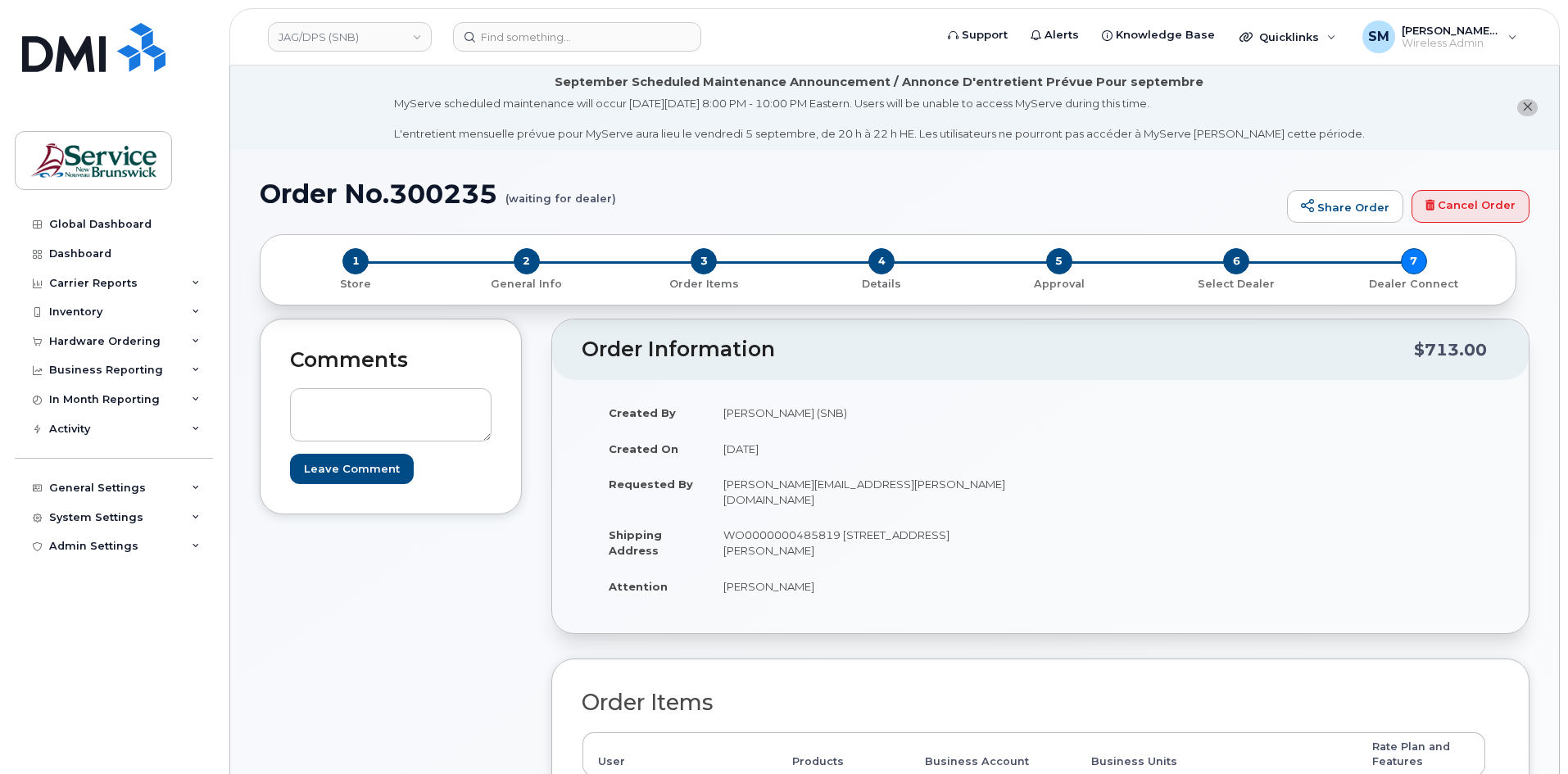
click at [460, 196] on h1 "Order No.300235 (waiting for dealer)" at bounding box center [769, 193] width 1019 height 29
copy h1 "300235"
click at [145, 335] on div "Hardware Ordering" at bounding box center [104, 341] width 111 height 13
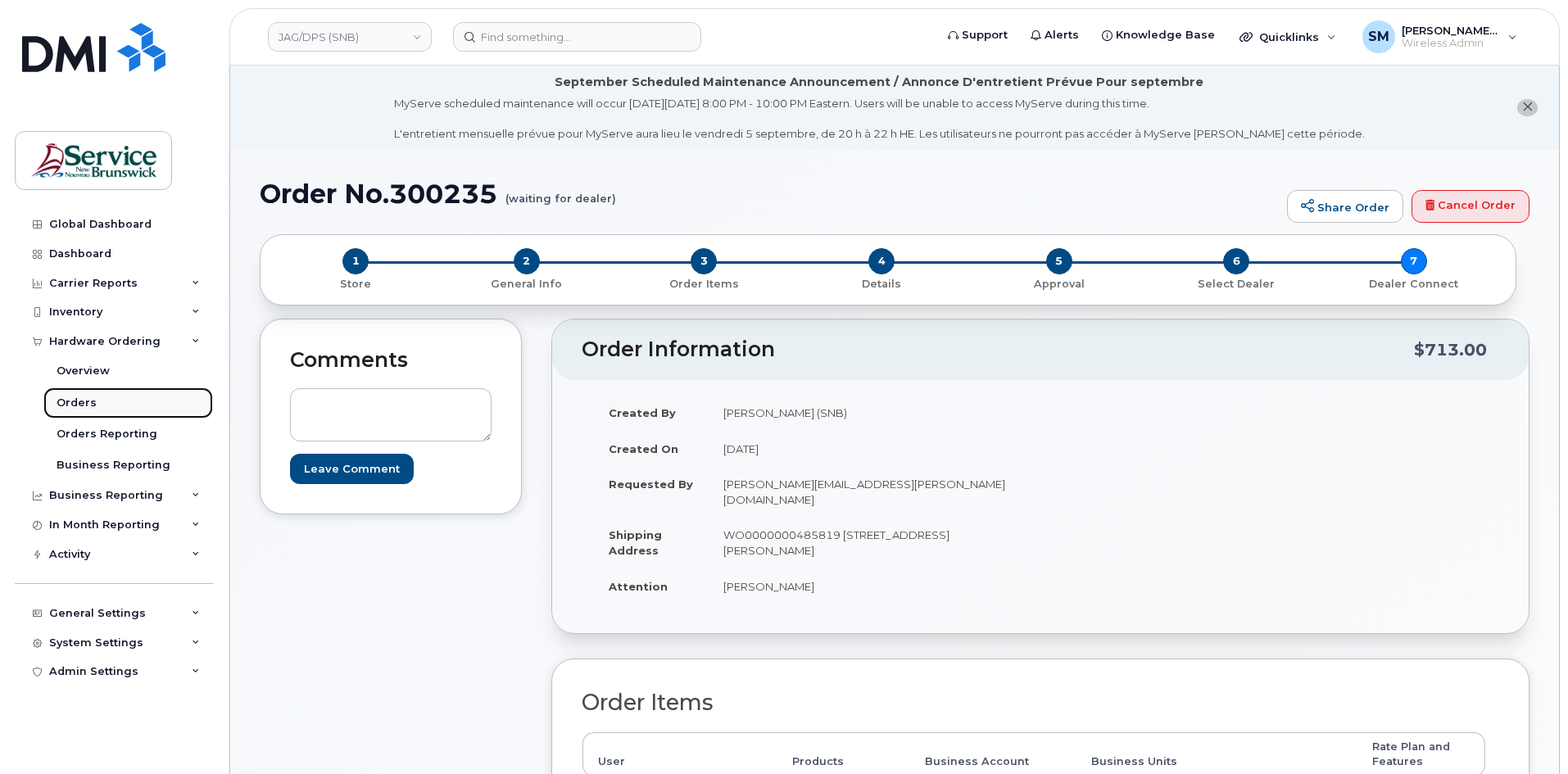
click at [104, 408] on link "Orders" at bounding box center [127, 402] width 169 height 31
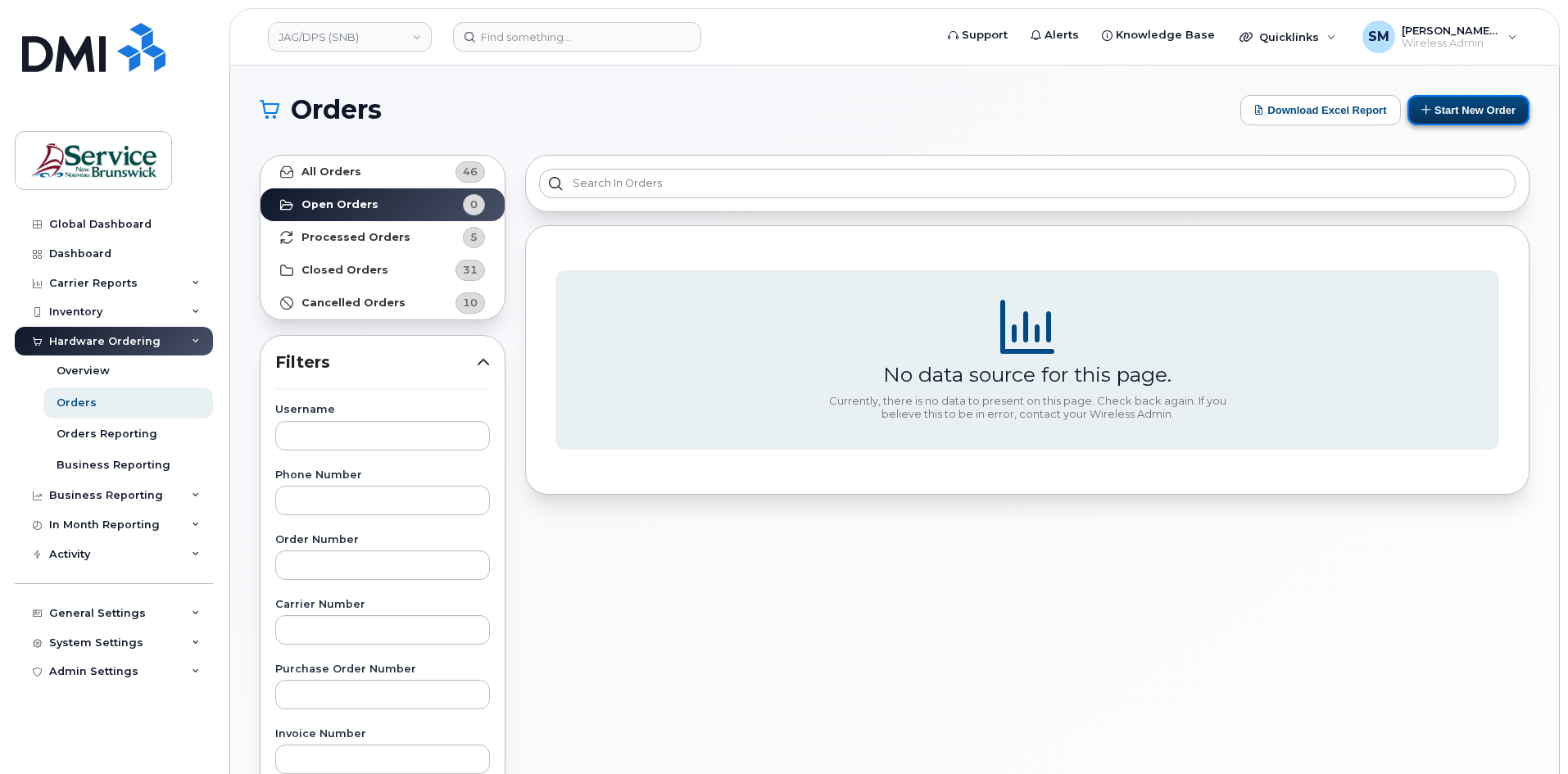
click at [1487, 104] on button "Start New Order" at bounding box center [1468, 110] width 122 height 31
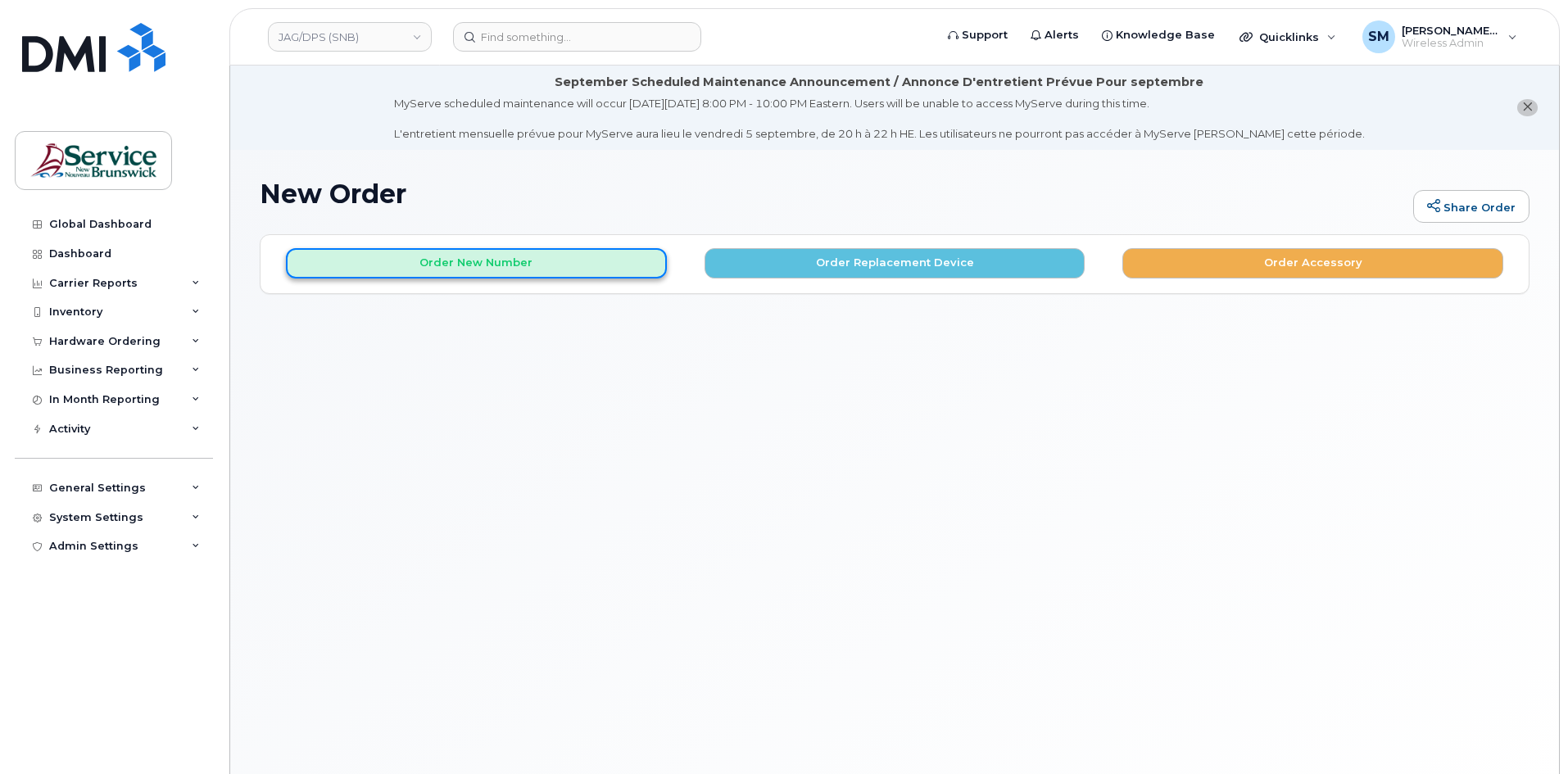
click at [515, 252] on button "Order New Number" at bounding box center [477, 263] width 381 height 31
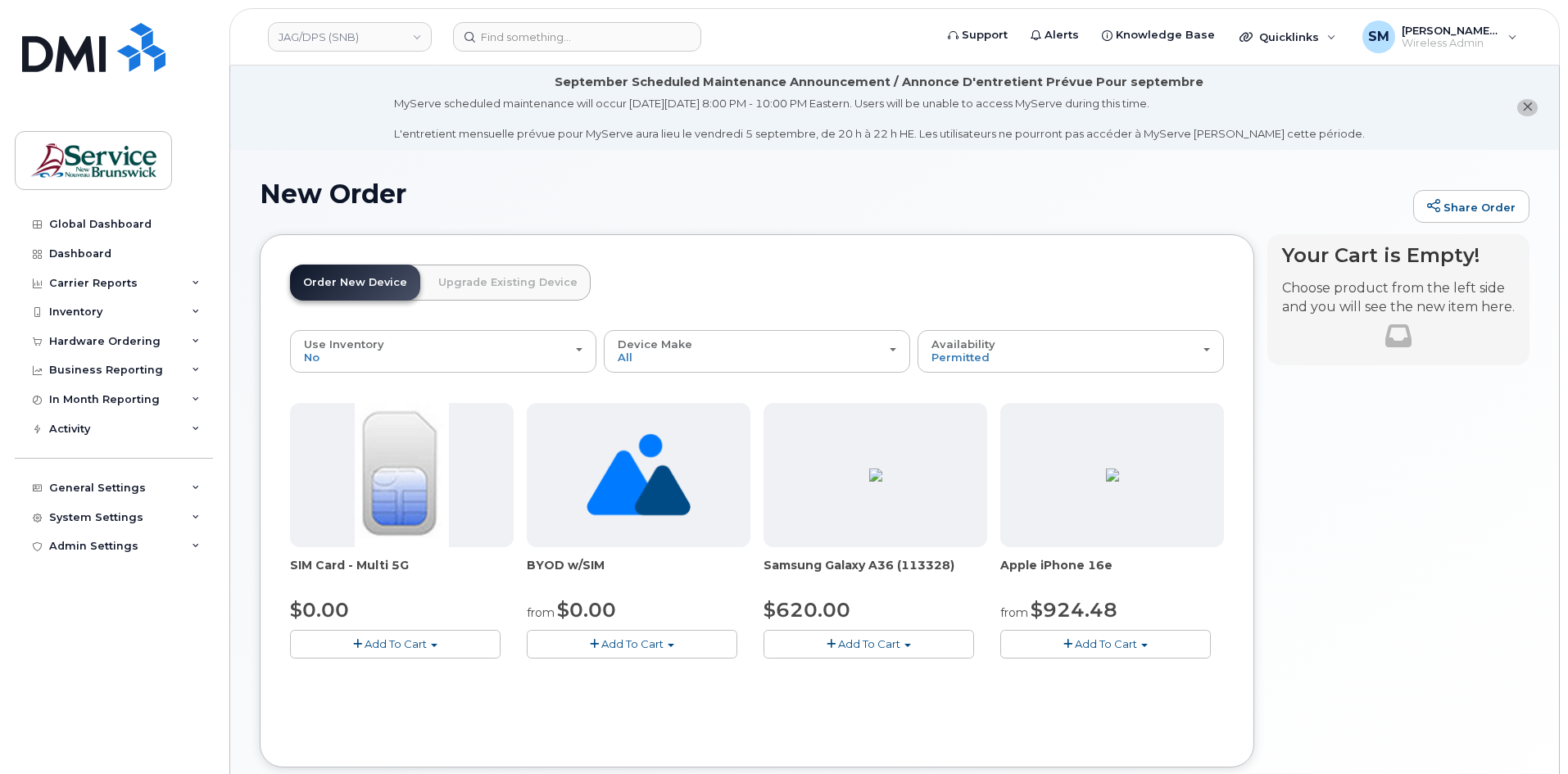
drag, startPoint x: 890, startPoint y: 635, endPoint x: 870, endPoint y: 563, distance: 74.7
click at [889, 635] on button "Add To Cart" at bounding box center [869, 644] width 211 height 29
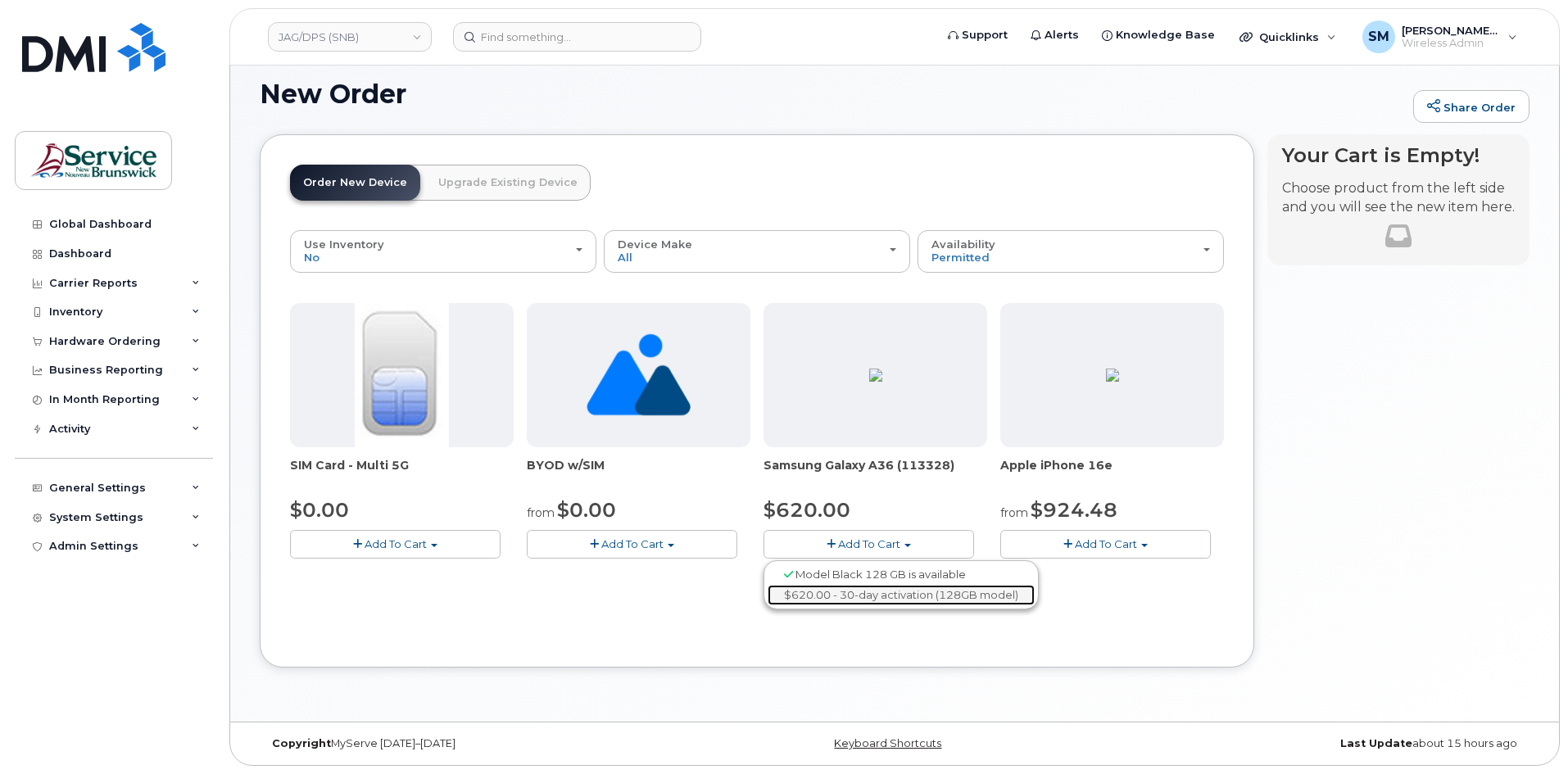
click at [866, 597] on link "$620.00 - 30-day activation (128GB model)" at bounding box center [901, 594] width 267 height 20
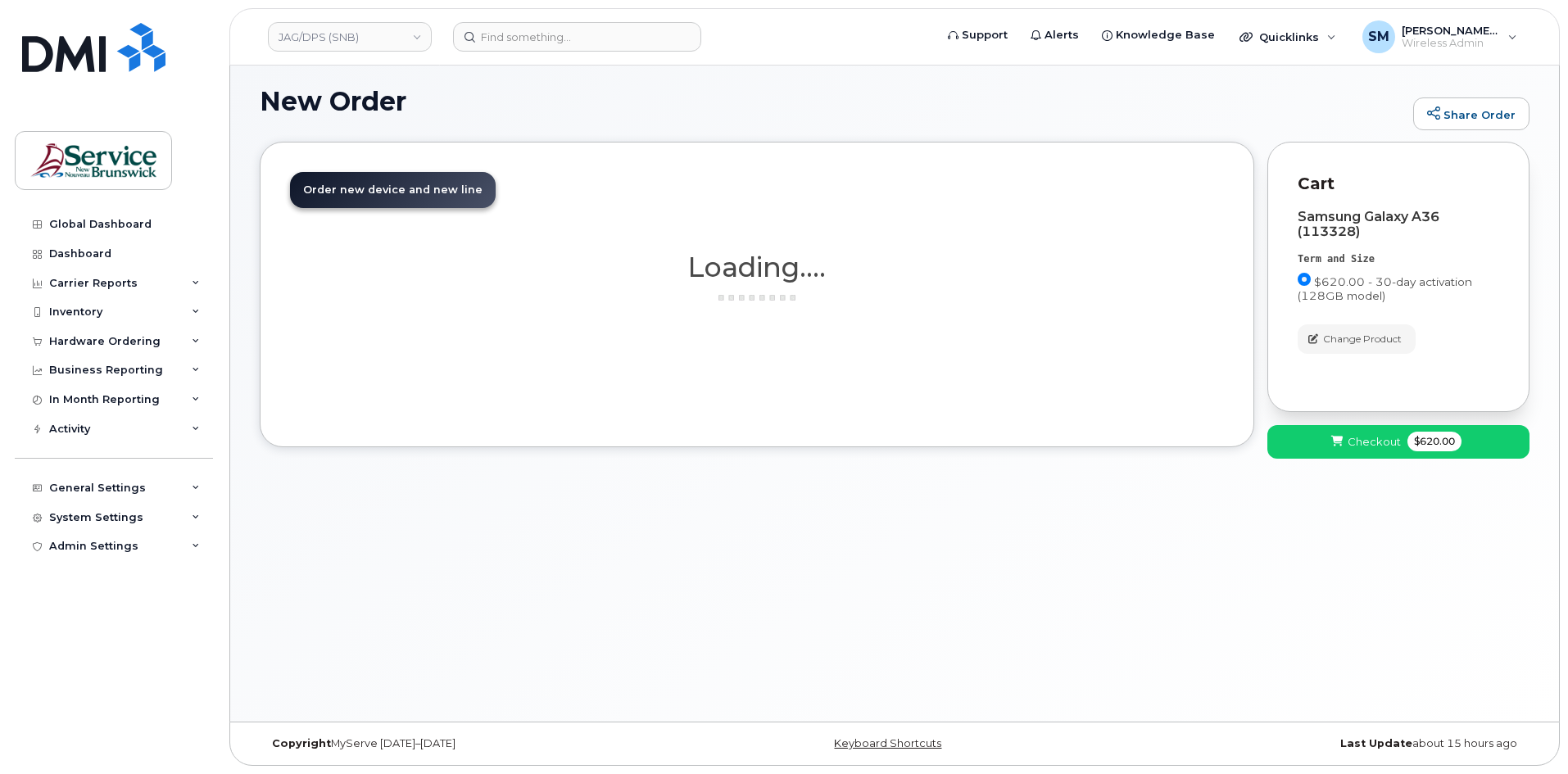
scroll to position [92, 0]
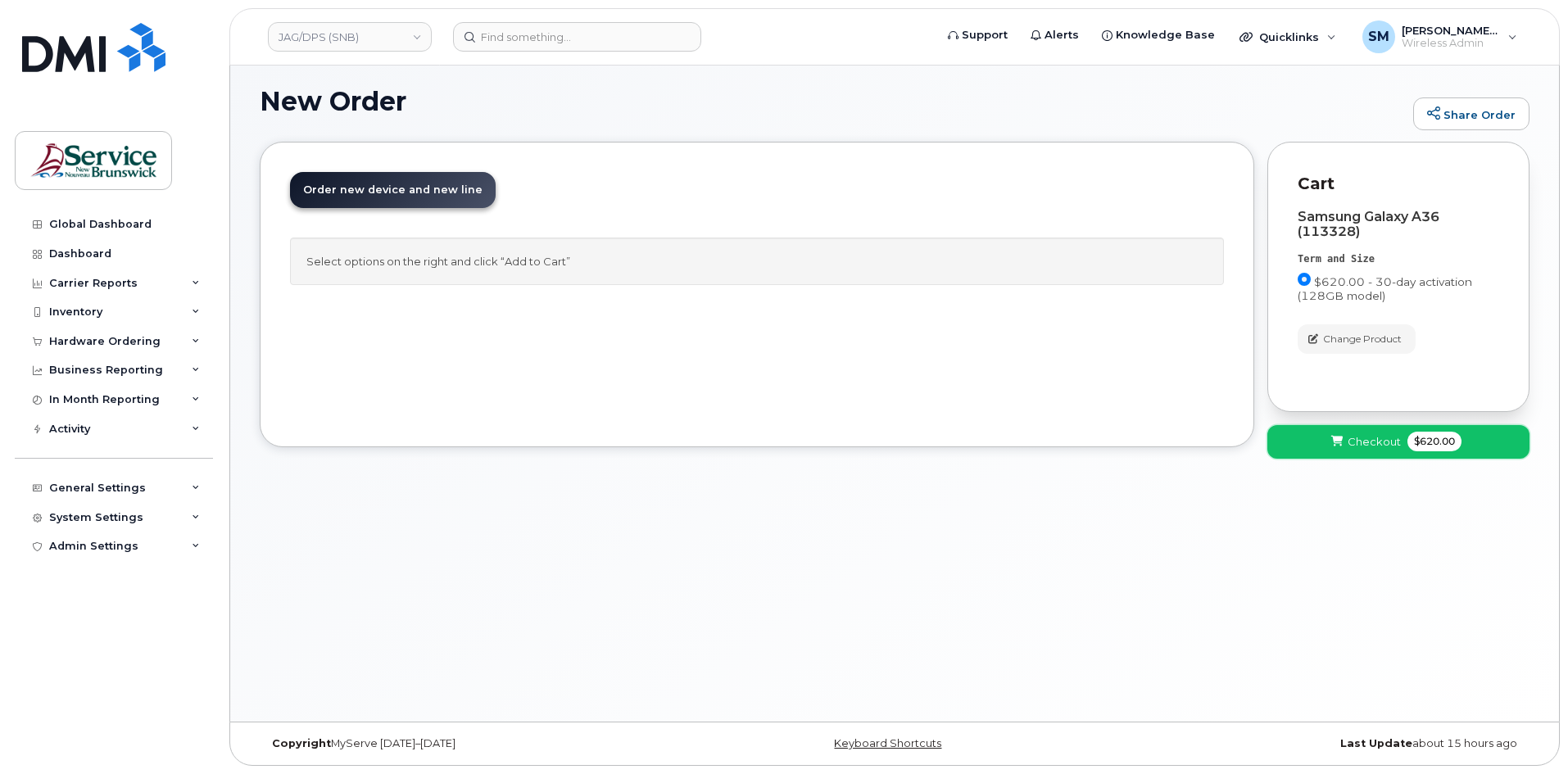
click at [1383, 431] on button "Checkout $620.00" at bounding box center [1399, 441] width 263 height 33
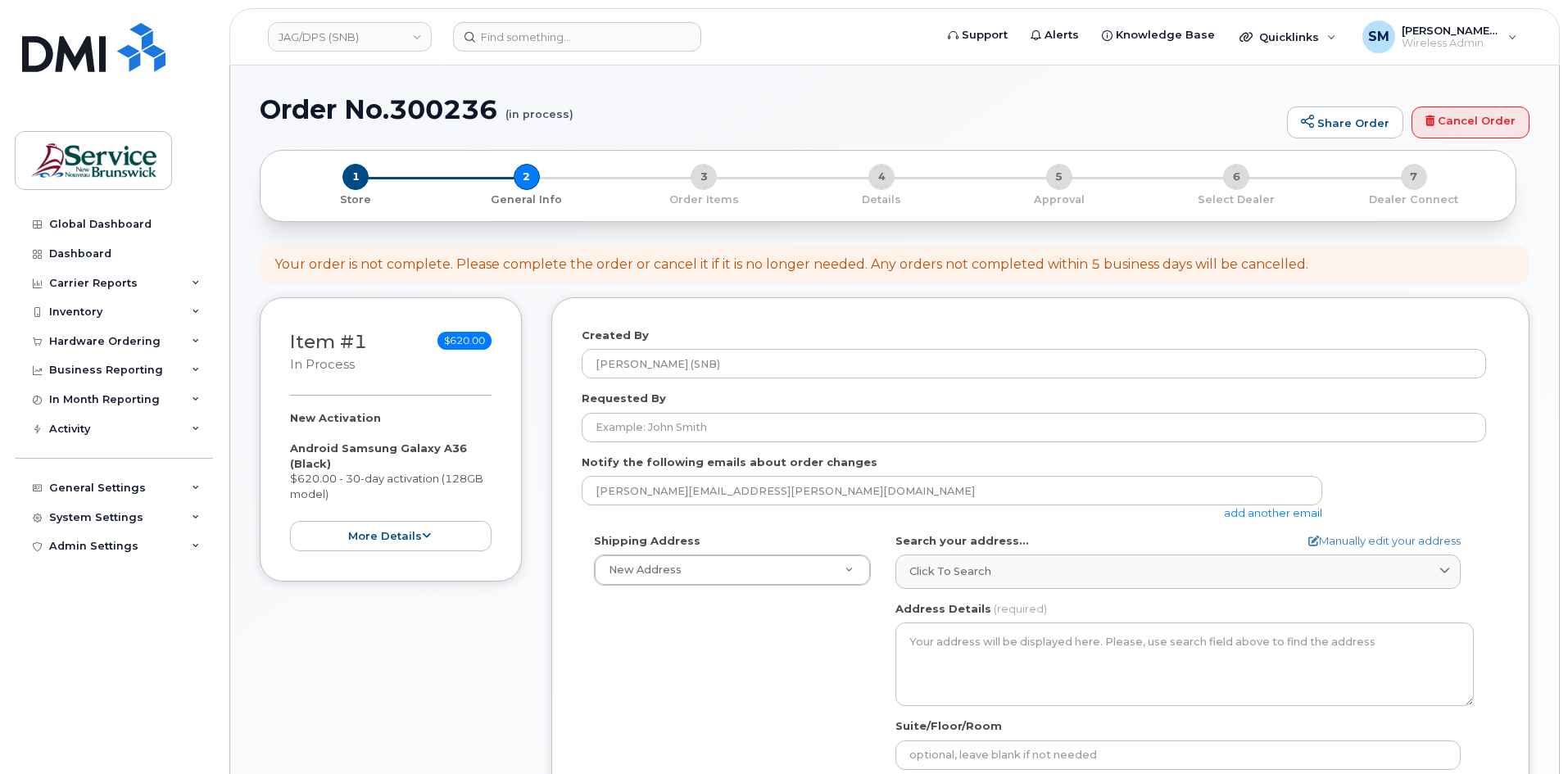
select select
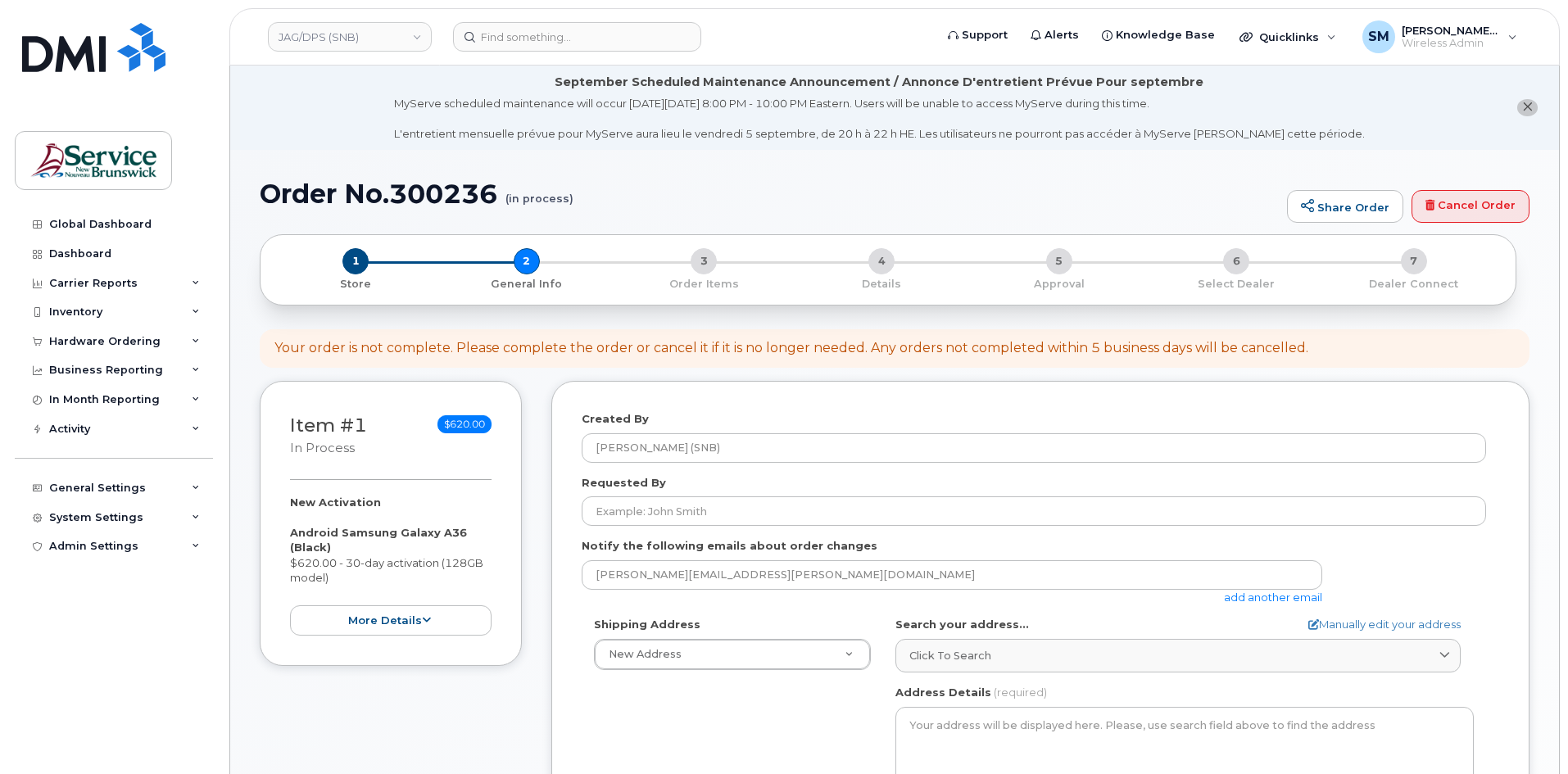
click at [612, 495] on div "Requested By" at bounding box center [1040, 500] width 917 height 52
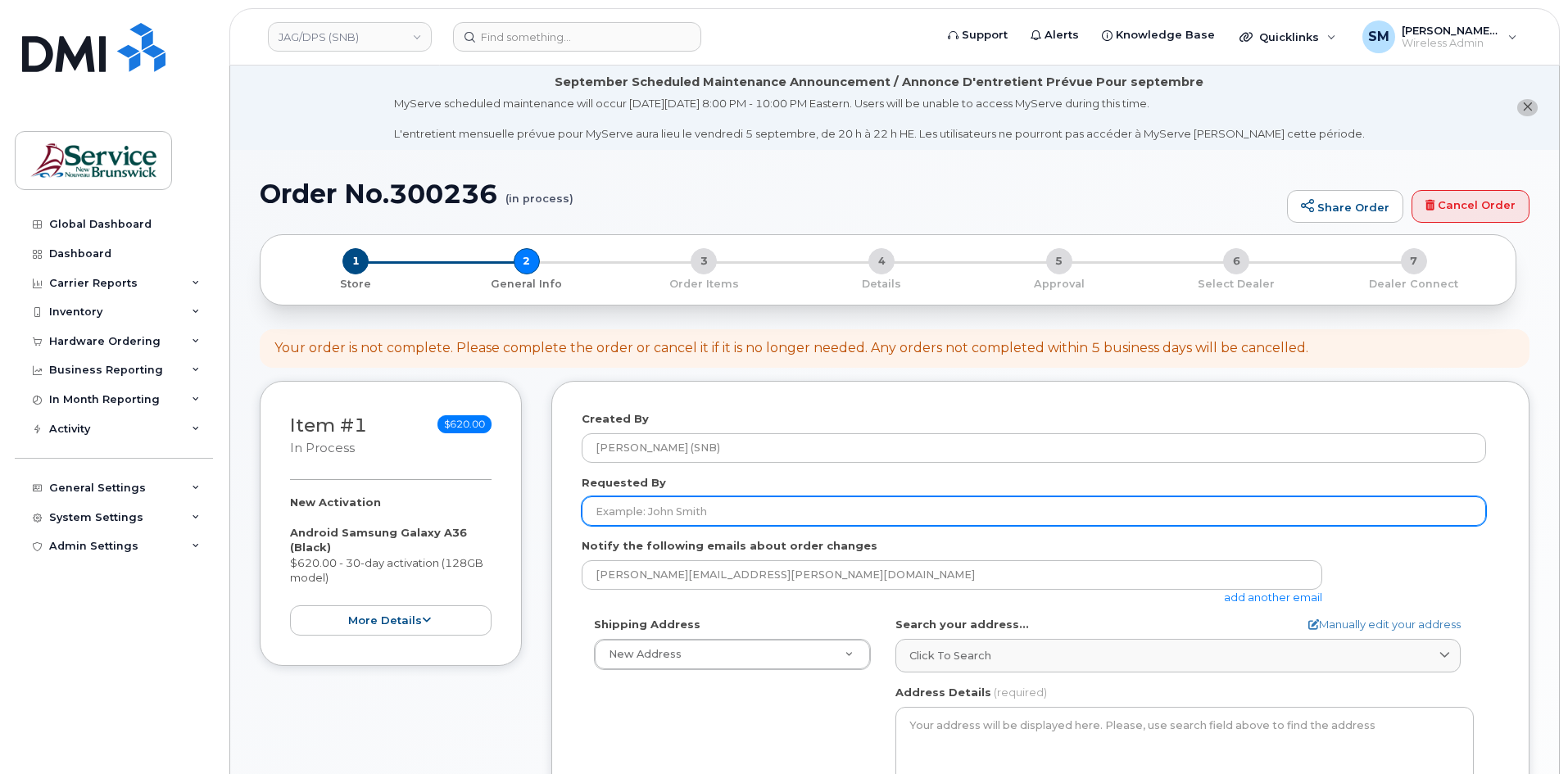
click at [658, 504] on input "Requested By" at bounding box center [1034, 512] width 904 height 30
paste input "Tiffany.Dube@gnb.ca"
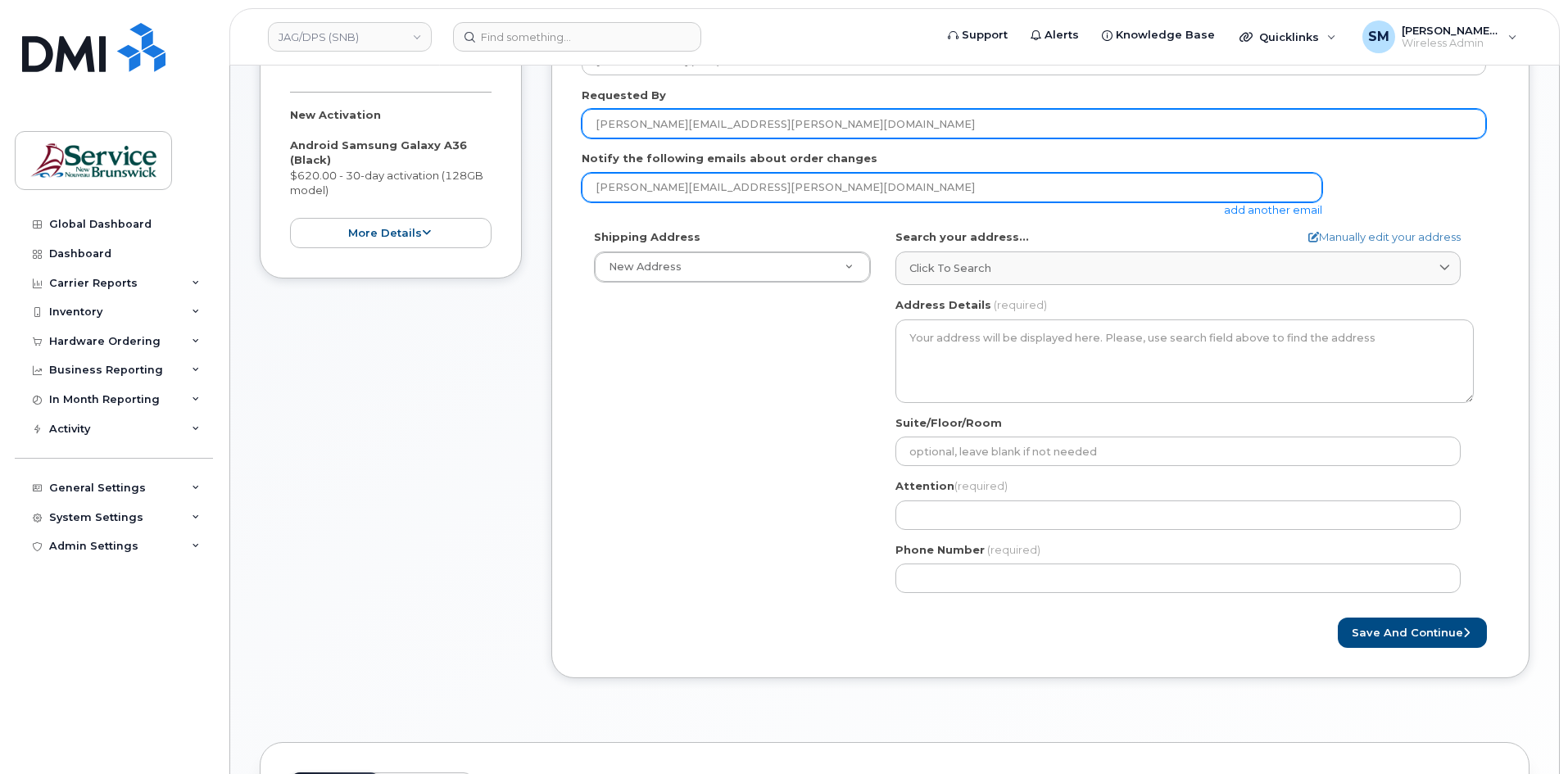
scroll to position [410, 0]
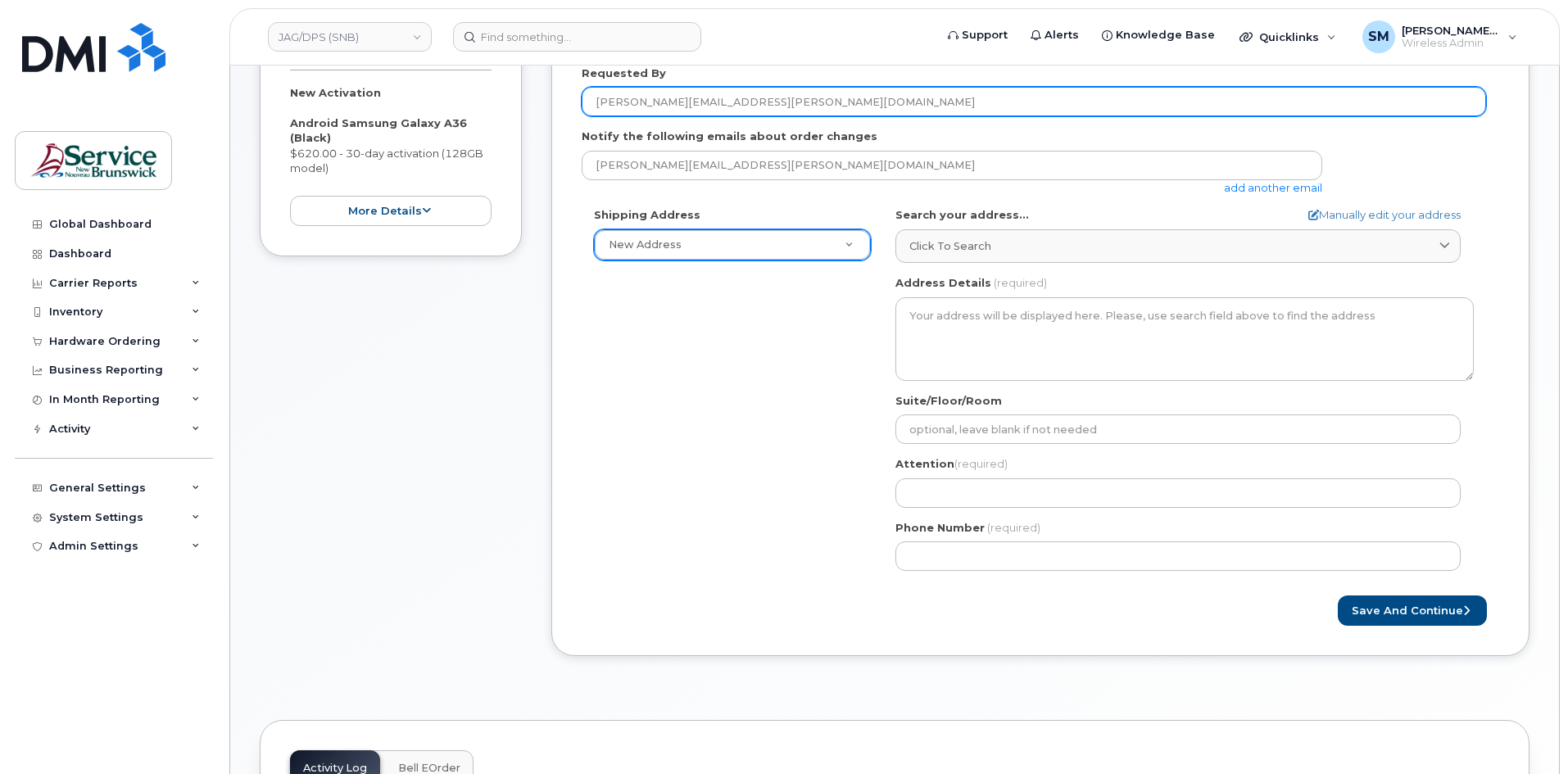
type input "Tiffany.Dube@gnb.ca"
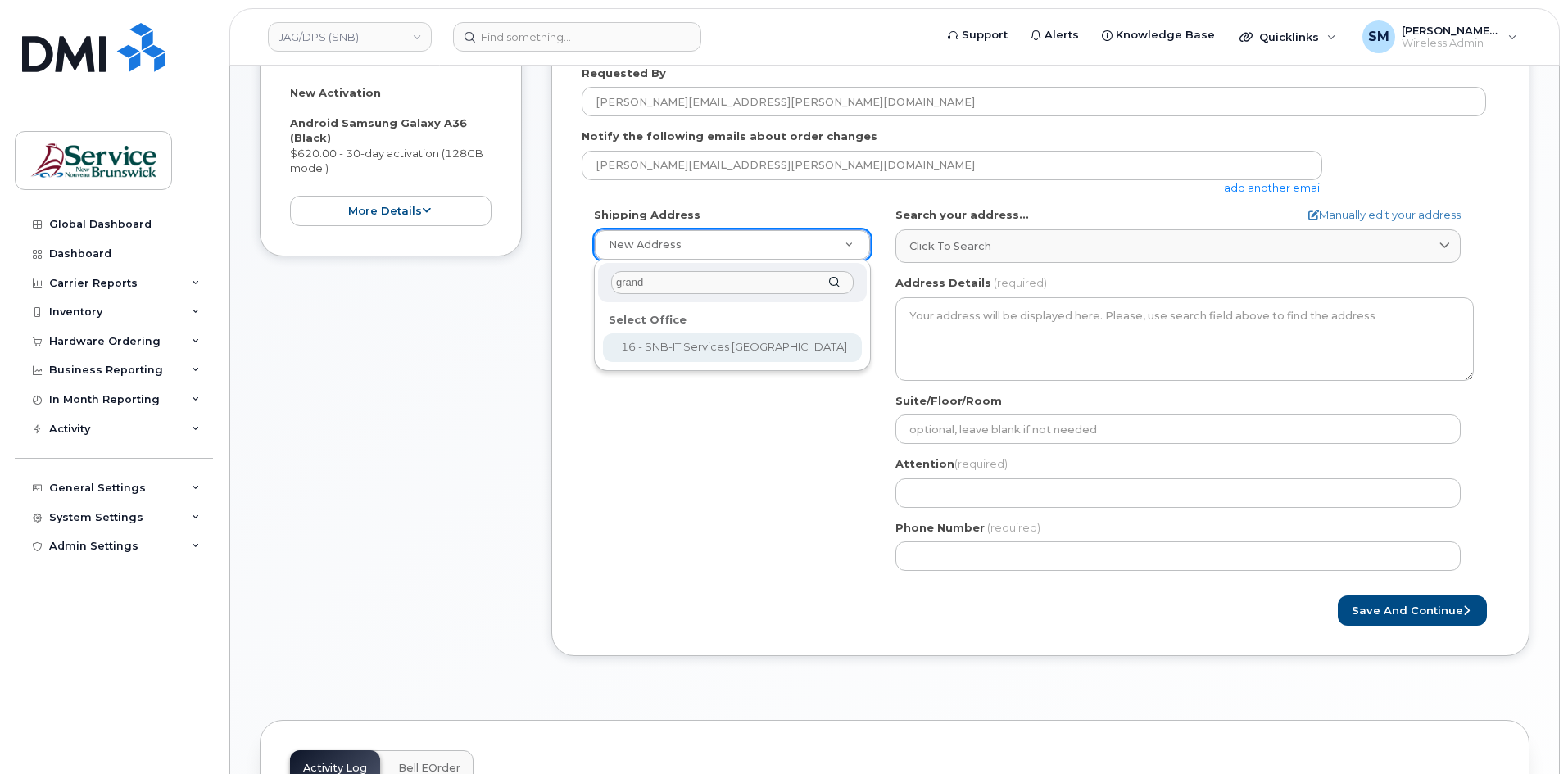
type input "grand"
select select
type textarea "625 Everard H Daigle Blvd Grand-Sault New Brunswick E3Z 2R9"
type input "Marco Maltais"
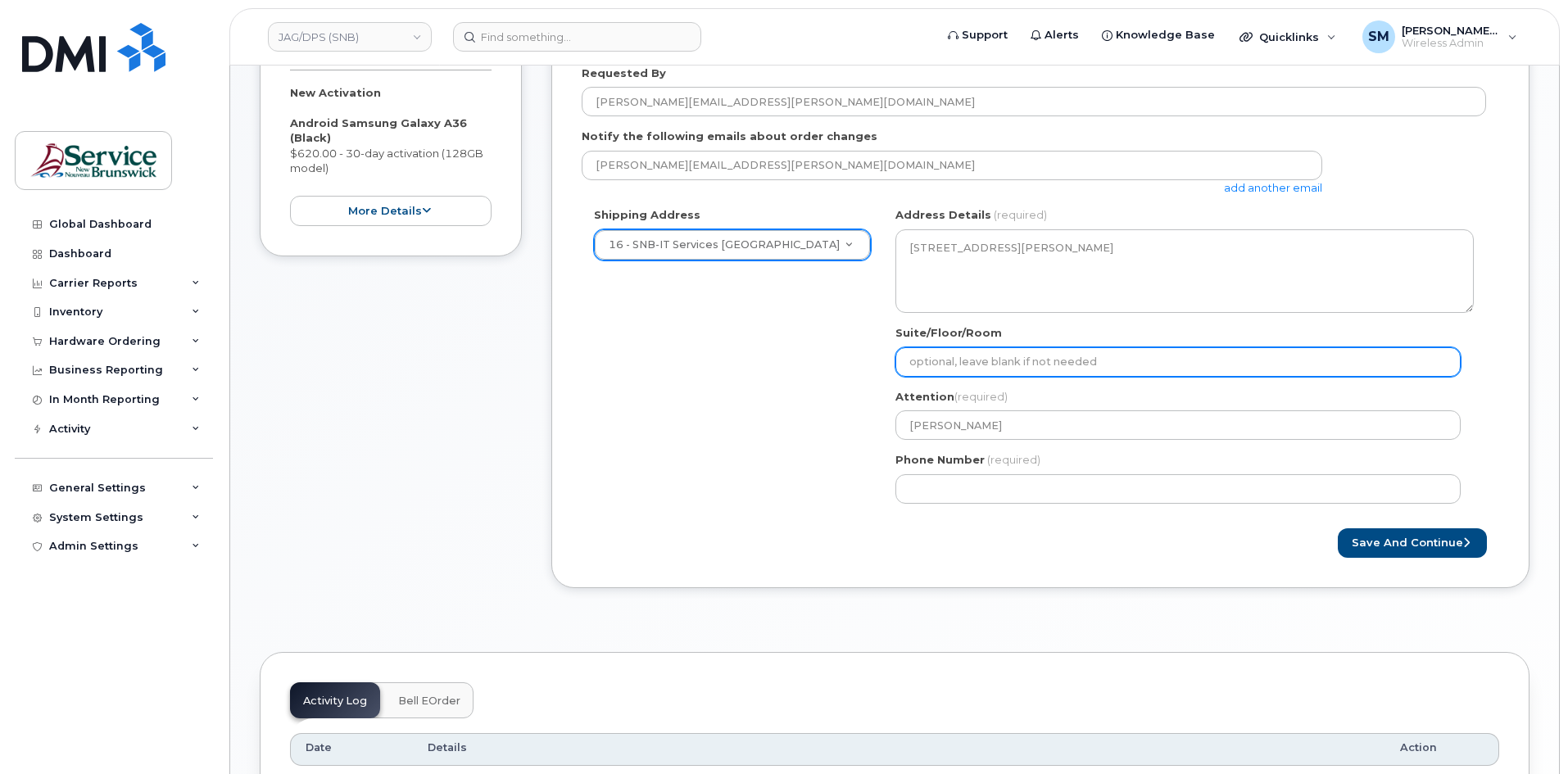
click at [1060, 363] on input "Suite/Floor/Room" at bounding box center [1178, 362] width 565 height 30
paste input "WO0000000485819"
select select
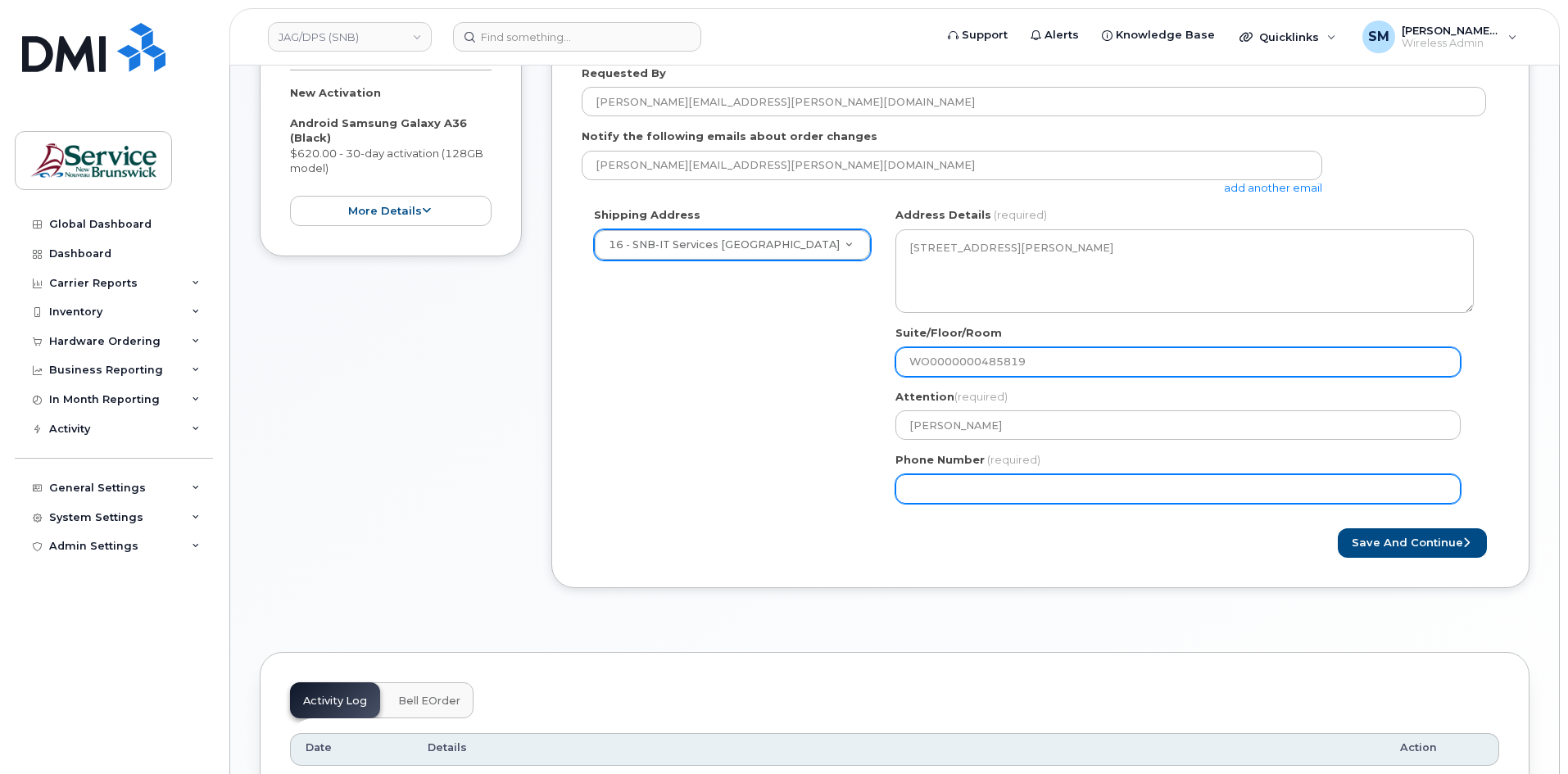
type input "WO0000000485819"
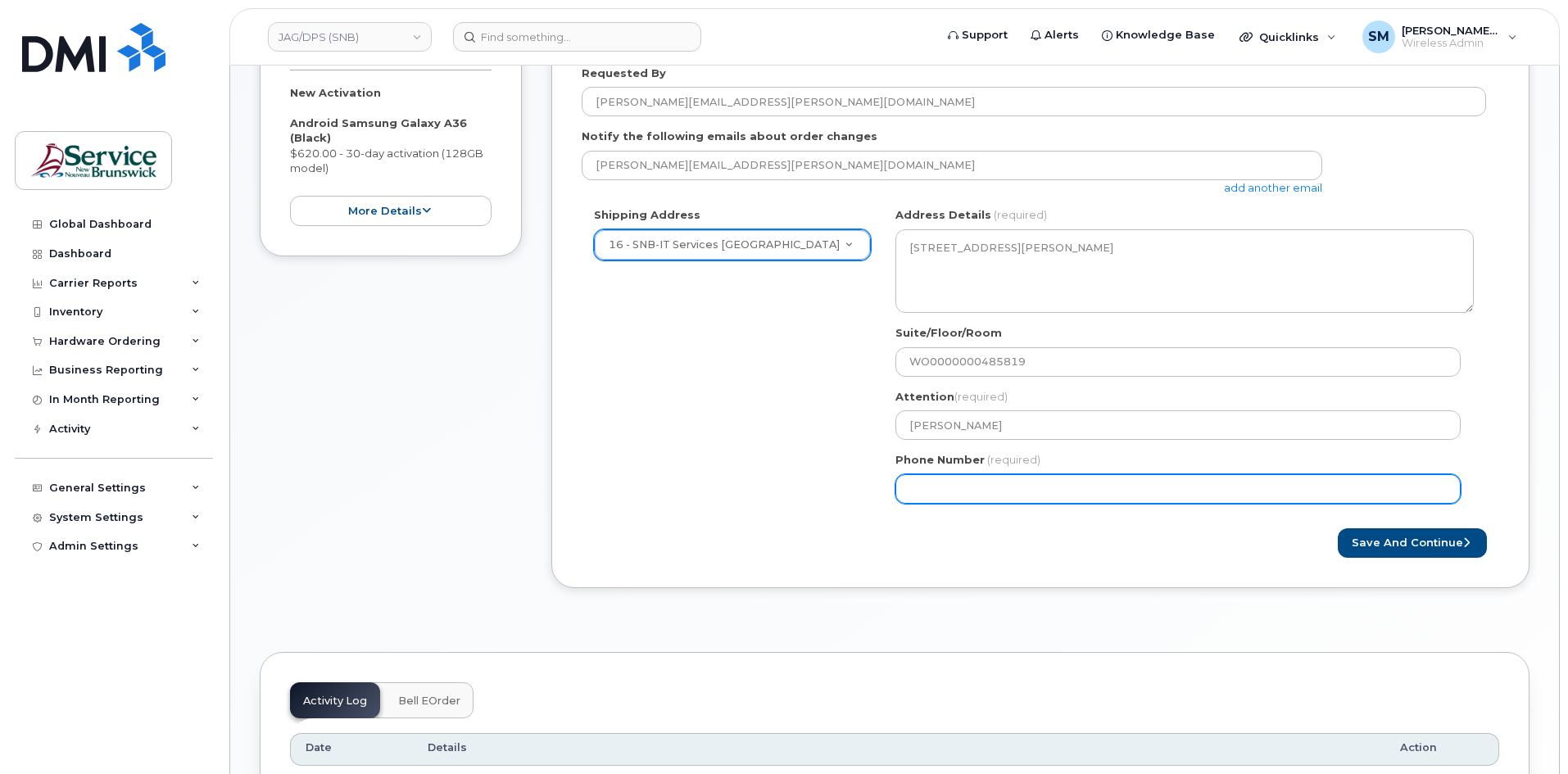
click at [949, 482] on input "Phone Number" at bounding box center [1178, 489] width 565 height 30
select select
type input "506639633"
select select
type input "5066396338"
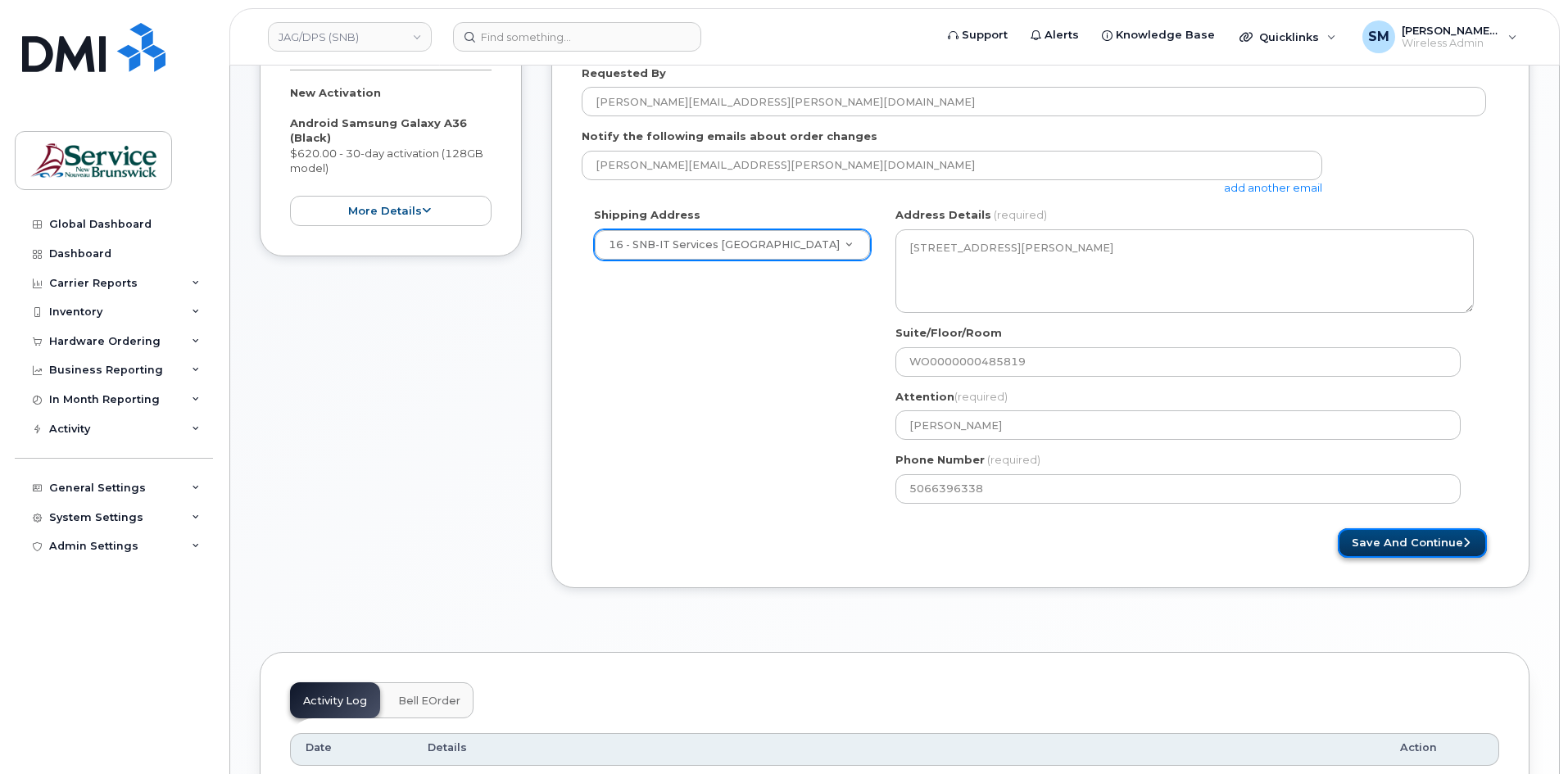
click at [1458, 547] on button "Save and Continue" at bounding box center [1413, 543] width 149 height 31
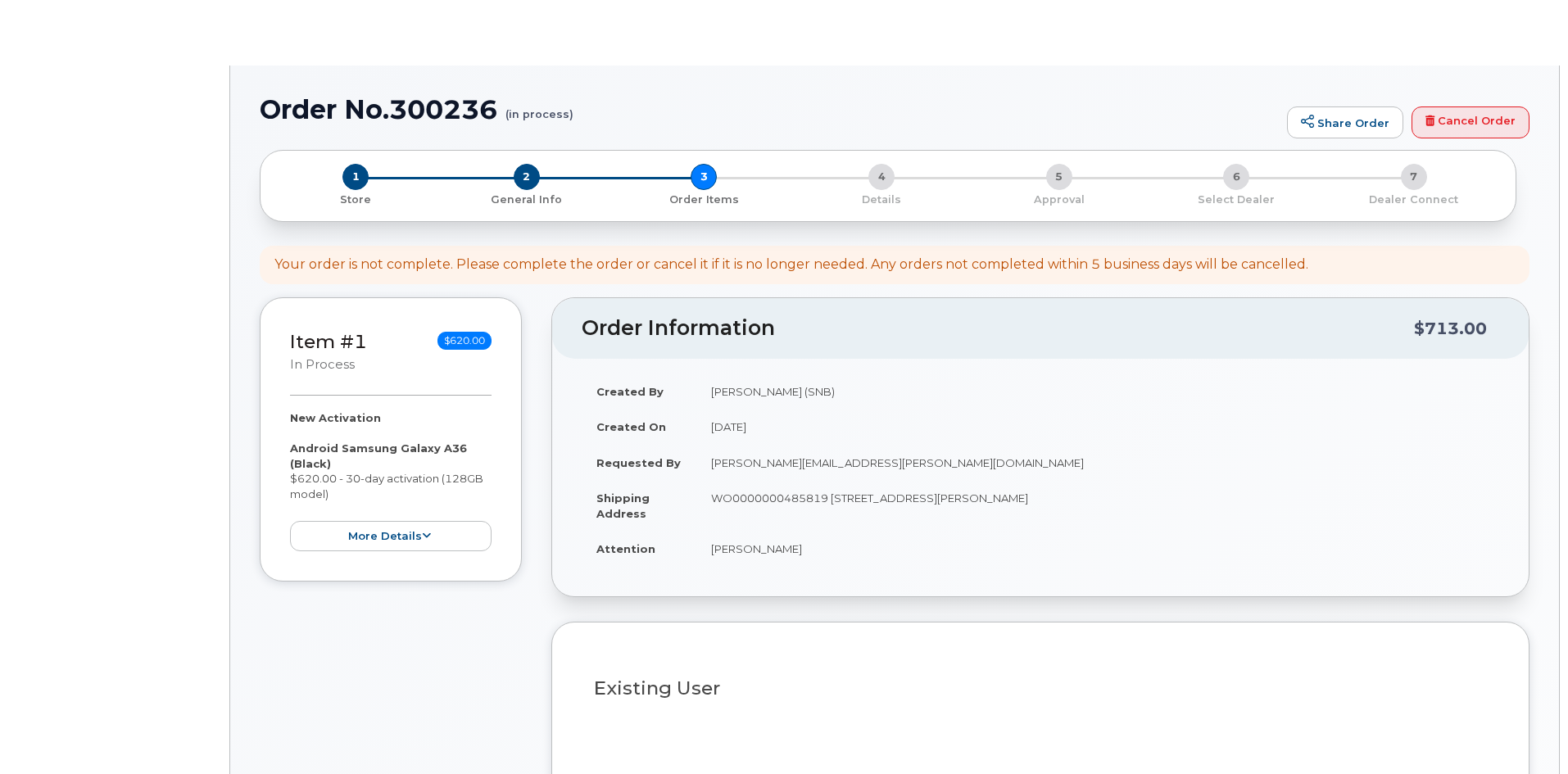
select select
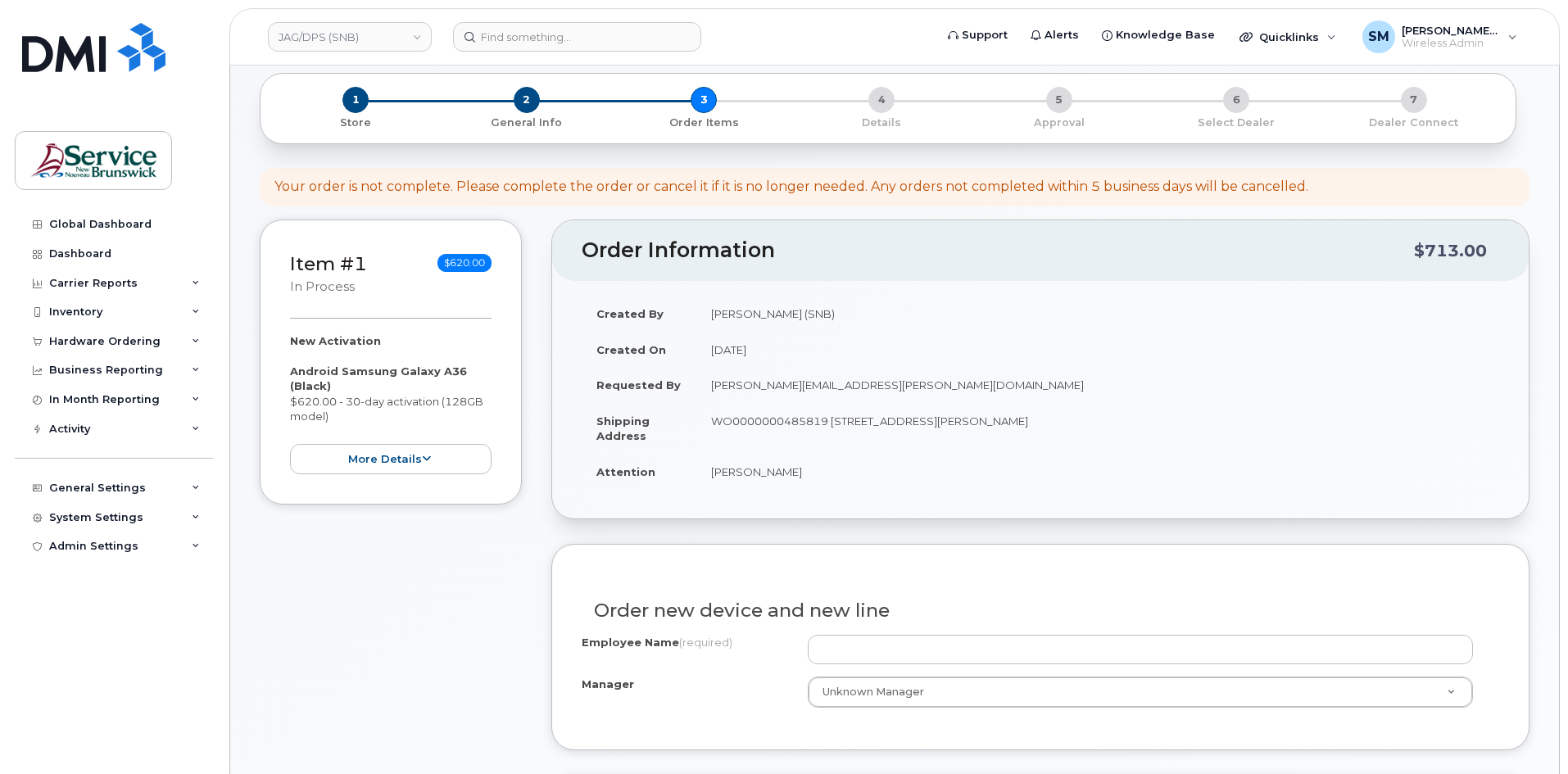
scroll to position [410, 0]
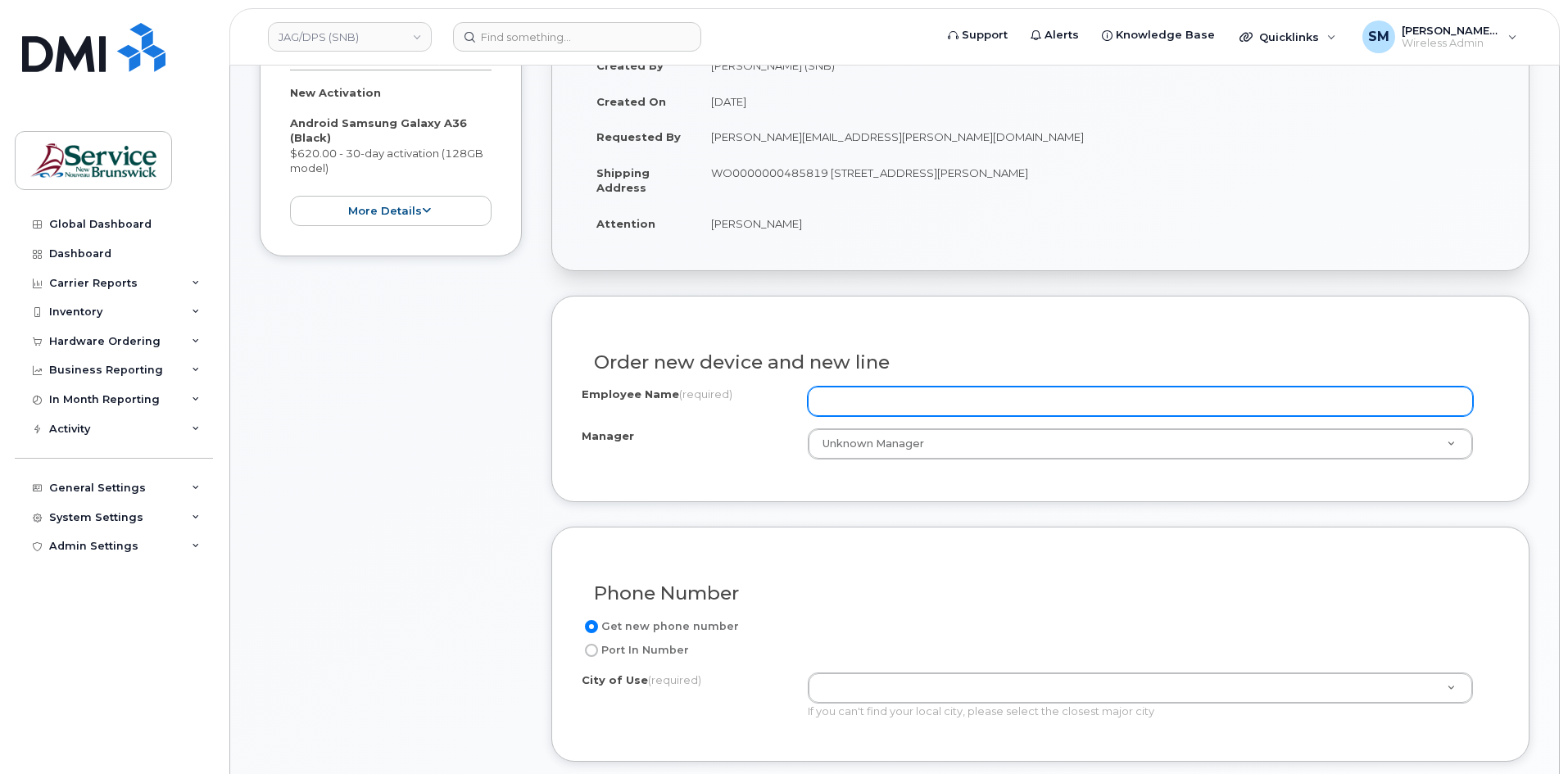
click at [920, 403] on input "Employee Name (required)" at bounding box center [1140, 401] width 665 height 30
paste input "Child Support Recalculation Service"
type input "Child Support Recalculation Service"
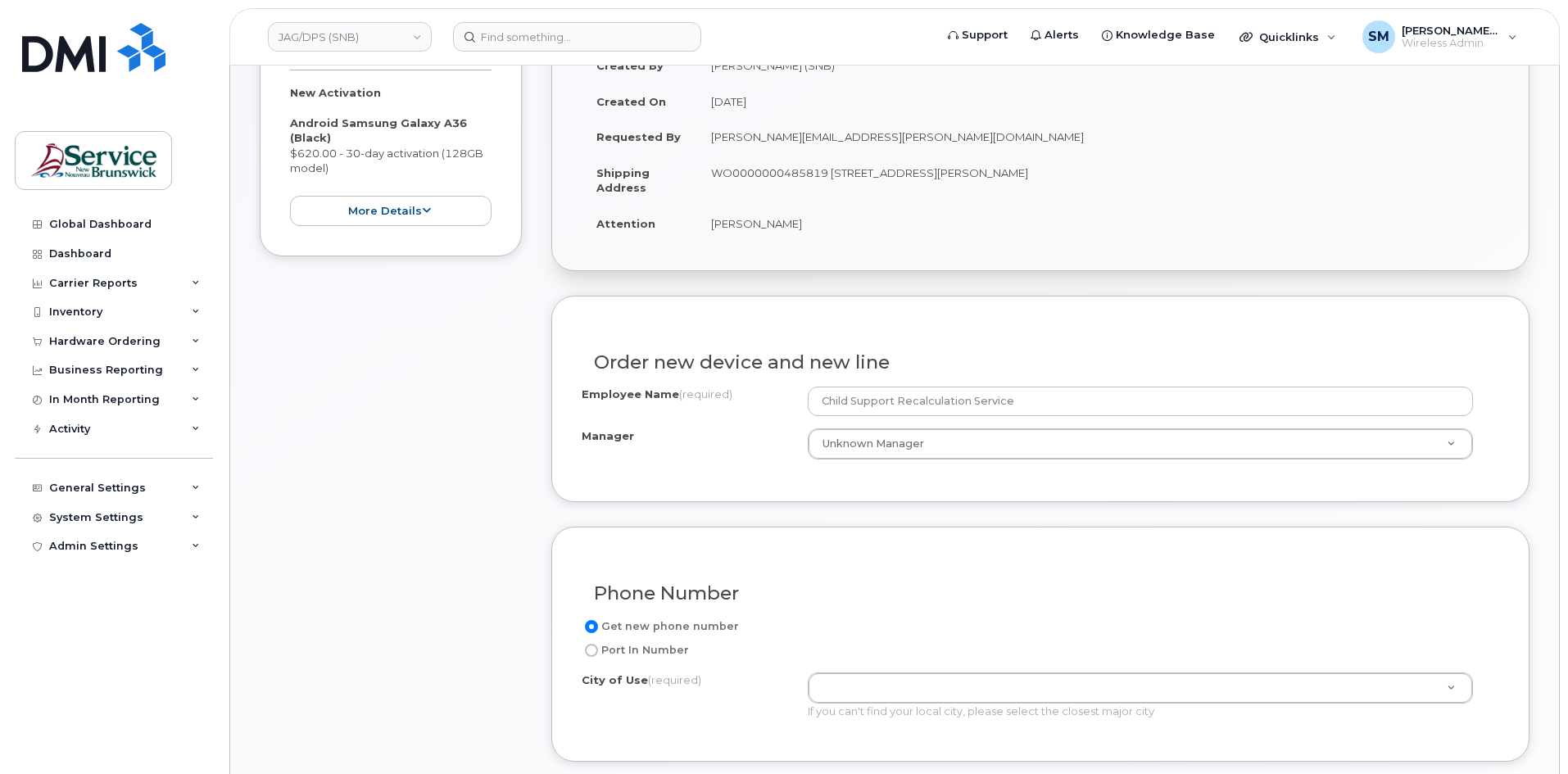
click at [856, 715] on div "If you can't find your local city, please select the closest major city" at bounding box center [1140, 712] width 665 height 16
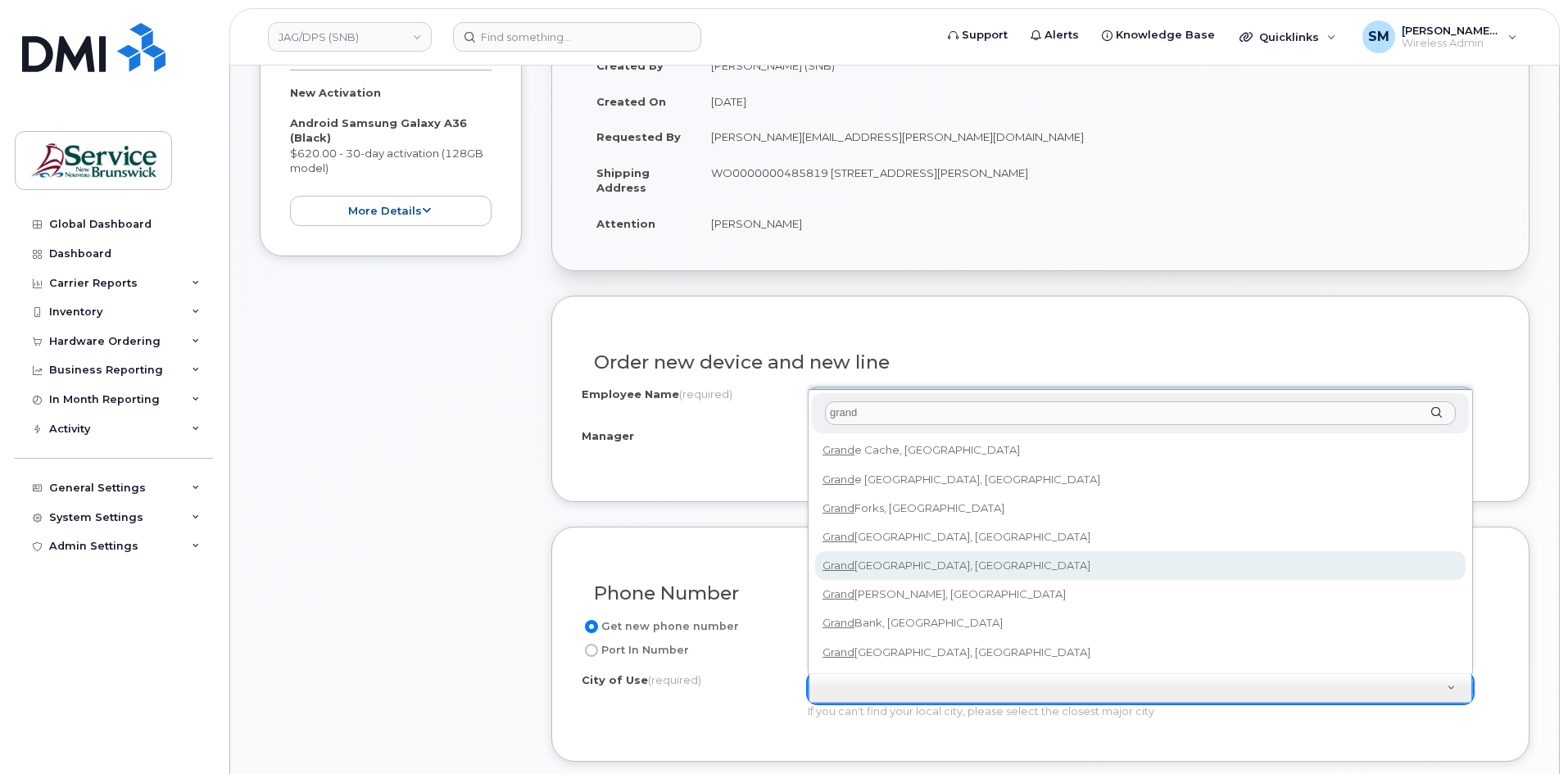
type input "grand"
type input "1605"
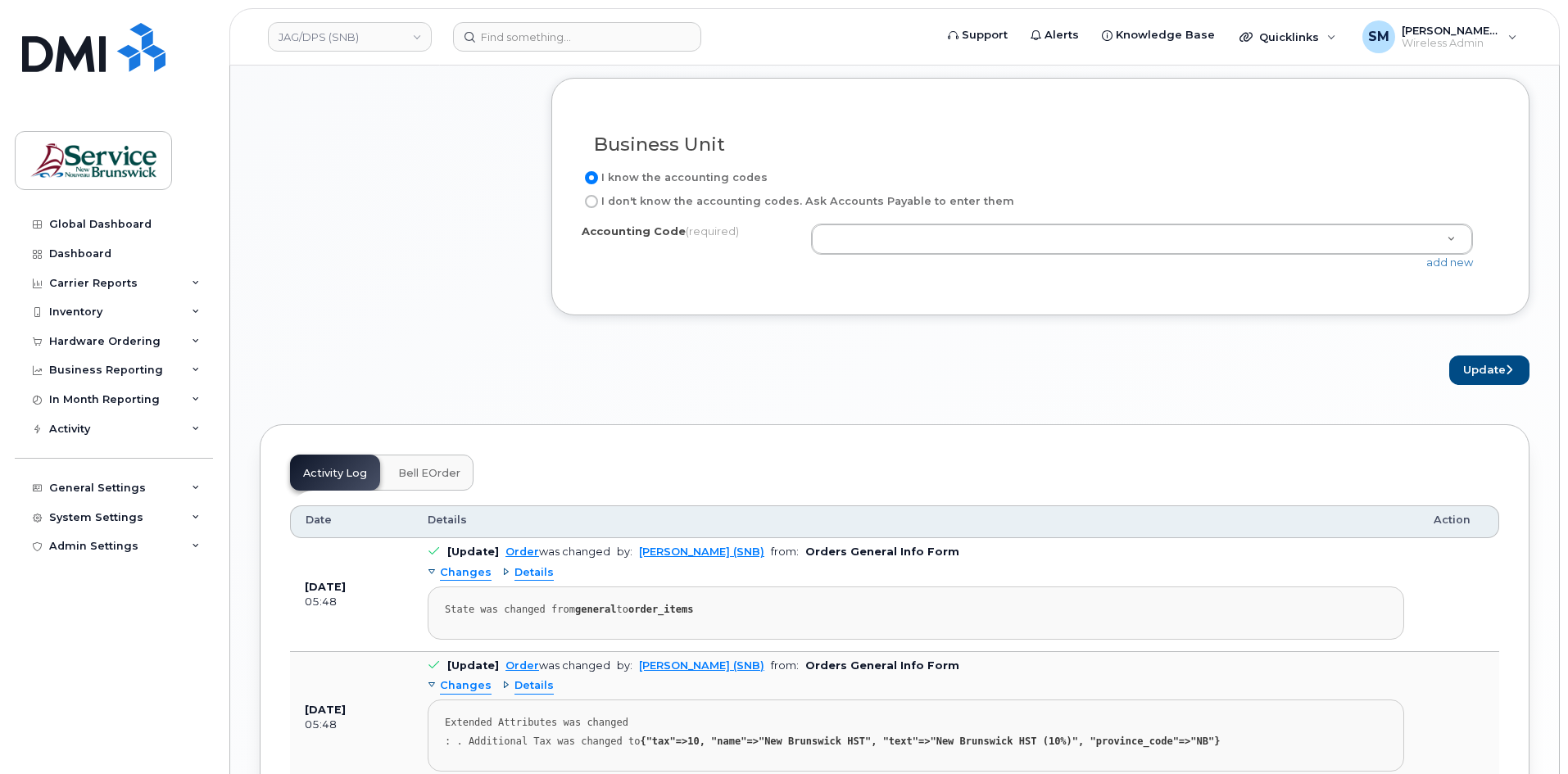
scroll to position [1310, 0]
click at [1430, 268] on link "add new" at bounding box center [1449, 261] width 47 height 13
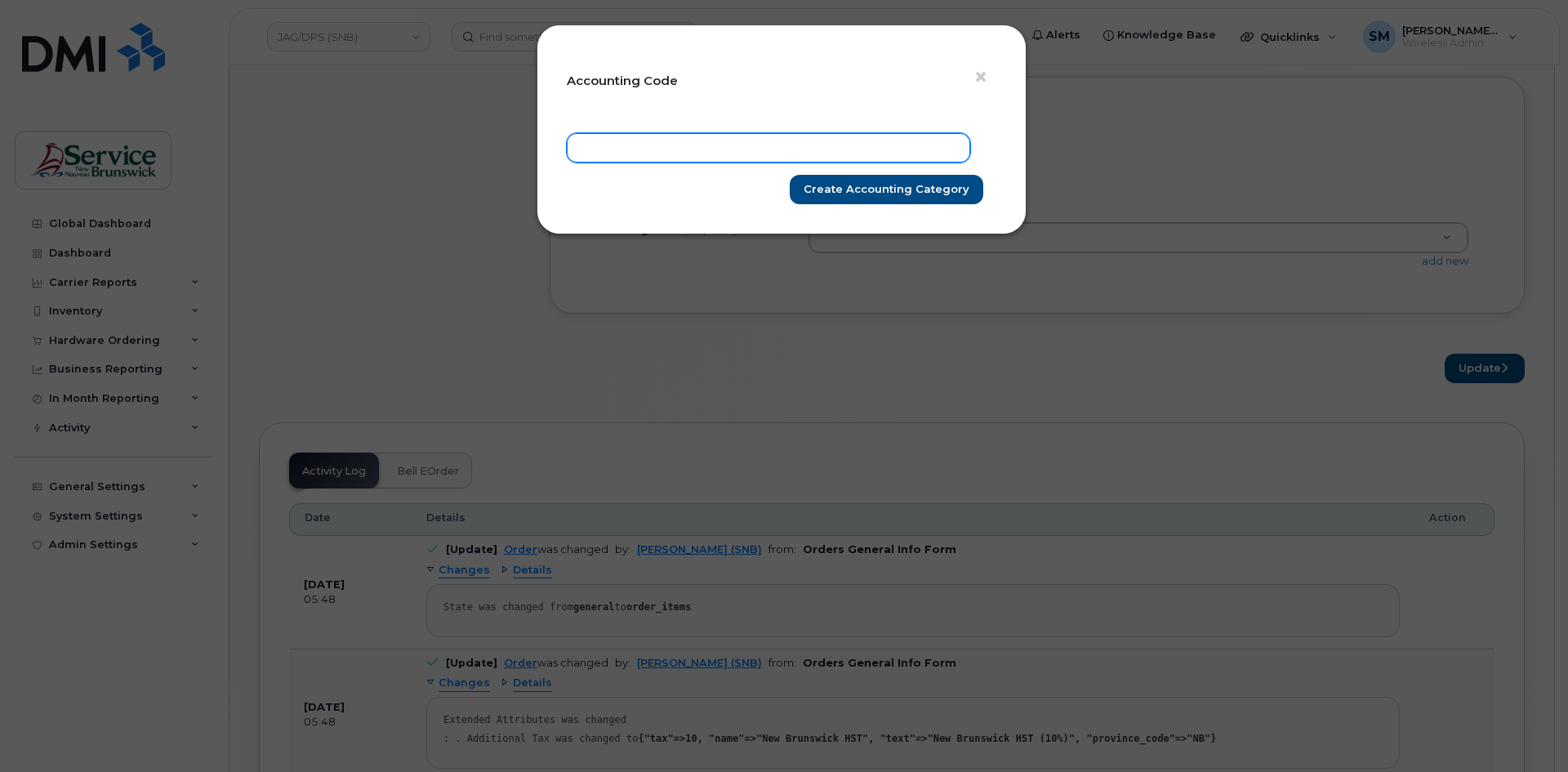
click at [761, 138] on input "text" at bounding box center [768, 148] width 403 height 30
paste input "78.7884.7805.4869.A060.0000.A84005"
type input "78.7884.7805.4869.A060.0000.A84005"
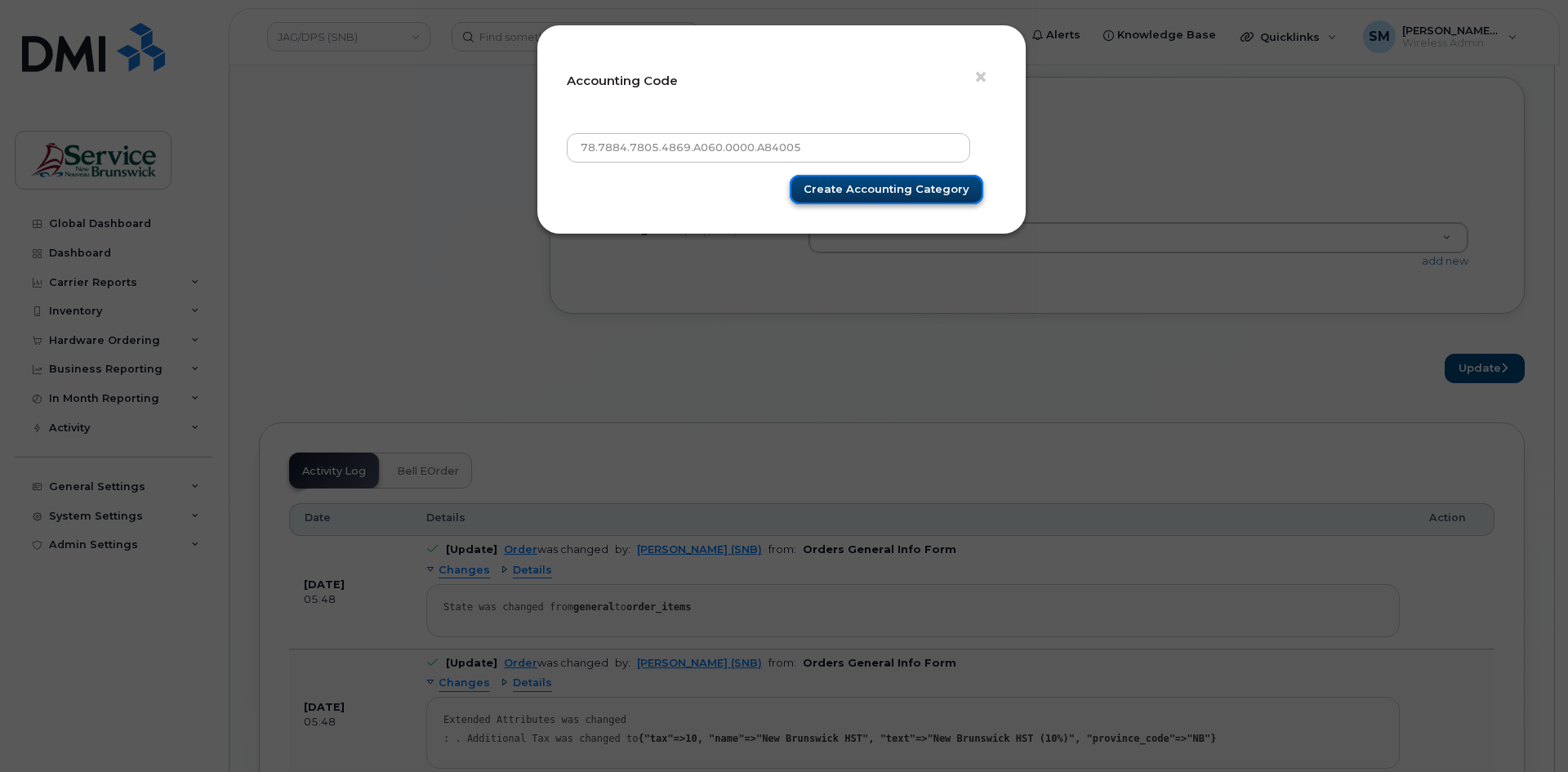
click at [868, 182] on input "Create Accounting category" at bounding box center [886, 190] width 193 height 31
type input "Create Accounting category"
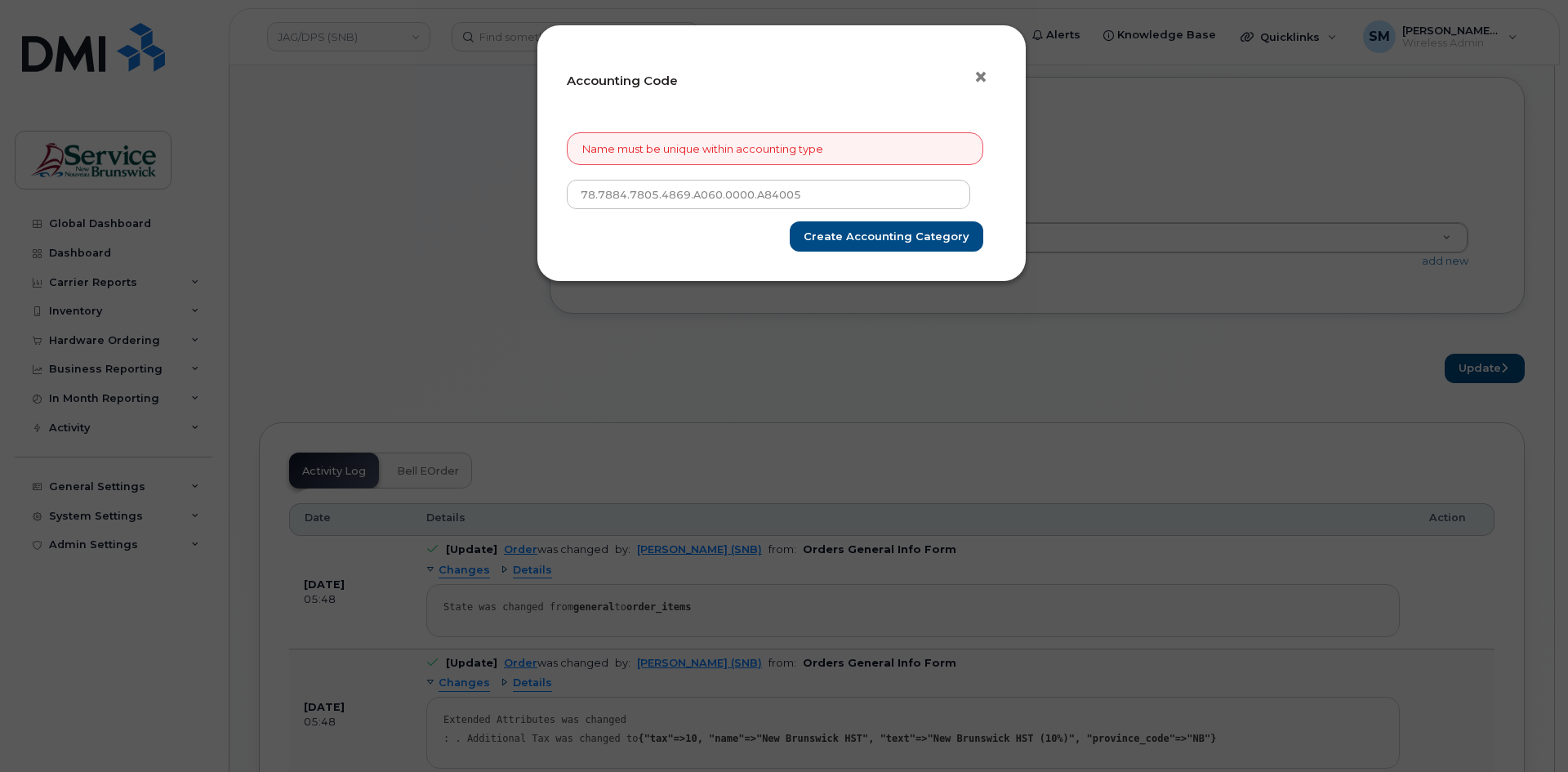
click at [983, 67] on span "×" at bounding box center [980, 77] width 15 height 31
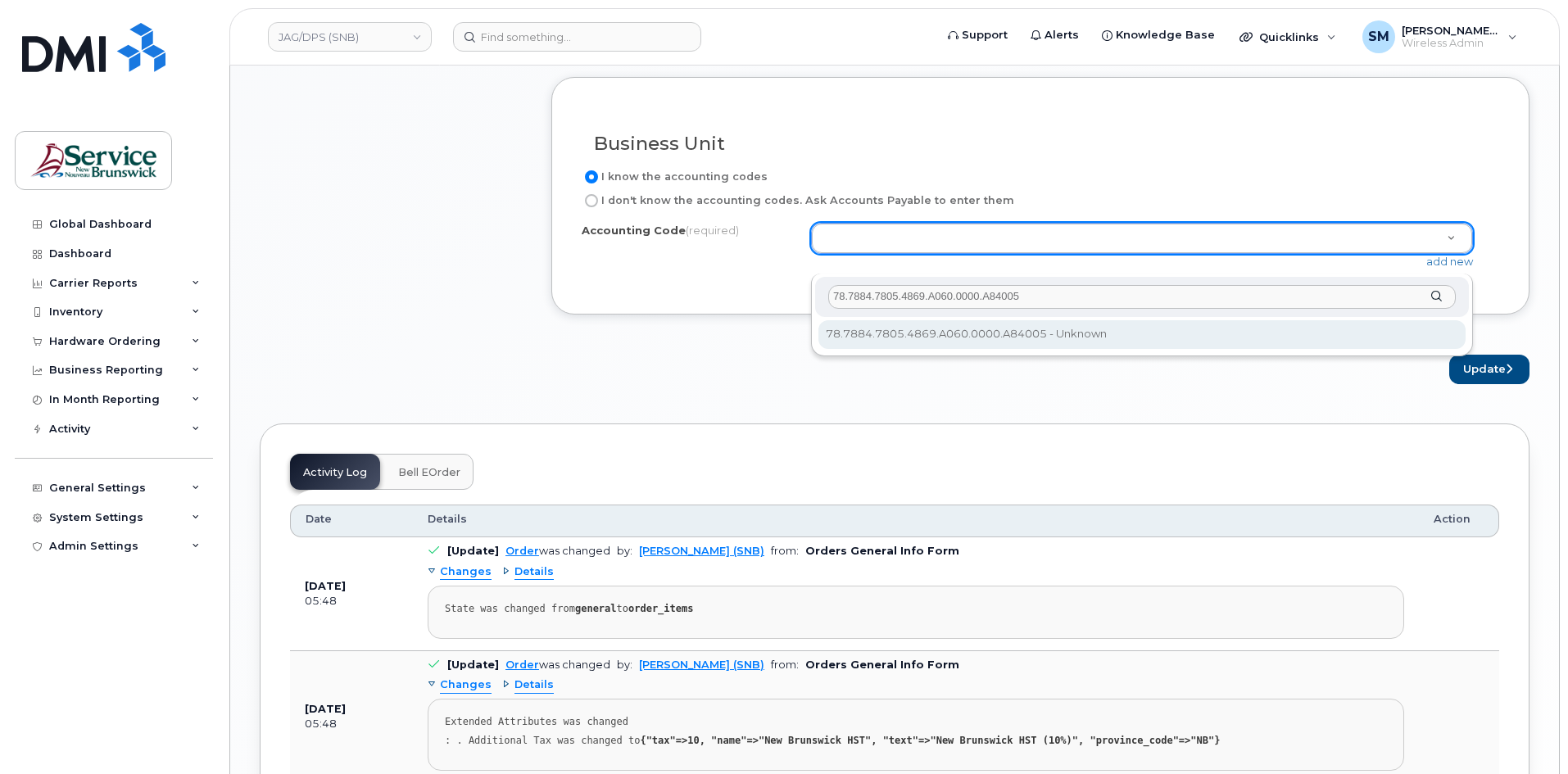
type input "78.7884.7805.4869.A060.0000.A84005"
select select "78.7884.7805.4869.A060.0000.A84005"
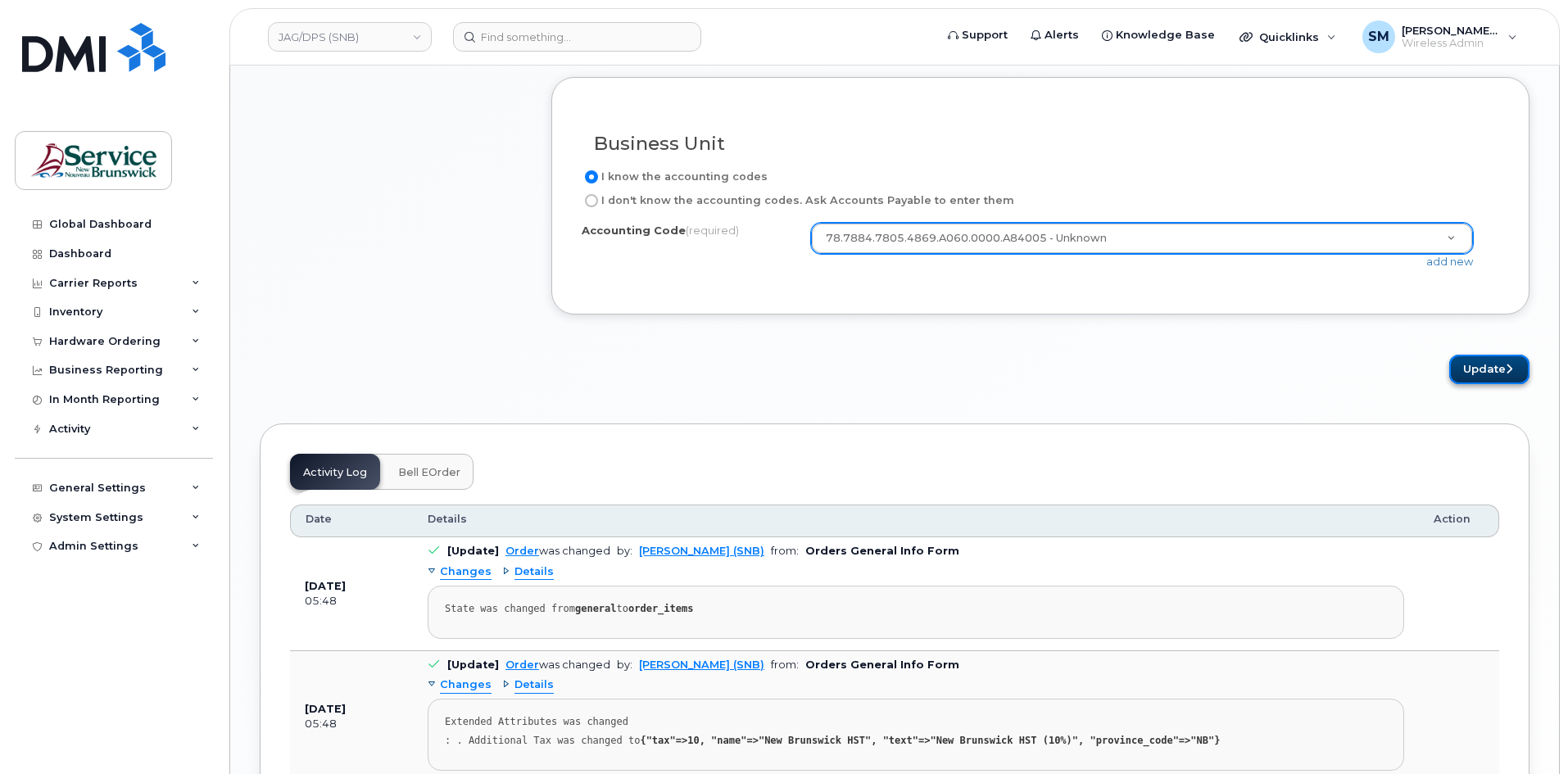
click at [1500, 377] on button "Update" at bounding box center [1489, 369] width 80 height 31
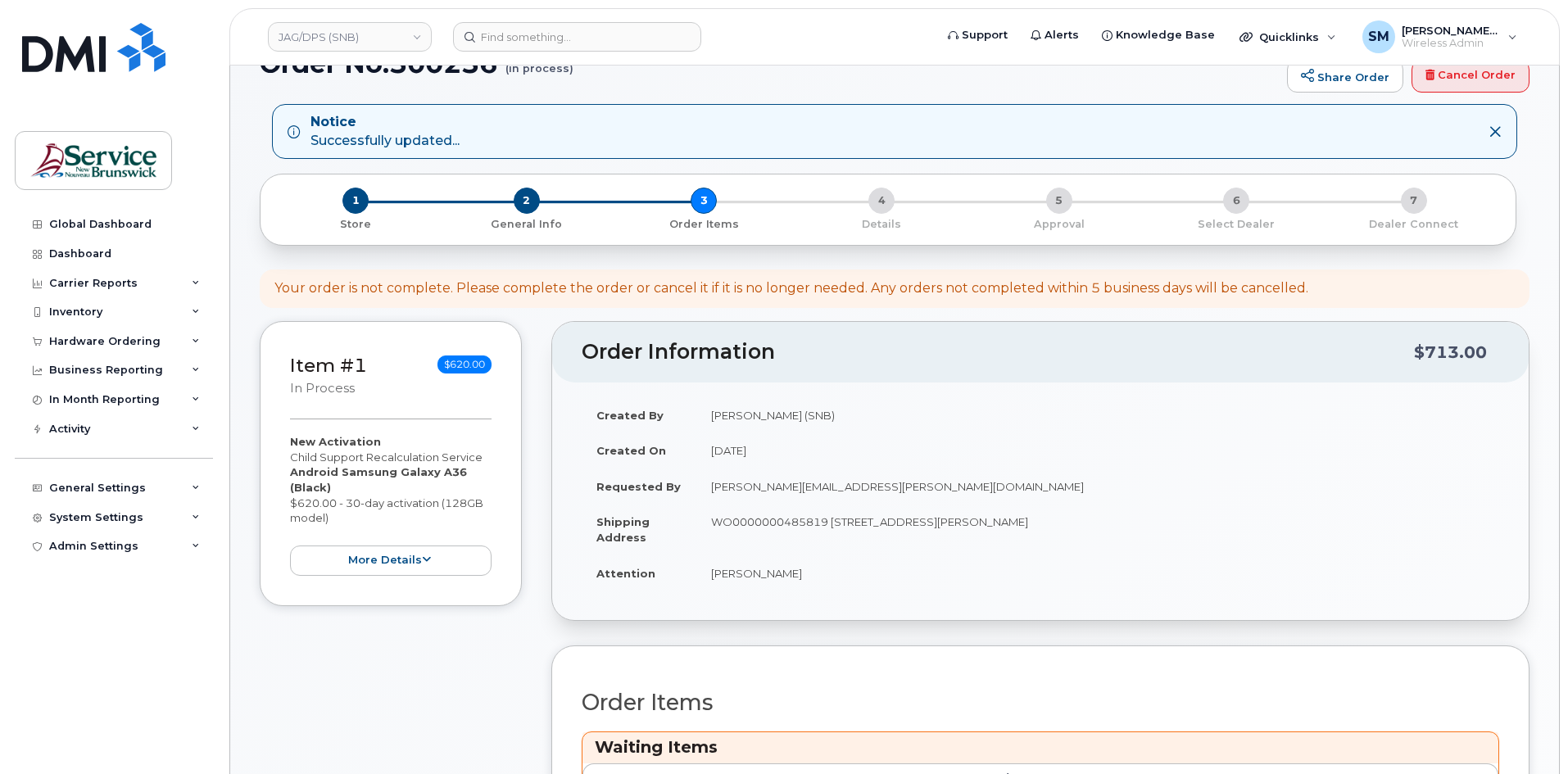
scroll to position [410, 0]
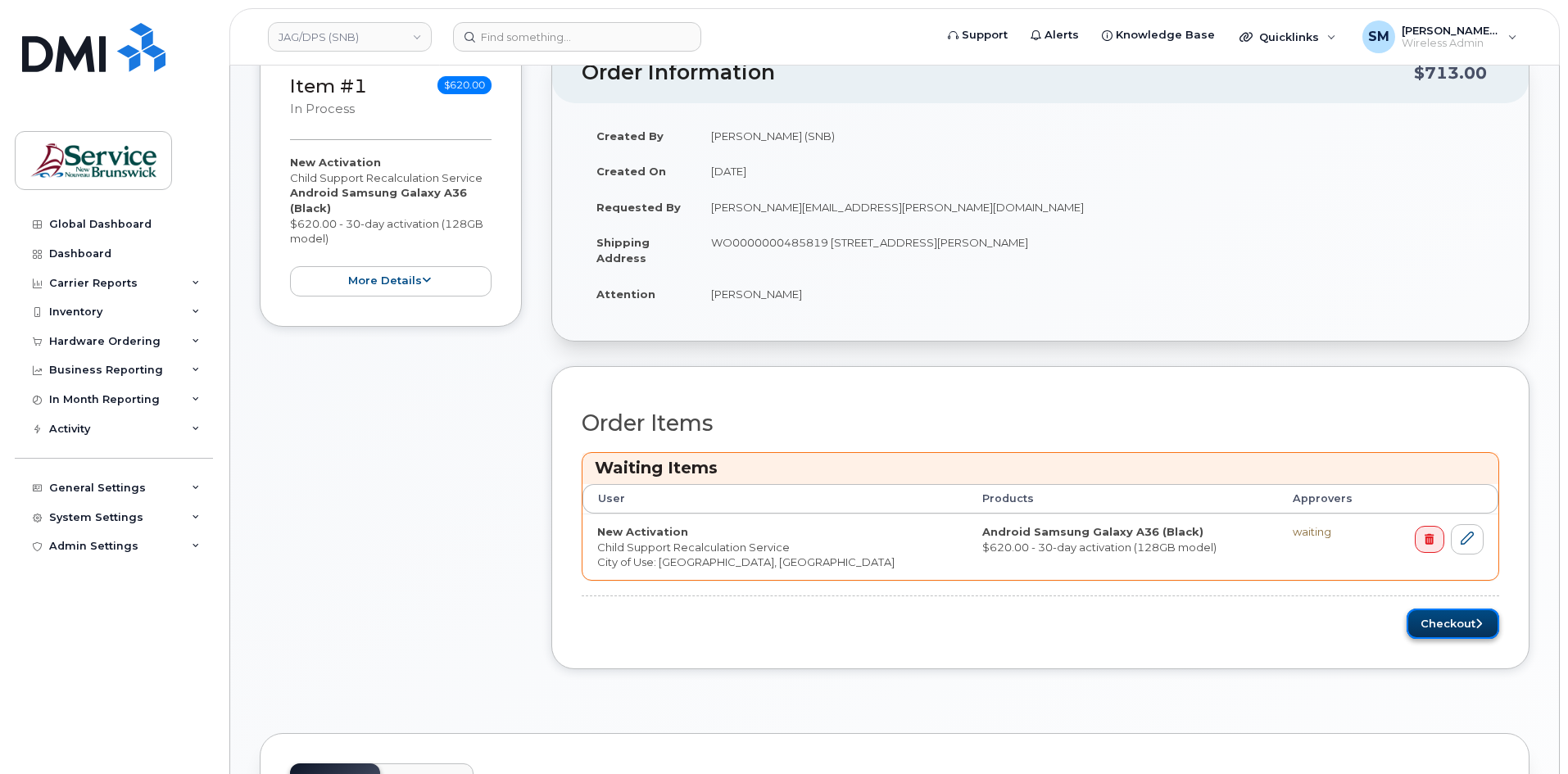
click at [1443, 627] on button "Checkout" at bounding box center [1452, 623] width 92 height 31
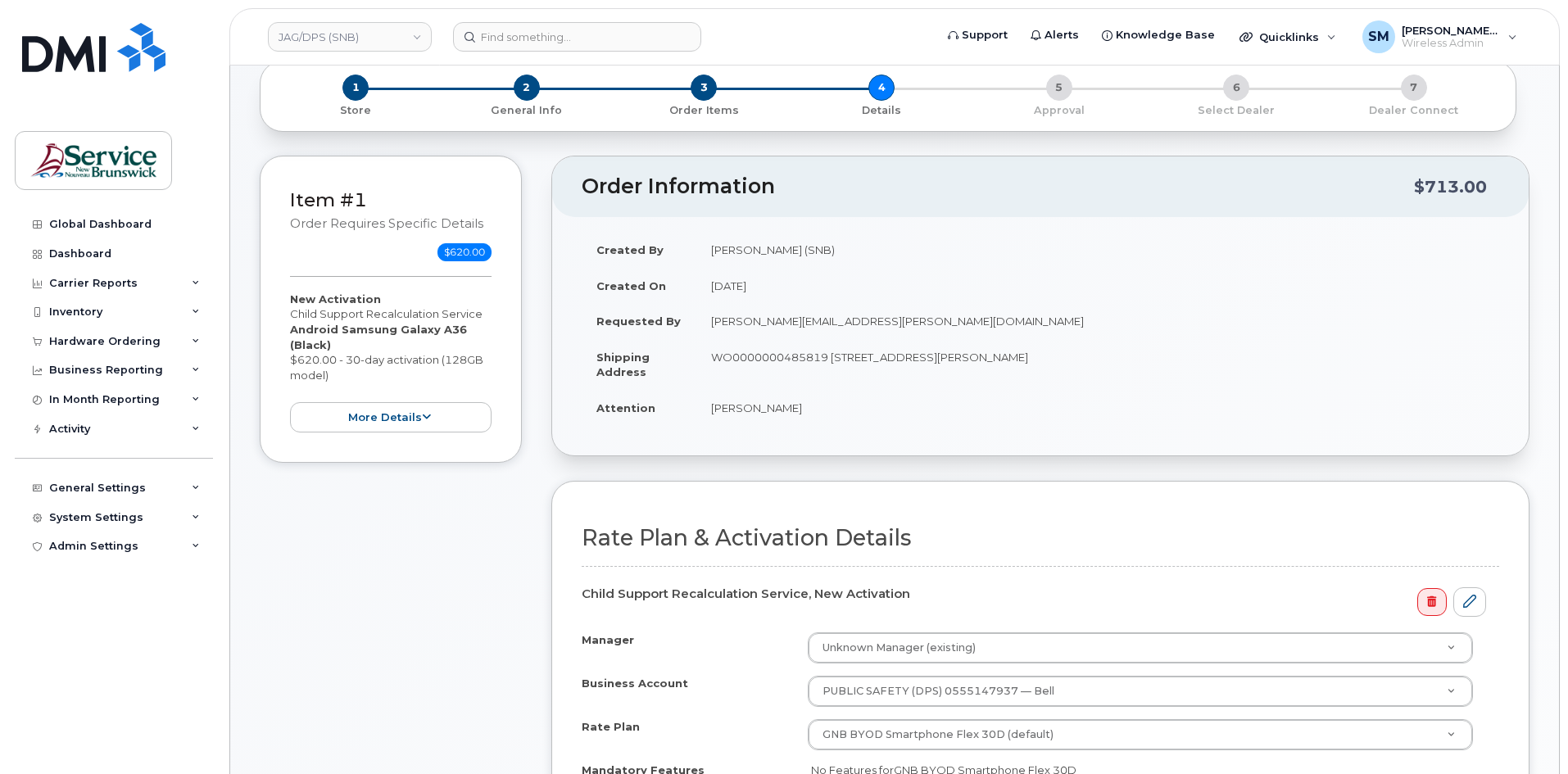
scroll to position [410, 0]
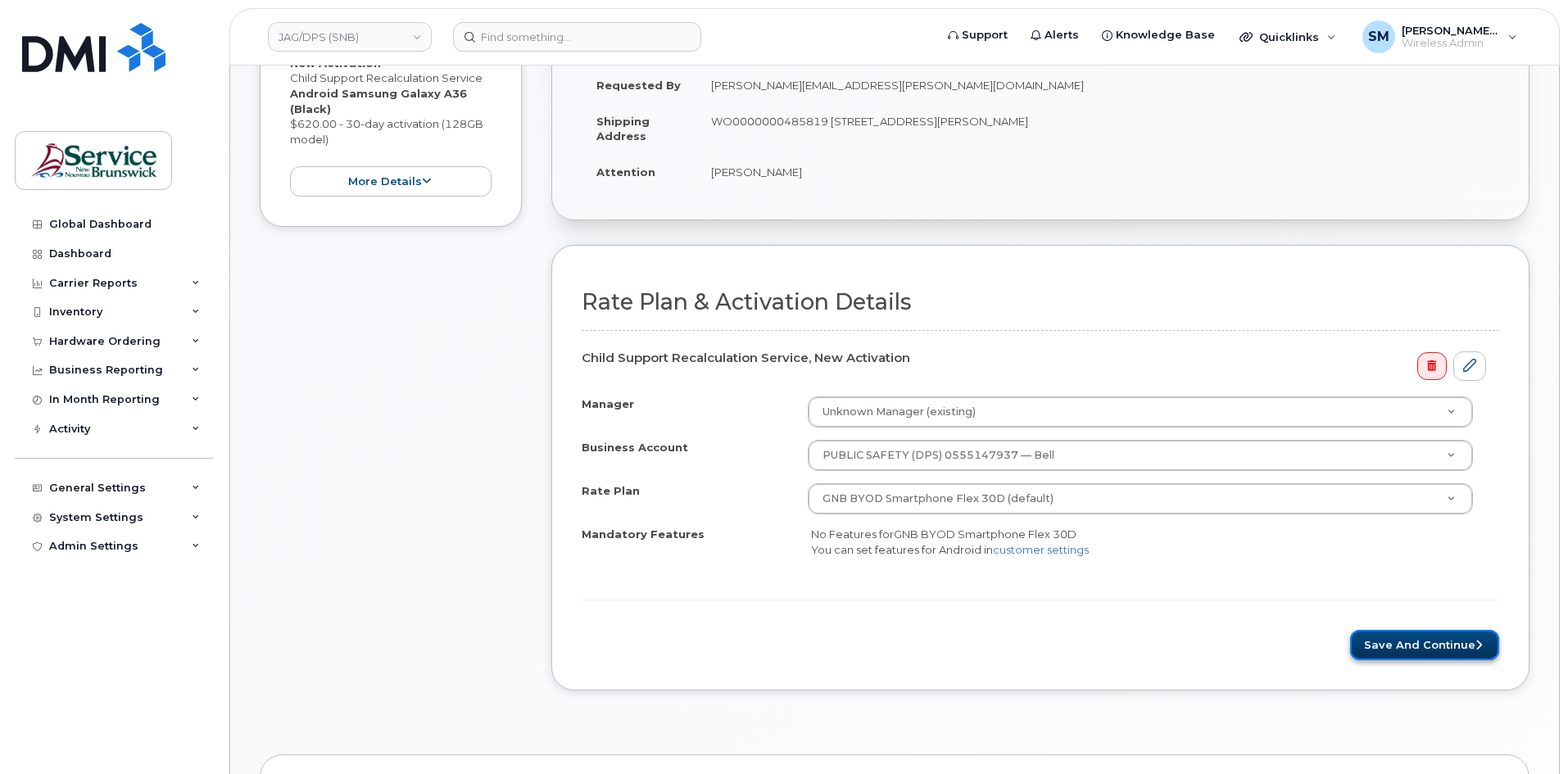
click at [1455, 656] on button "Save and Continue" at bounding box center [1425, 645] width 149 height 31
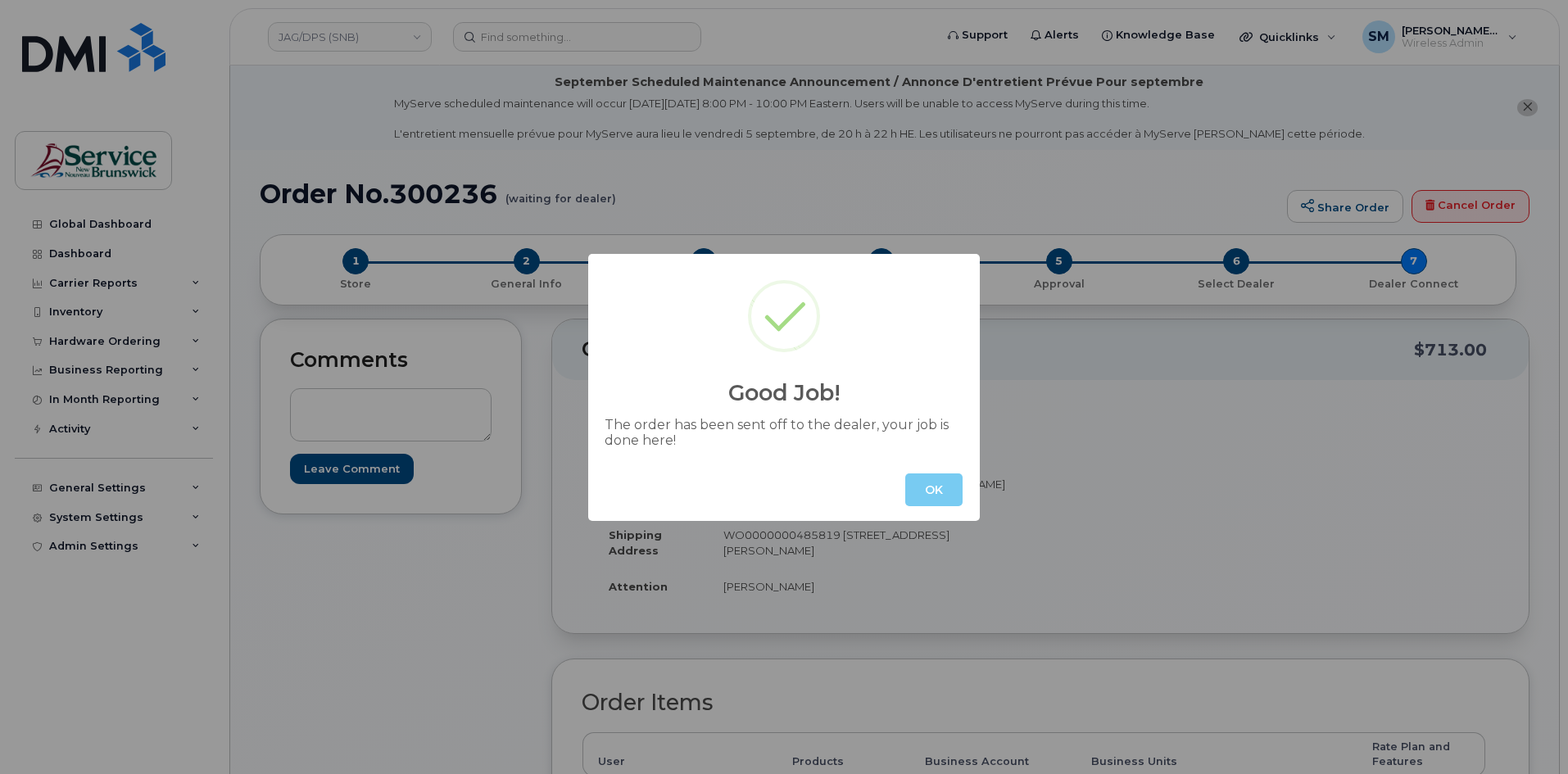
click at [931, 487] on button "OK" at bounding box center [933, 489] width 57 height 32
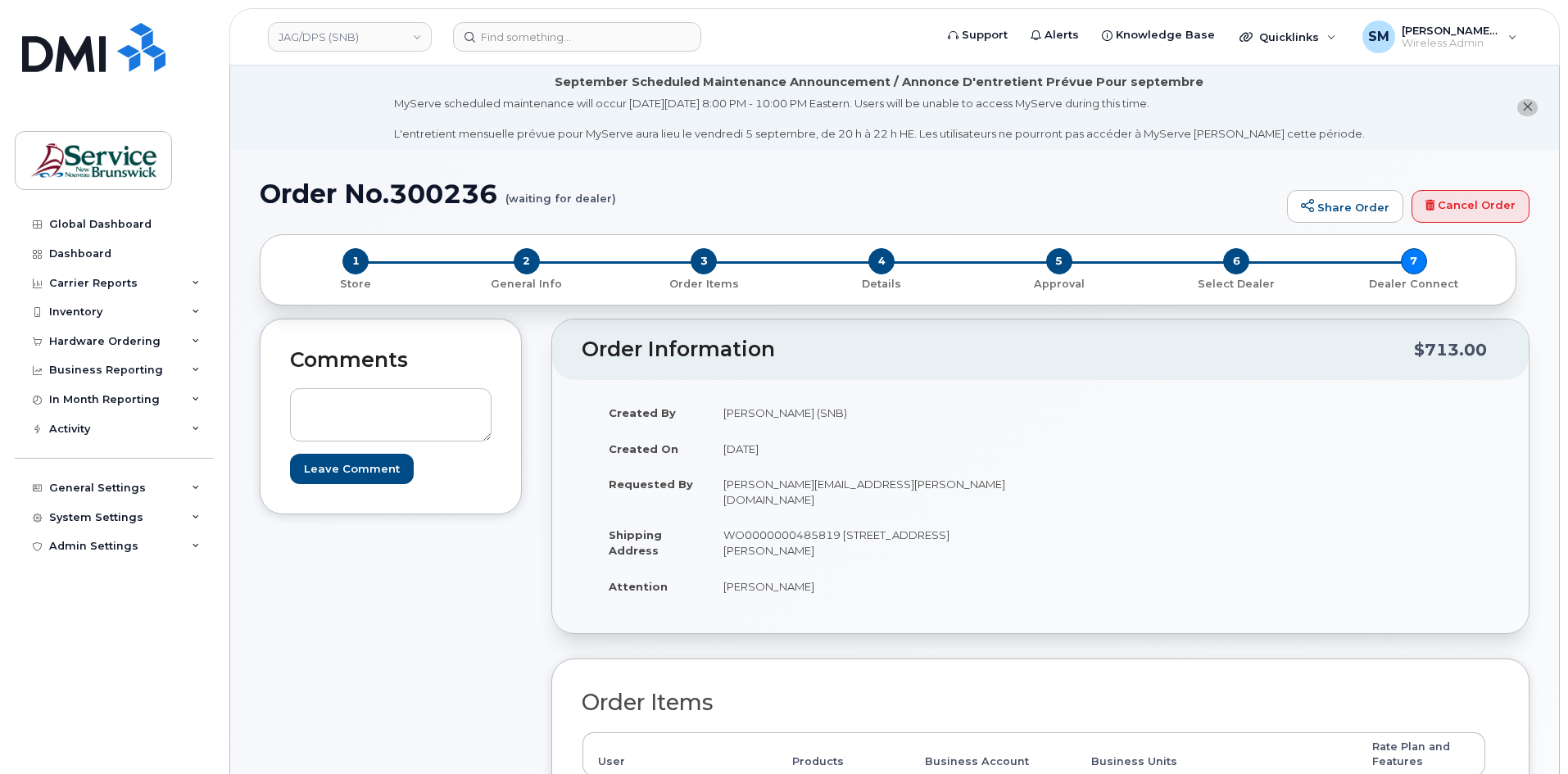
click at [447, 184] on h1 "Order No.300236 (waiting for dealer)" at bounding box center [769, 193] width 1019 height 29
copy h1 "300236"
click at [571, 33] on input at bounding box center [577, 37] width 248 height 30
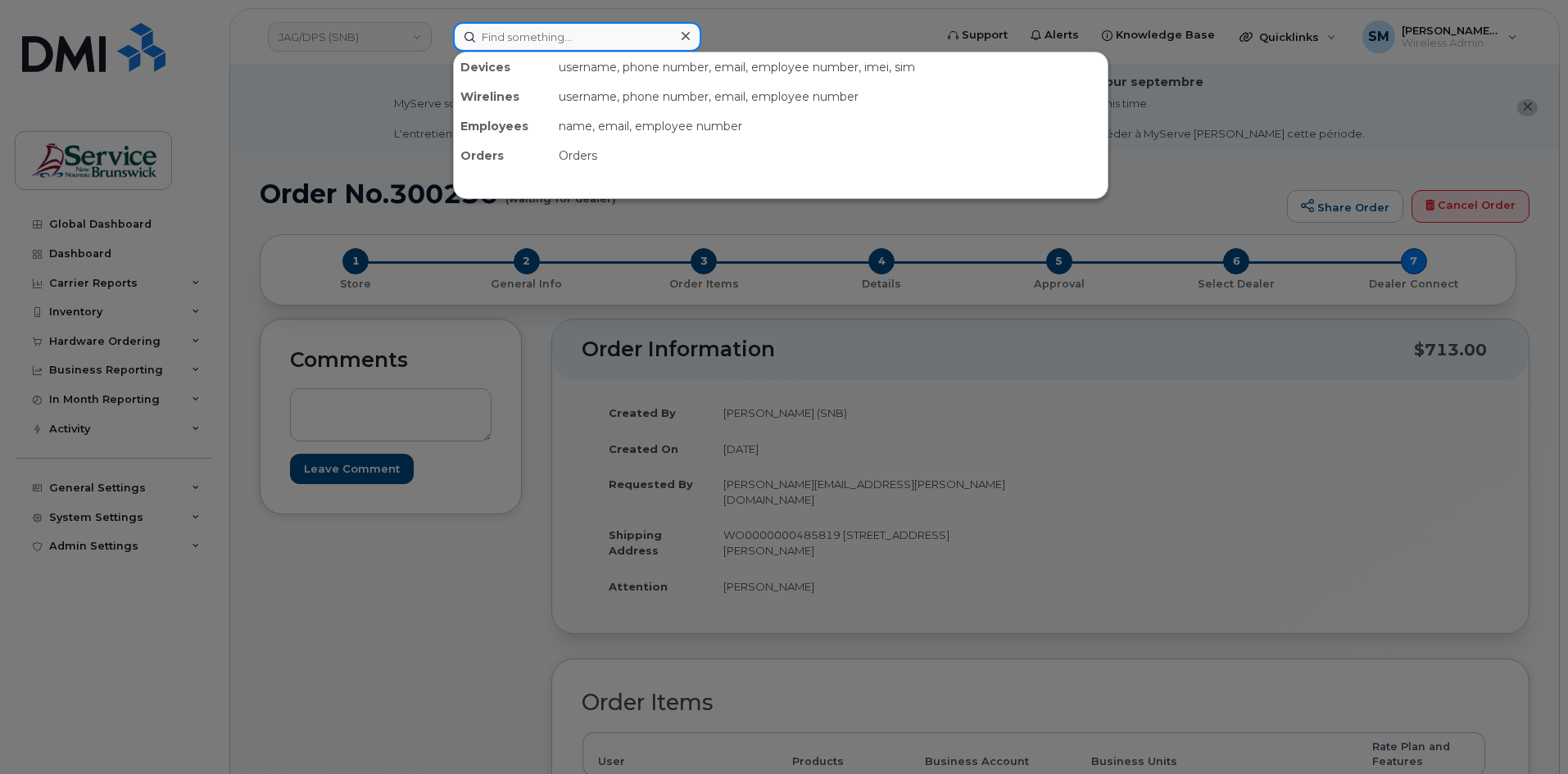
paste input "David Craig"
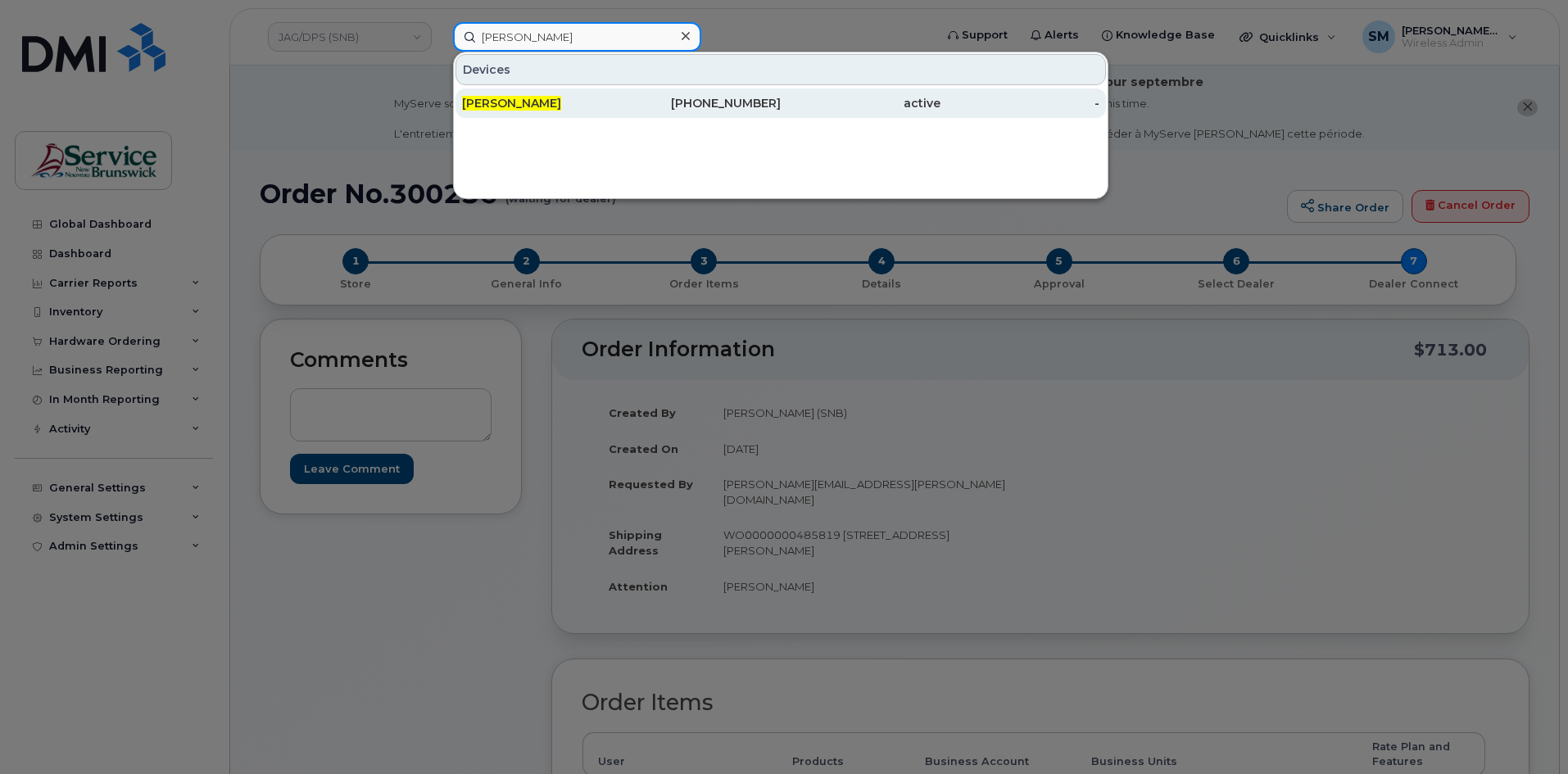
type input "David Craig"
click at [752, 92] on div "506-313-1015" at bounding box center [701, 104] width 160 height 30
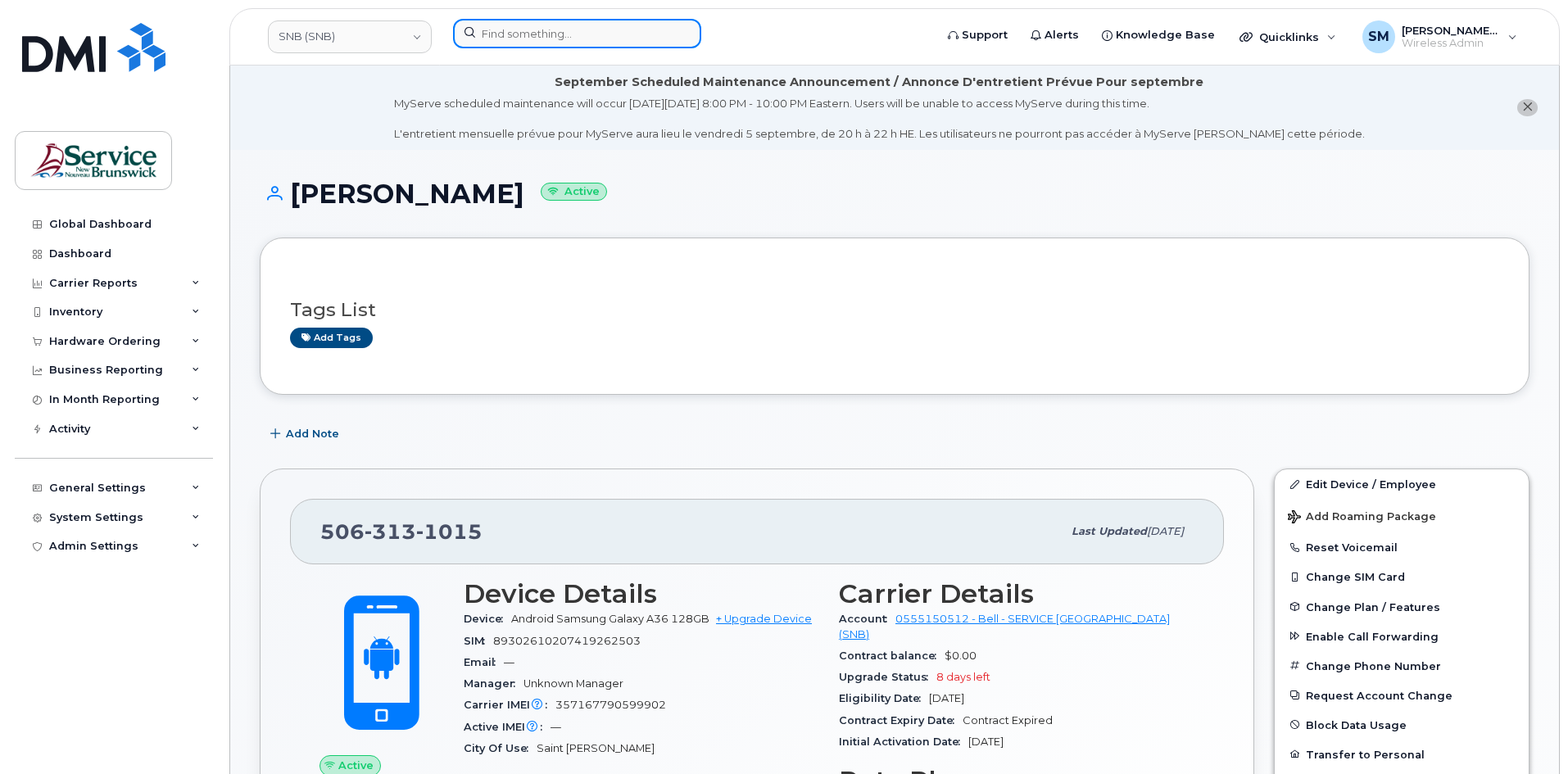
click at [565, 39] on input at bounding box center [577, 33] width 248 height 30
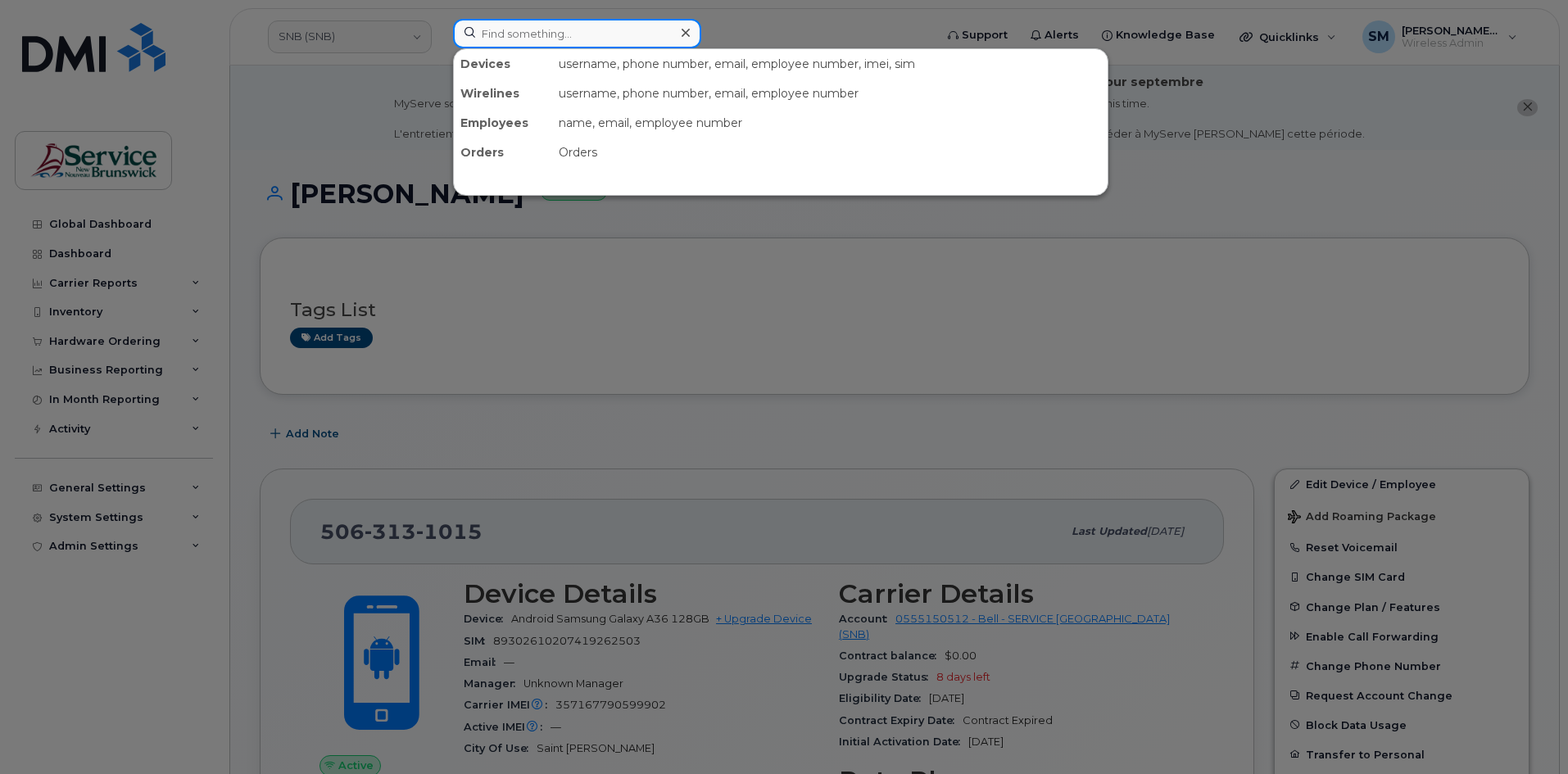
paste input "[PERSON_NAME]"
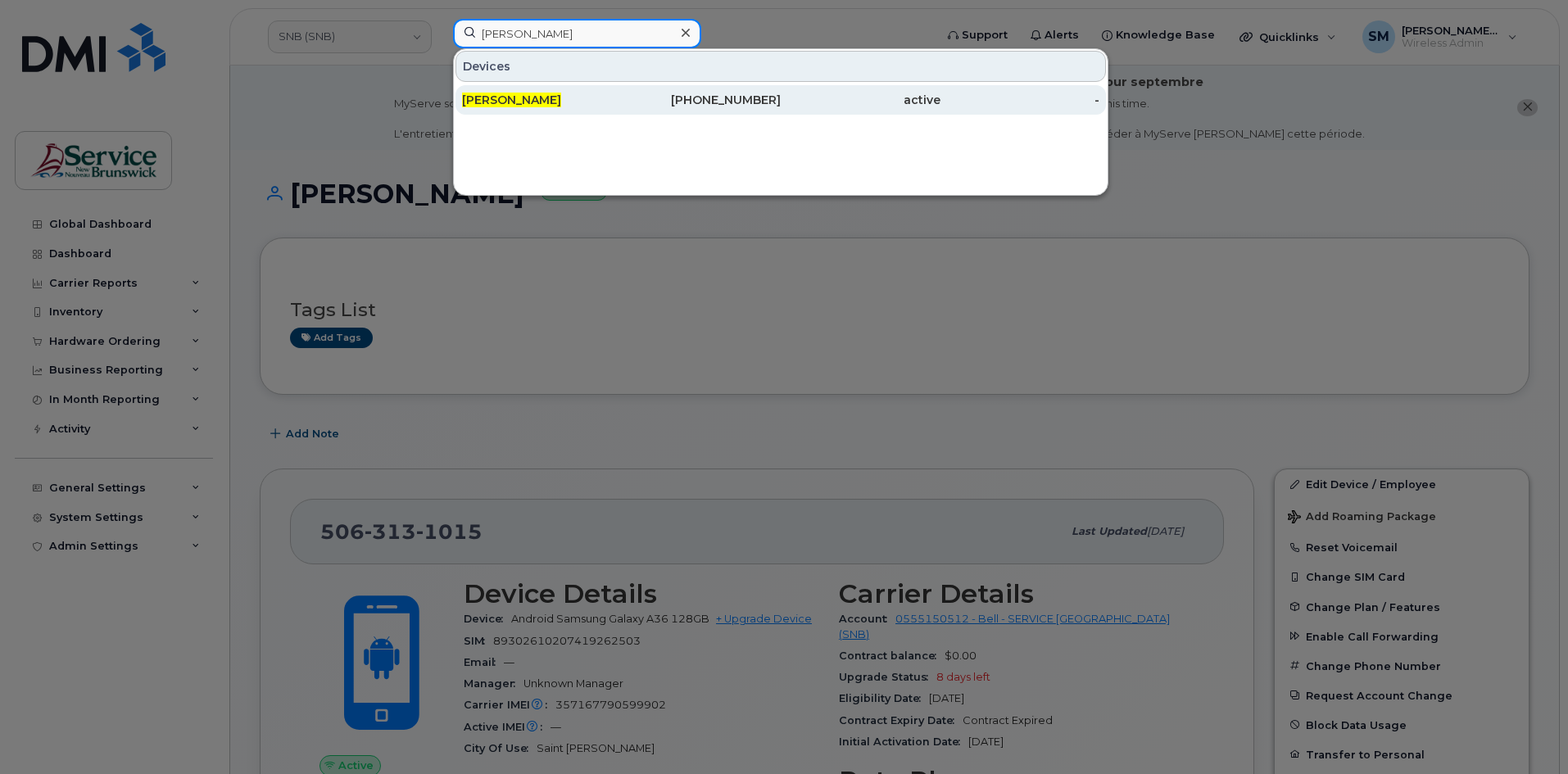
type input "Kevin Reed"
click at [639, 111] on div "506-349-3614" at bounding box center [701, 100] width 160 height 30
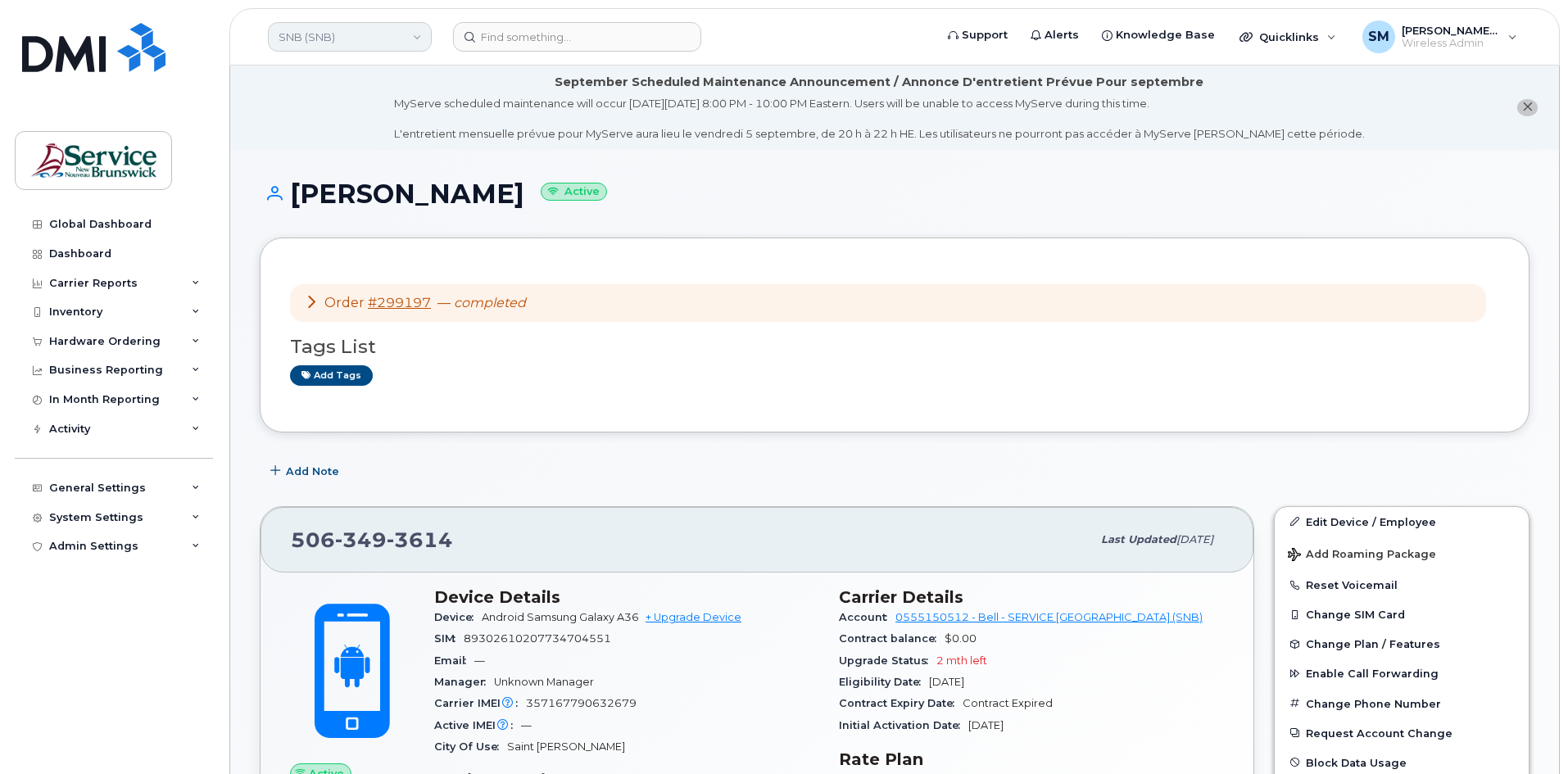
click at [350, 28] on link "SNB (SNB)" at bounding box center [349, 37] width 164 height 30
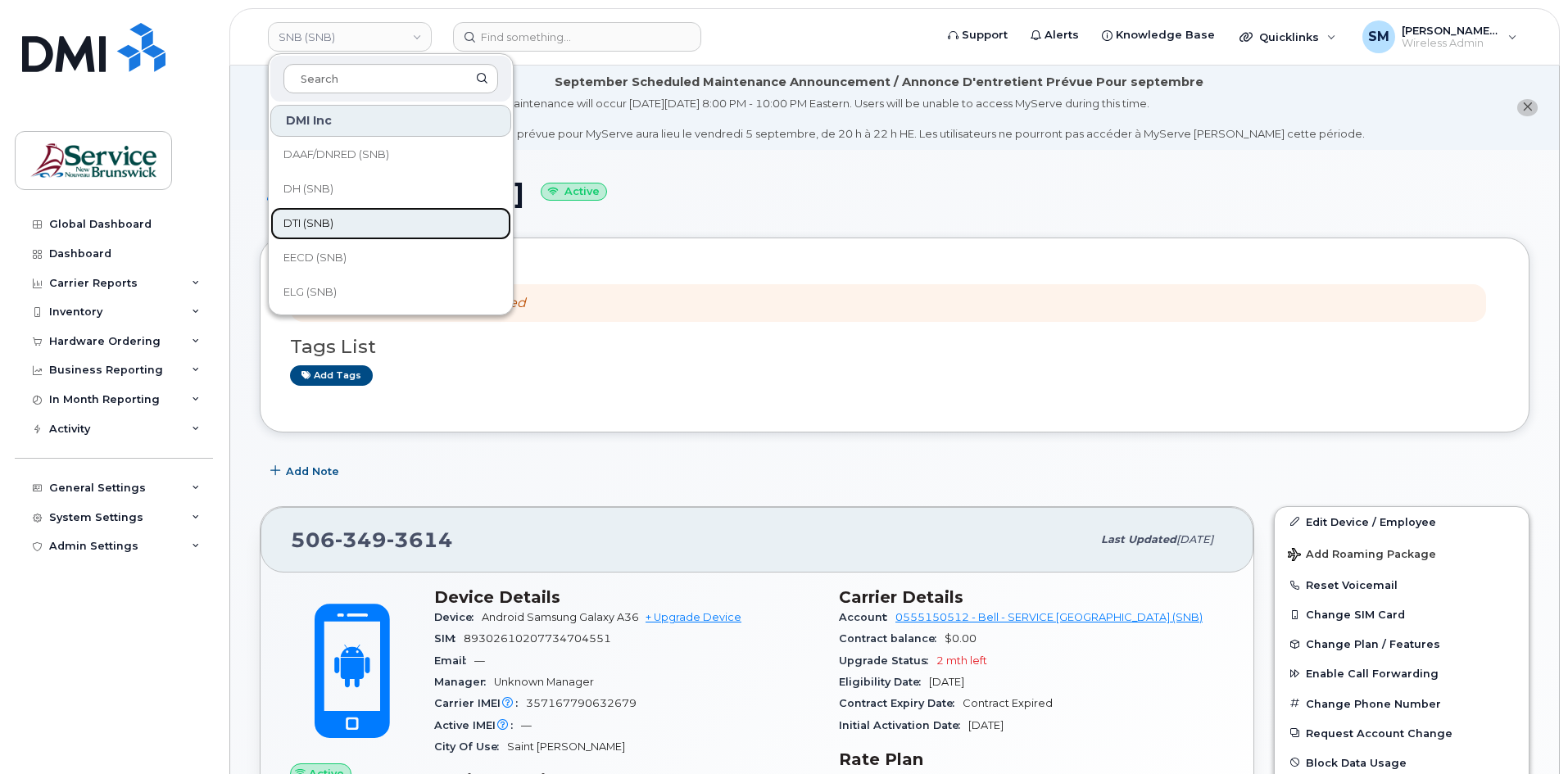
click at [368, 227] on link "DTI (SNB)" at bounding box center [391, 223] width 241 height 32
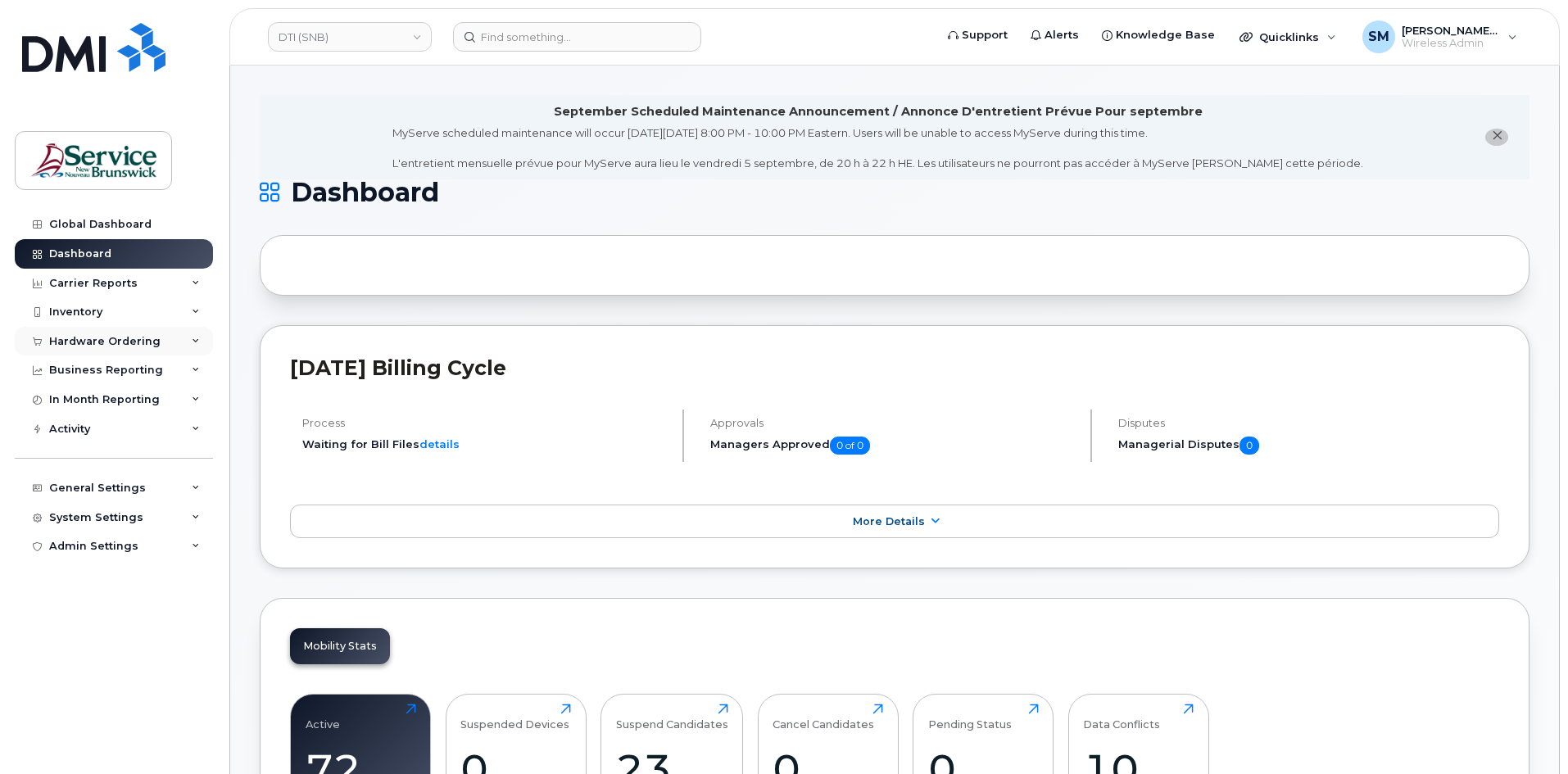
click at [135, 344] on div "Hardware Ordering" at bounding box center [104, 341] width 111 height 13
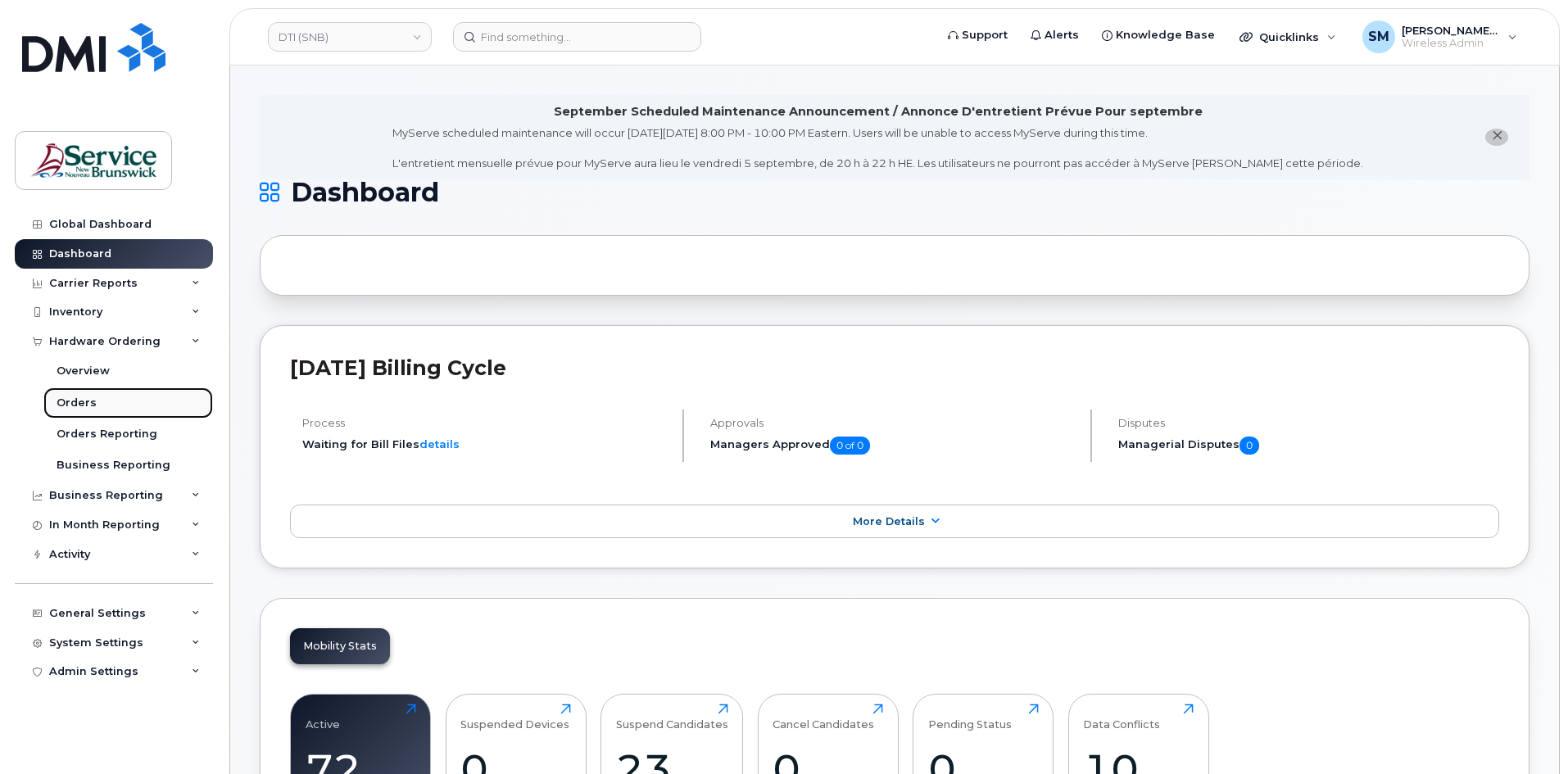
click at [56, 402] on div "Orders" at bounding box center [76, 403] width 40 height 15
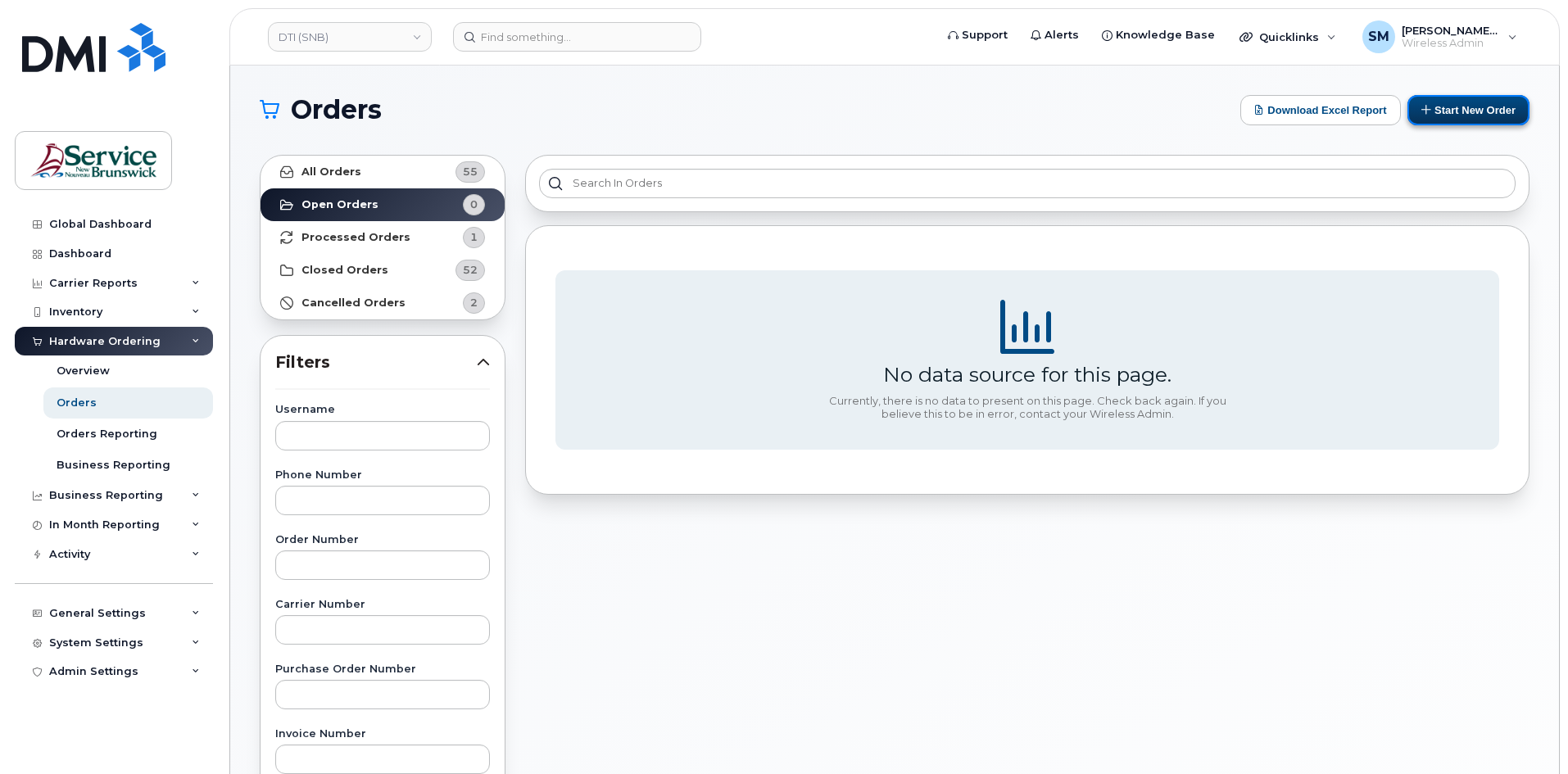
click at [1474, 114] on button "Start New Order" at bounding box center [1468, 110] width 122 height 31
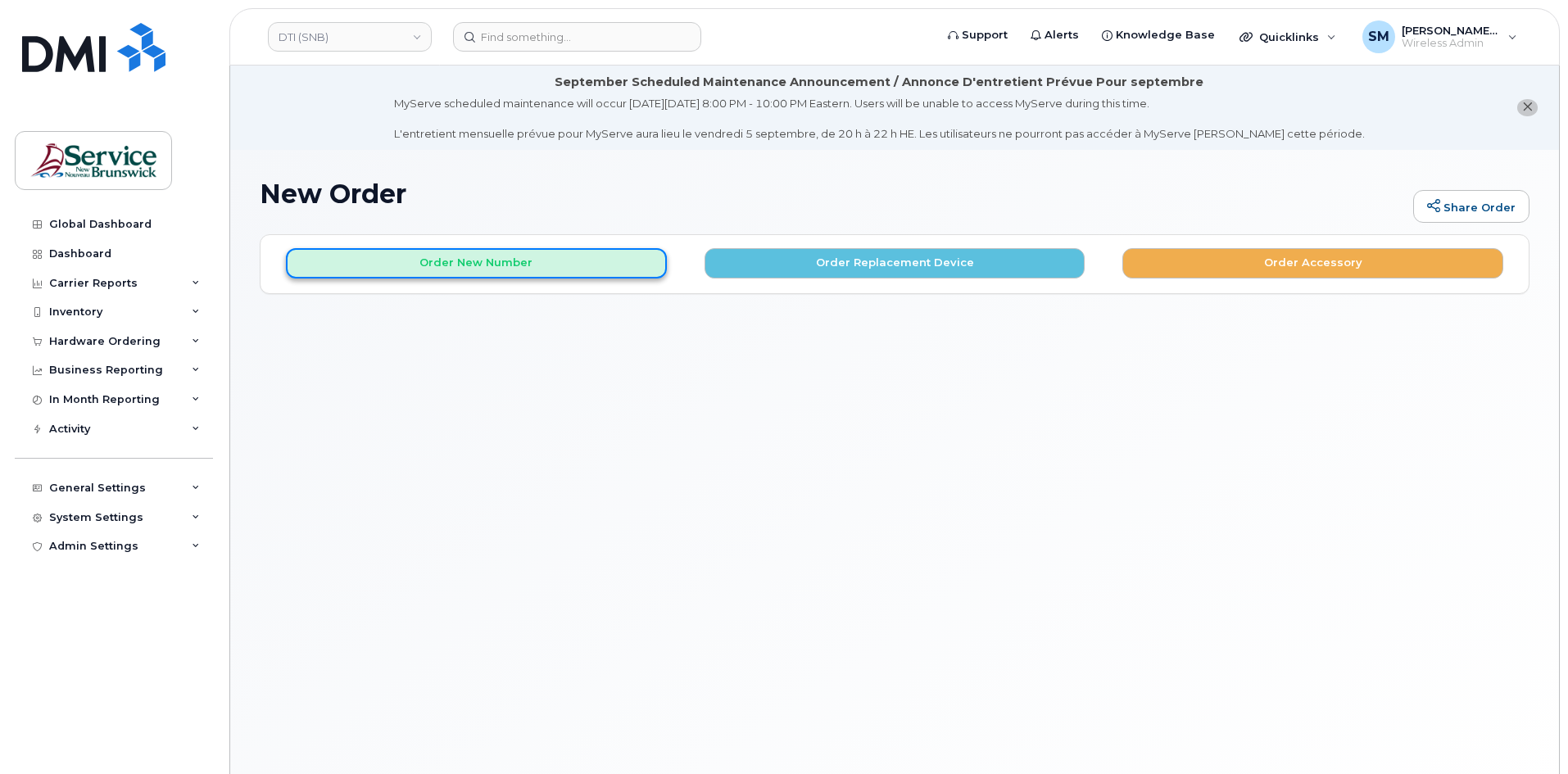
click at [509, 264] on button "Order New Number" at bounding box center [477, 263] width 381 height 31
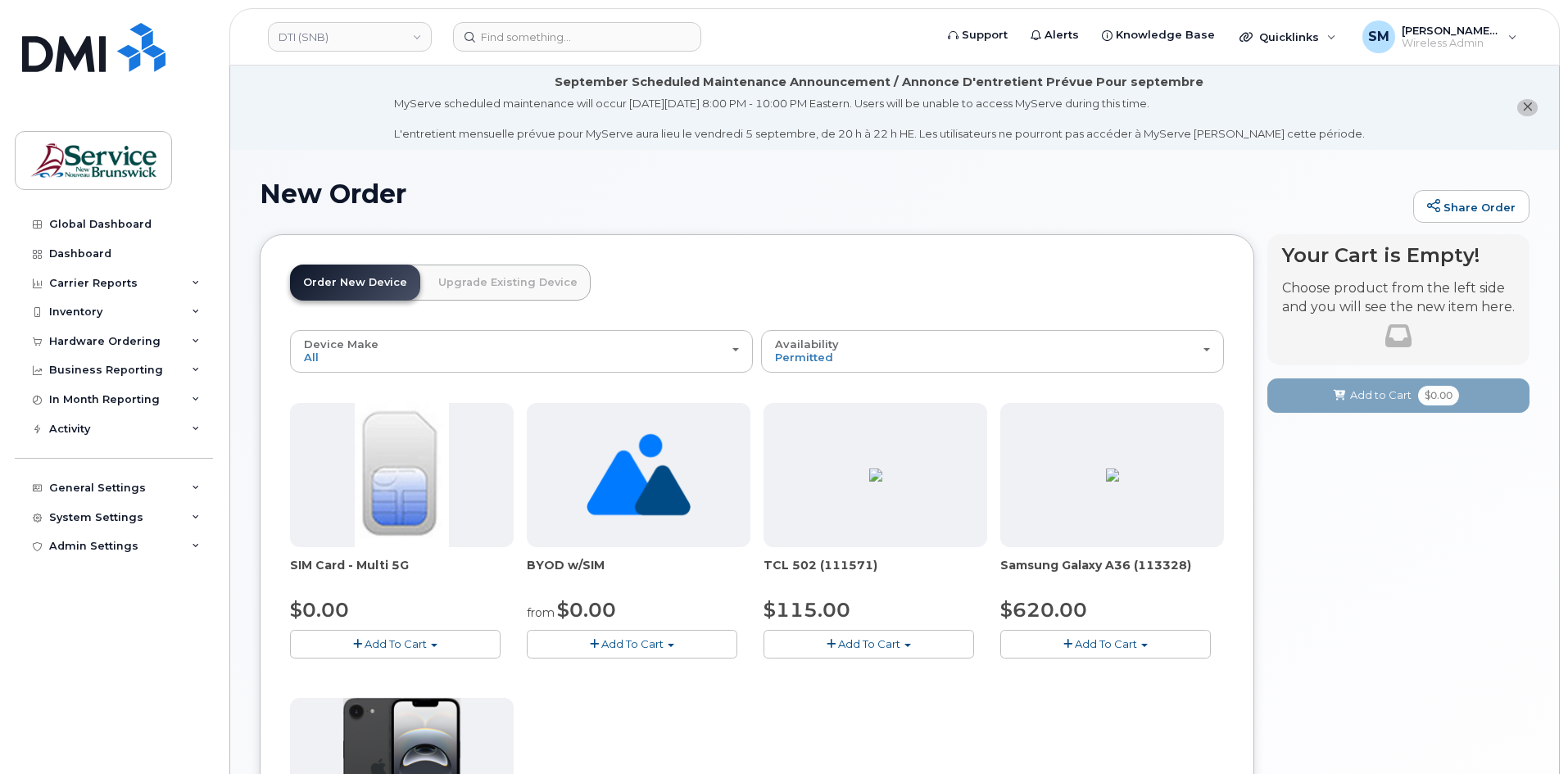
click at [1053, 648] on button "Add To Cart" at bounding box center [1105, 644] width 211 height 29
click at [1118, 700] on link "$620.00 - 30-day activation (128GB model)" at bounding box center [1138, 694] width 267 height 20
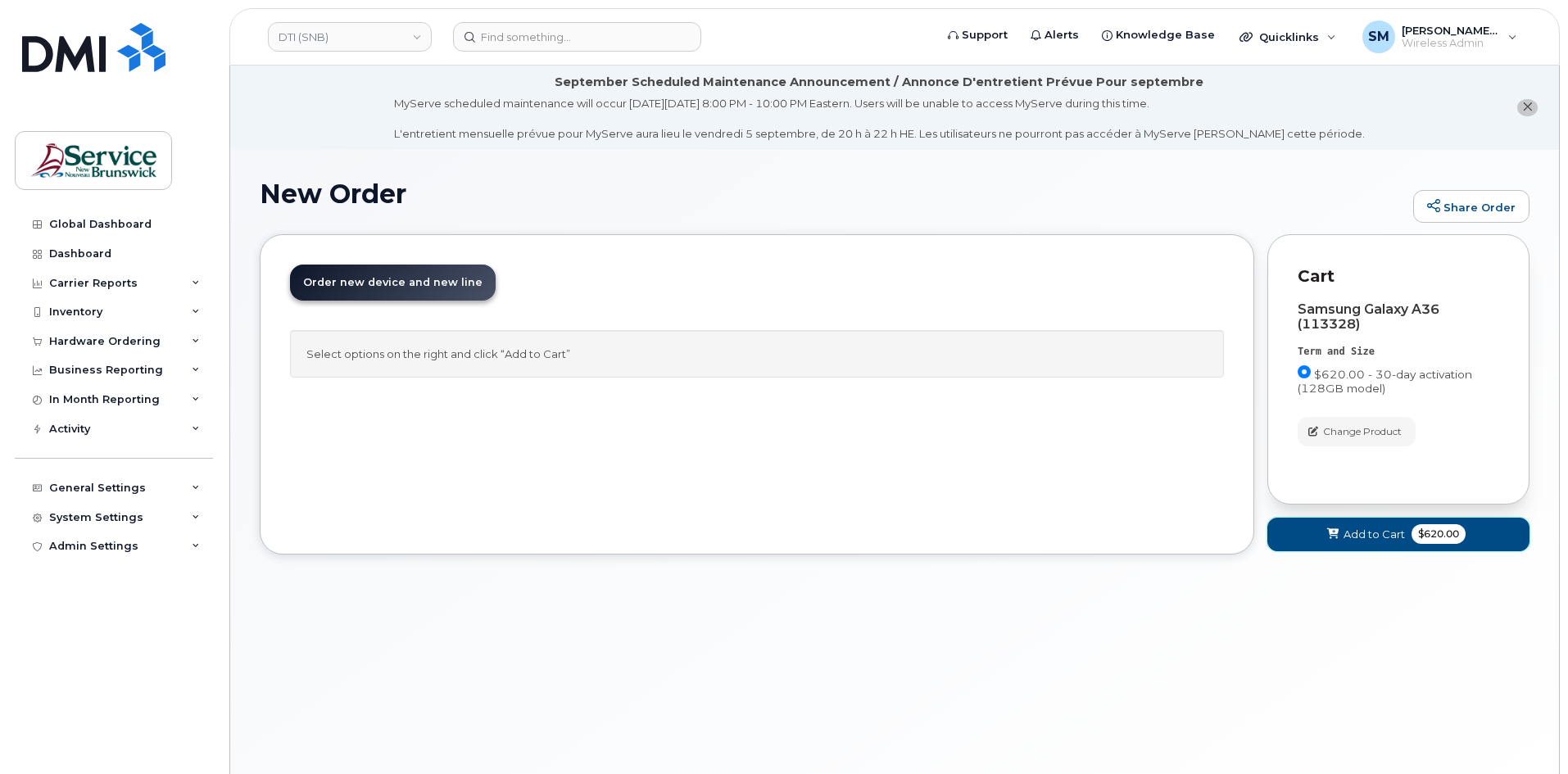
click at [1399, 545] on button "Add to Cart $620.00" at bounding box center [1399, 534] width 263 height 33
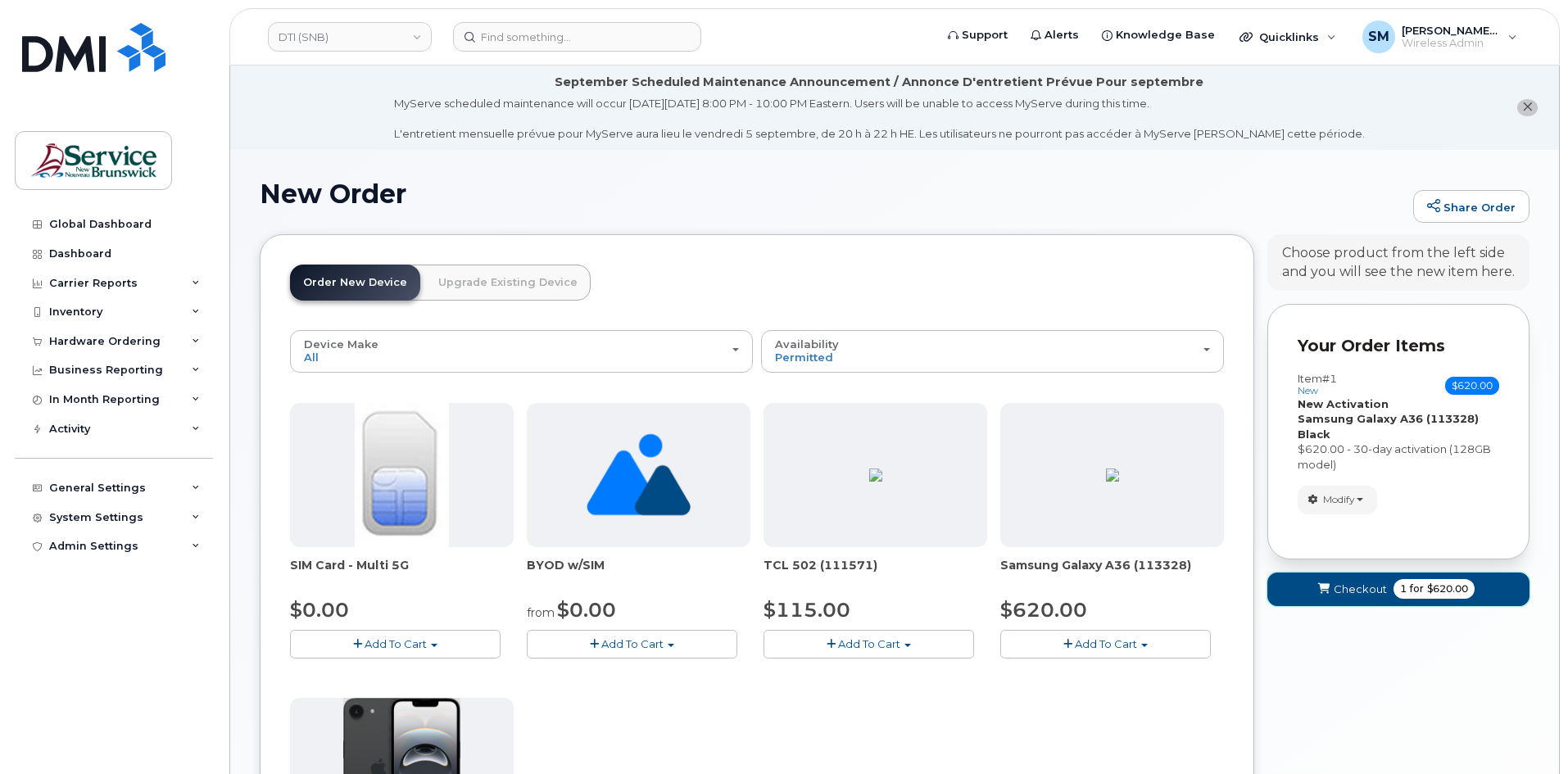
click at [1327, 588] on icon "submit" at bounding box center [1324, 589] width 11 height 11
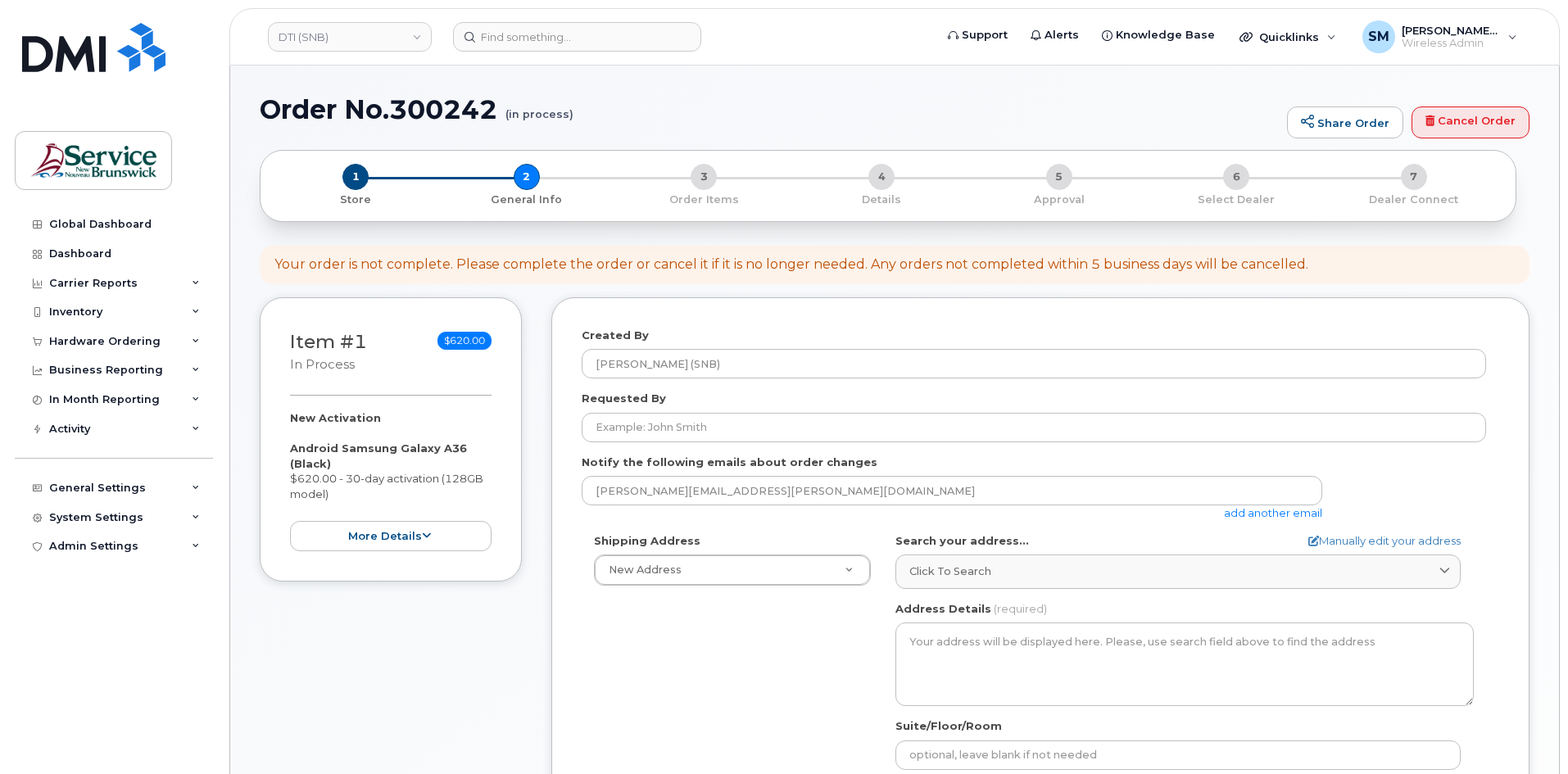
select select
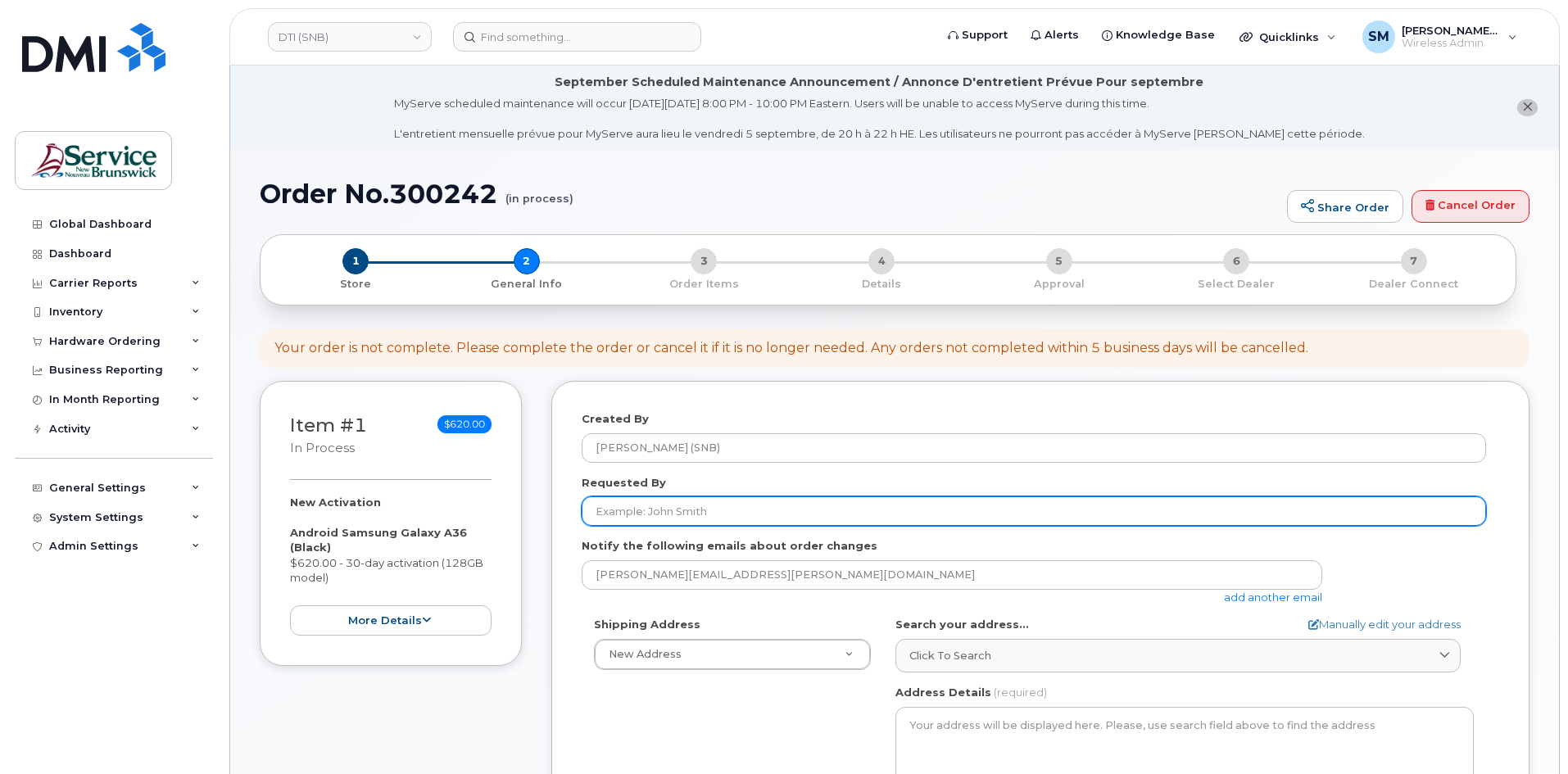
click at [728, 516] on input "Requested By" at bounding box center [1034, 512] width 904 height 30
paste input "Francis.Vienneau@gnb.ca"
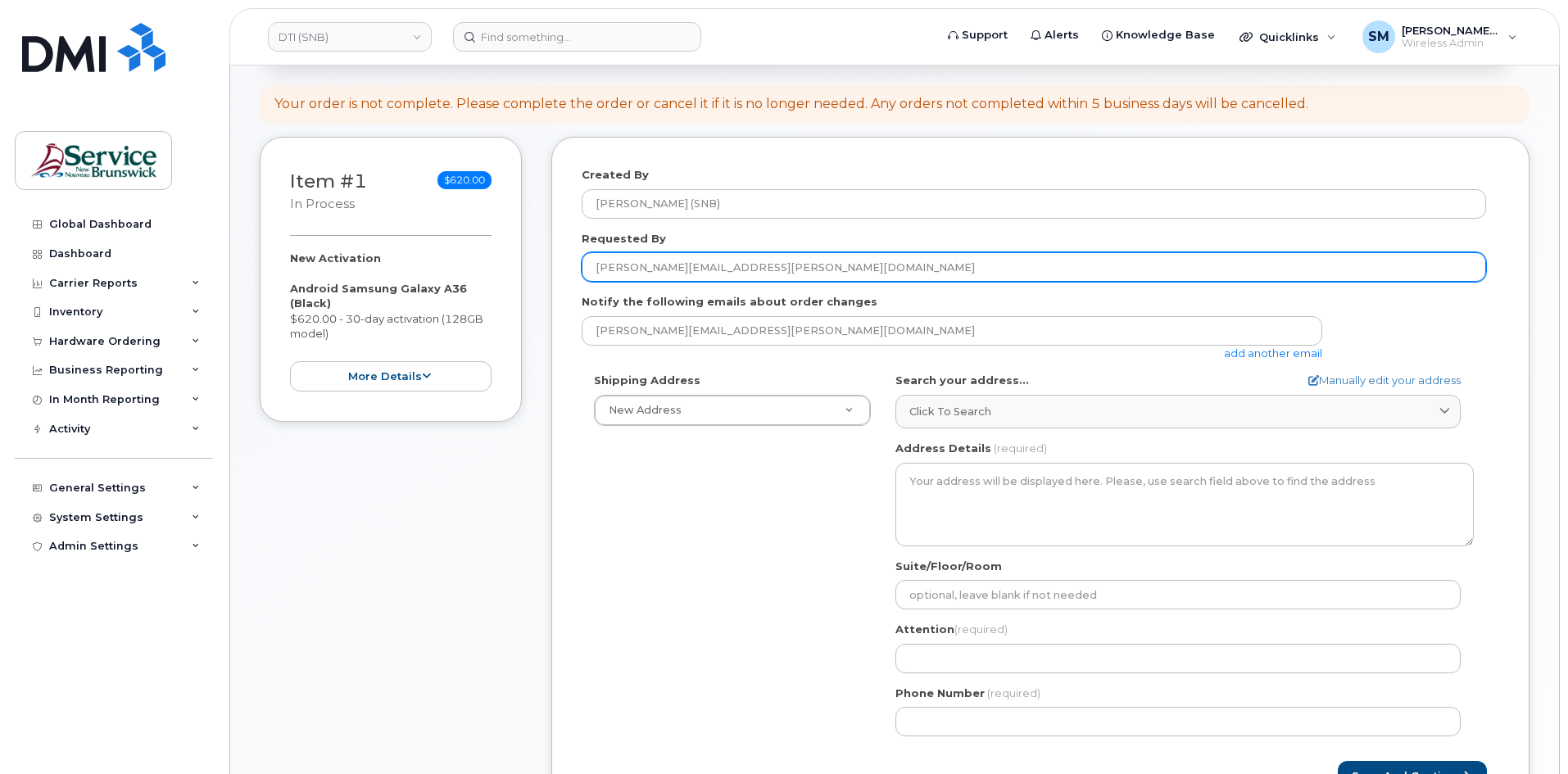
scroll to position [246, 0]
type input "Francis.Vienneau@gnb.ca"
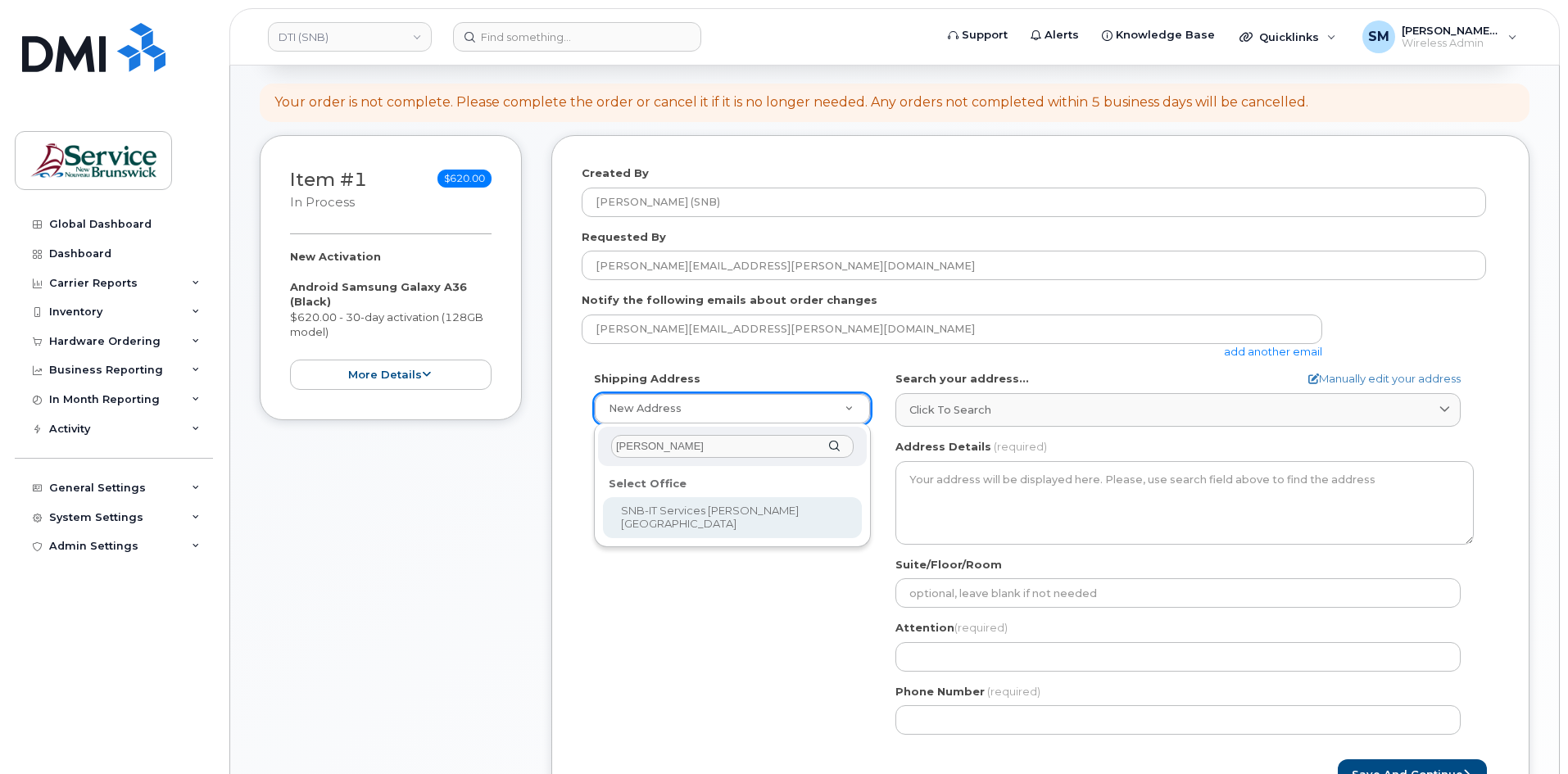
type input "jones"
select select
type textarea "105-1600 Main St Moncton New Brunswick E1E 1G5"
type input "Fred Doiron/Jeff McIntyre/Vincent Hache/Sebastien Bernard"
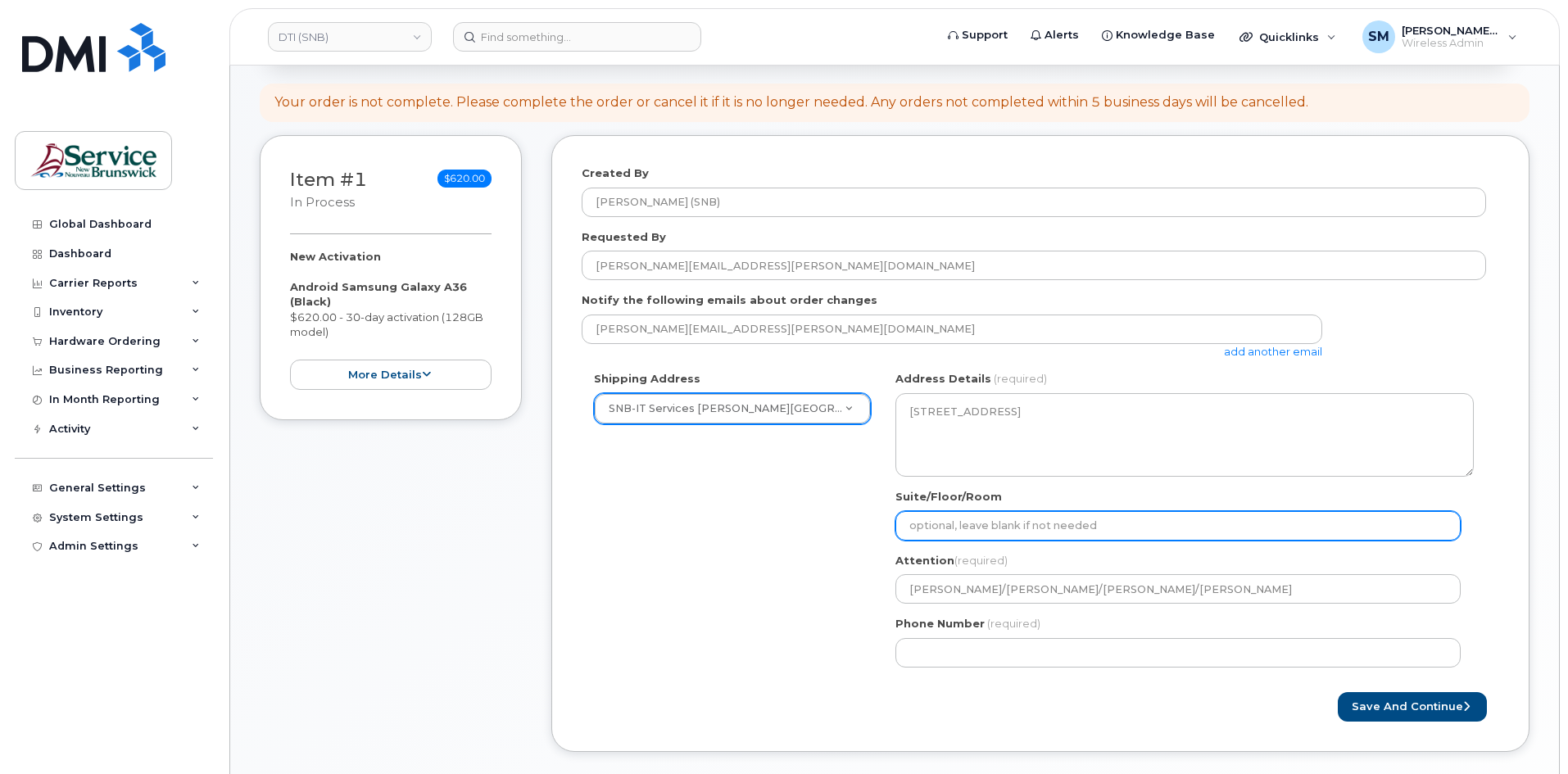
click at [1071, 524] on input "Suite/Floor/Room" at bounding box center [1178, 526] width 565 height 30
paste input "WO0000000486252"
select select
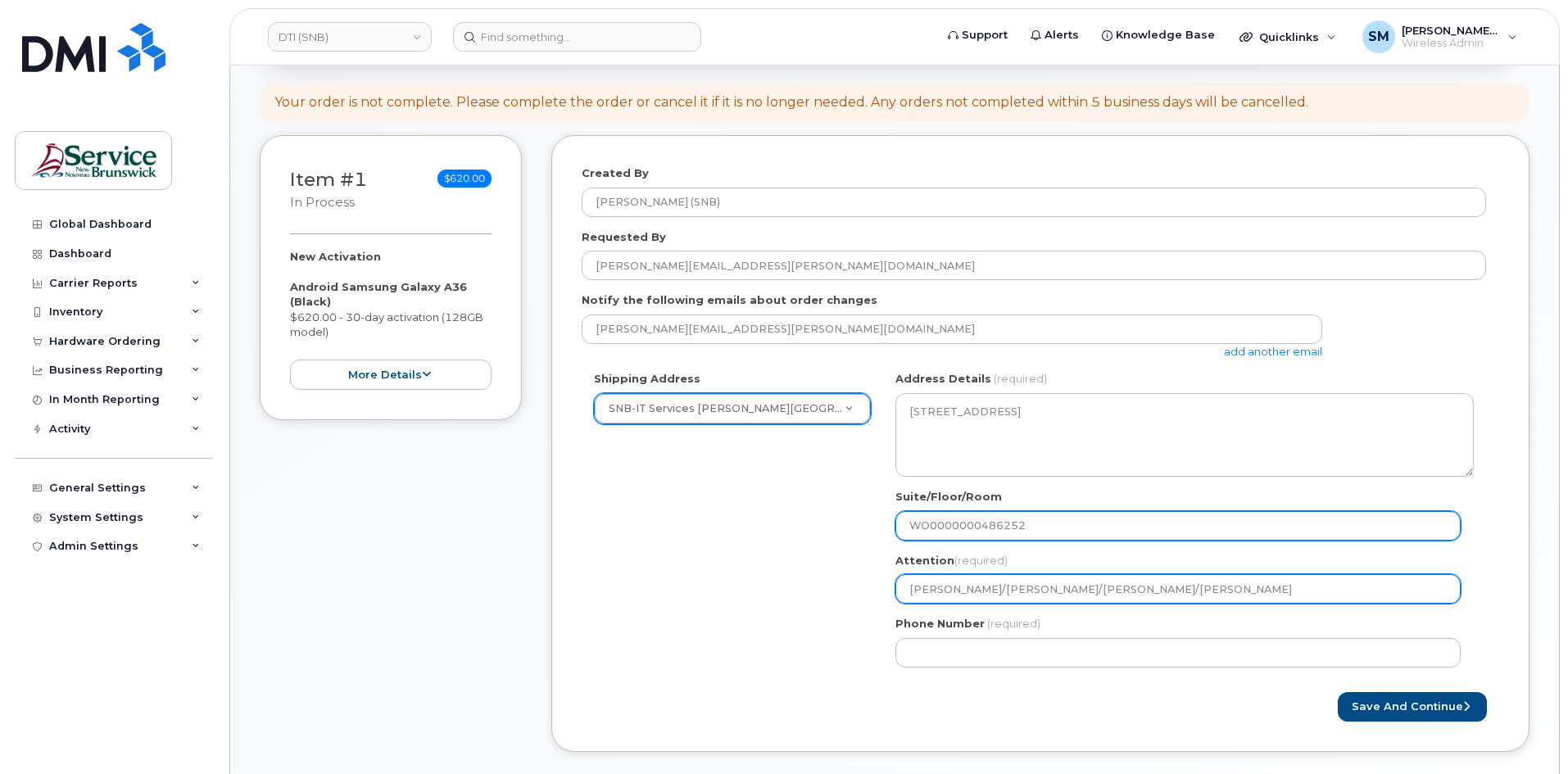
type input "WO0000000486252"
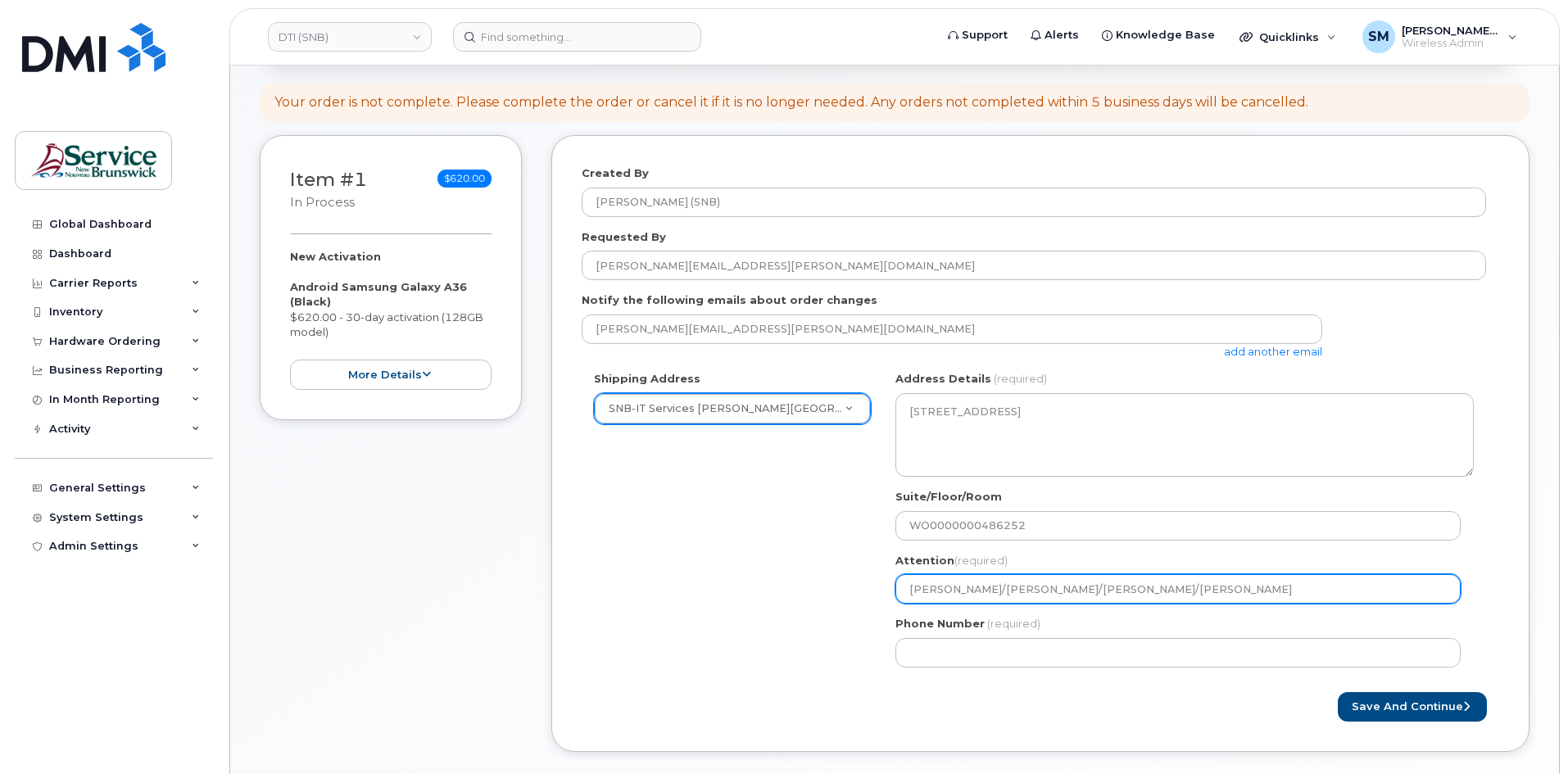
drag, startPoint x: 1265, startPoint y: 585, endPoint x: 1052, endPoint y: 595, distance: 213.2
click at [1052, 595] on input "Fred Doiron/Jeff McIntyre/Vincent Hache/Sebastien Bernard" at bounding box center [1178, 589] width 565 height 30
select select
type input "Fred Doiron/Jeff McIntyre/"
select select
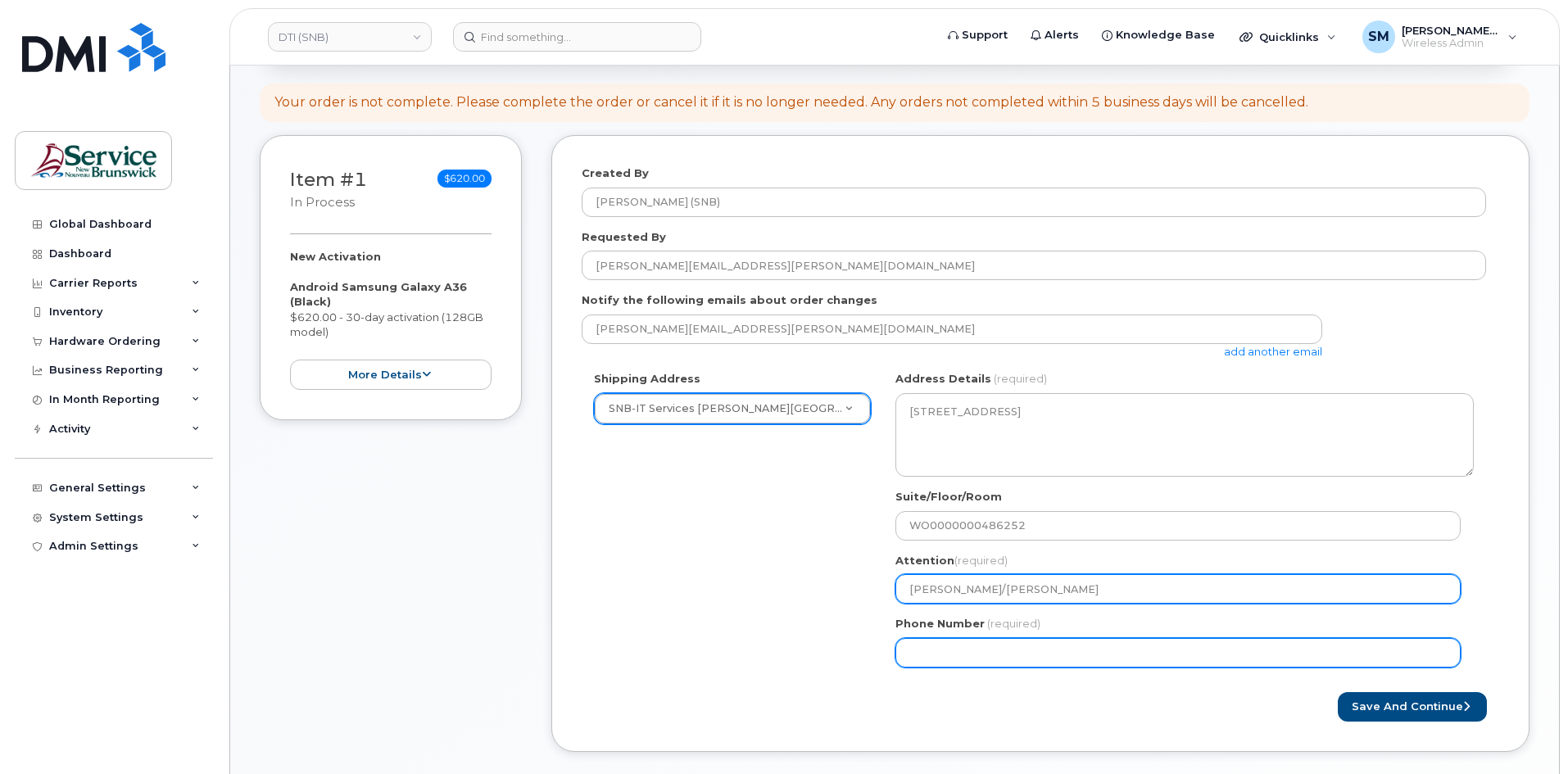
type input "Fred Doiron/Jeff McIntyre"
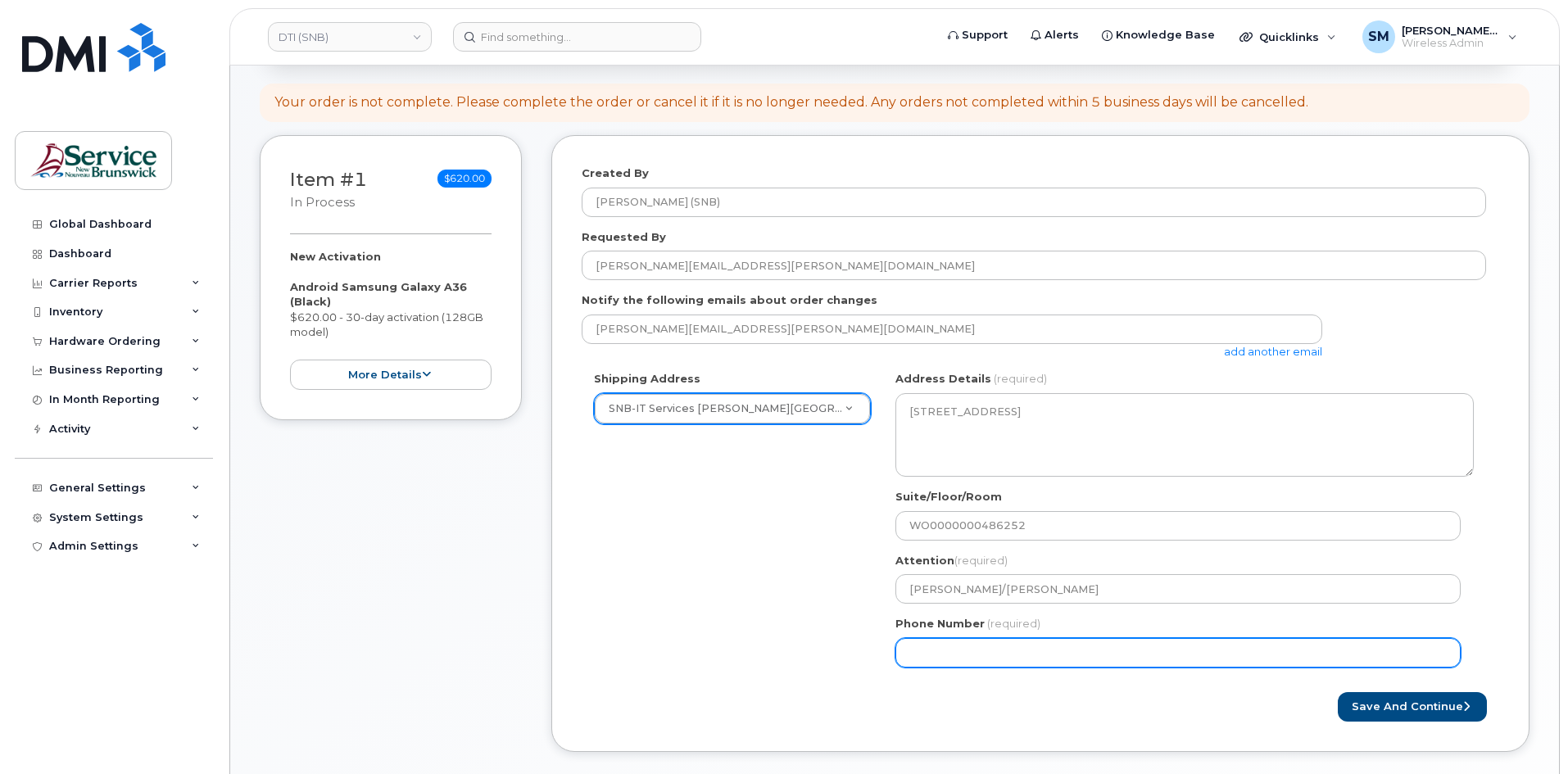
click at [975, 646] on input "Phone Number" at bounding box center [1178, 653] width 565 height 30
select select
type input "506639633"
select select
type input "5066396338"
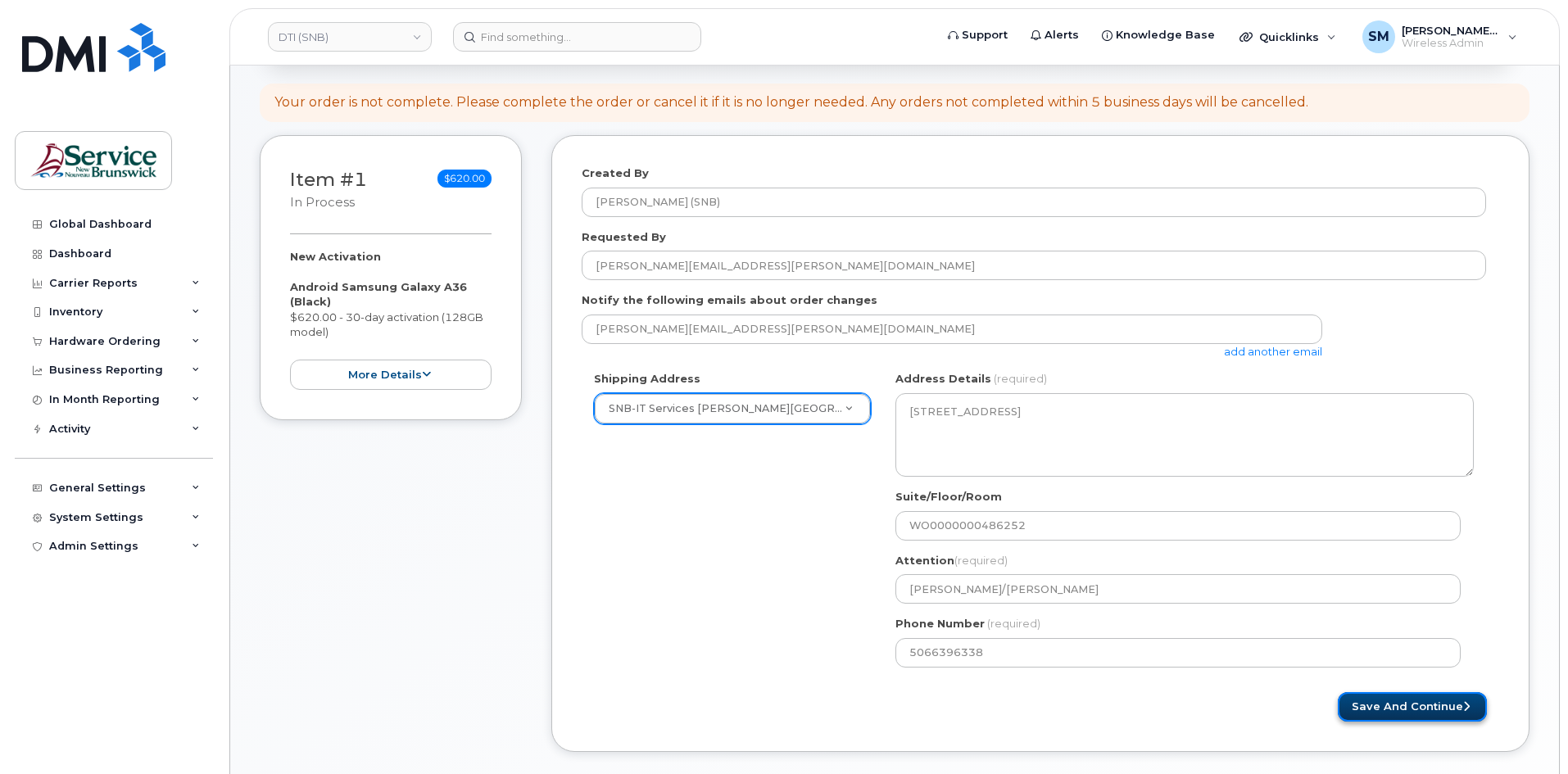
click at [1376, 699] on button "Save and Continue" at bounding box center [1413, 707] width 149 height 31
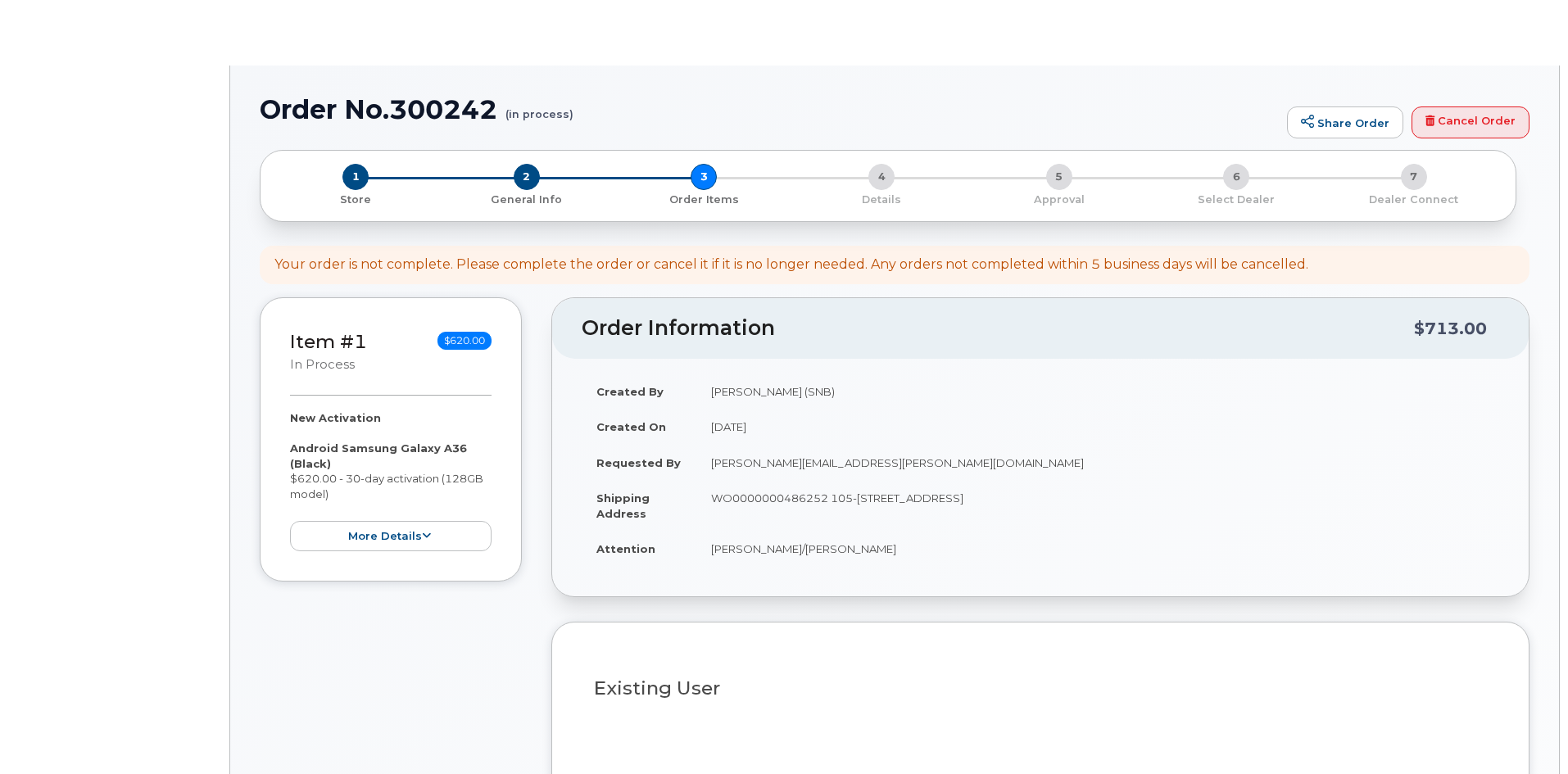
select select
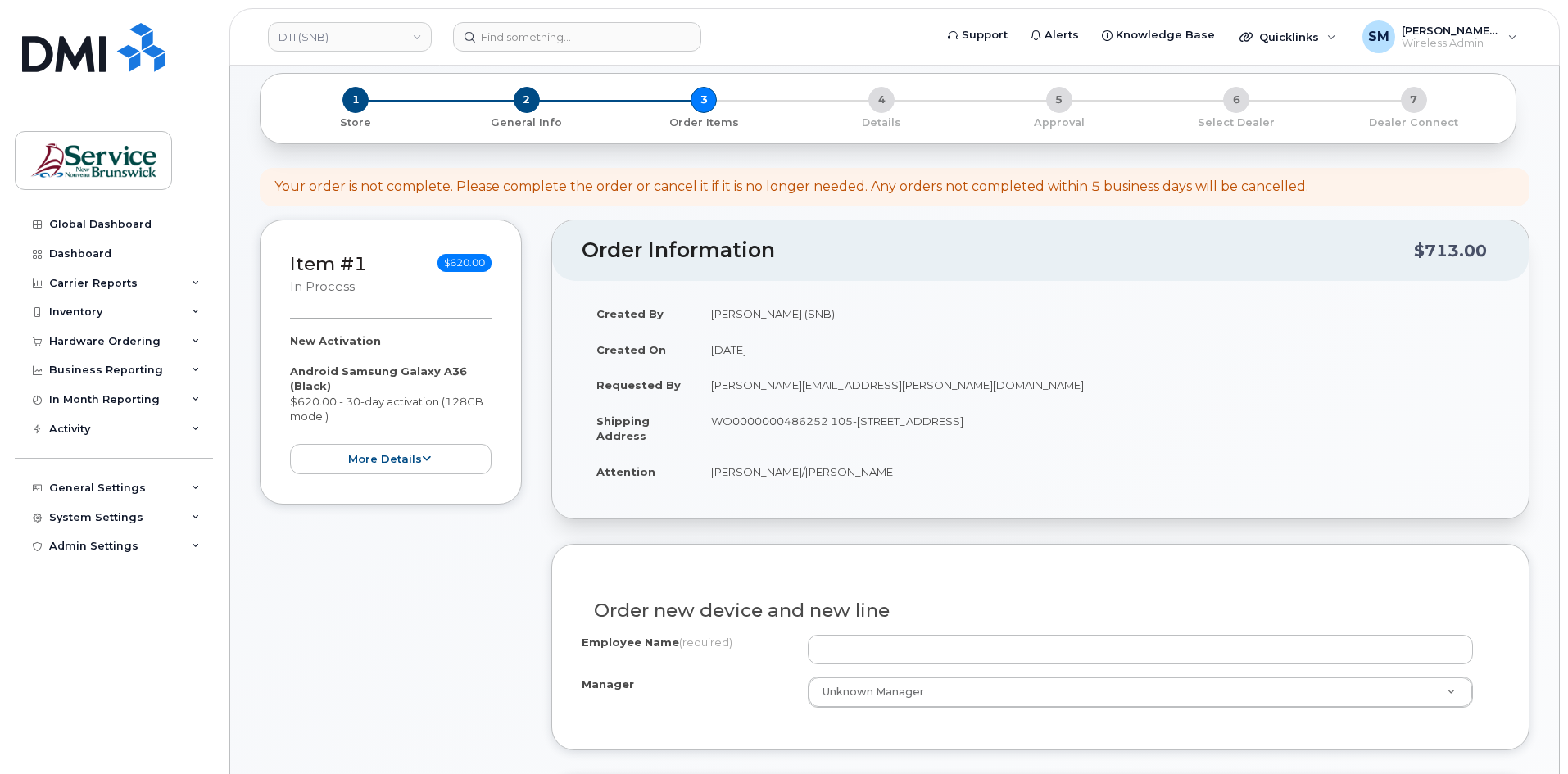
scroll to position [164, 0]
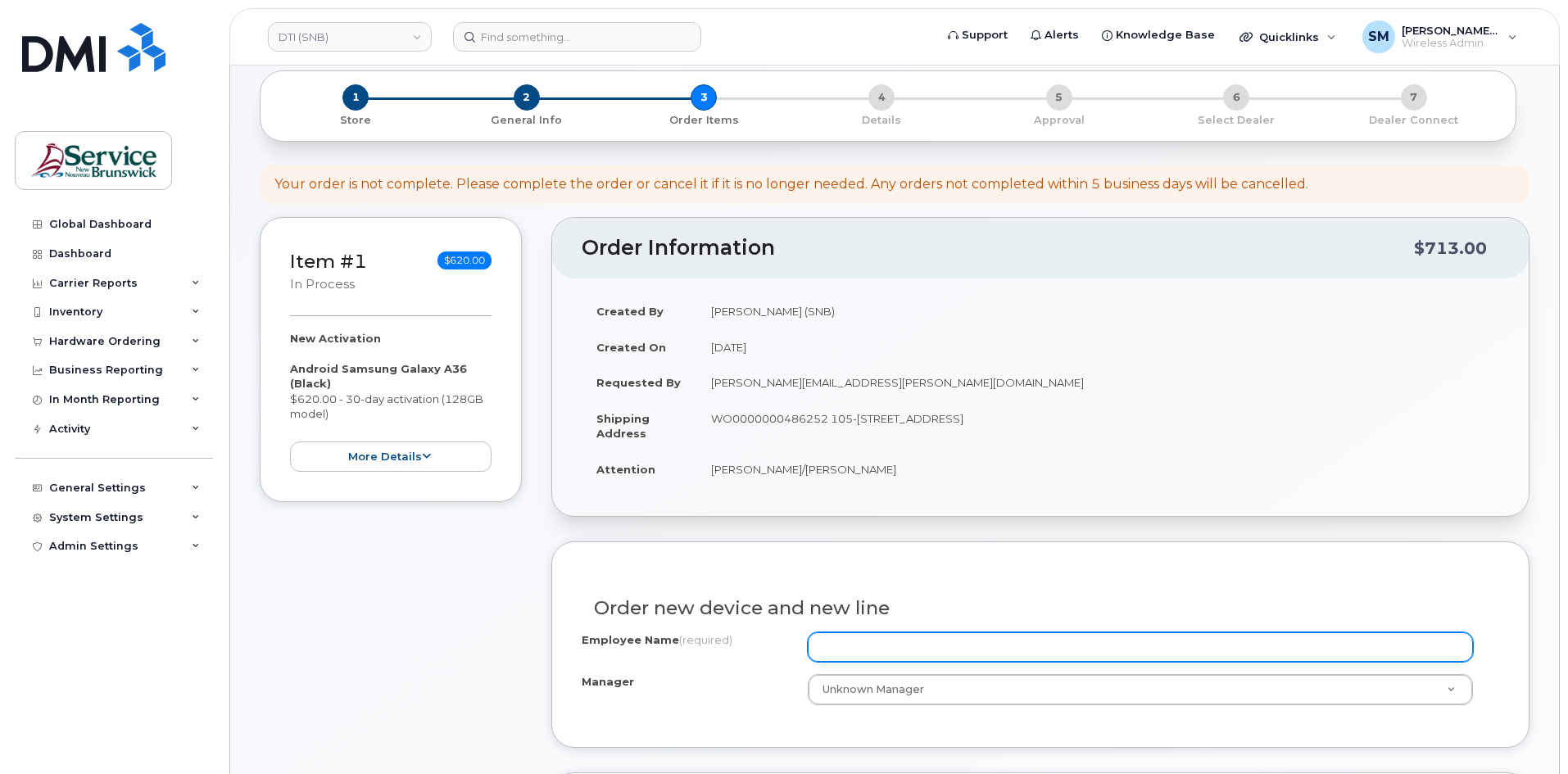
click at [859, 649] on input "Employee Name (required)" at bounding box center [1140, 647] width 665 height 30
paste input "[PERSON_NAME]"
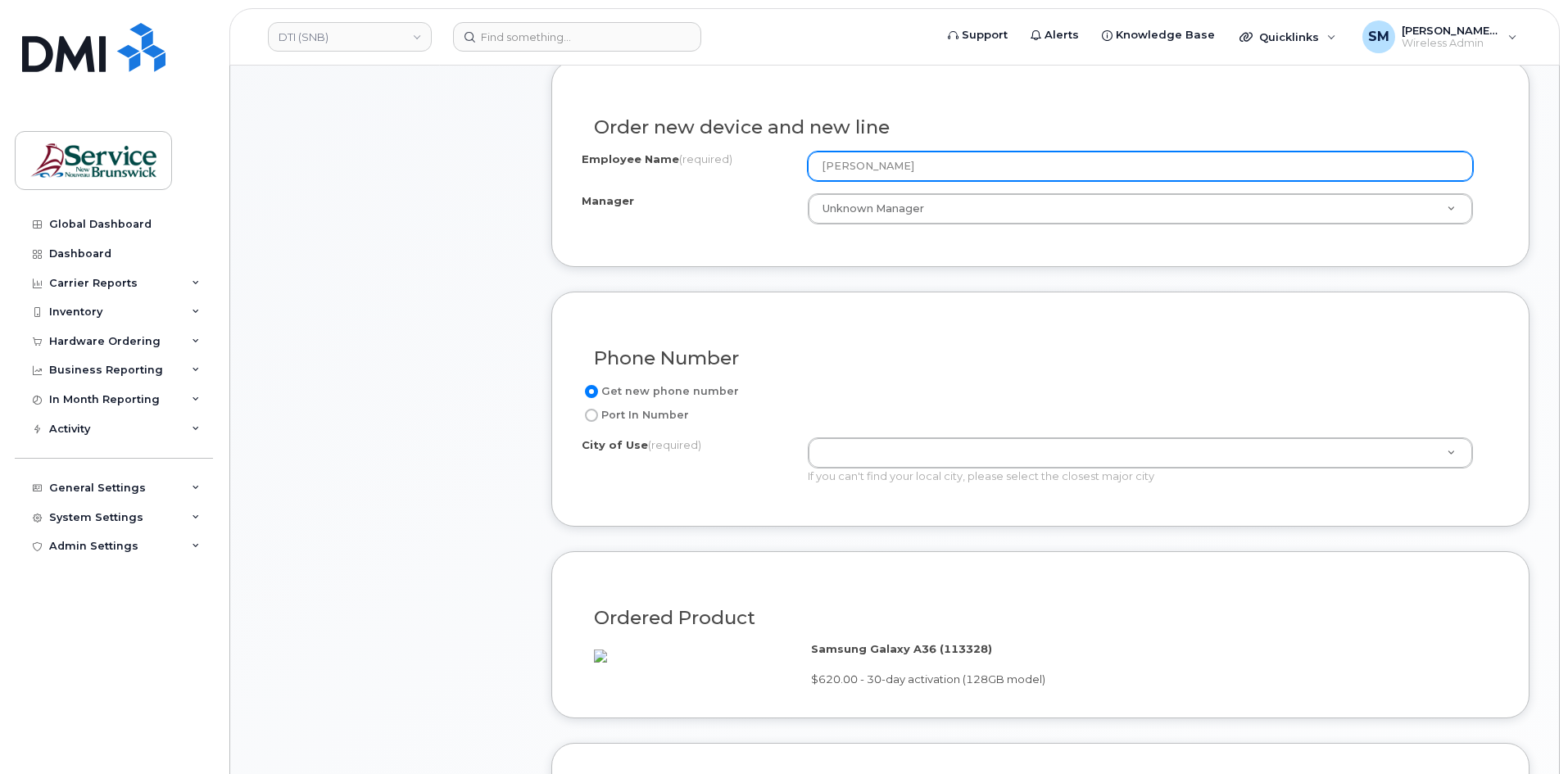
scroll to position [656, 0]
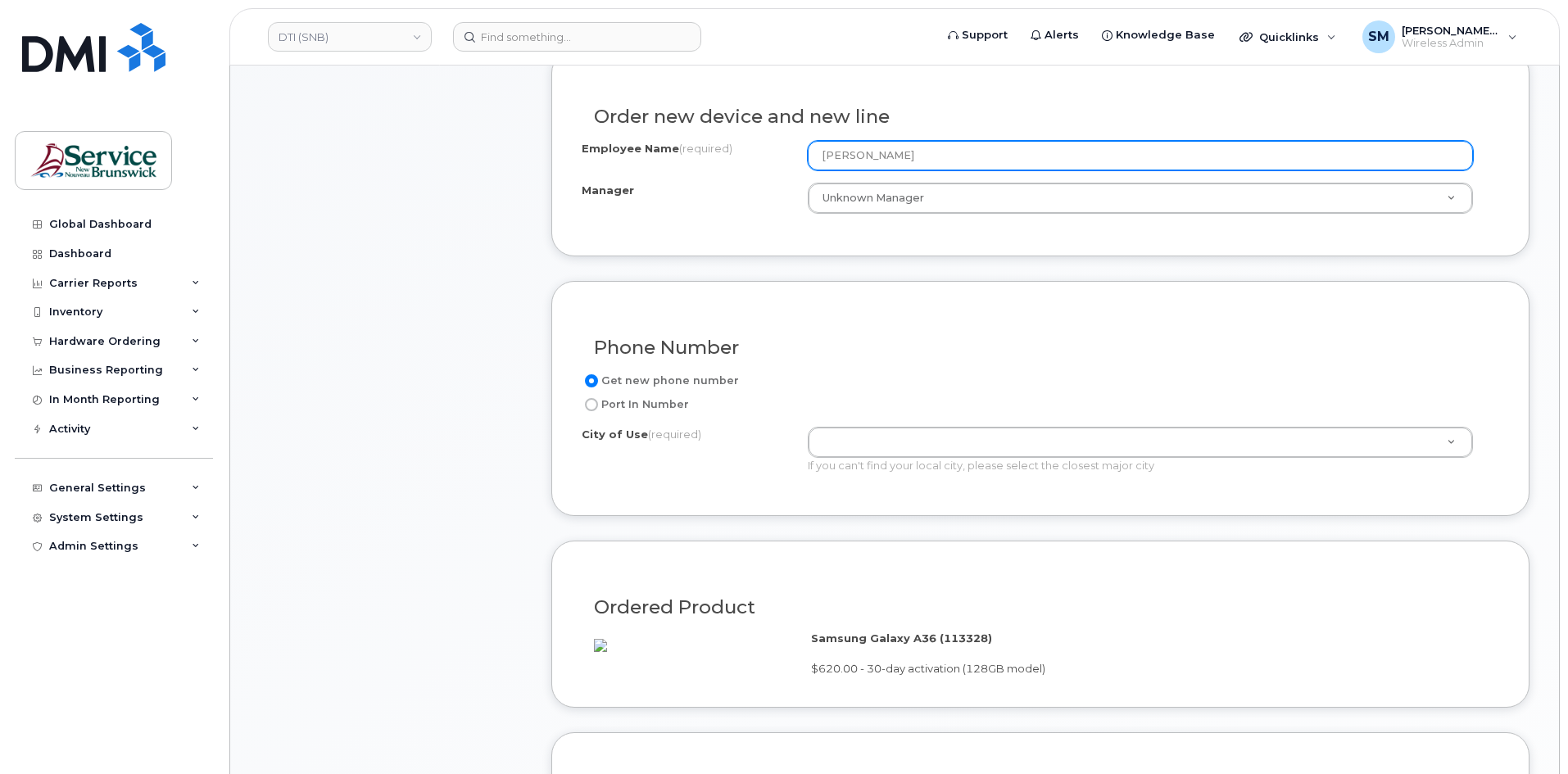
type input "[PERSON_NAME]"
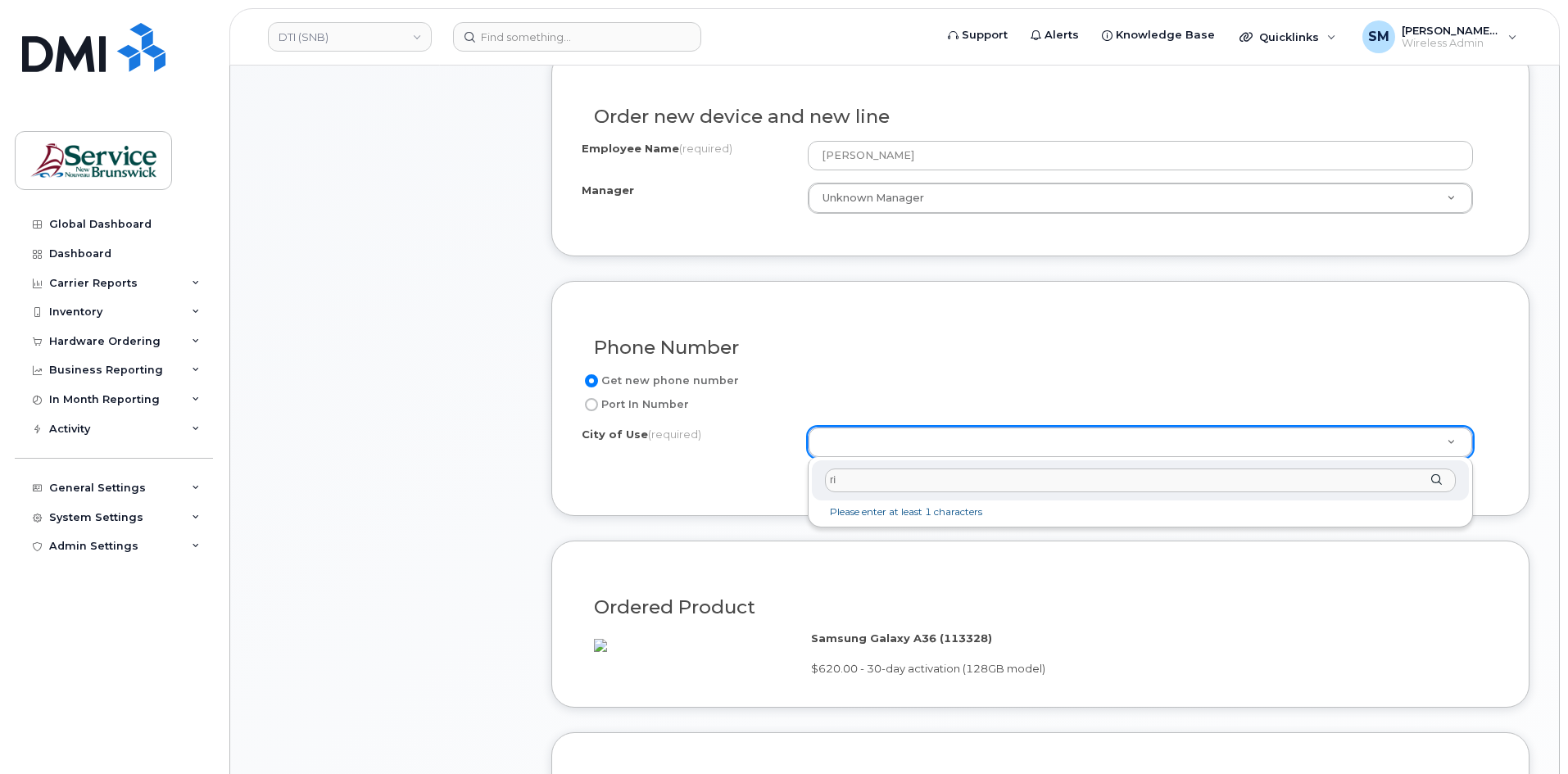
type input "r"
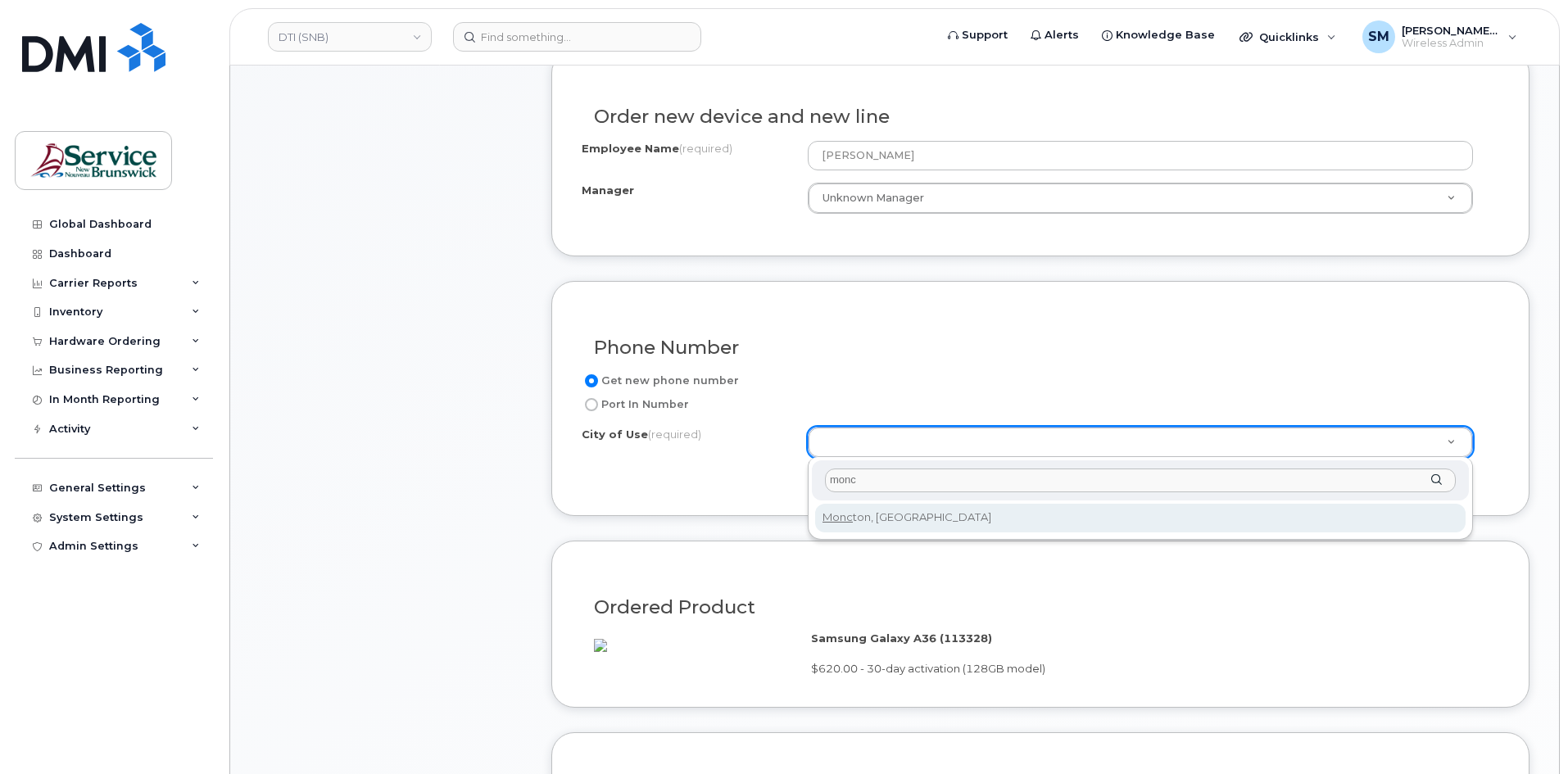
type input "monc"
type input "1817"
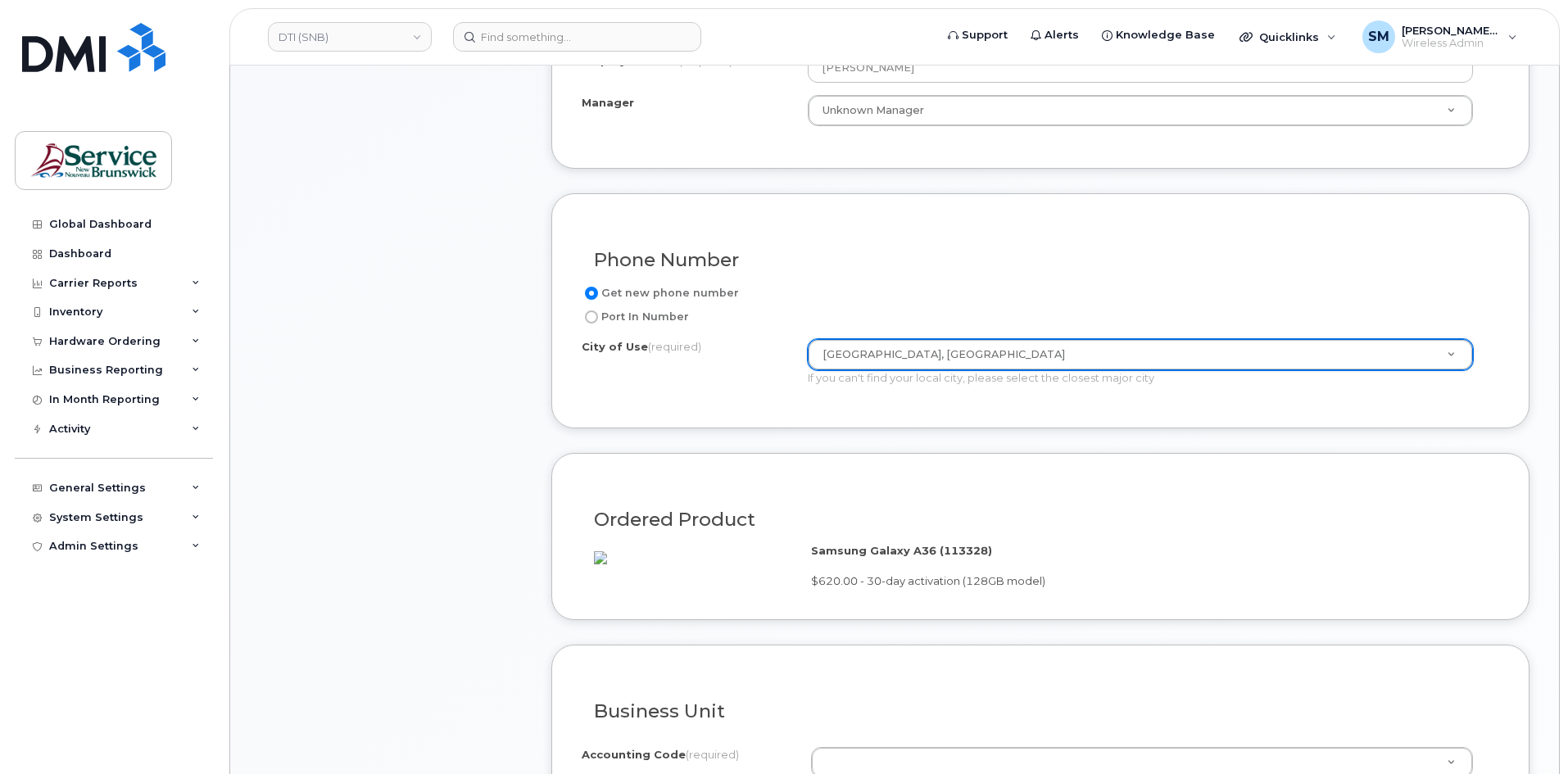
scroll to position [983, 0]
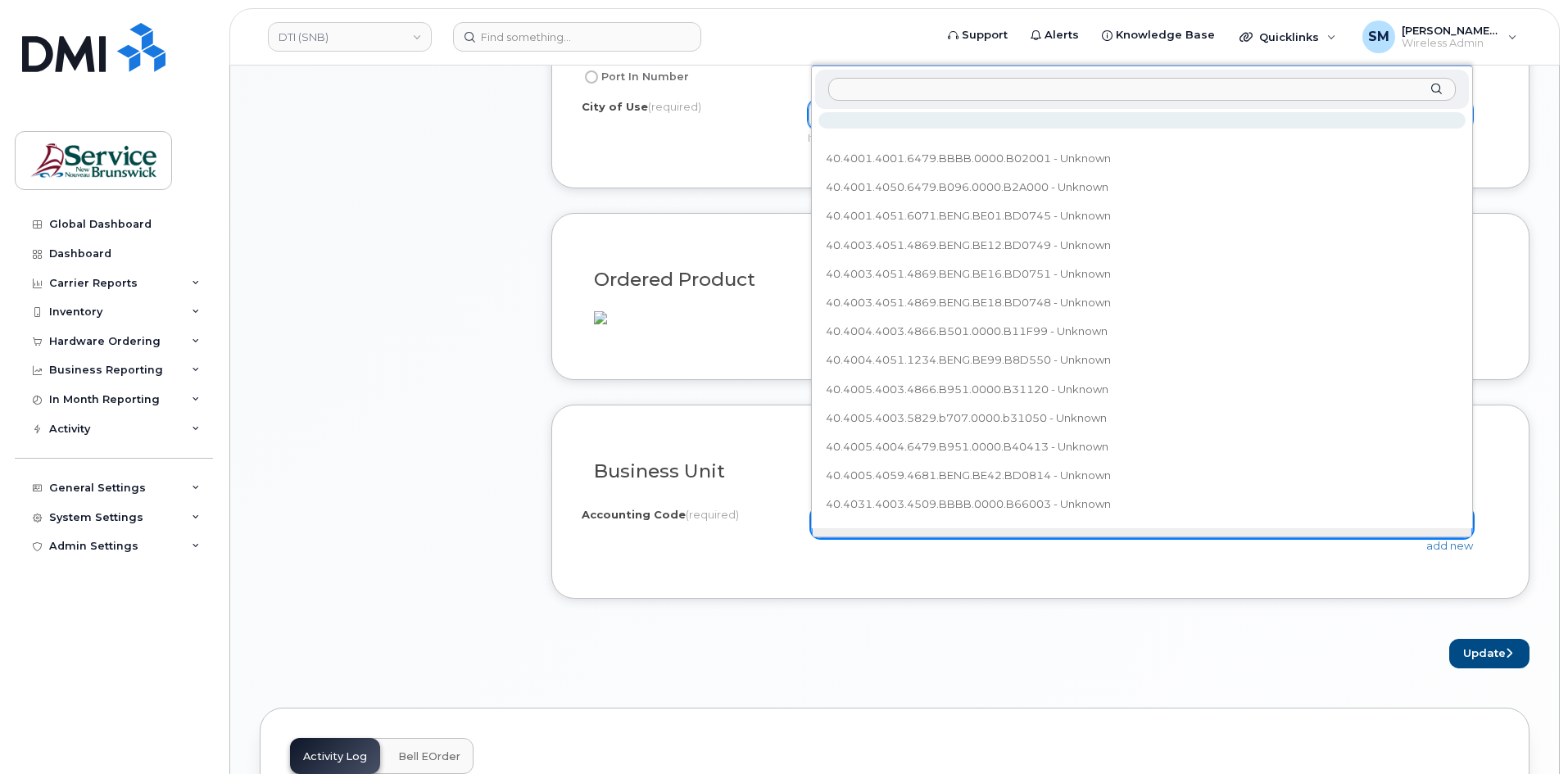
type input "42.4285.4246.4911.BSHP.0000.BV8501"
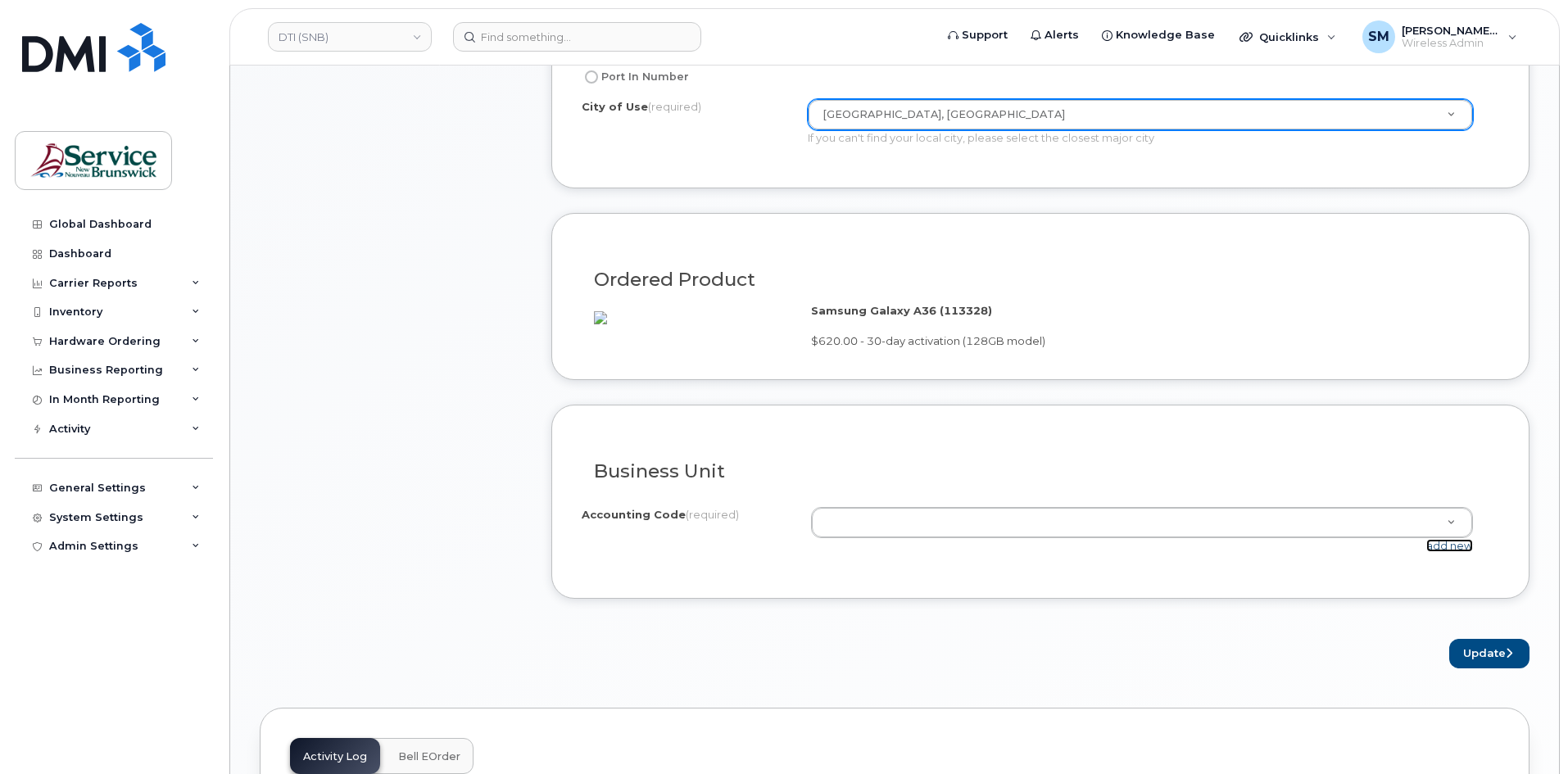
click at [1465, 552] on link "add new" at bounding box center [1449, 545] width 47 height 13
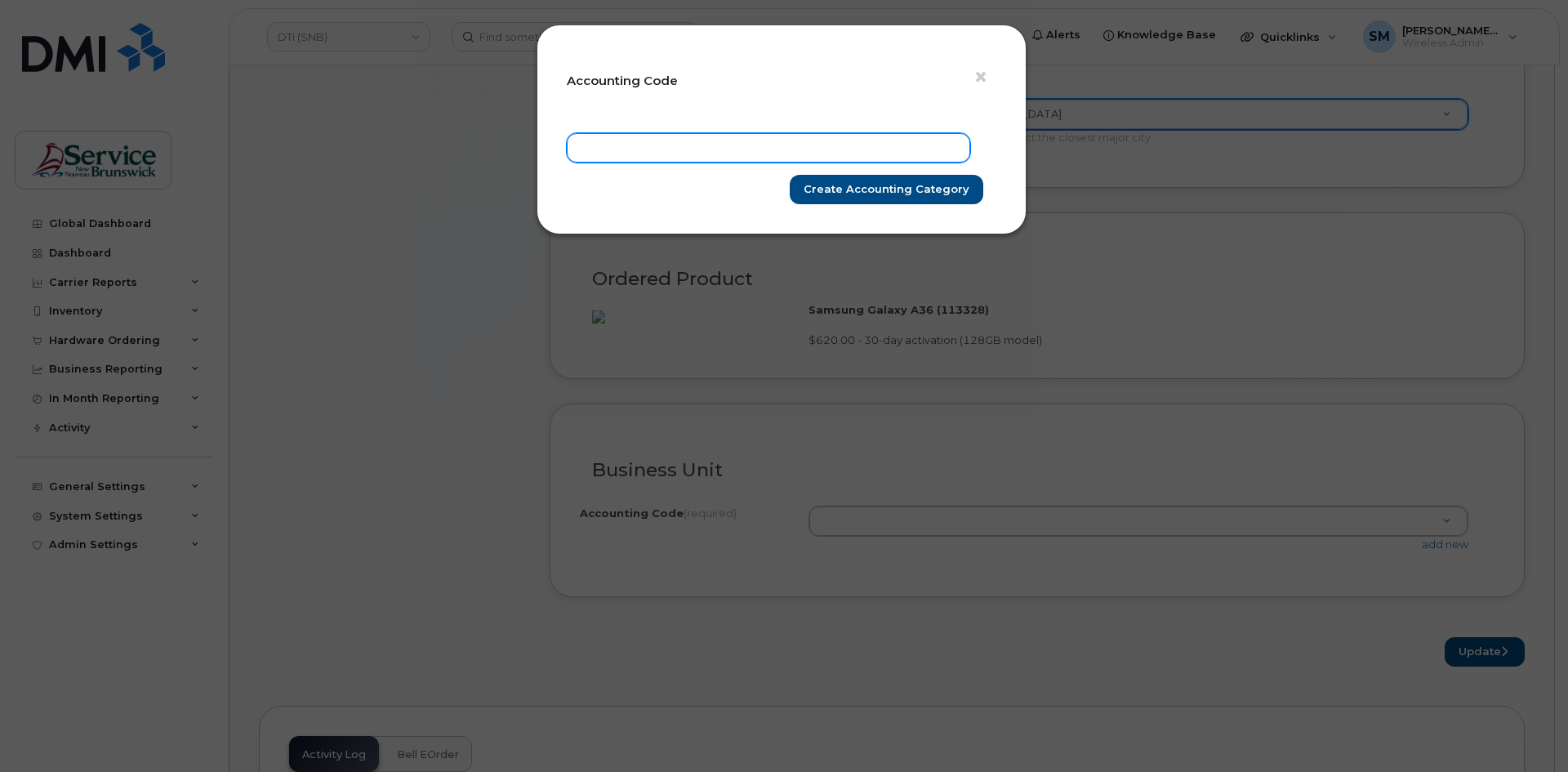
click at [798, 141] on input "text" at bounding box center [768, 148] width 403 height 30
paste input "42.4285.4246.4911.BSHP.0000.BV8501"
type input "42.4285.4246.4911.BSHP.0000.BV8501"
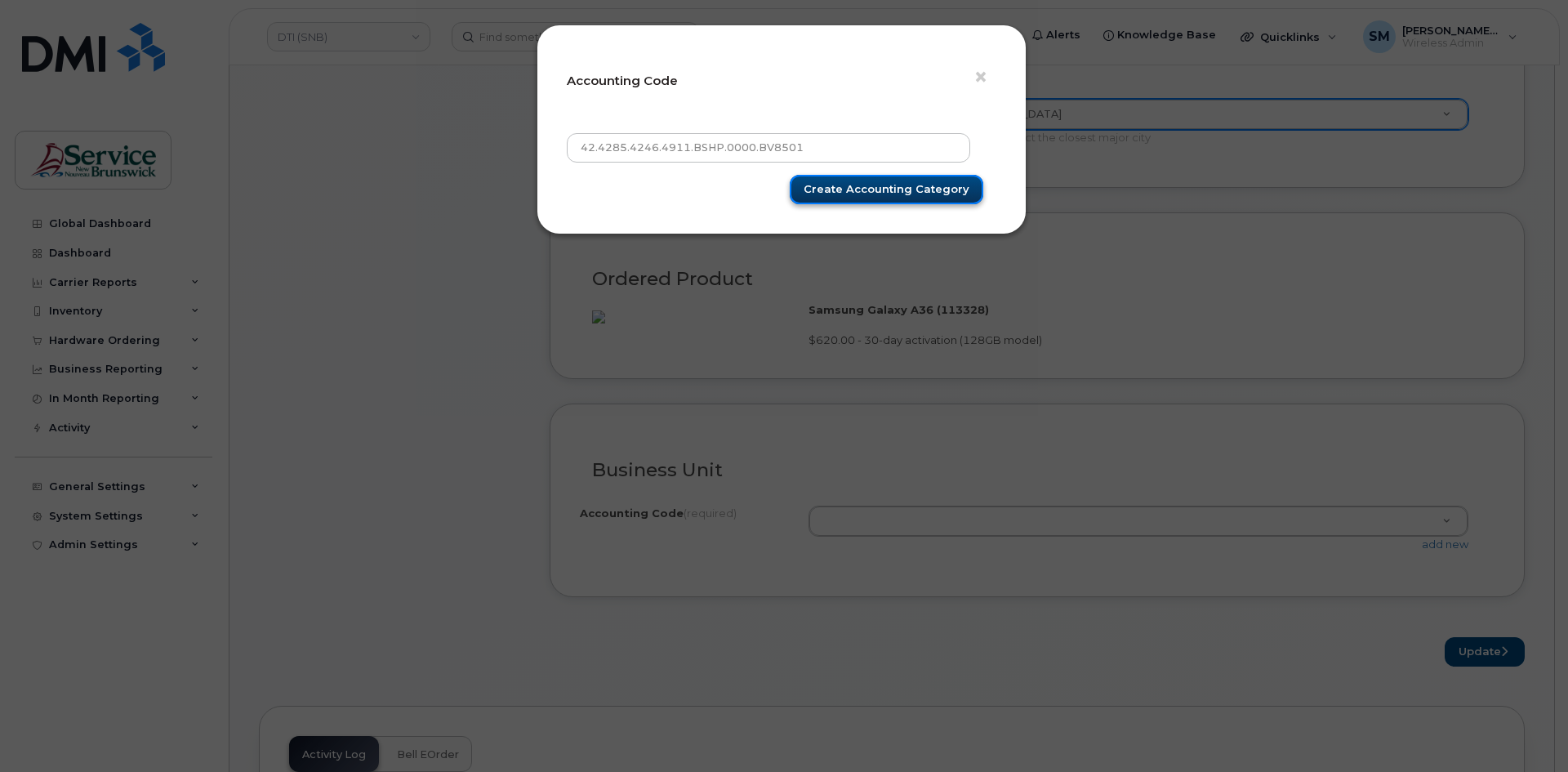
click at [872, 183] on input "Create Accounting category" at bounding box center [886, 190] width 193 height 31
type input "Create Accounting category"
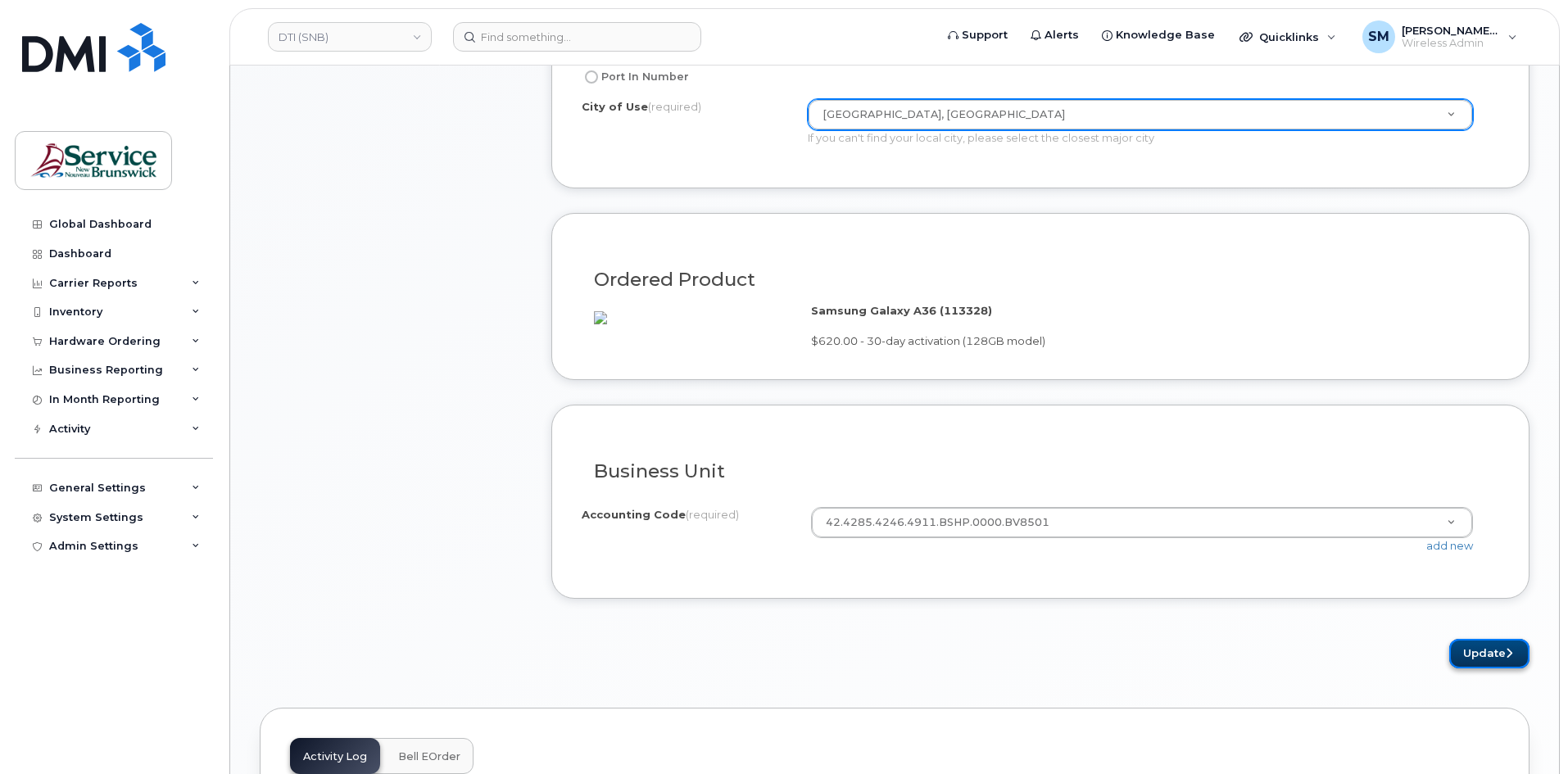
click at [1518, 669] on button "Update" at bounding box center [1489, 654] width 80 height 31
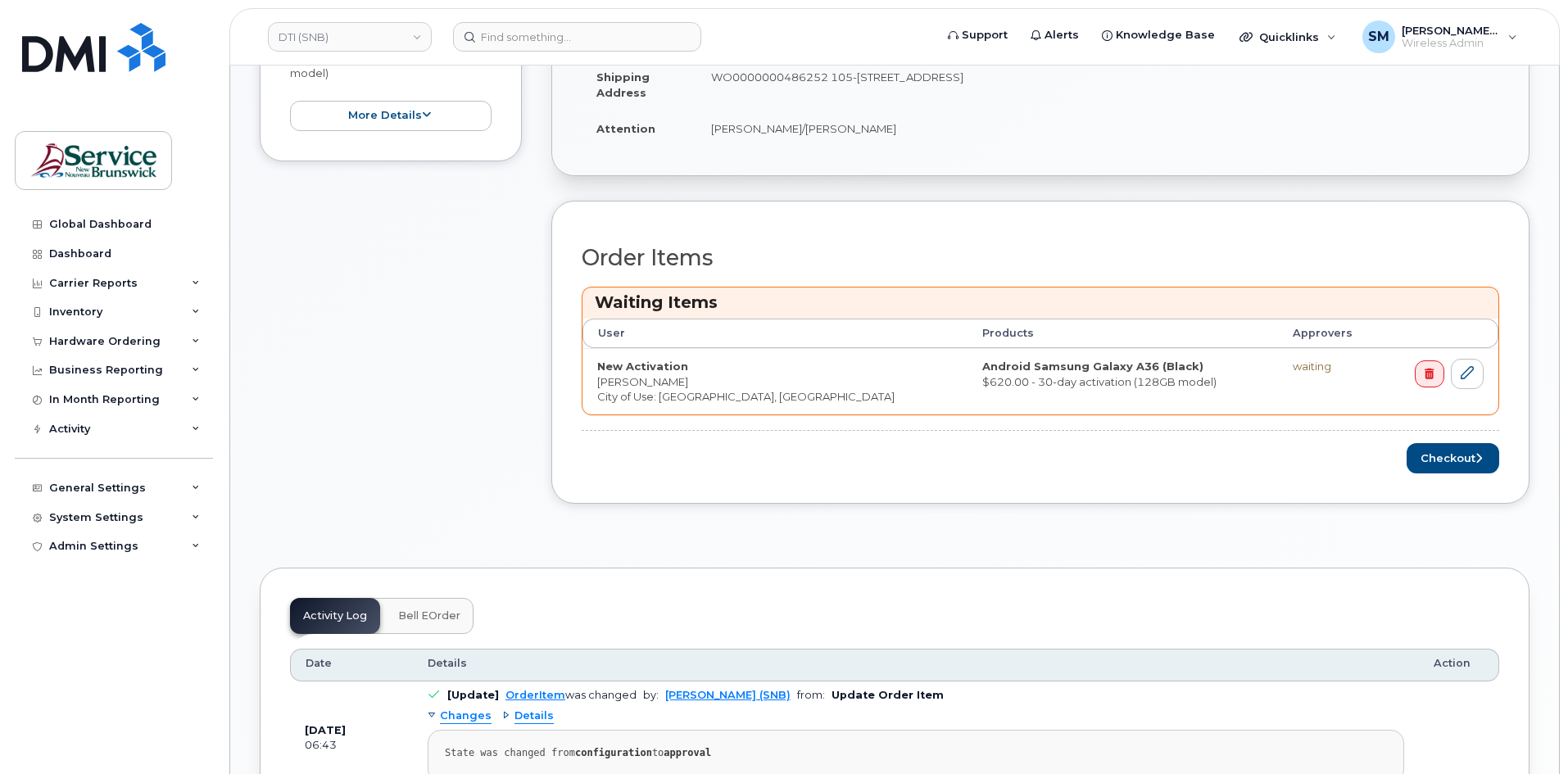
scroll to position [573, 0]
click at [1432, 455] on button "Checkout" at bounding box center [1452, 460] width 92 height 31
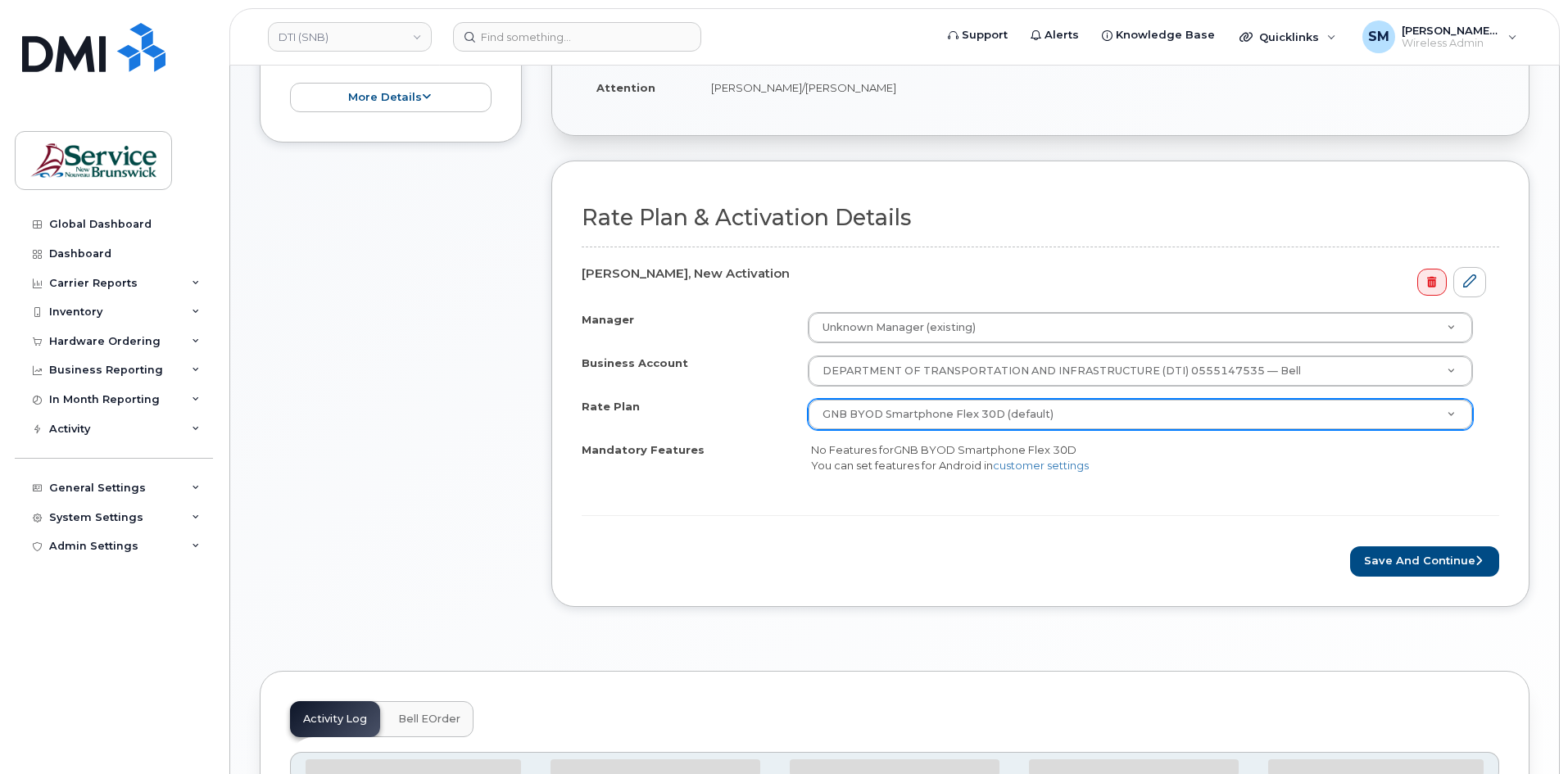
scroll to position [493, 0]
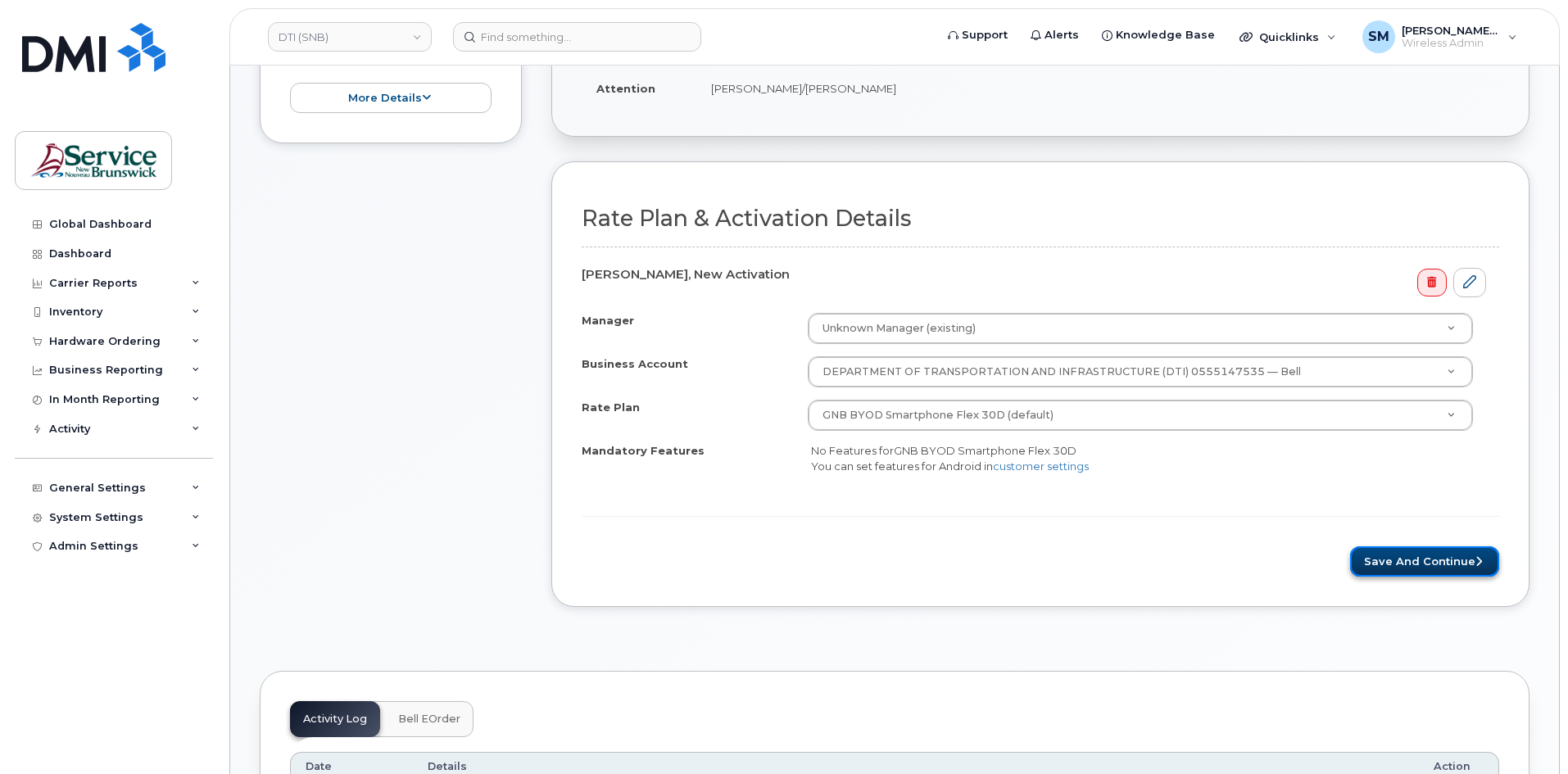
click at [1430, 560] on button "Save and Continue" at bounding box center [1425, 561] width 149 height 31
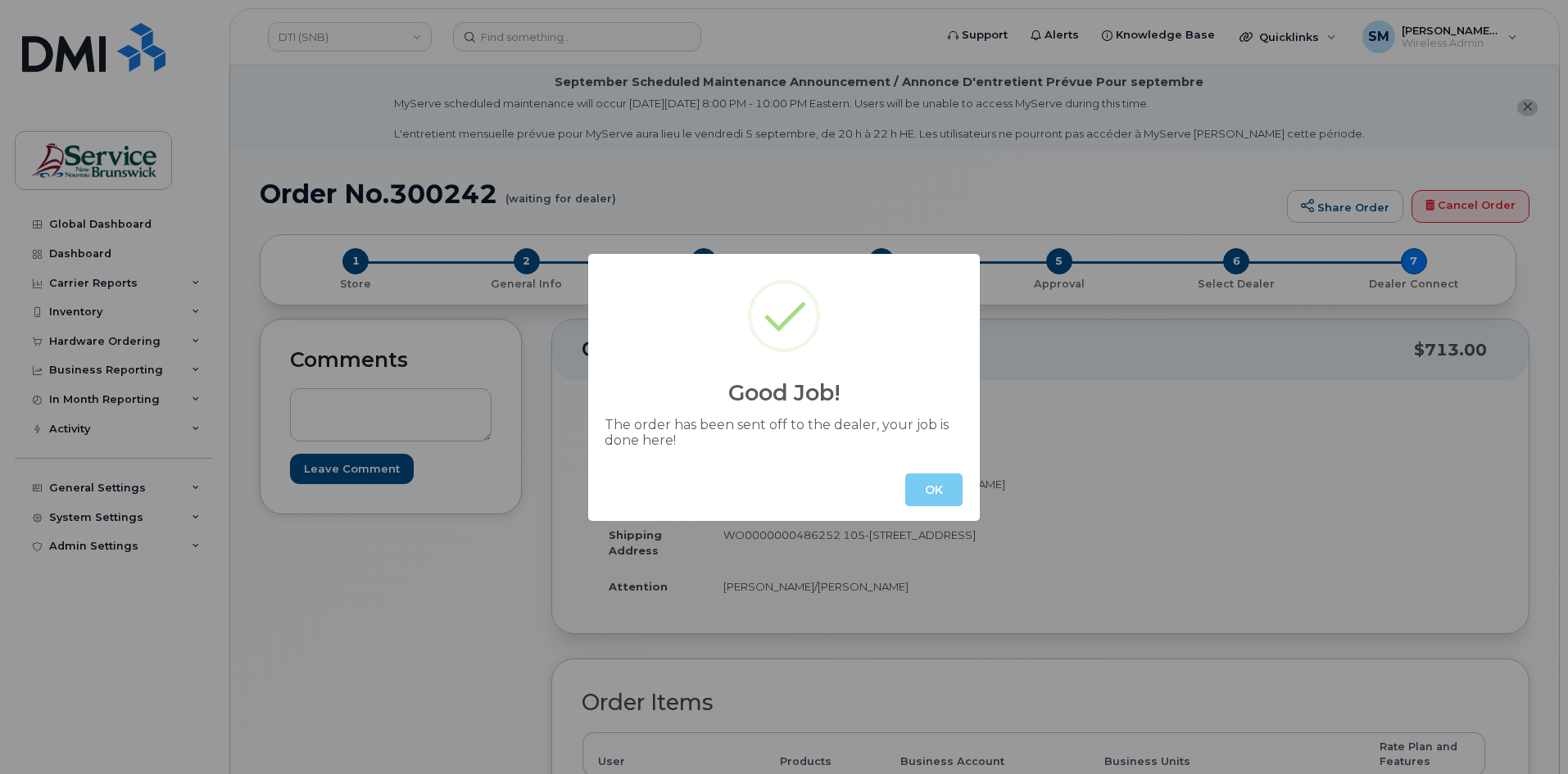
click at [940, 492] on button "OK" at bounding box center [933, 489] width 57 height 32
